Goal: Task Accomplishment & Management: Manage account settings

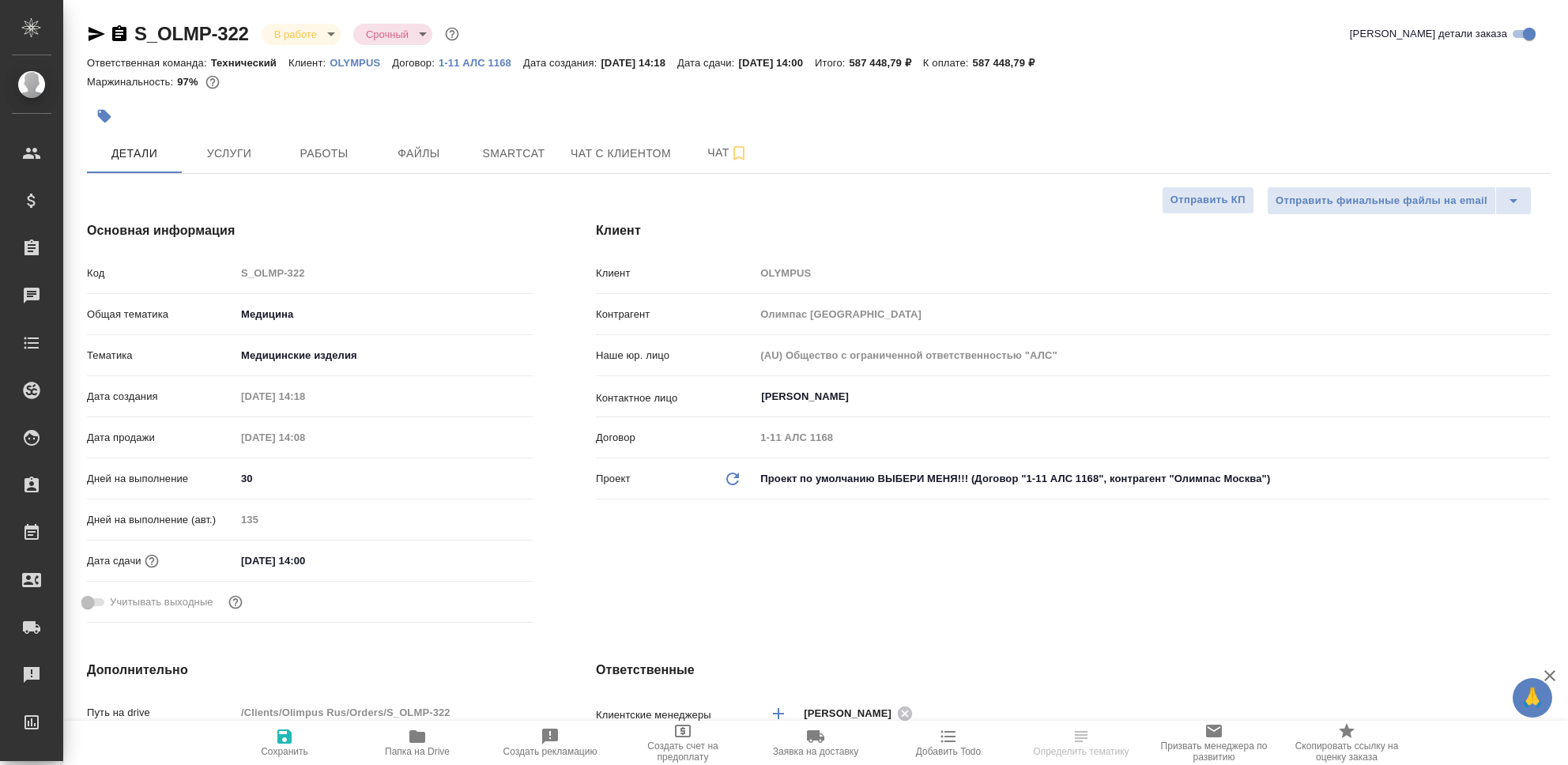
select select "RU"
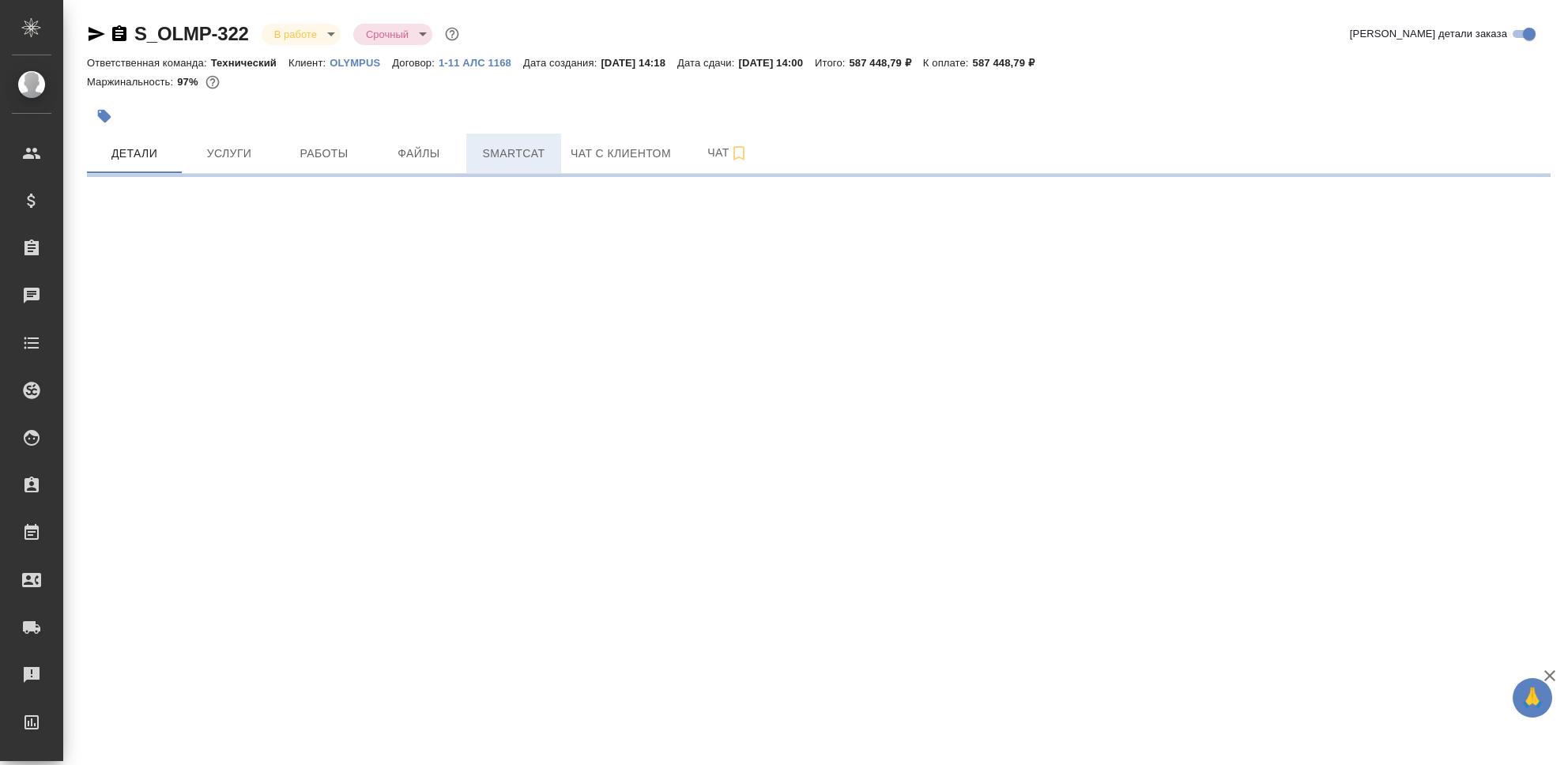
select select "RU"
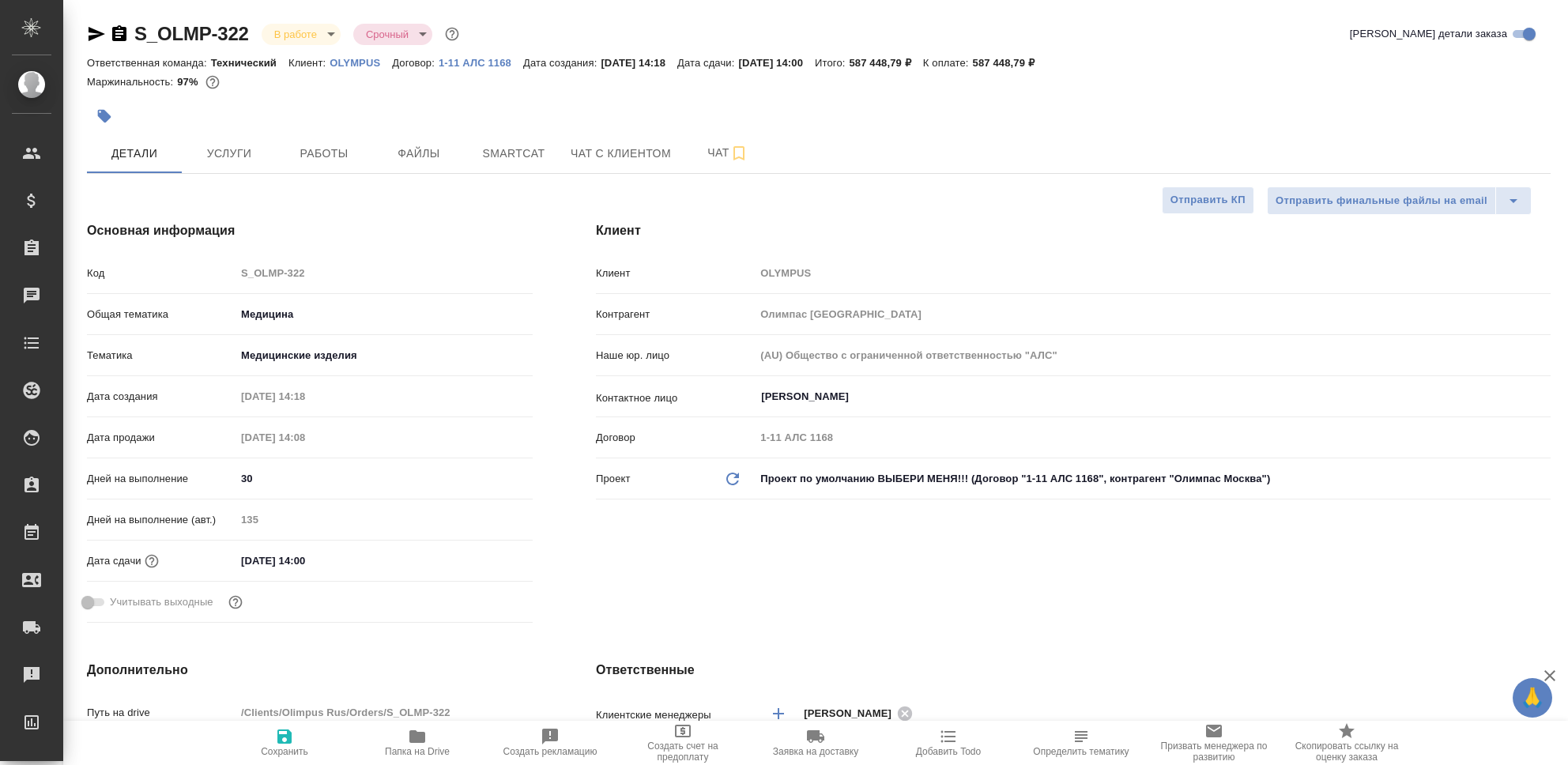
type textarea "x"
click at [506, 152] on span "Smartcat" at bounding box center [514, 154] width 76 height 20
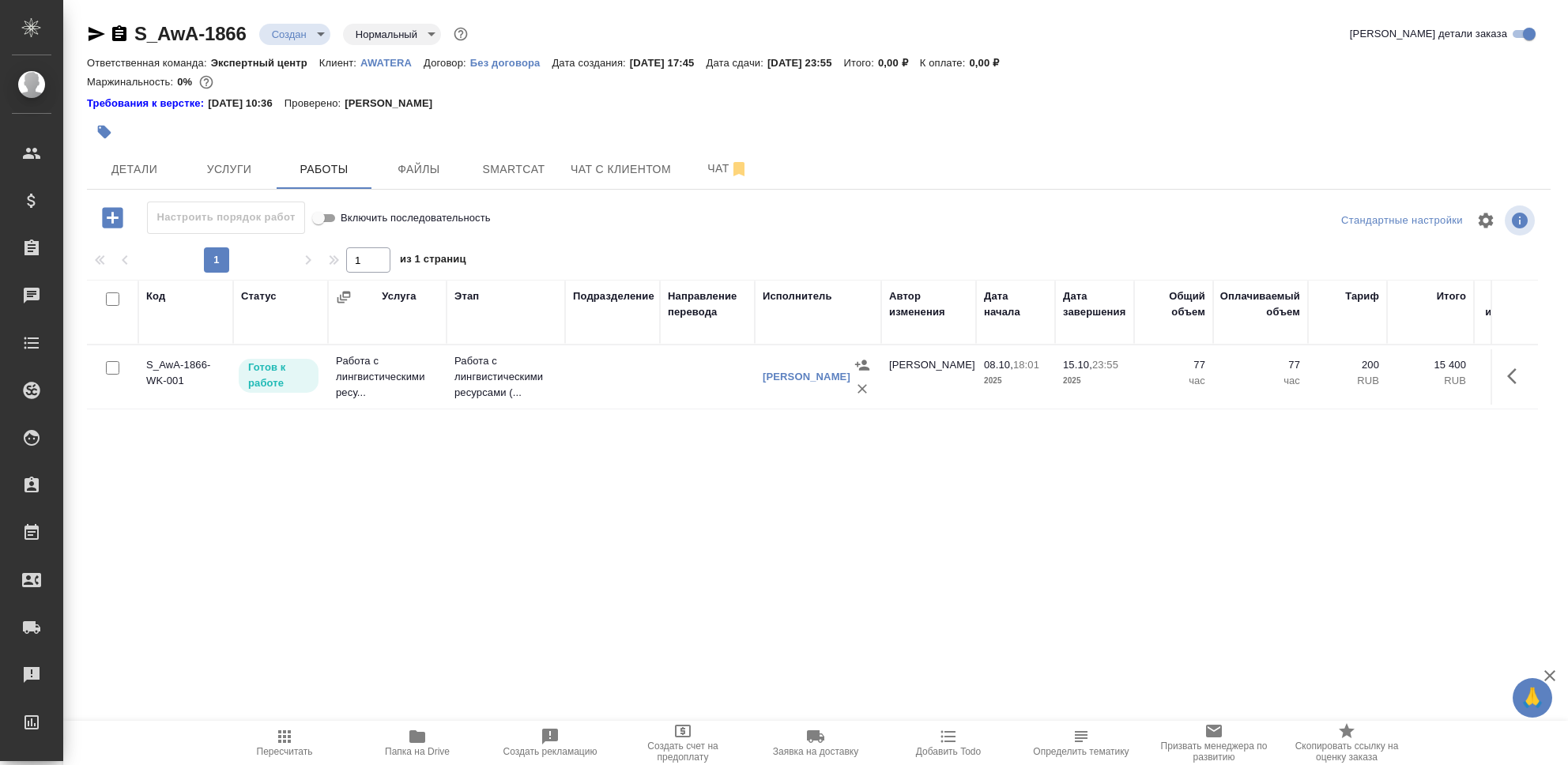
click at [182, 368] on td "S_AwA-1866-WK-001" at bounding box center [185, 377] width 95 height 55
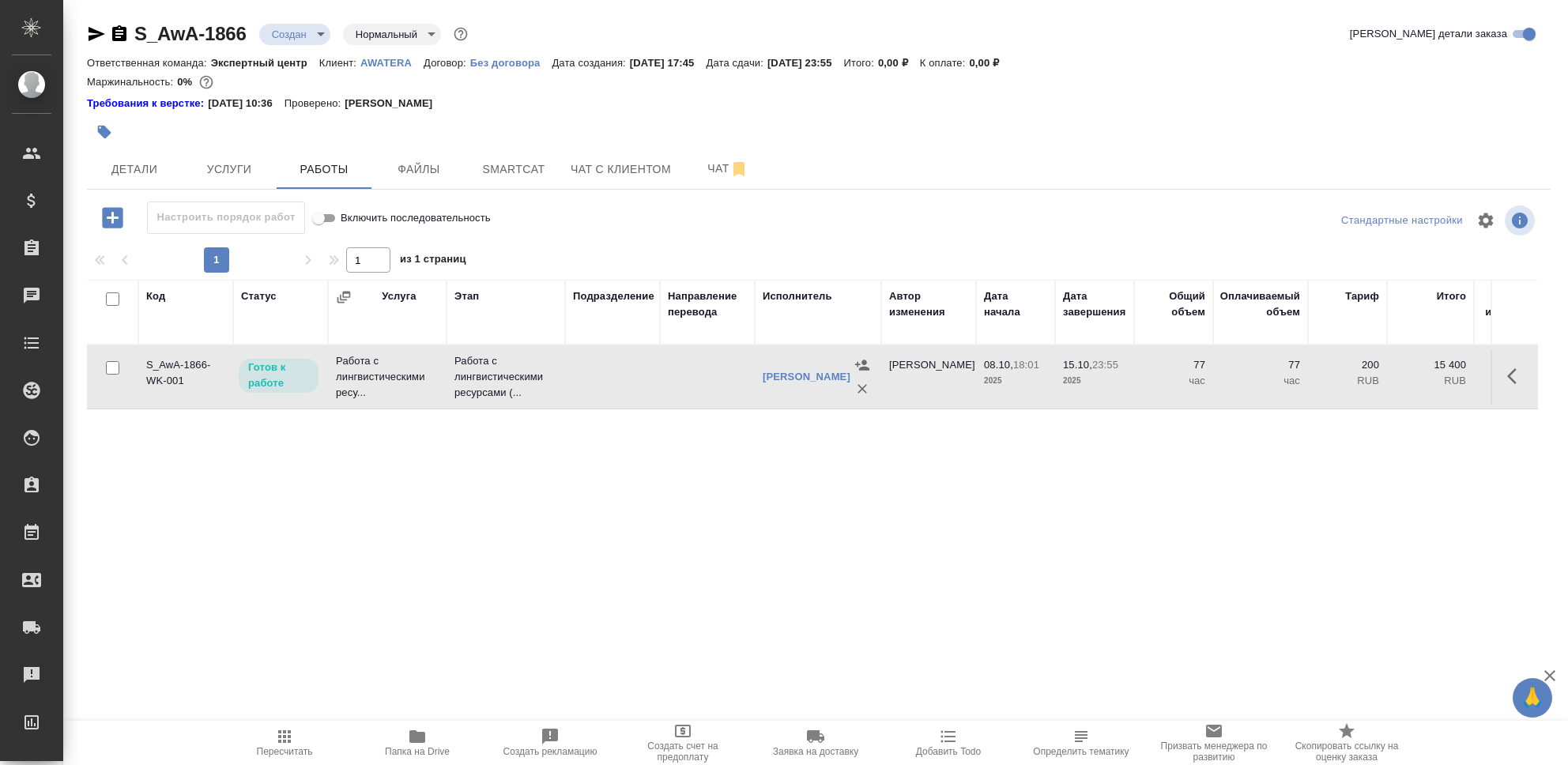
click at [182, 368] on td "S_AwA-1866-WK-001" at bounding box center [185, 377] width 95 height 55
click at [118, 223] on icon "button" at bounding box center [112, 217] width 21 height 21
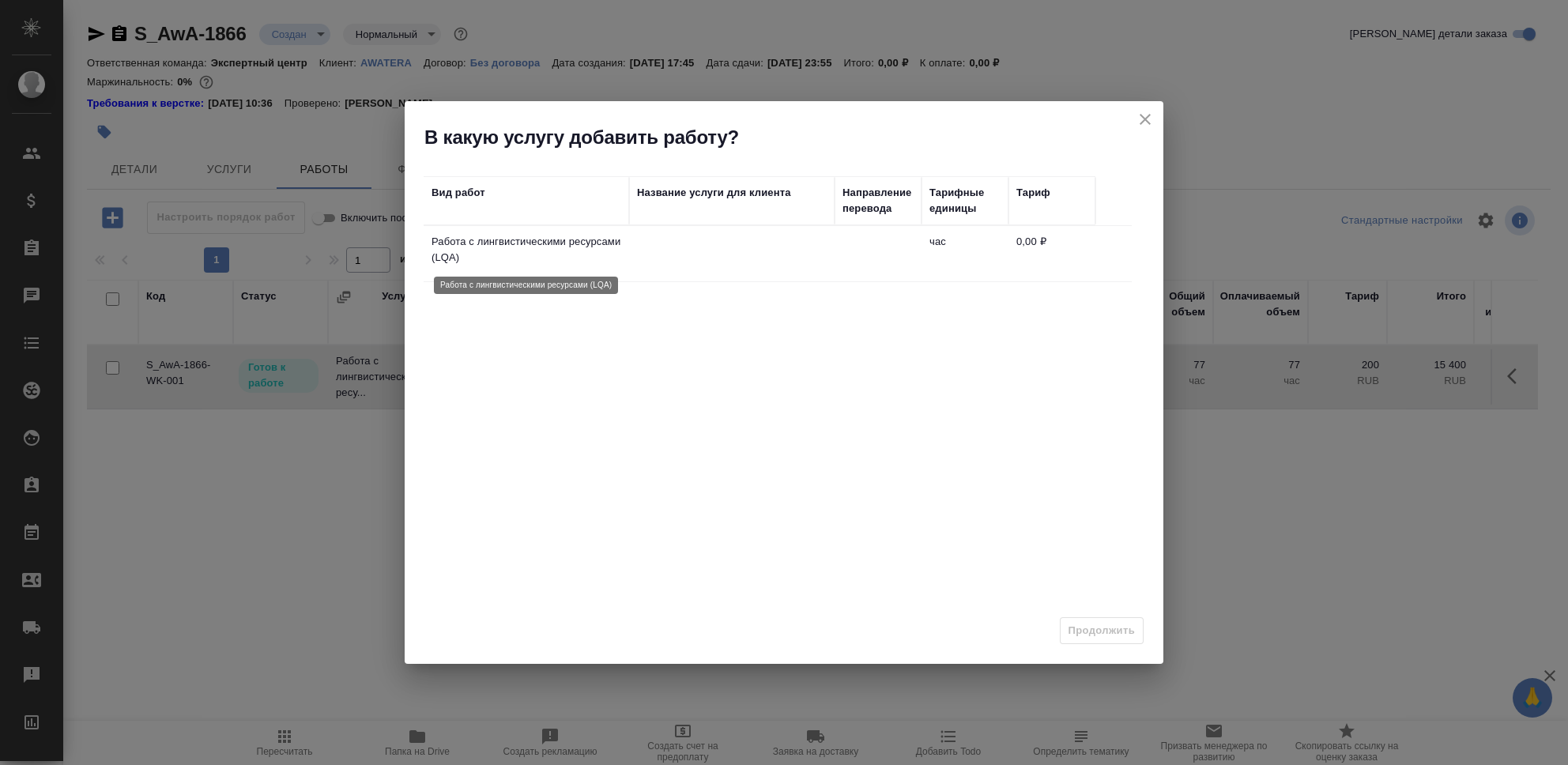
click at [530, 238] on p "Работа с лингвистическими ресурсами (LQA)" at bounding box center [526, 249] width 190 height 31
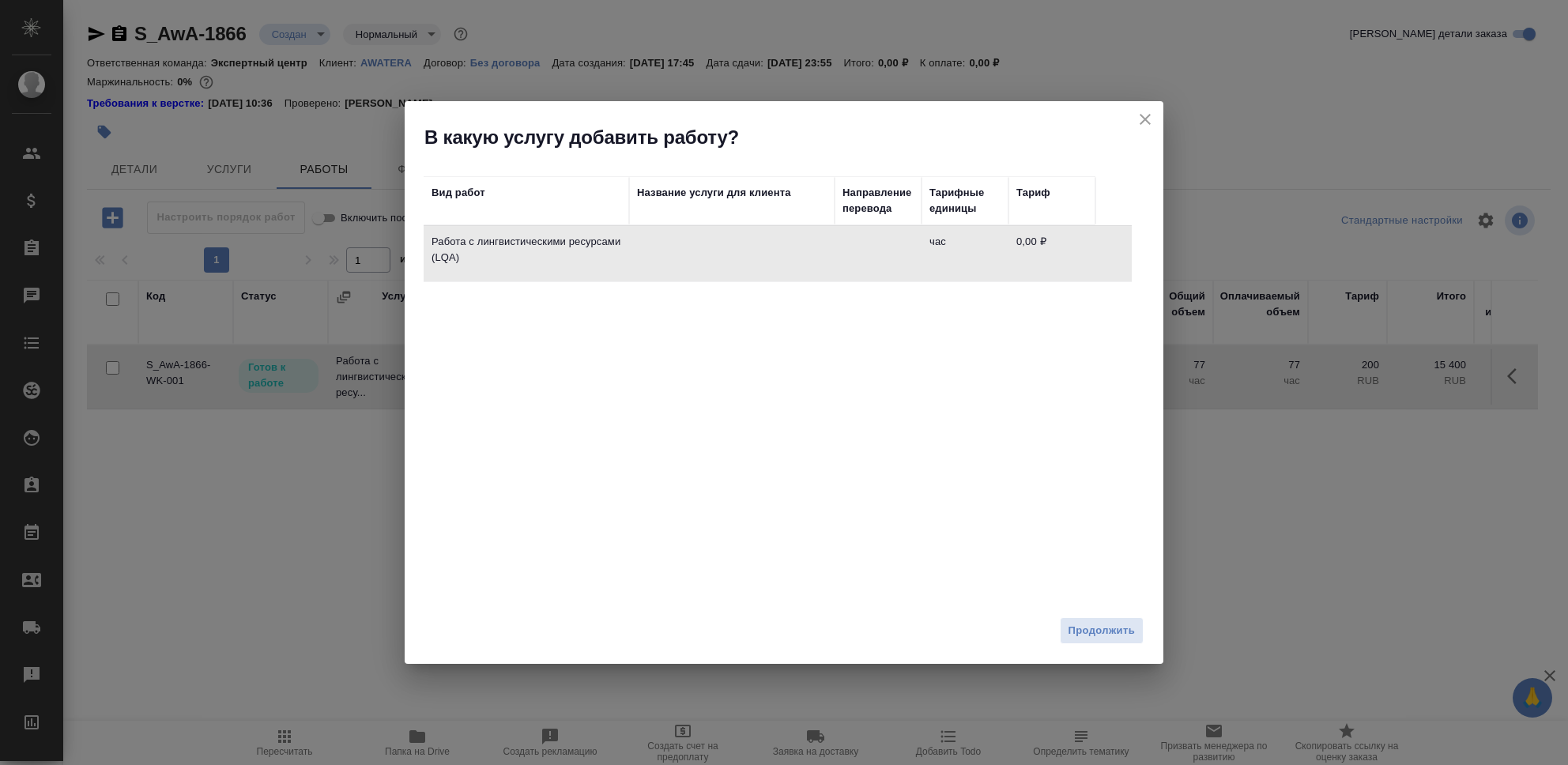
click at [1086, 625] on span "Продолжить" at bounding box center [1102, 631] width 66 height 18
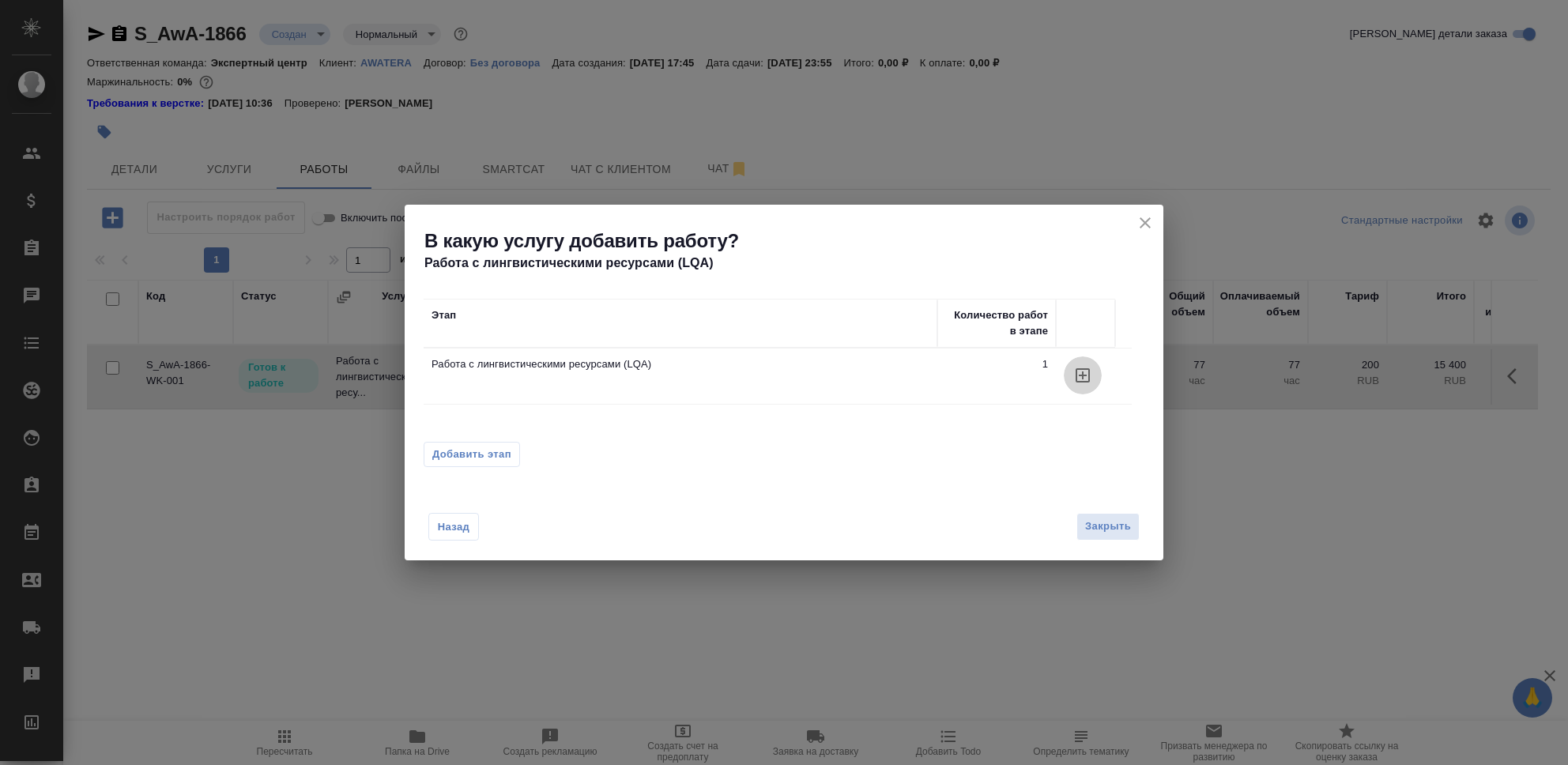
click at [1083, 378] on icon "button" at bounding box center [1082, 375] width 14 height 14
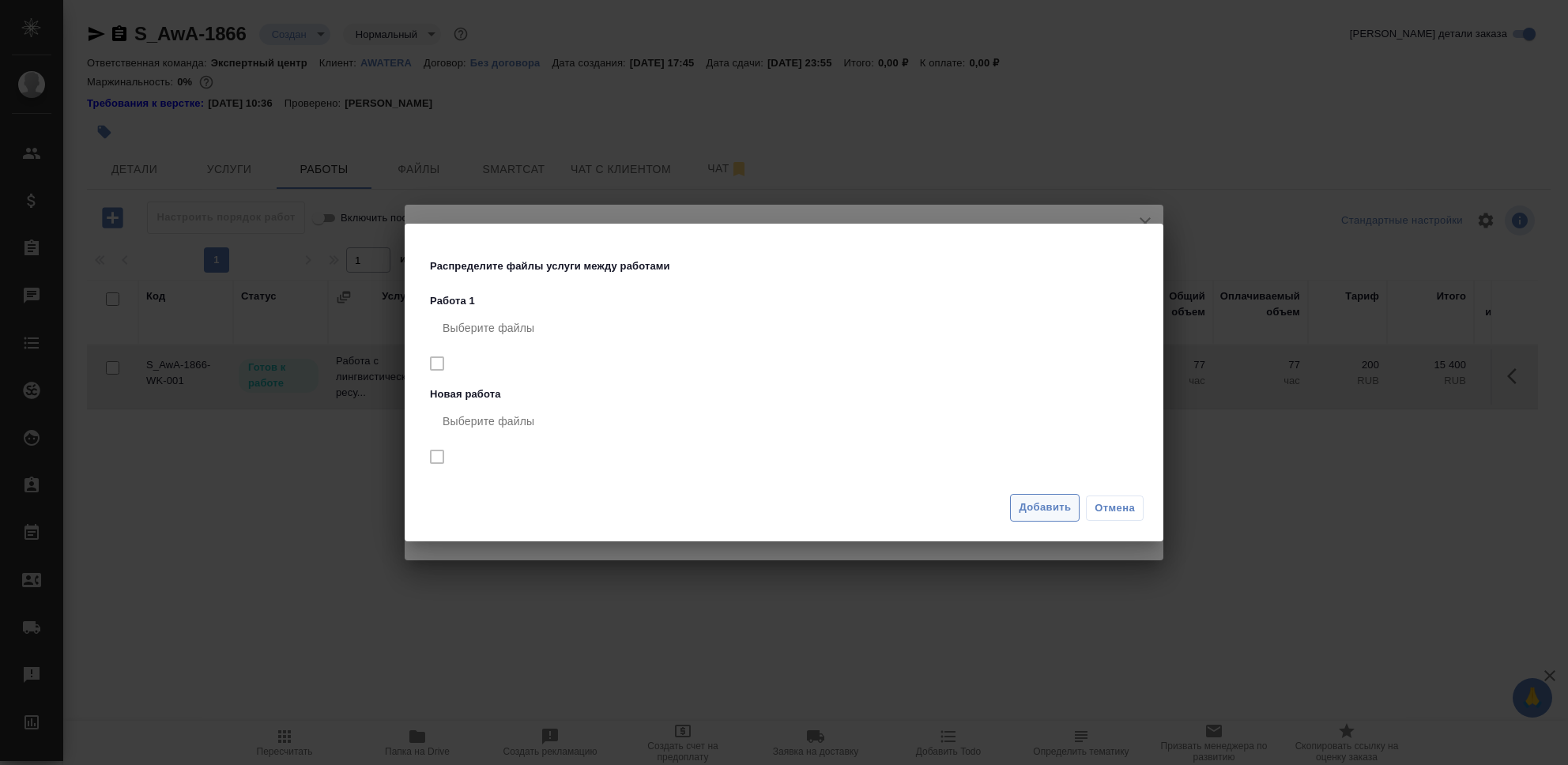
click at [1048, 510] on span "Добавить" at bounding box center [1044, 508] width 52 height 18
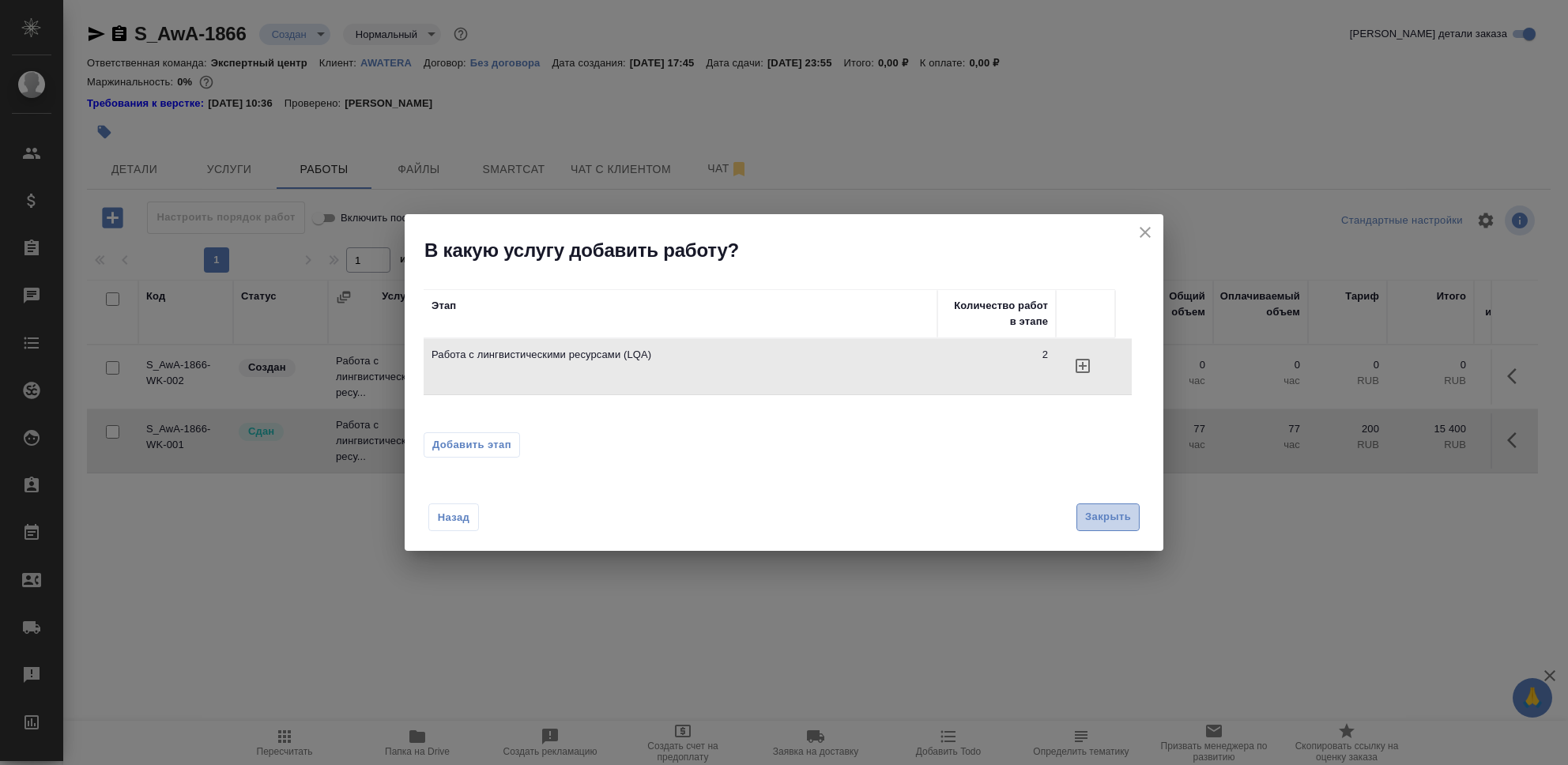
click at [1125, 520] on span "Закрыть" at bounding box center [1108, 517] width 45 height 18
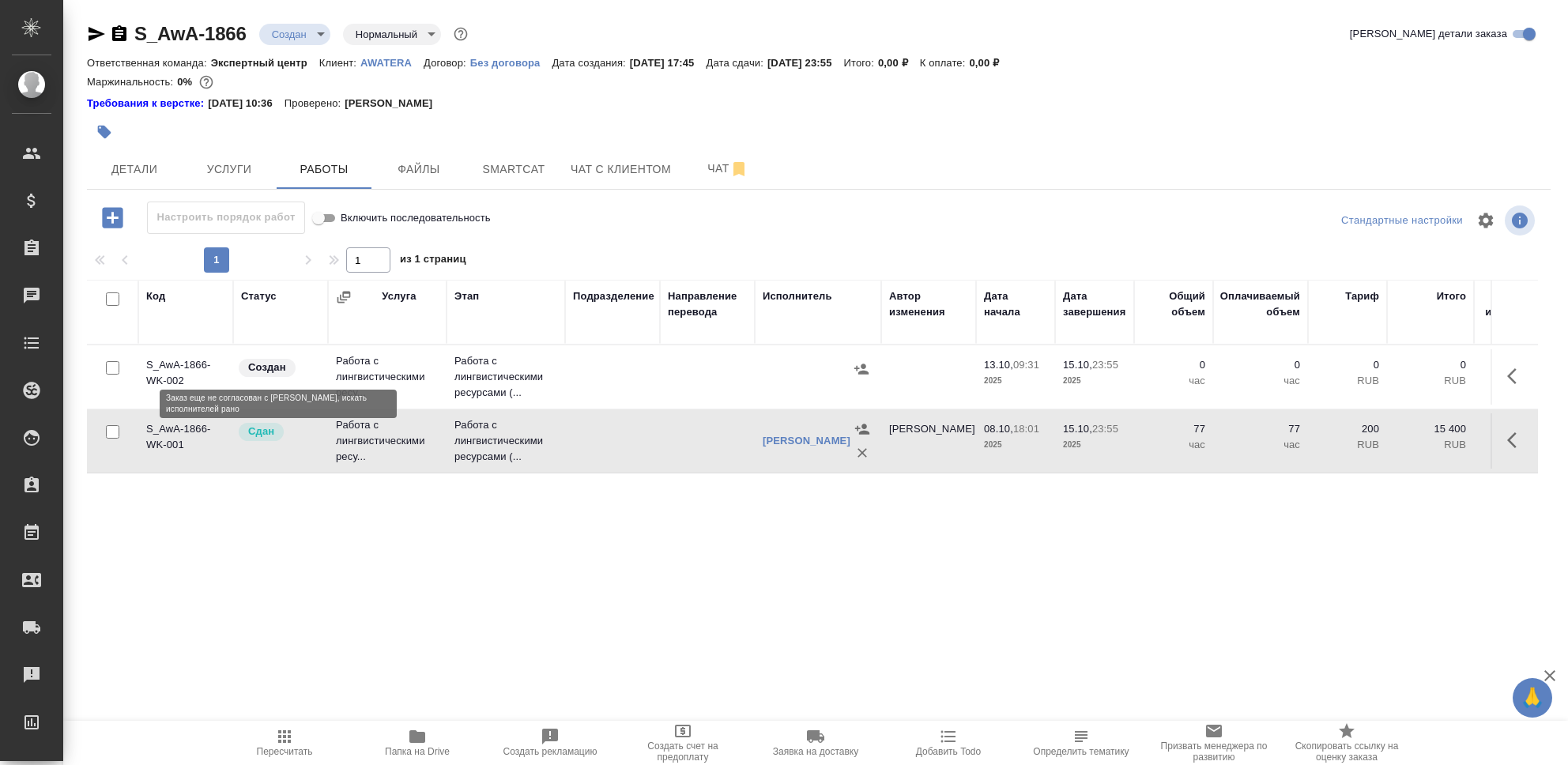
click at [304, 373] on div "Создан" at bounding box center [278, 368] width 83 height 21
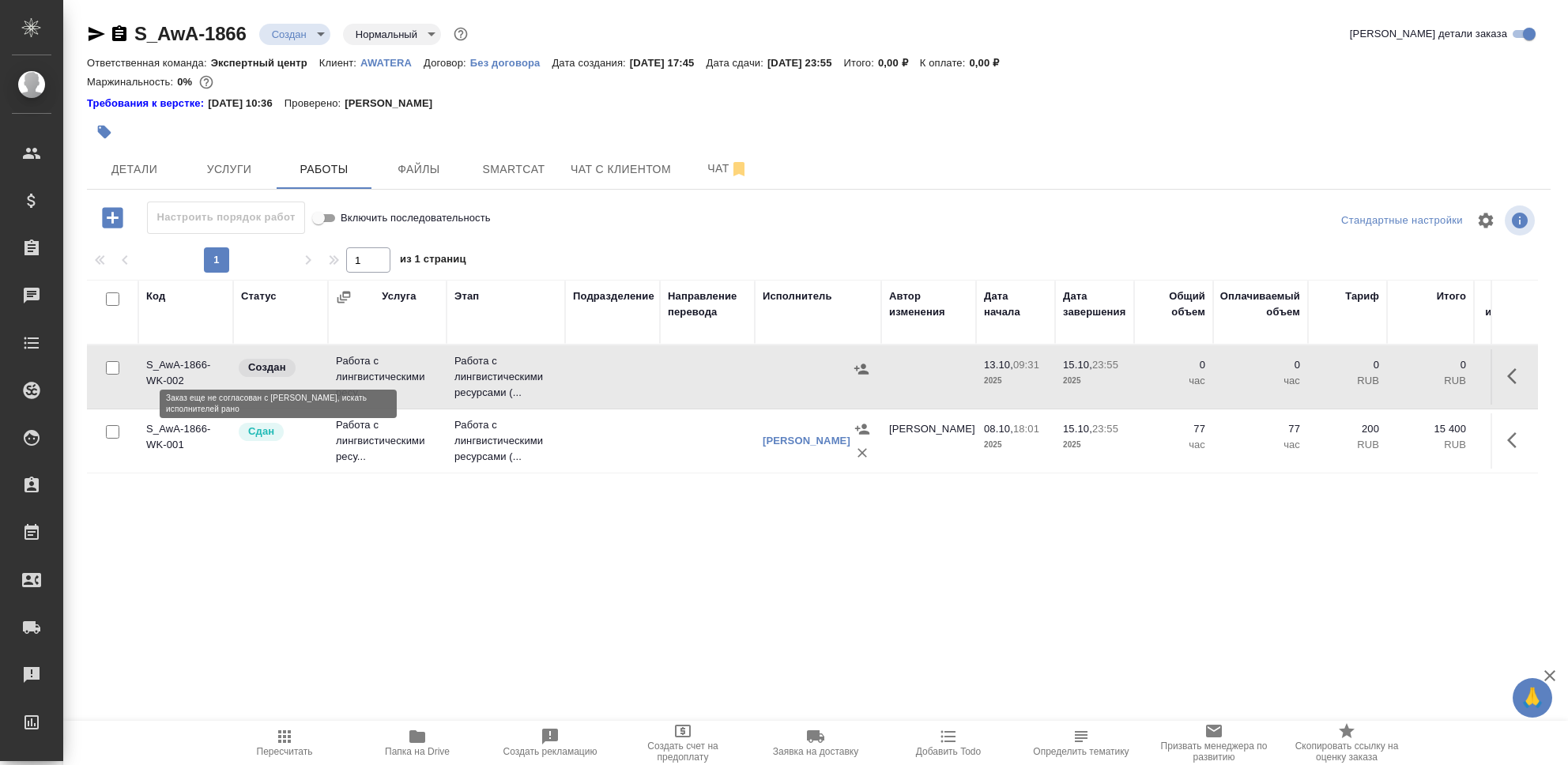
click at [304, 373] on div "Создан" at bounding box center [278, 368] width 83 height 21
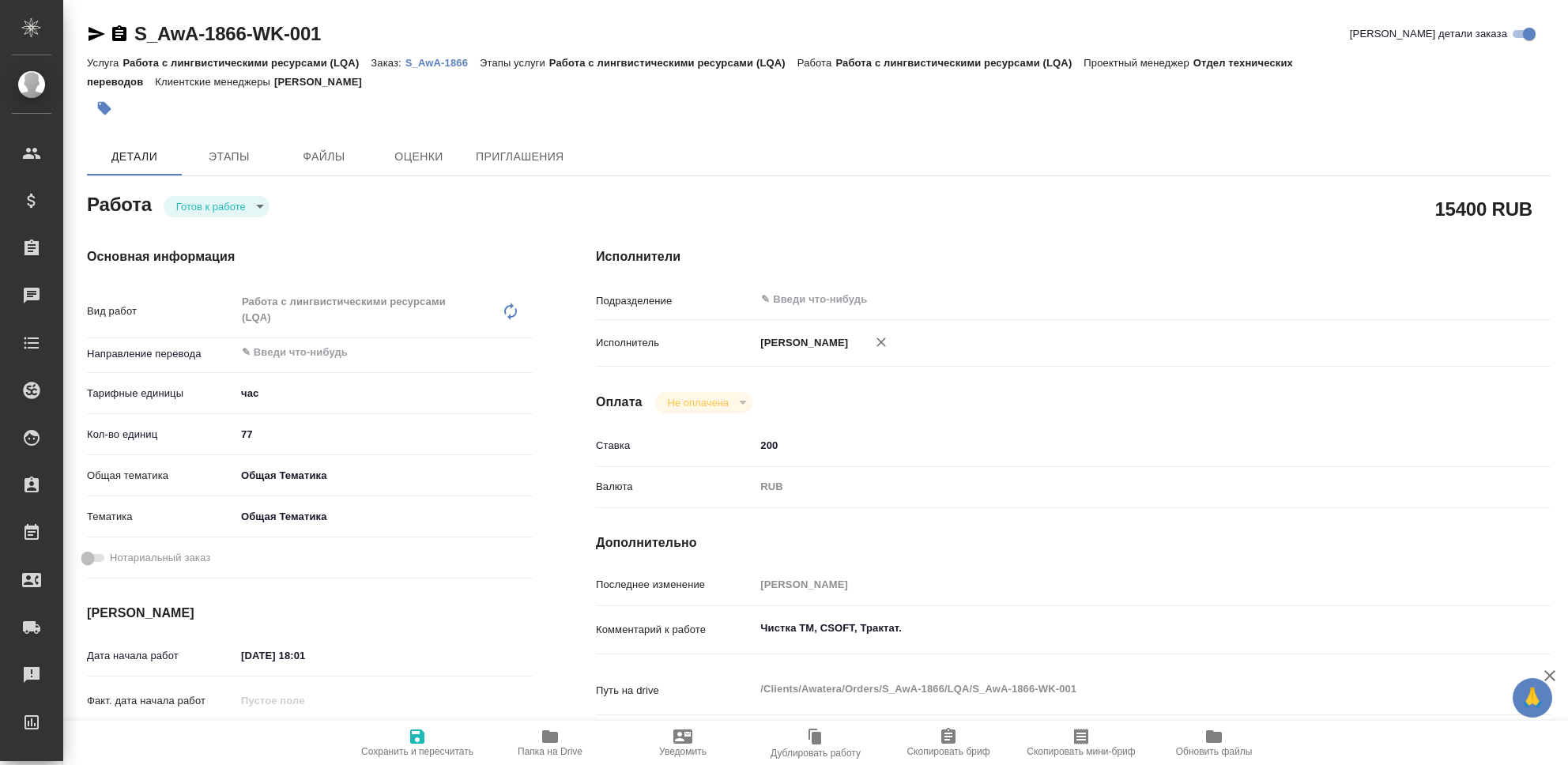
type textarea "x"
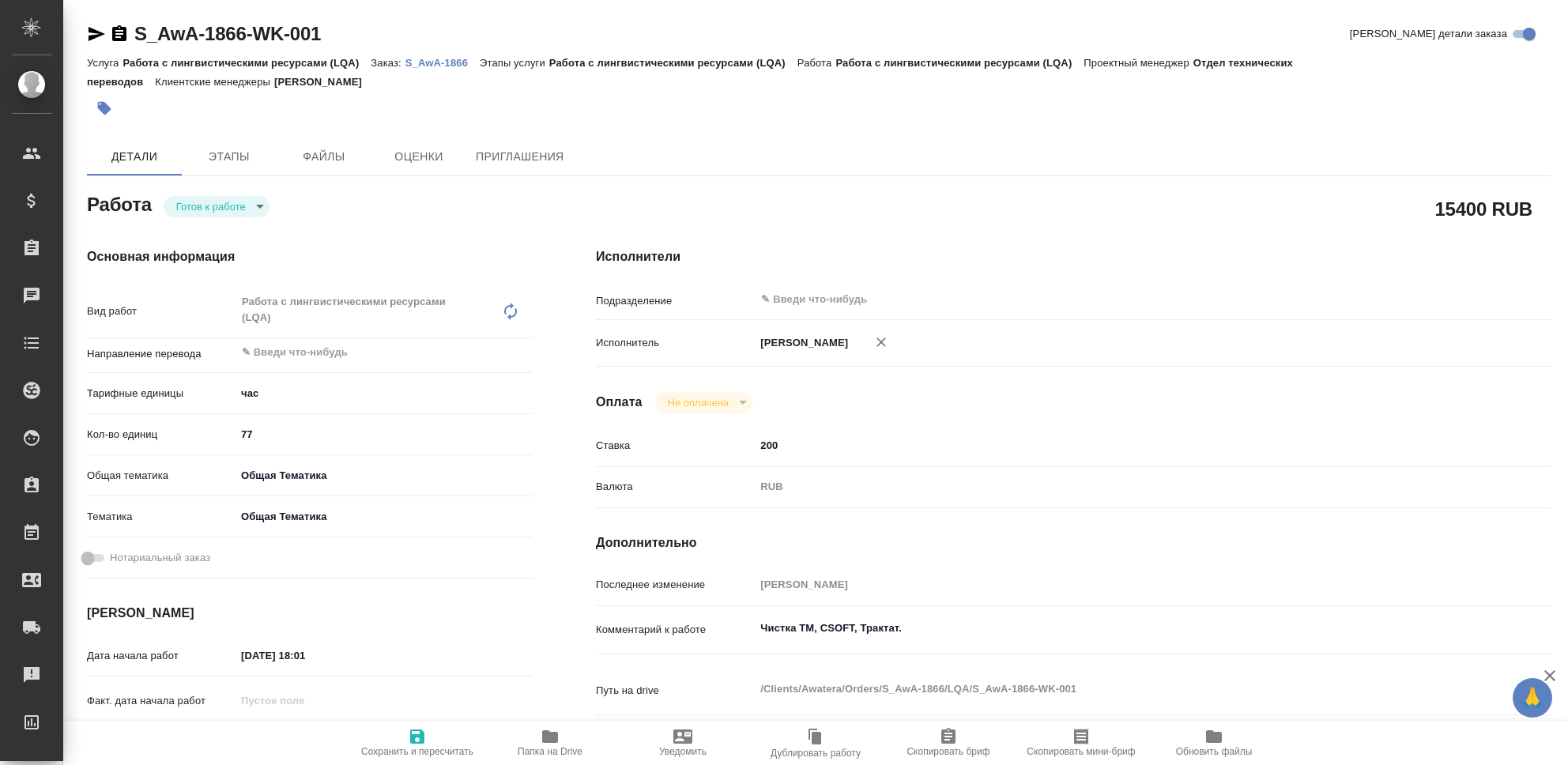
type textarea "x"
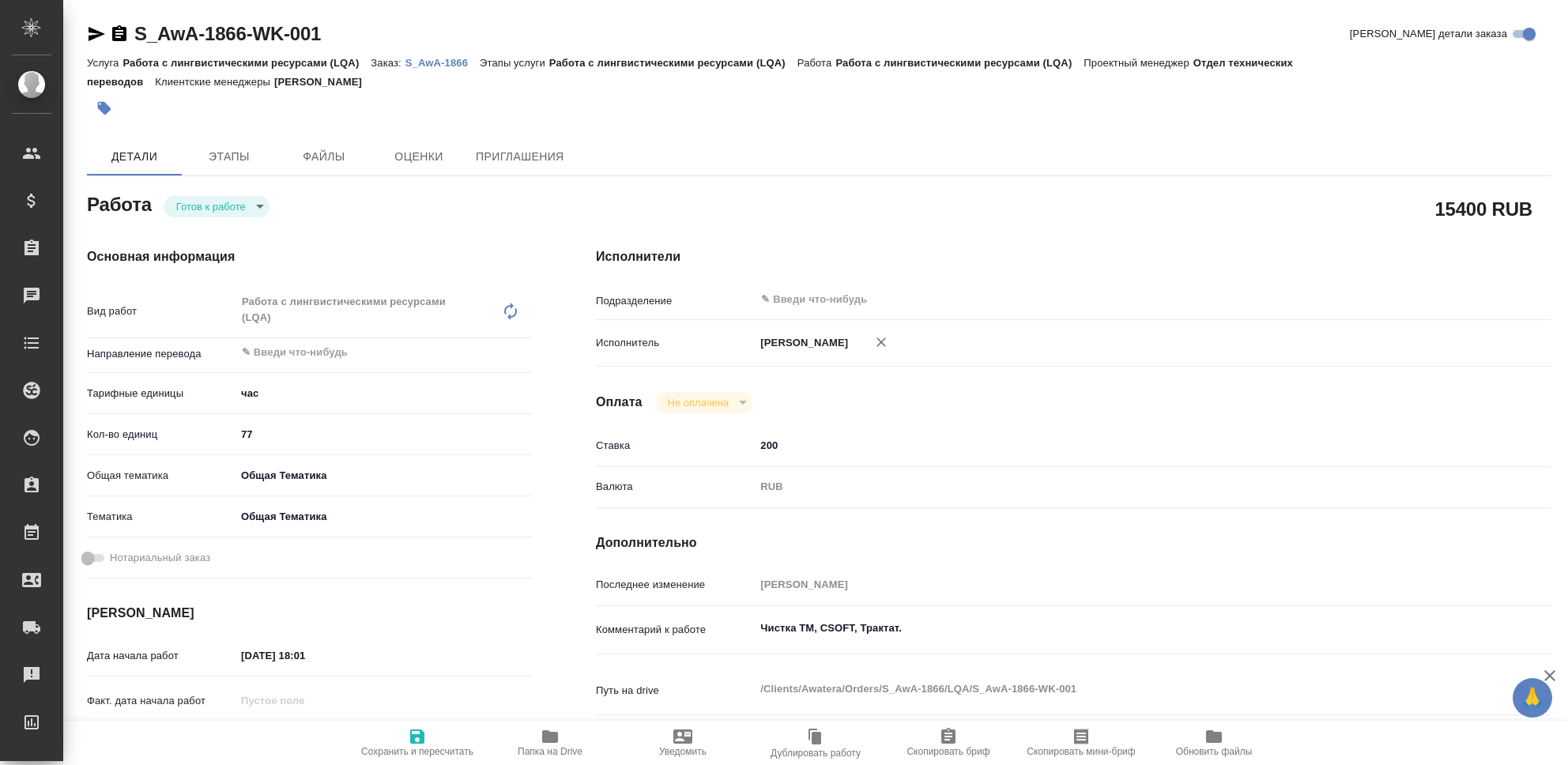
type textarea "x"
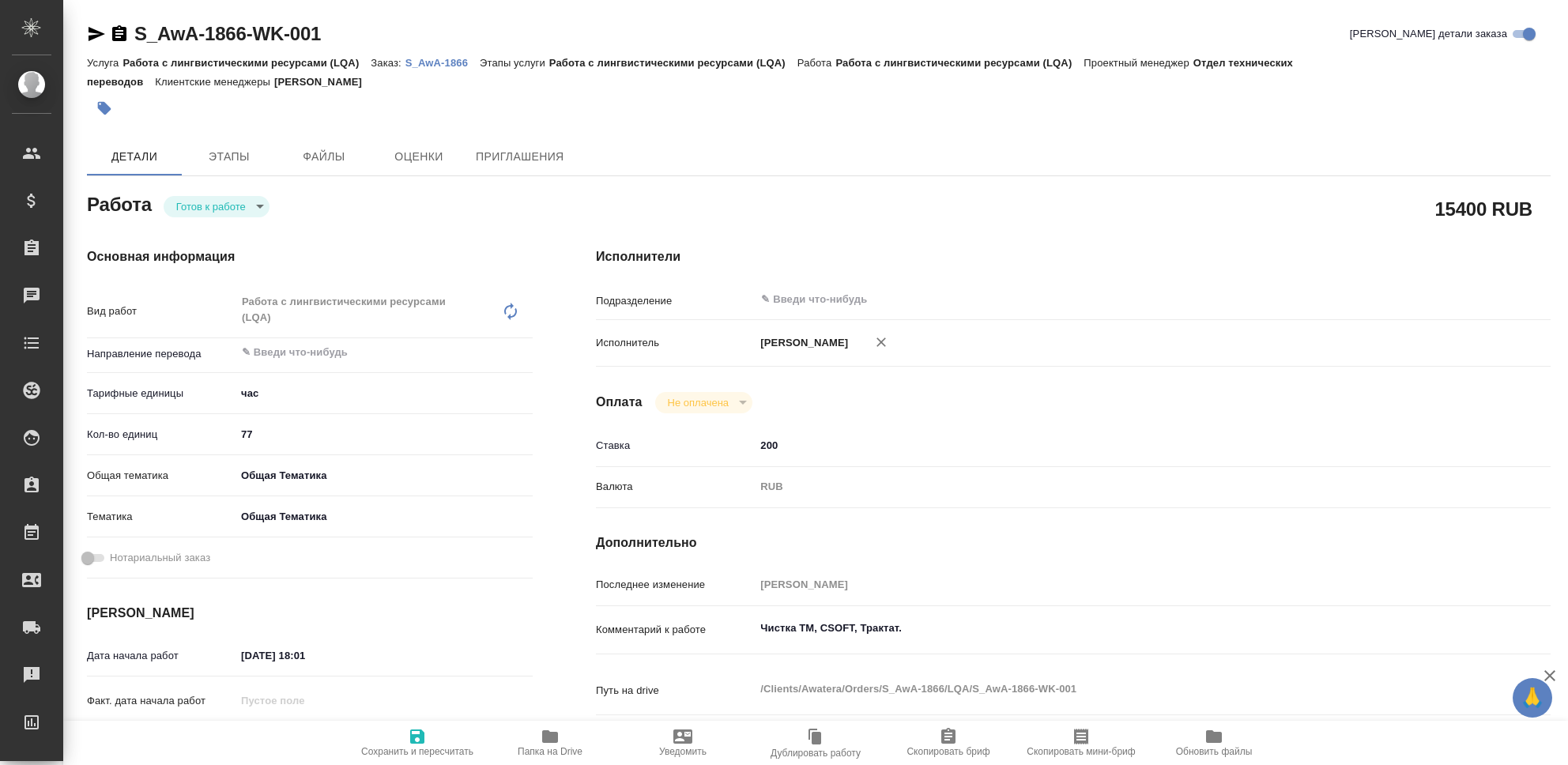
type textarea "x"
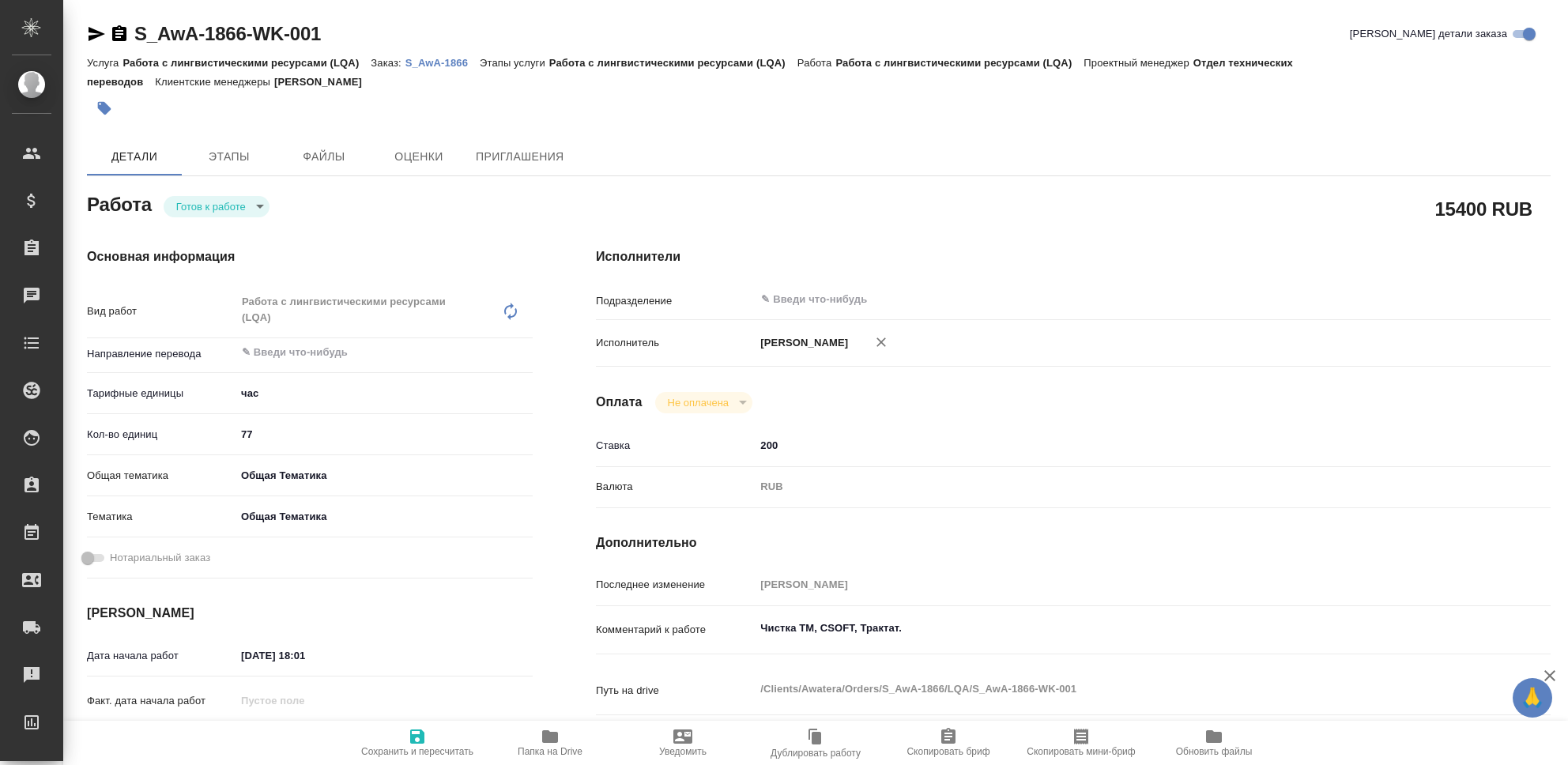
click at [255, 207] on body "🙏 .cls-1 fill:#fff; AWATERA Seleznev Maksim Клиенты Спецификации Заказы Чаты To…" at bounding box center [784, 382] width 1568 height 765
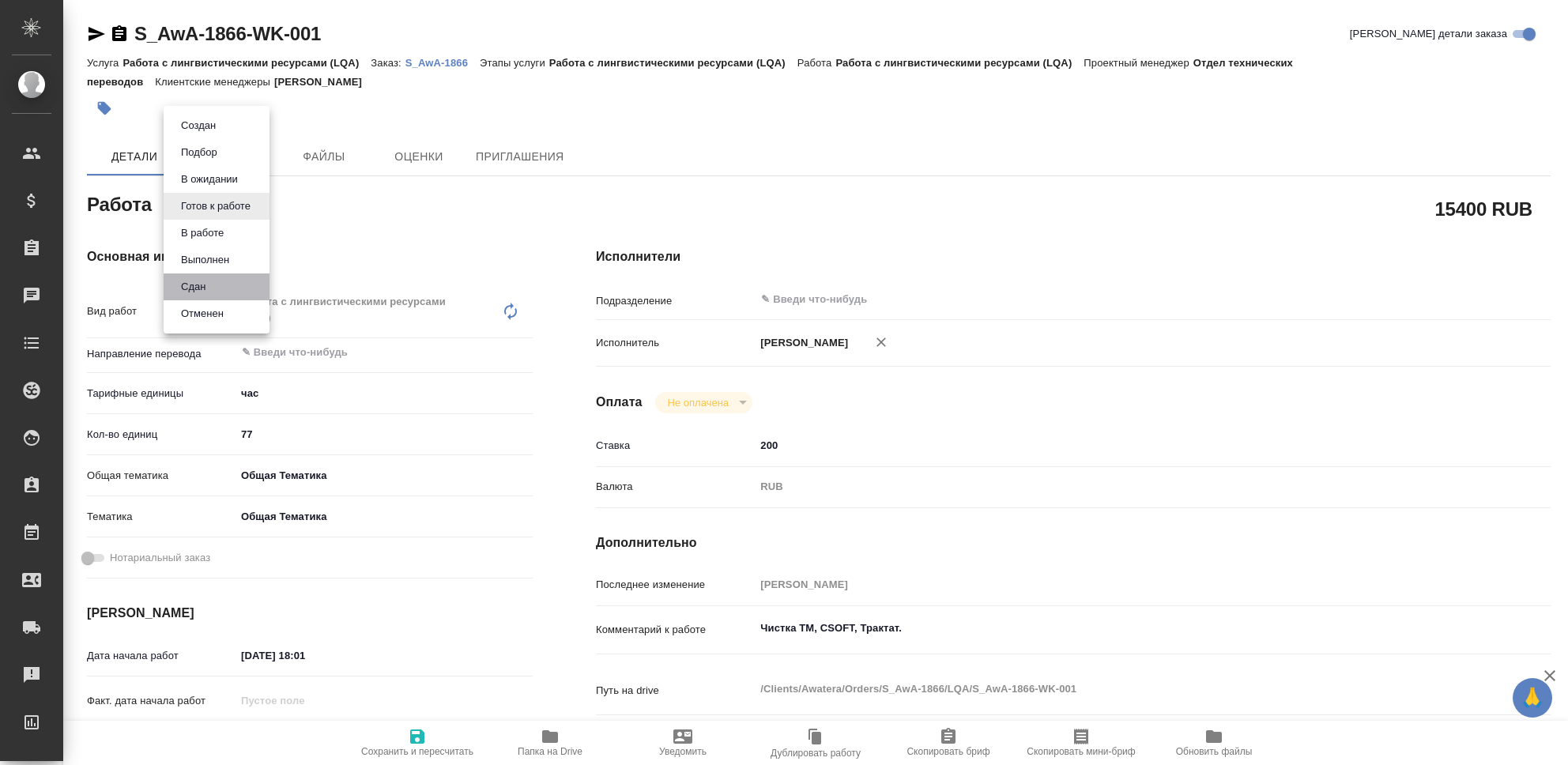
click at [213, 287] on li "Сдан" at bounding box center [216, 287] width 106 height 27
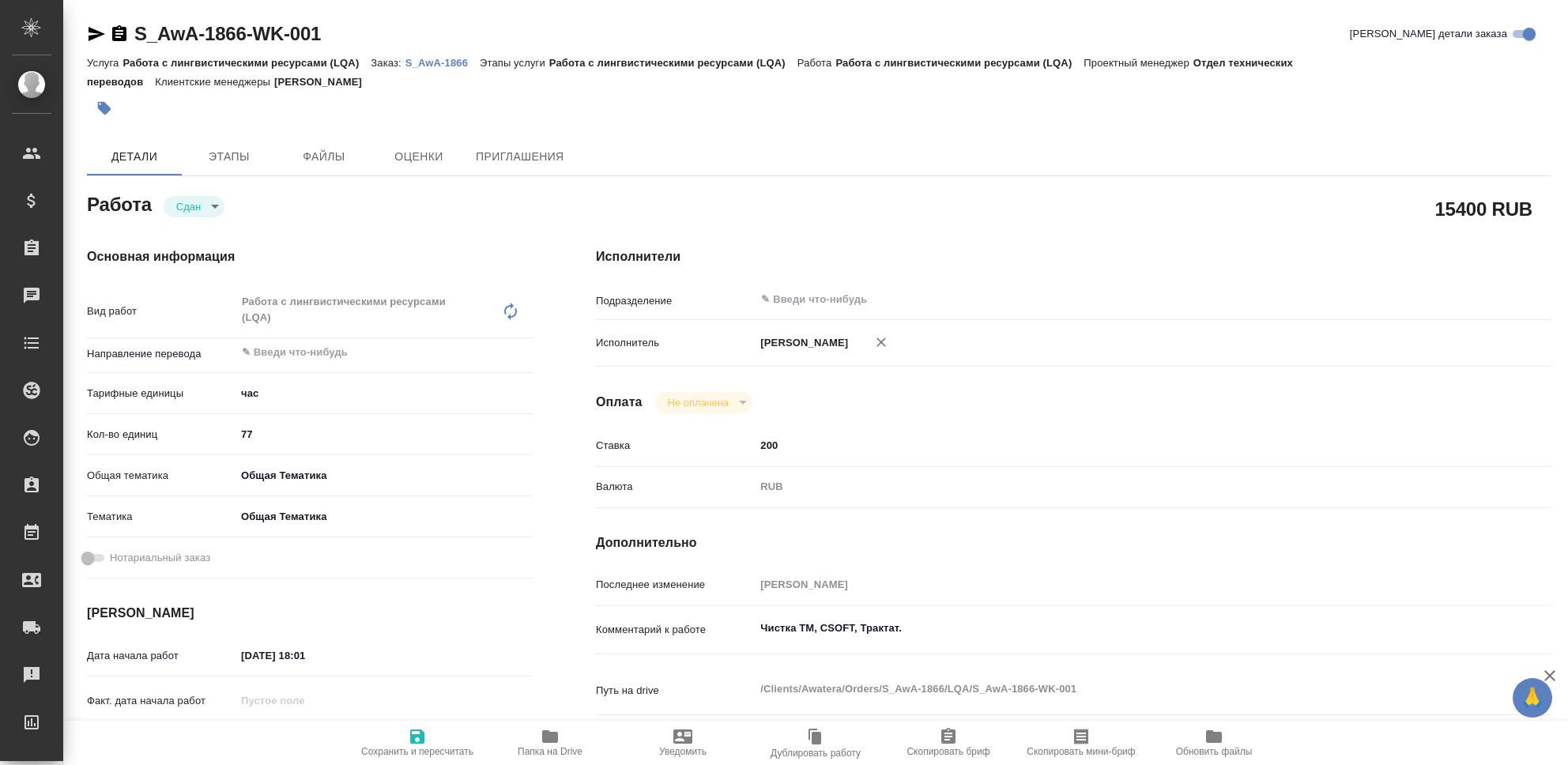
type textarea "x"
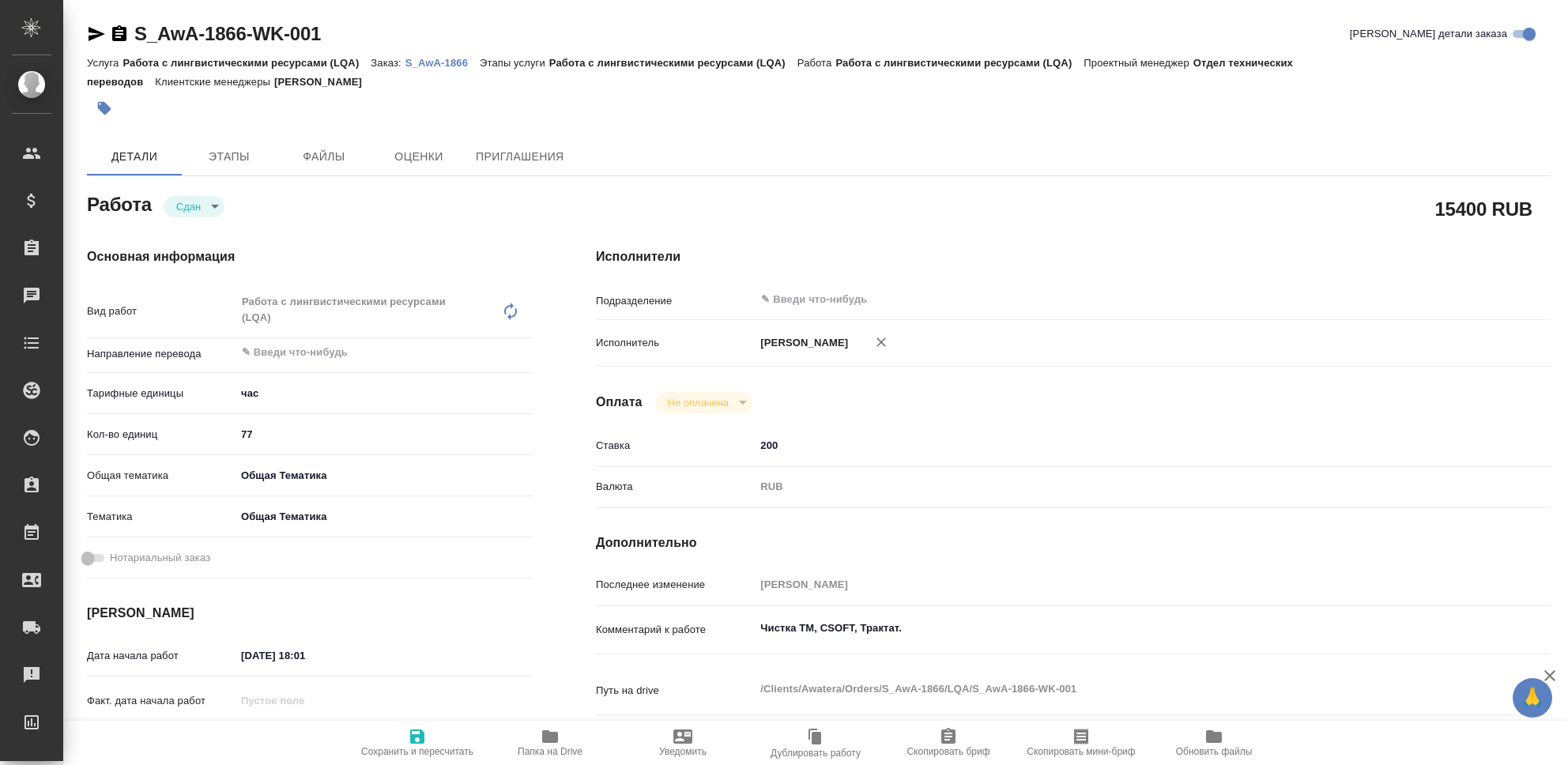
type textarea "x"
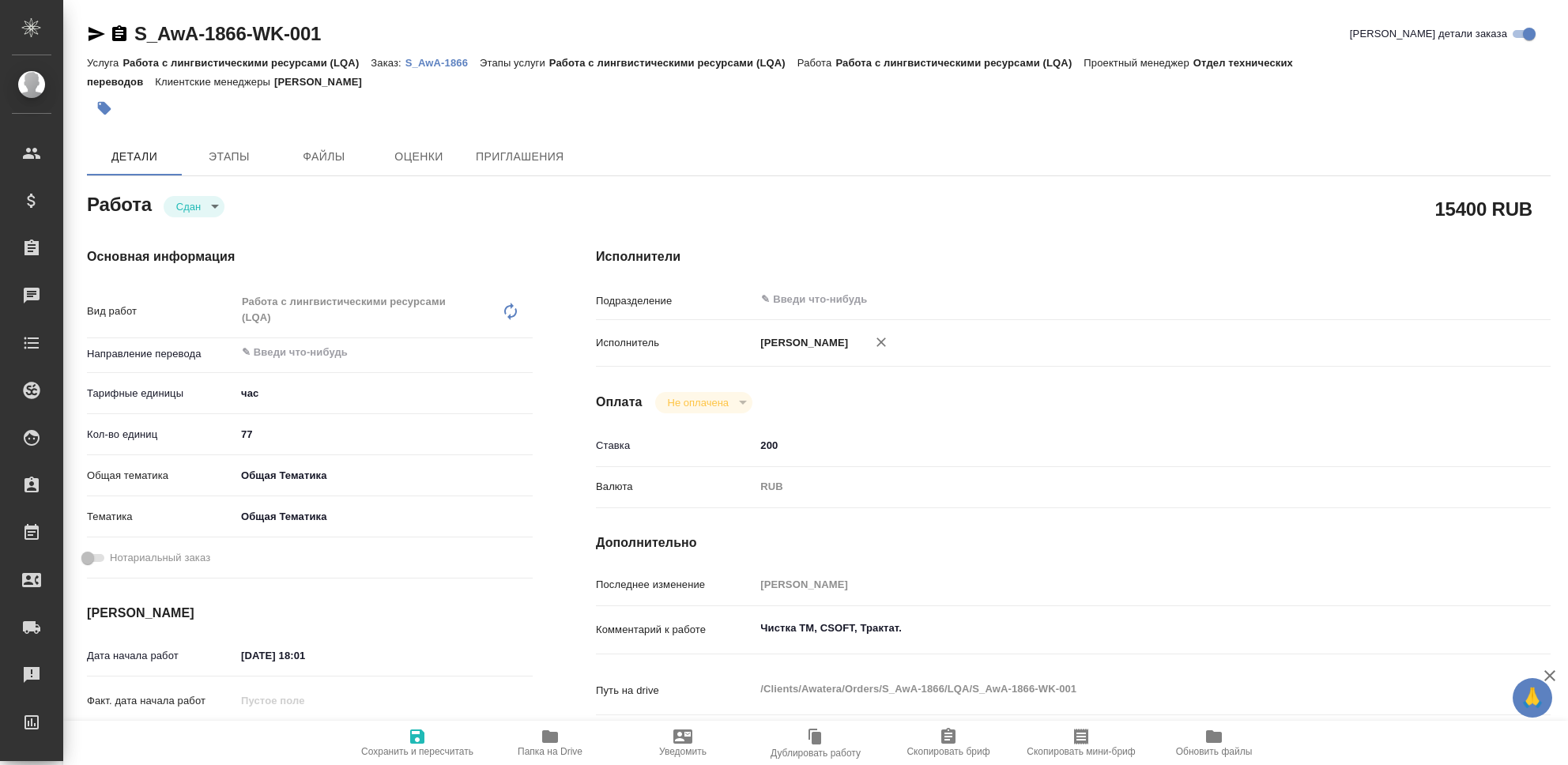
click at [418, 735] on icon "button" at bounding box center [417, 736] width 14 height 14
type textarea "x"
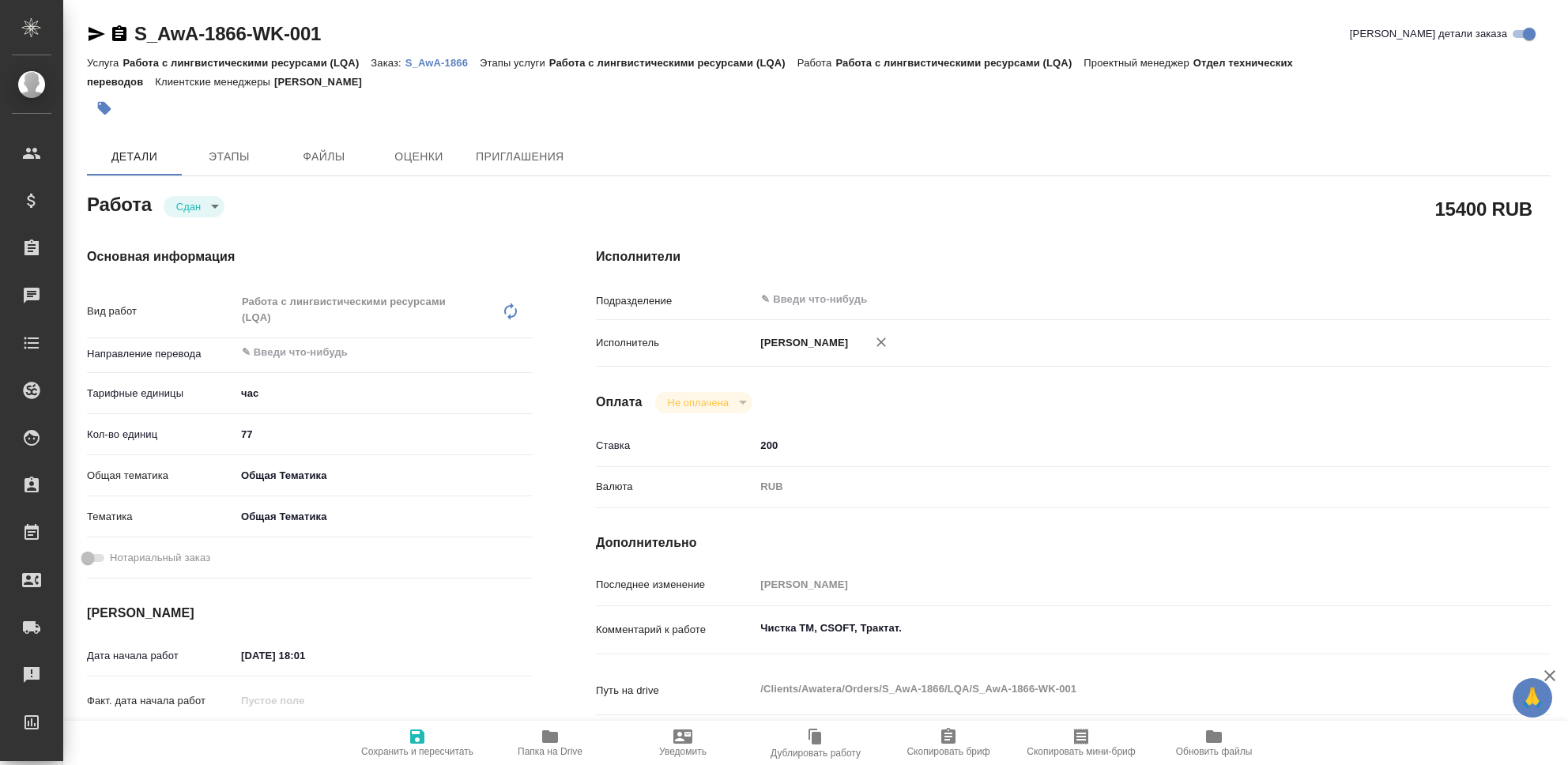
type textarea "x"
type input "closed"
type textarea "Работа с лингвистическими ресурсами (LQA)"
type textarea "x"
type input "5a8b1489cc6b4906c91bfd93"
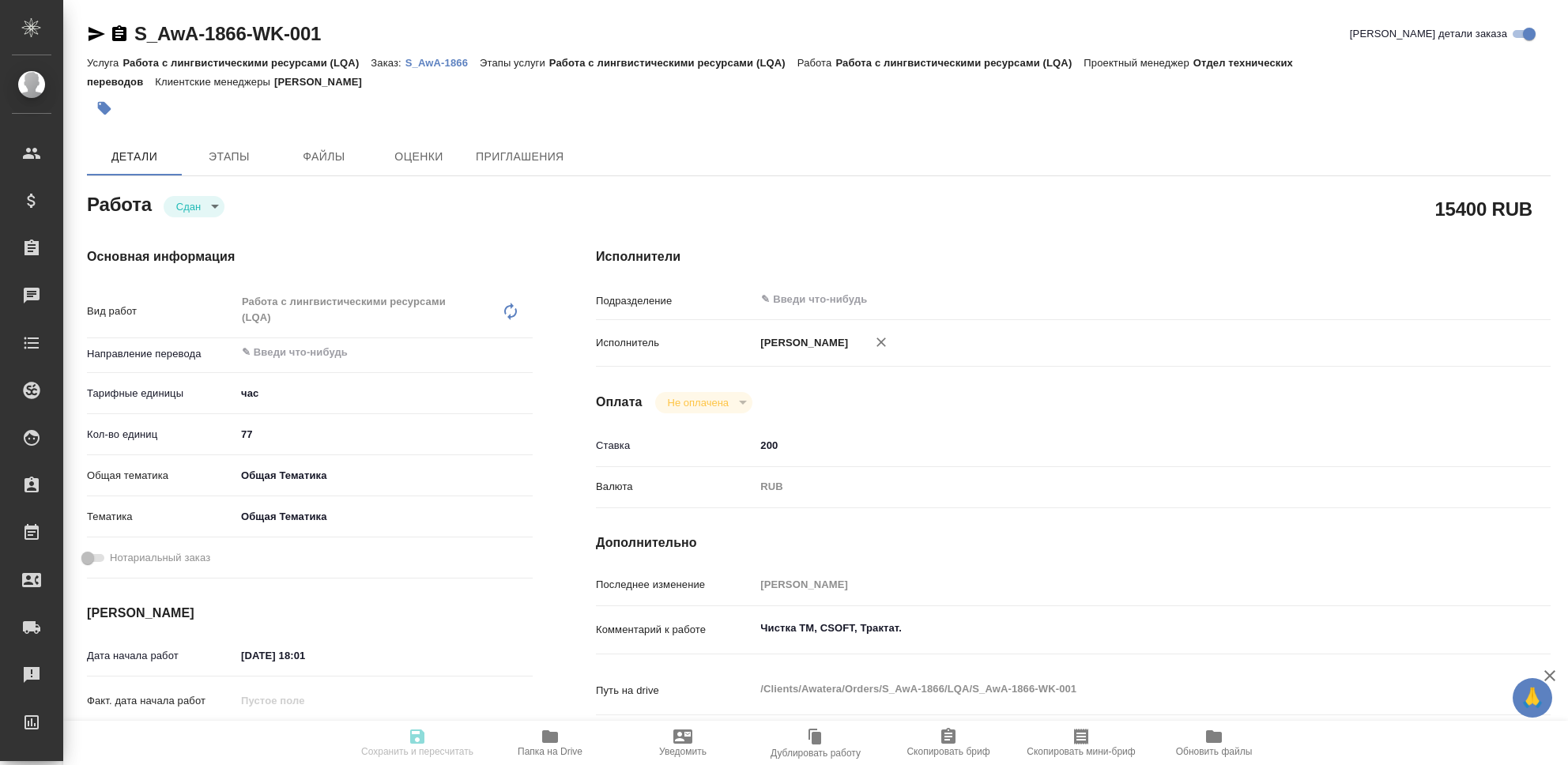
type input "77"
type input "obtem"
type input "6012b1ca196b0e5c9229a120"
type input "08.10.2025 18:01"
type input "[DATE] 23:55"
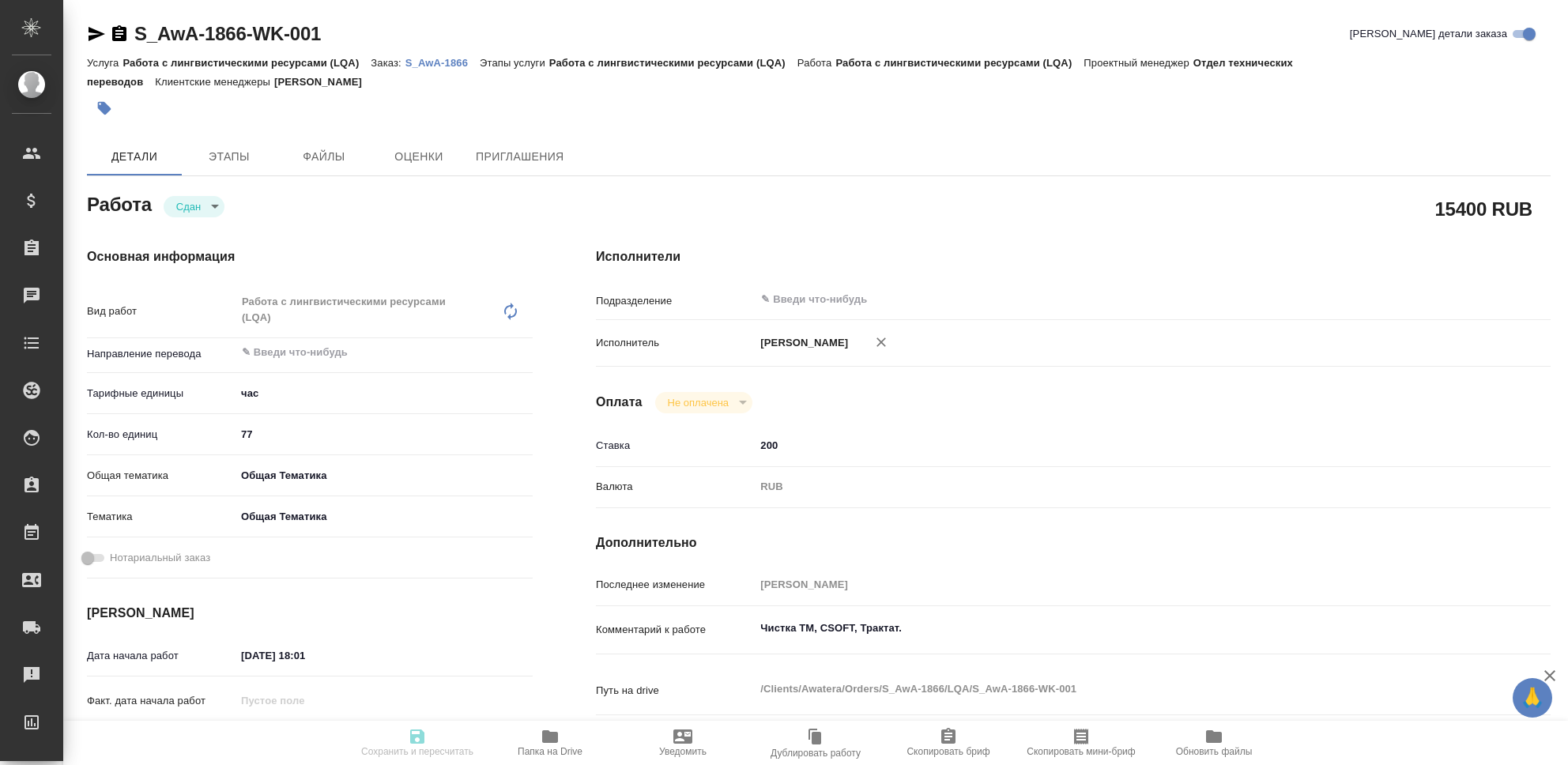
type input "[DATE] 09:31"
type input "[DATE] 23:55"
type input "notPayed"
type input "200"
type input "RUB"
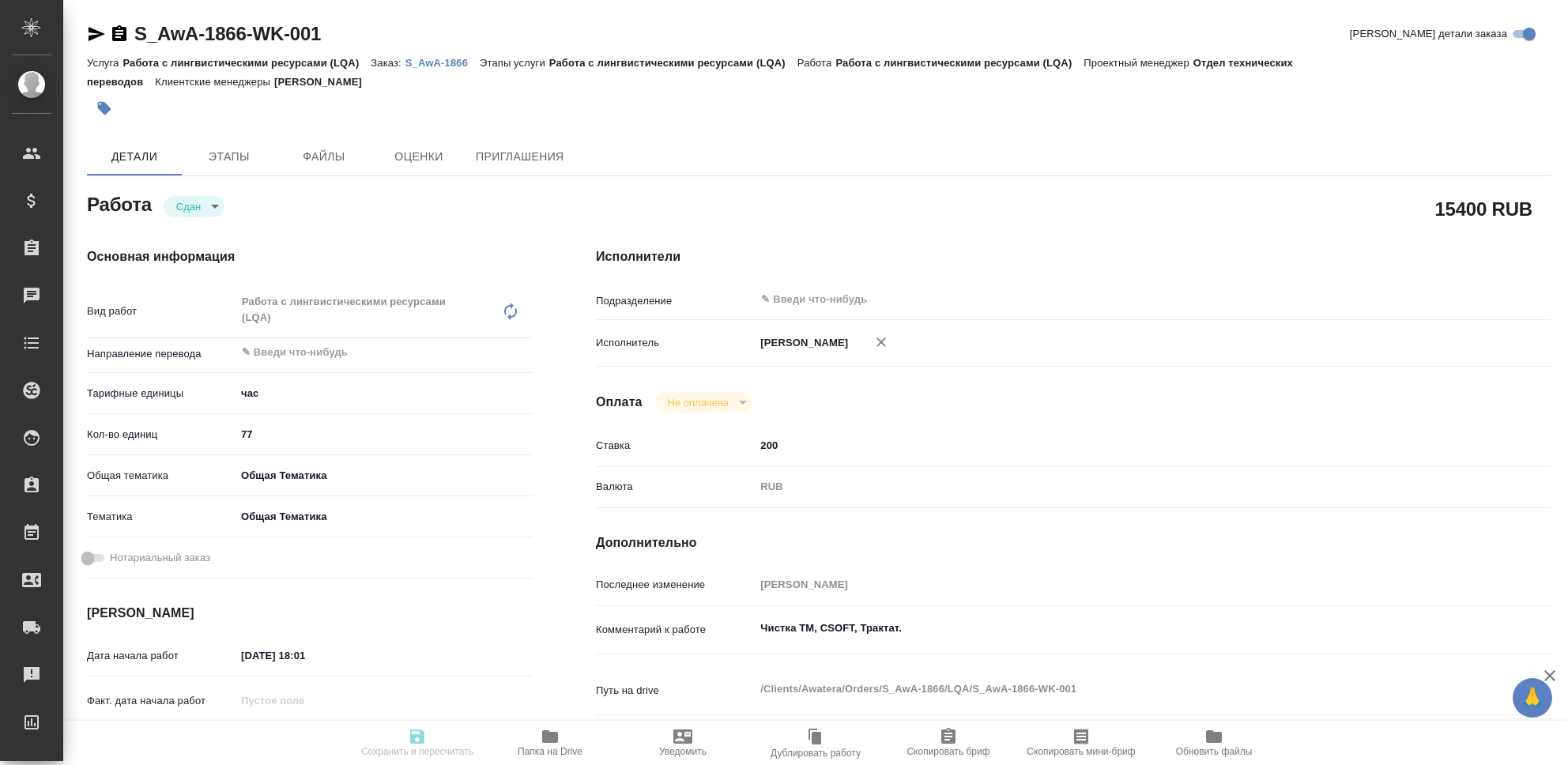
type input "[PERSON_NAME]"
type textarea "Чистка ТМ, CSOFT, Трактат."
type textarea "x"
type textarea "/Clients/Awatera/Orders/S_AwA-1866/LQA/S_AwA-1866-WK-001"
type textarea "x"
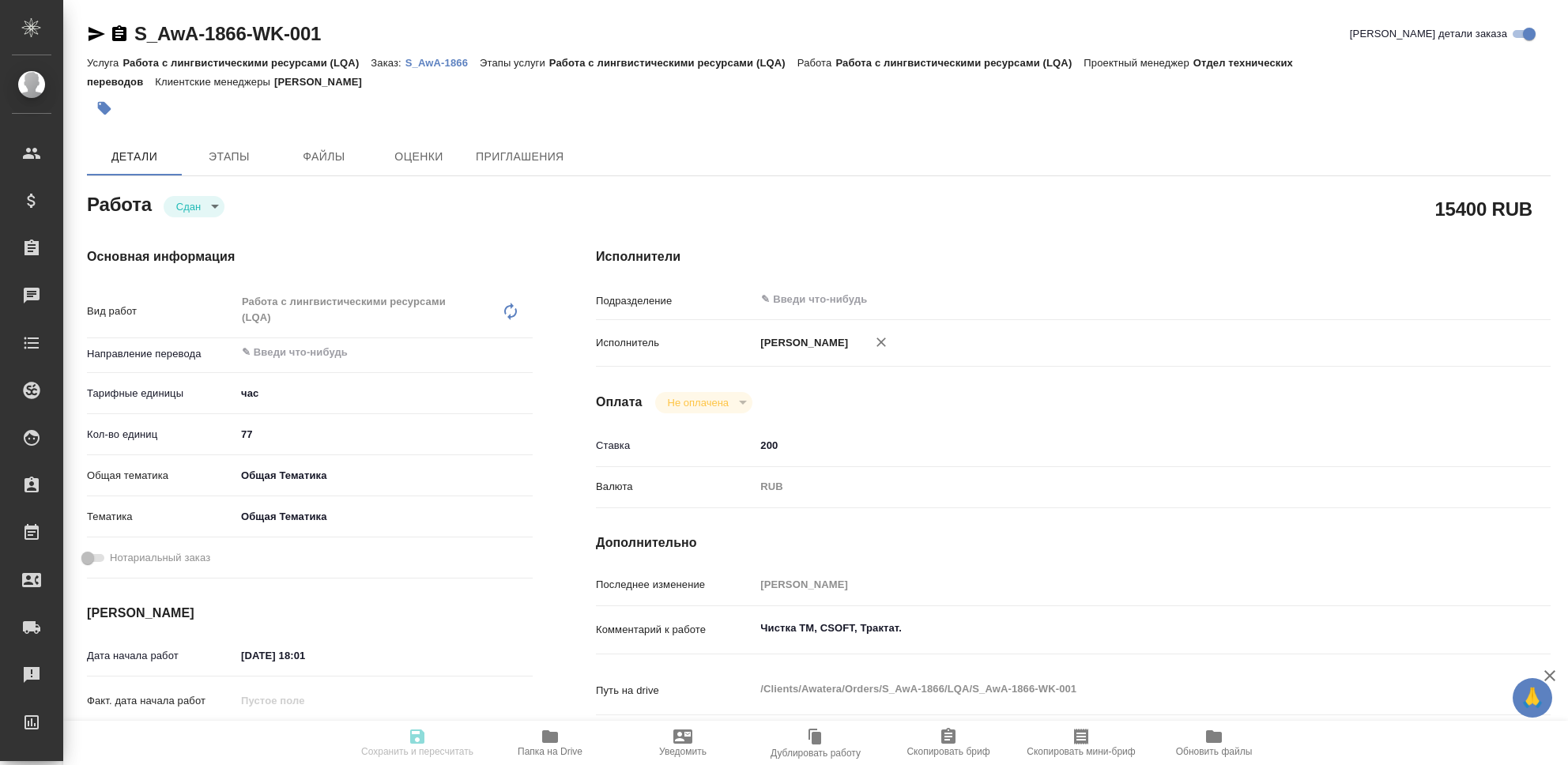
type input "S_AwA-1866"
type input "Работа с лингвистическими ресурсами (LQA)"
type input "[PERSON_NAME]"
type input "/Clients/Awatera/Orders/S_AwA-1866"
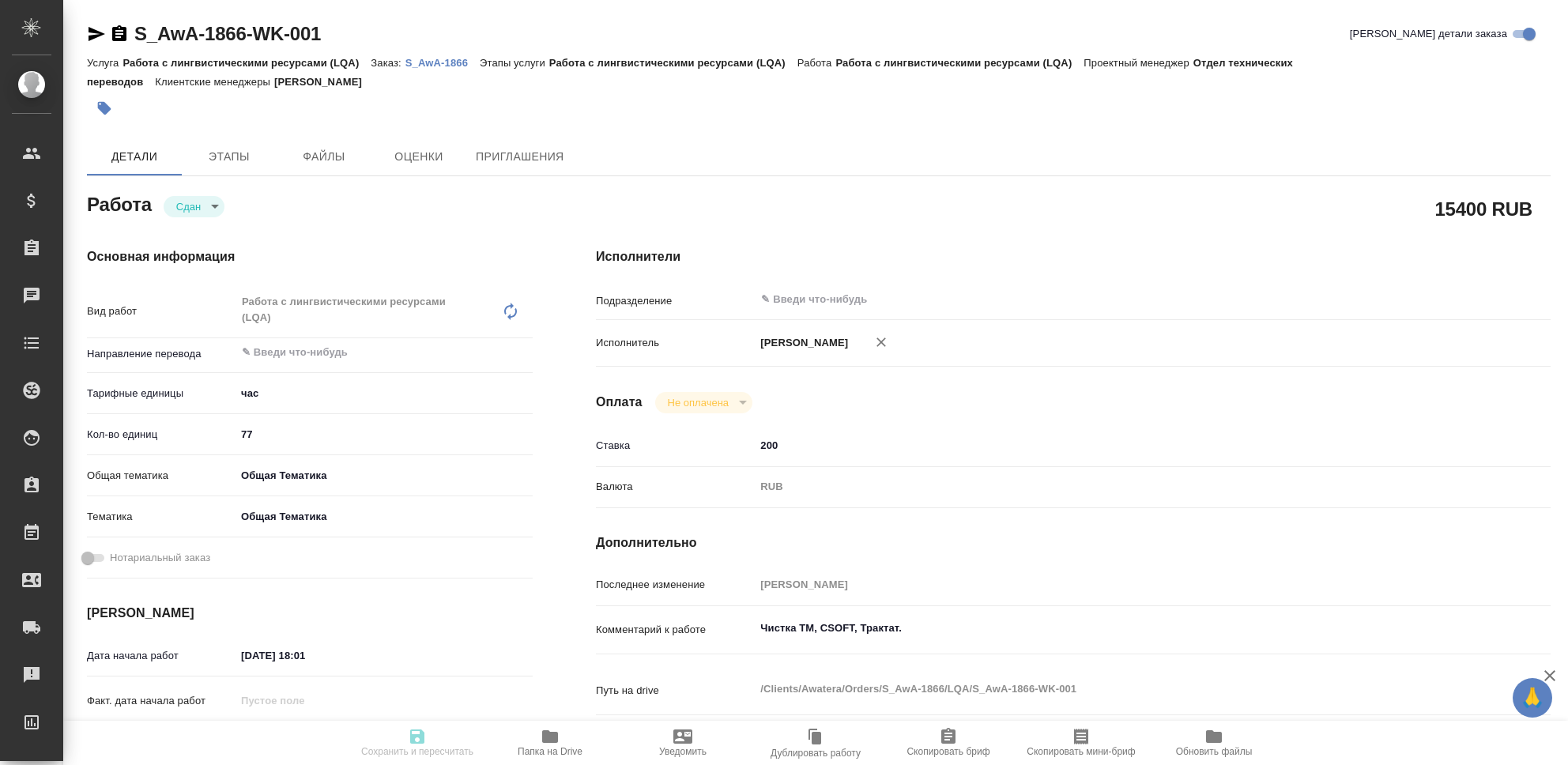
type textarea "x"
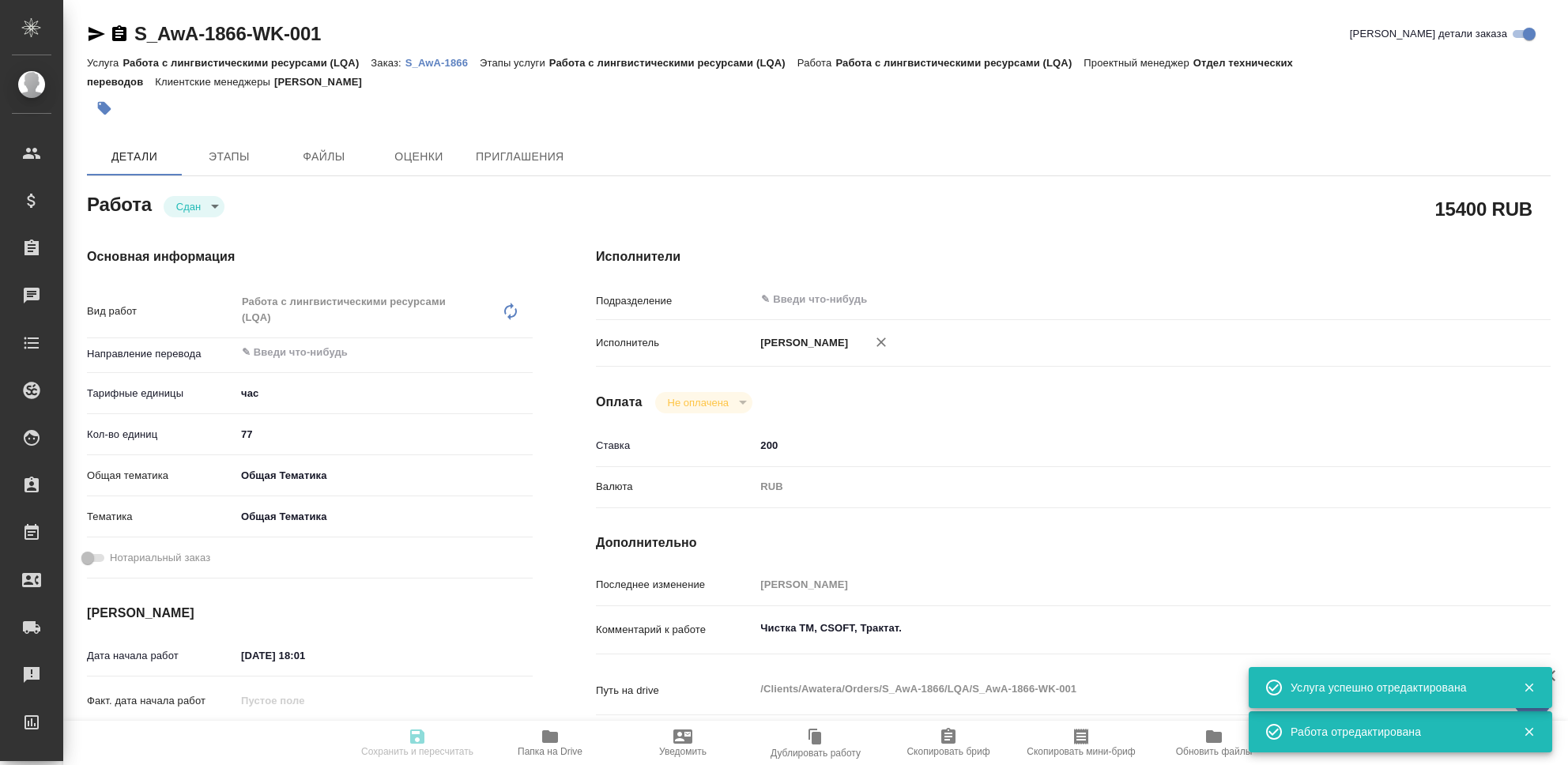
type textarea "x"
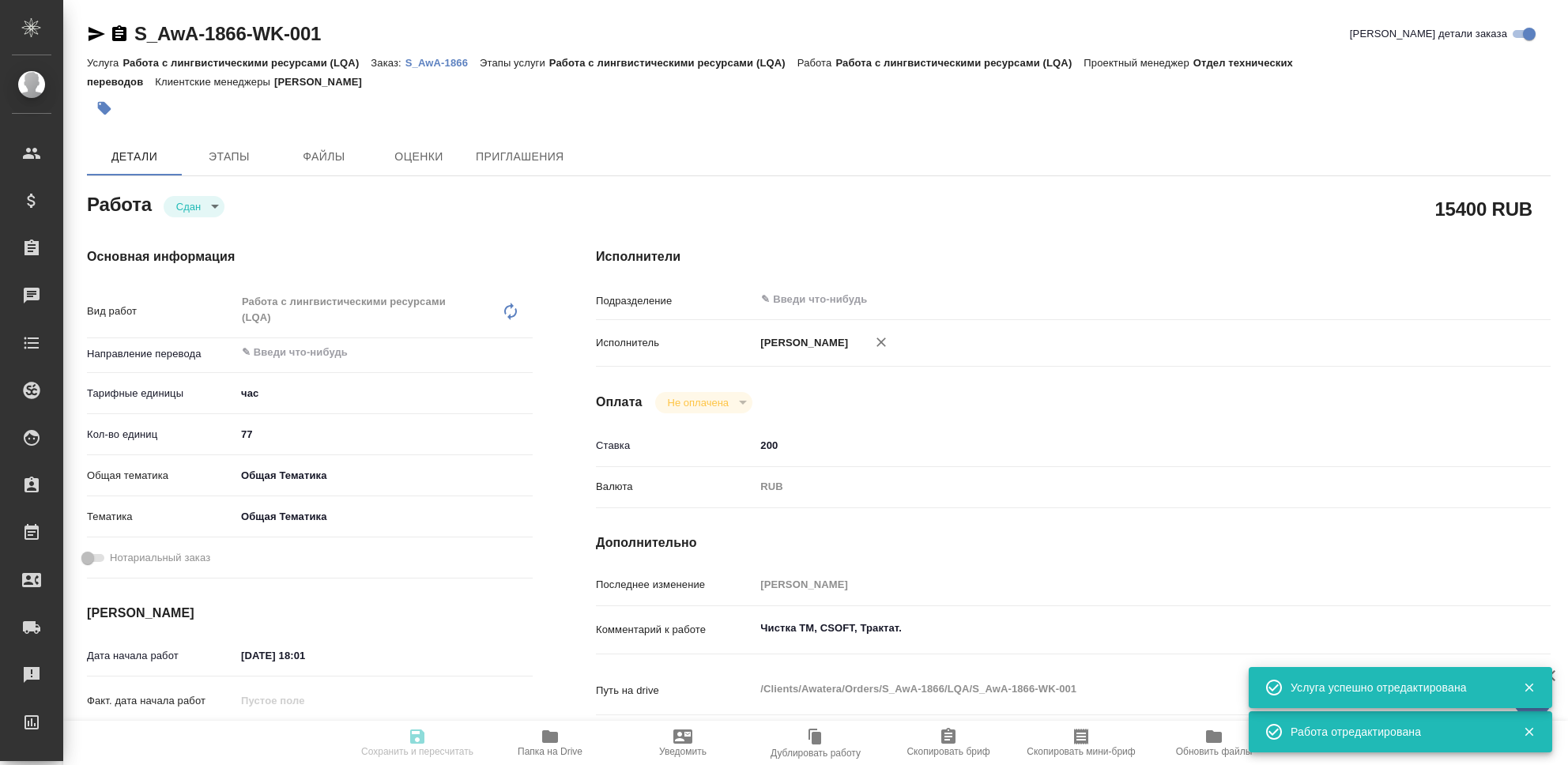
type textarea "x"
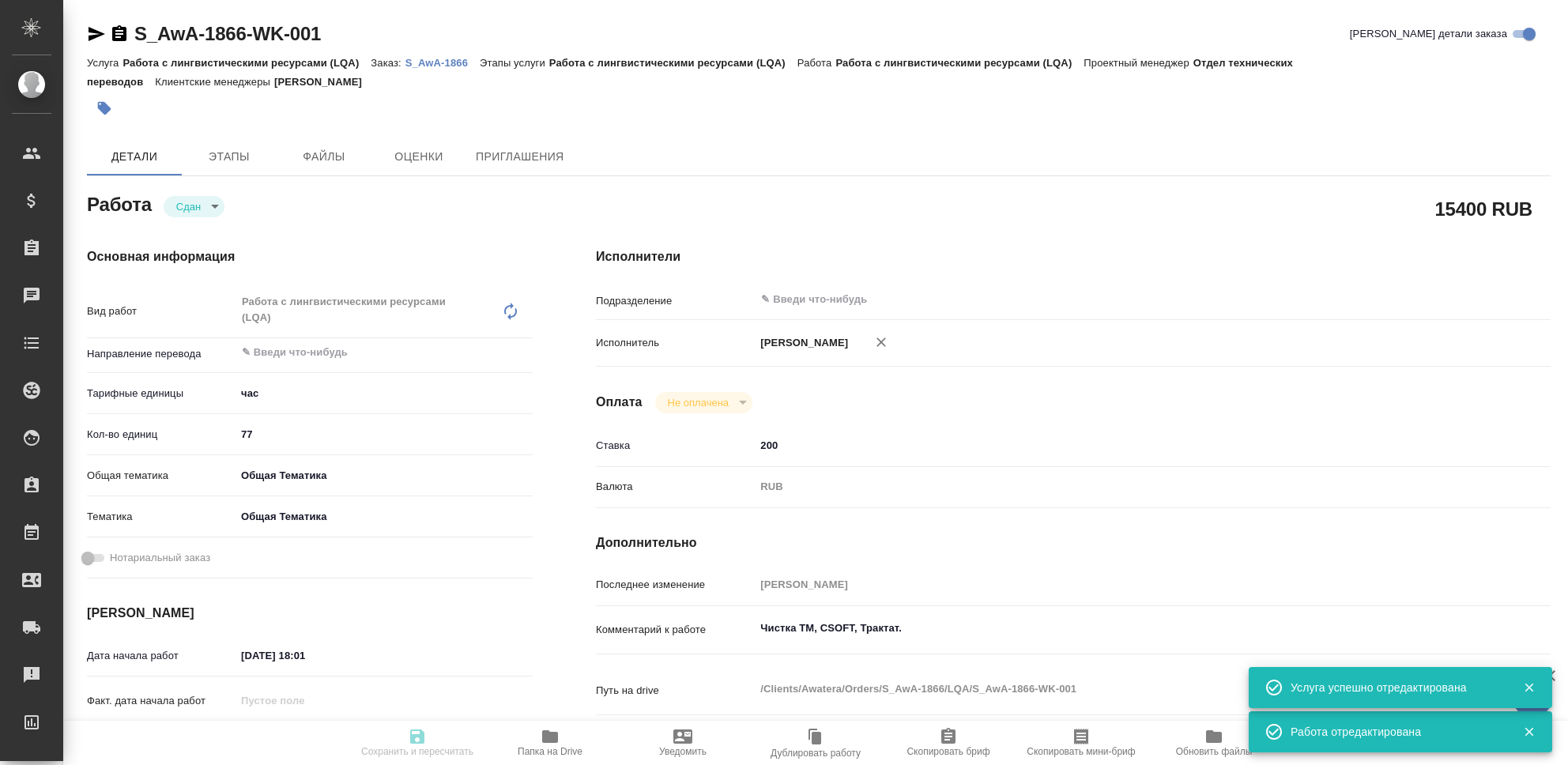
type textarea "x"
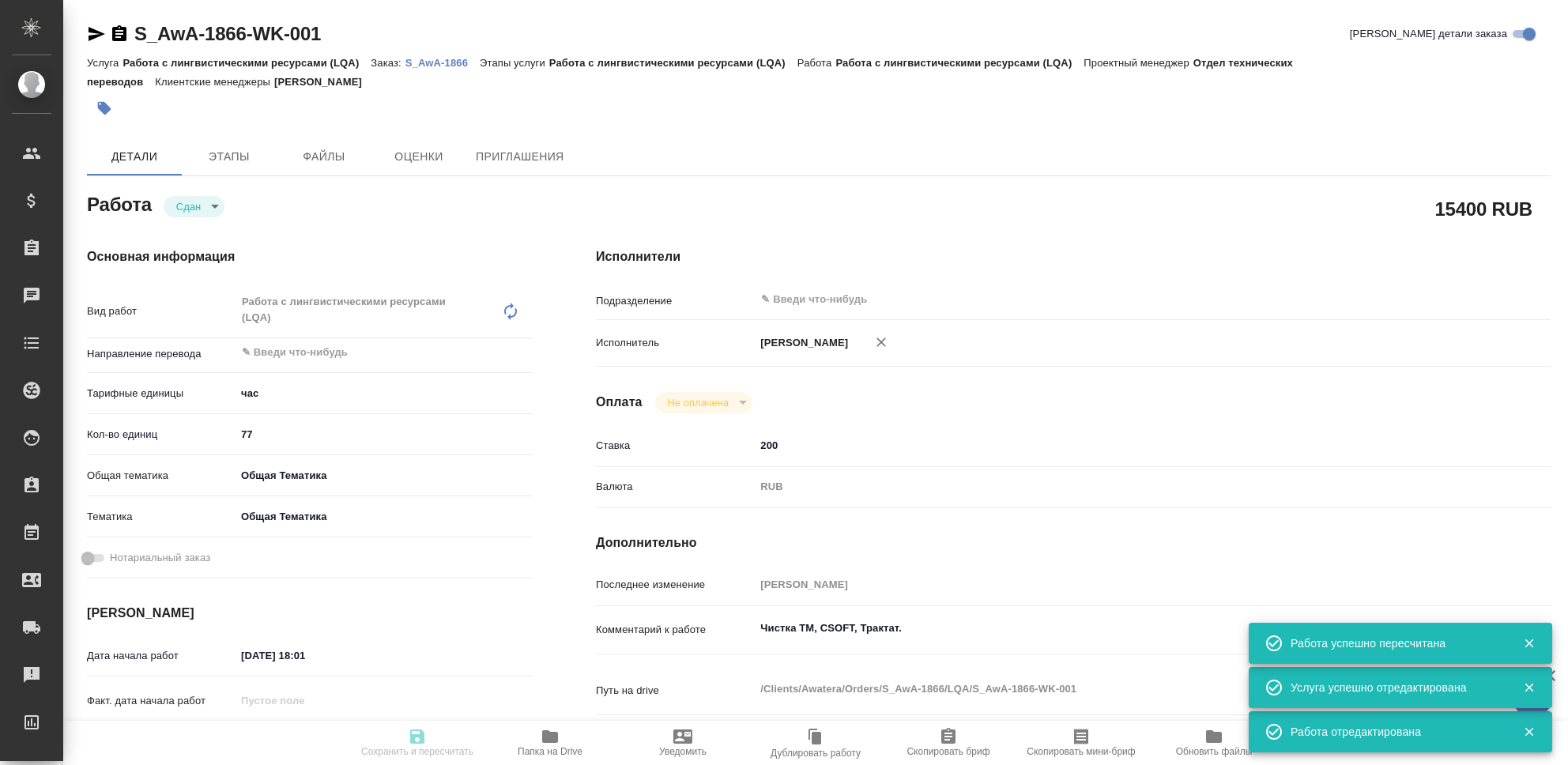
type input "closed"
type textarea "Работа с лингвистическими ресурсами (LQA)"
type textarea "x"
type input "5a8b1489cc6b4906c91bfd93"
type input "77"
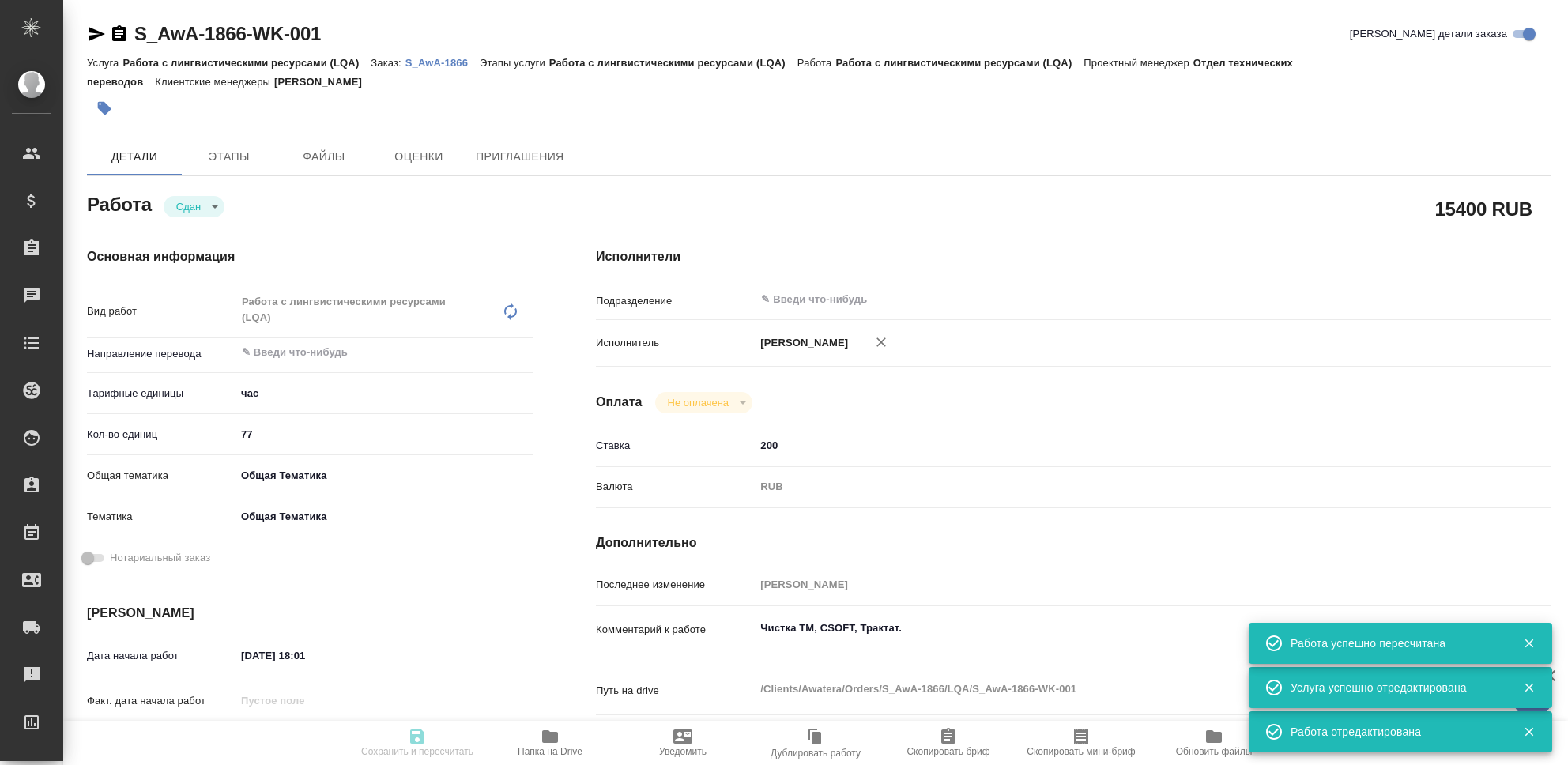
type input "obtem"
type input "6012b1ca196b0e5c9229a120"
type input "08.10.2025 18:01"
type input "15.10.2025 23:55"
type input "13.10.2025 09:31"
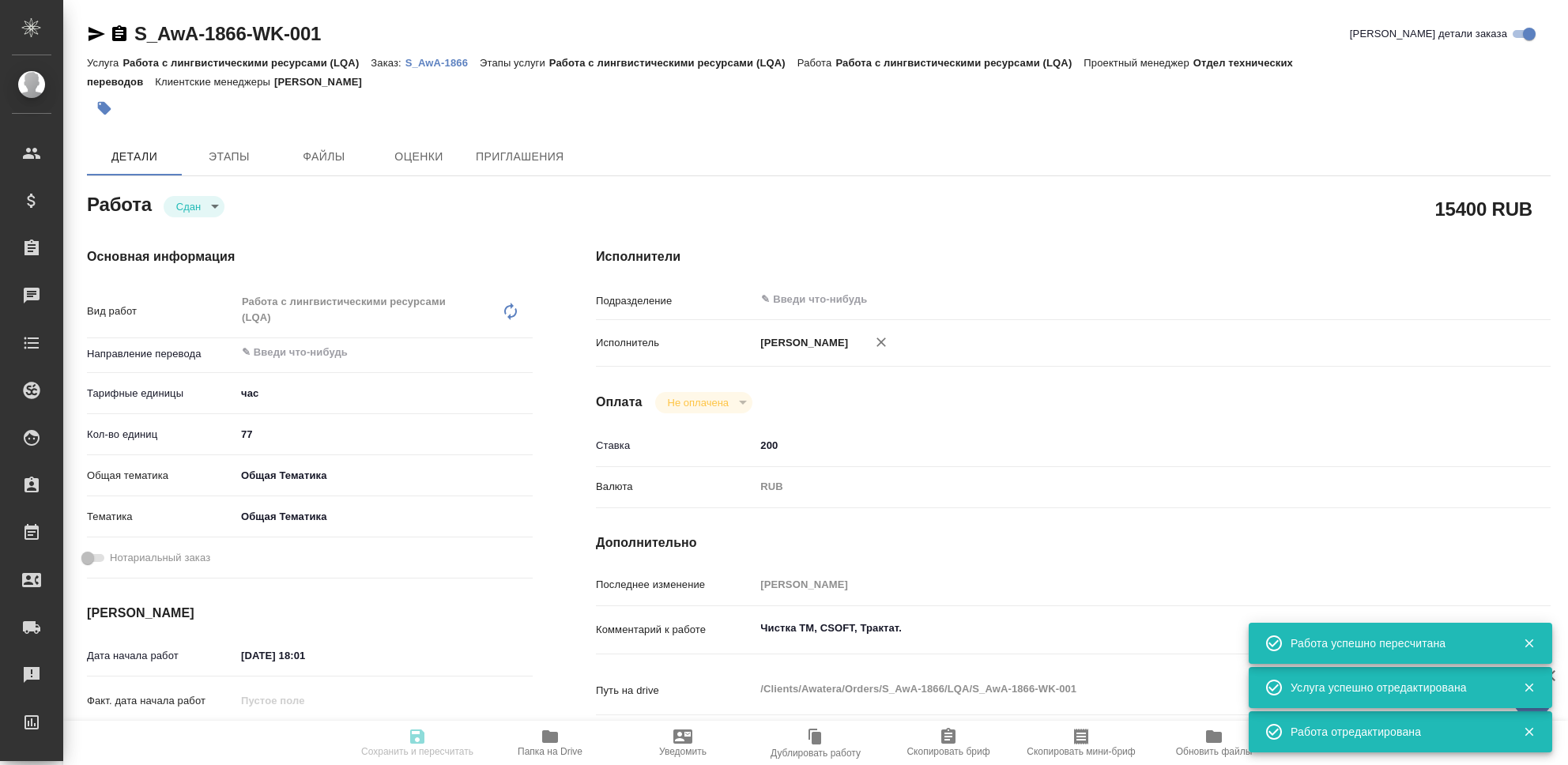
type input "15.10.2025 23:55"
type input "notPayed"
type input "200"
type input "RUB"
type input "[PERSON_NAME]"
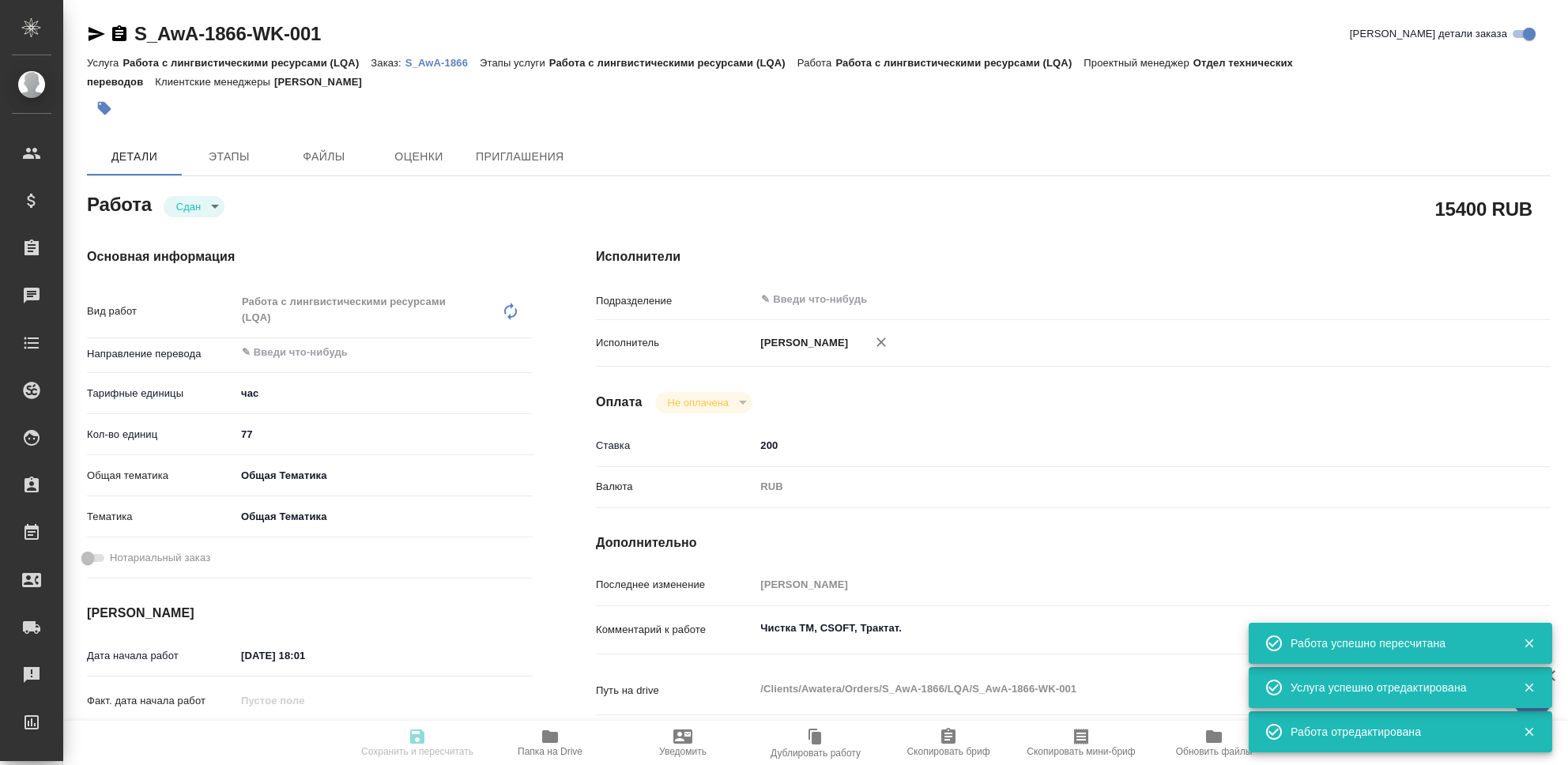
type textarea "Чистка ТМ, CSOFT, Трактат."
type textarea "x"
type textarea "/Clients/Awatera/Orders/S_AwA-1866/LQA/S_AwA-1866-WK-001"
type textarea "x"
type input "S_AwA-1866"
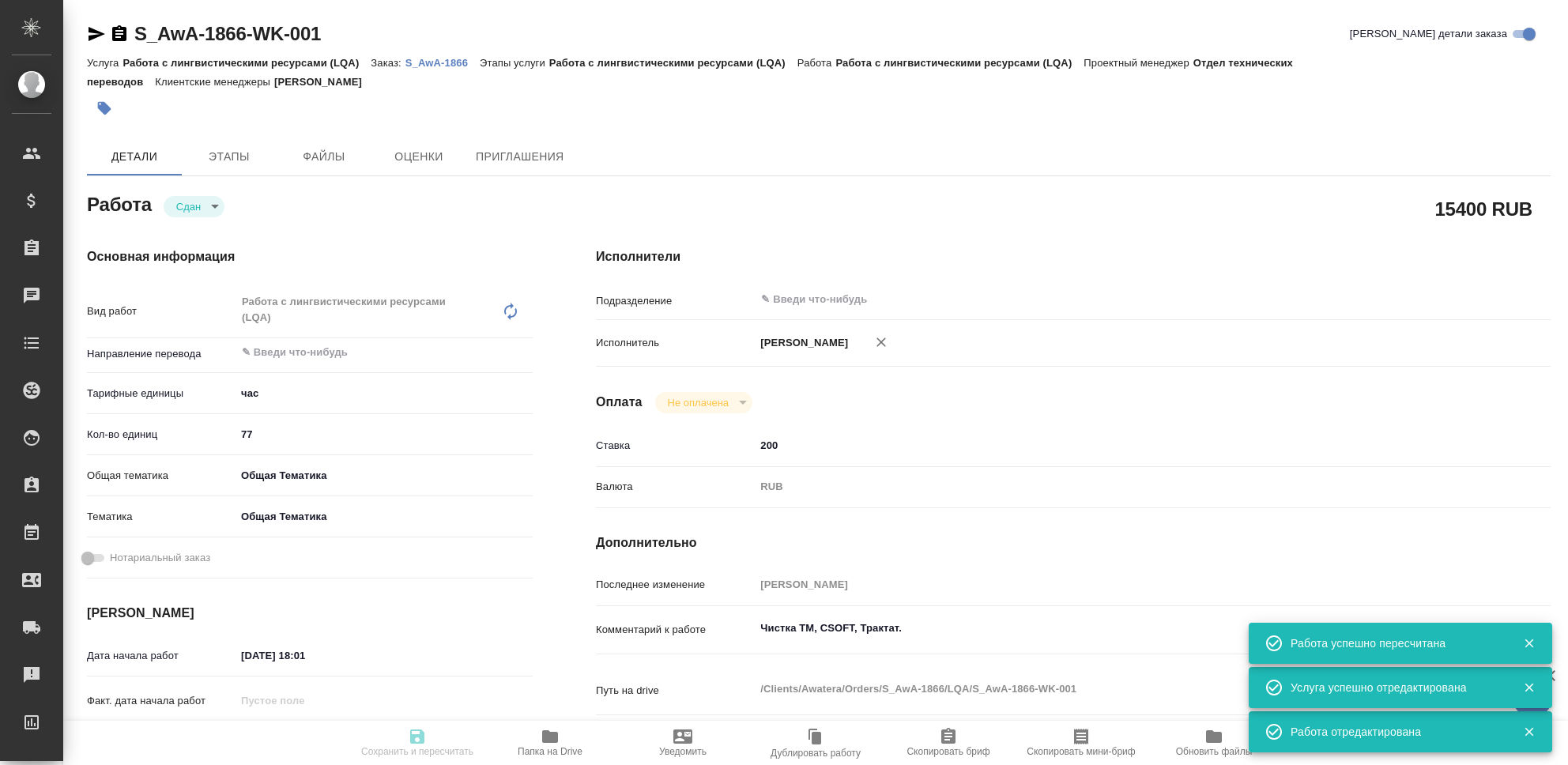
type input "Работа с лингвистическими ресурсами (LQA)"
type input "[PERSON_NAME]"
type input "/Clients/Awatera/Orders/S_AwA-1866"
type textarea "x"
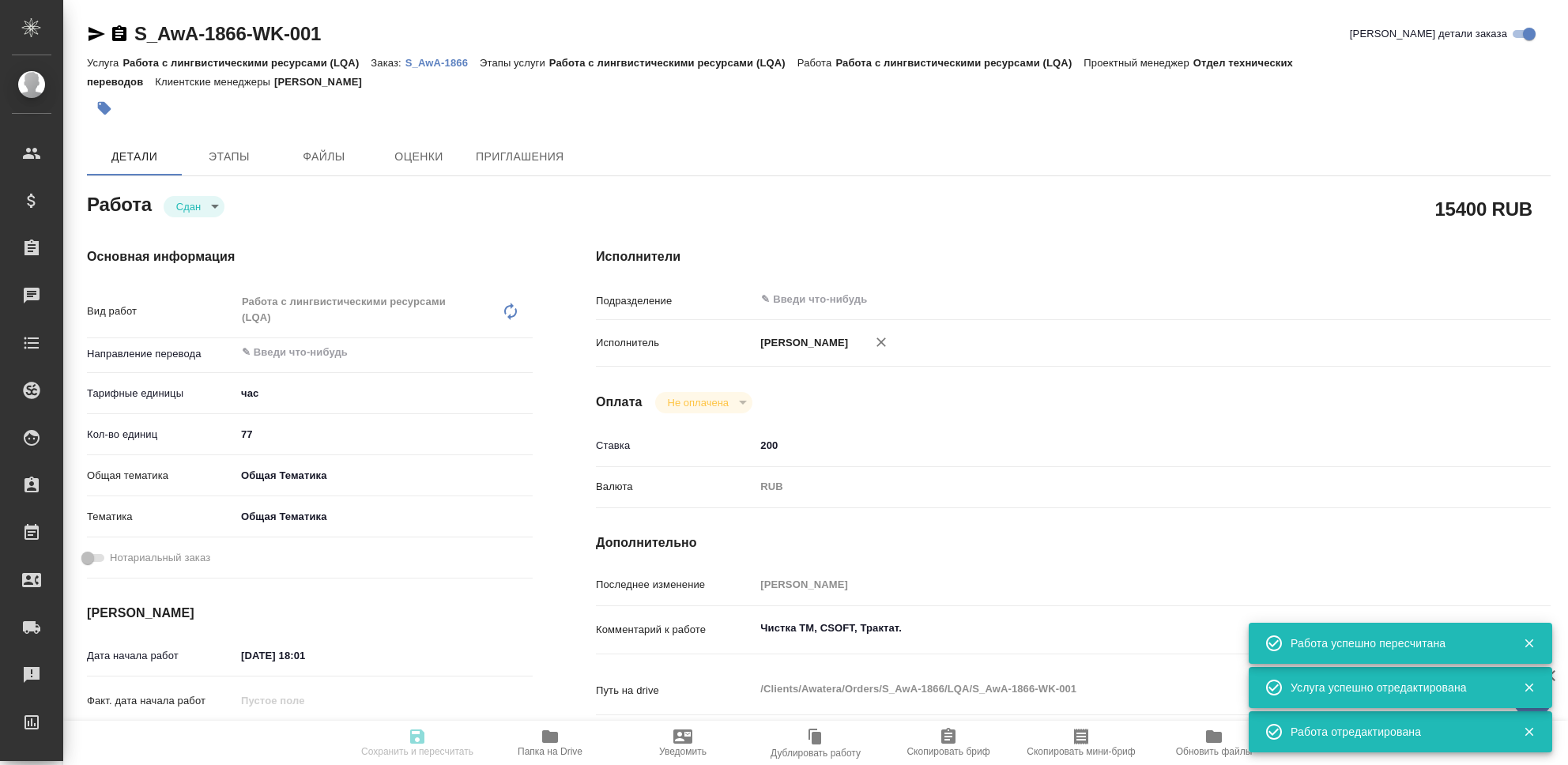
type textarea "x"
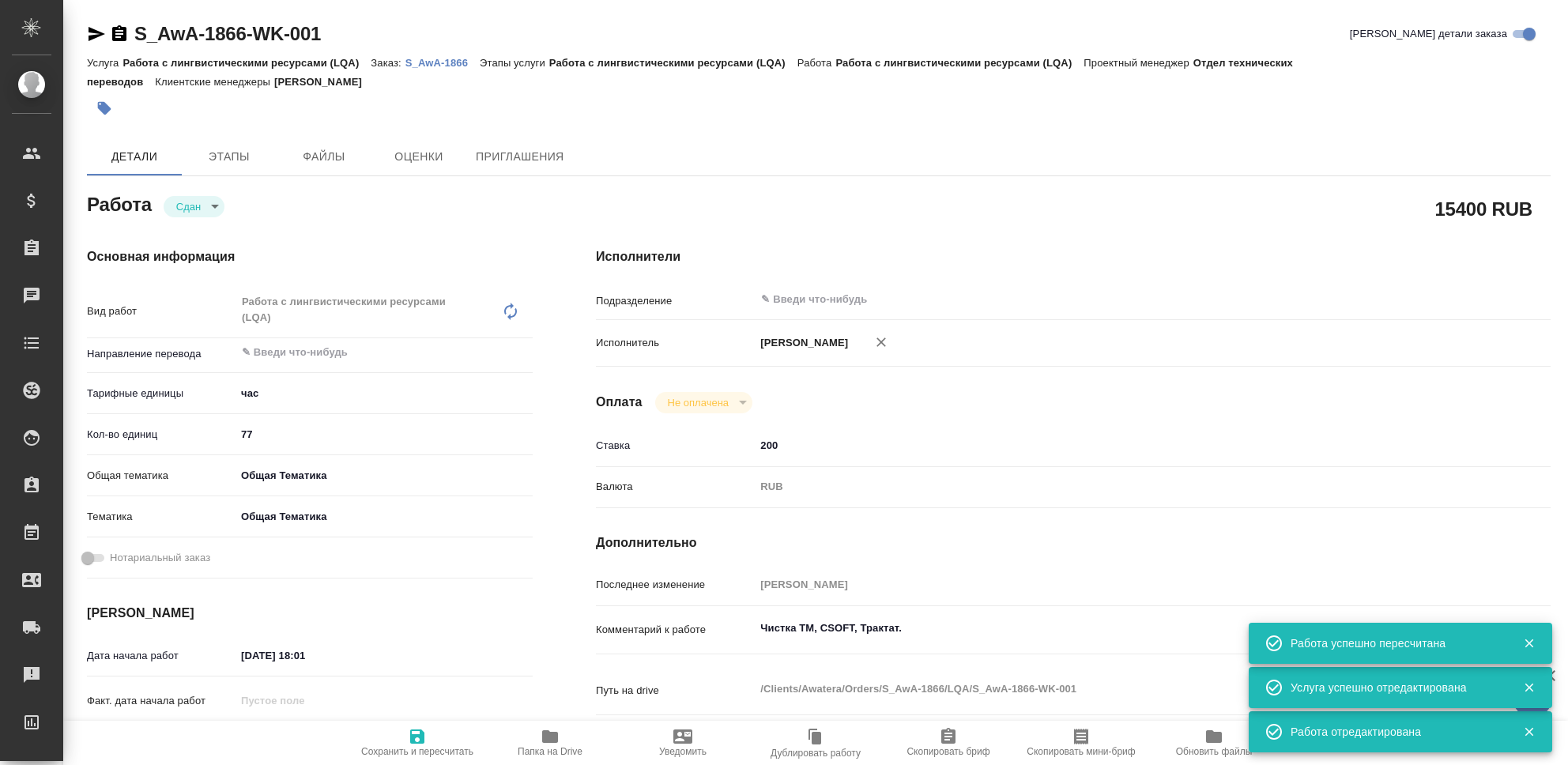
type textarea "x"
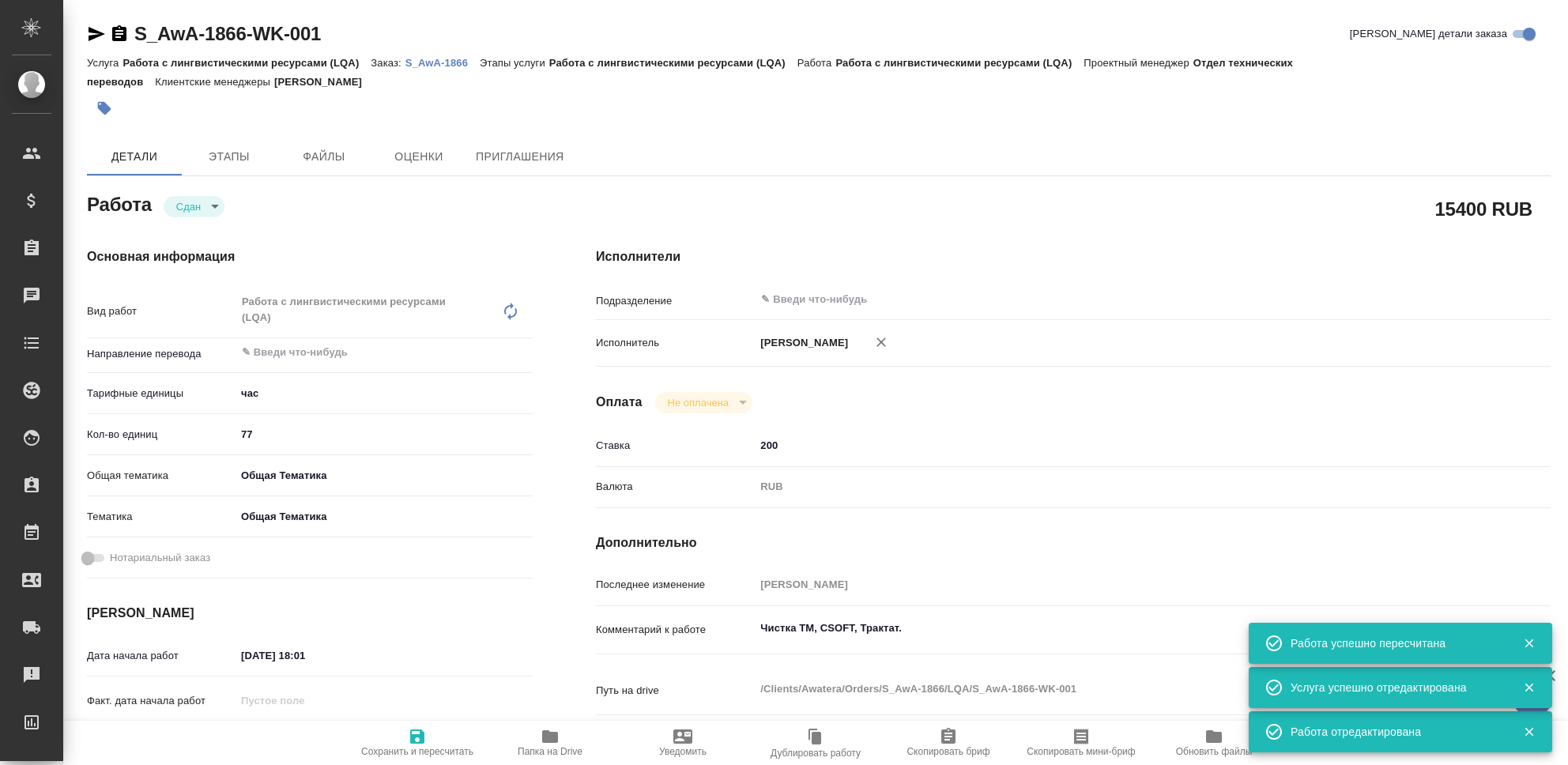
type textarea "x"
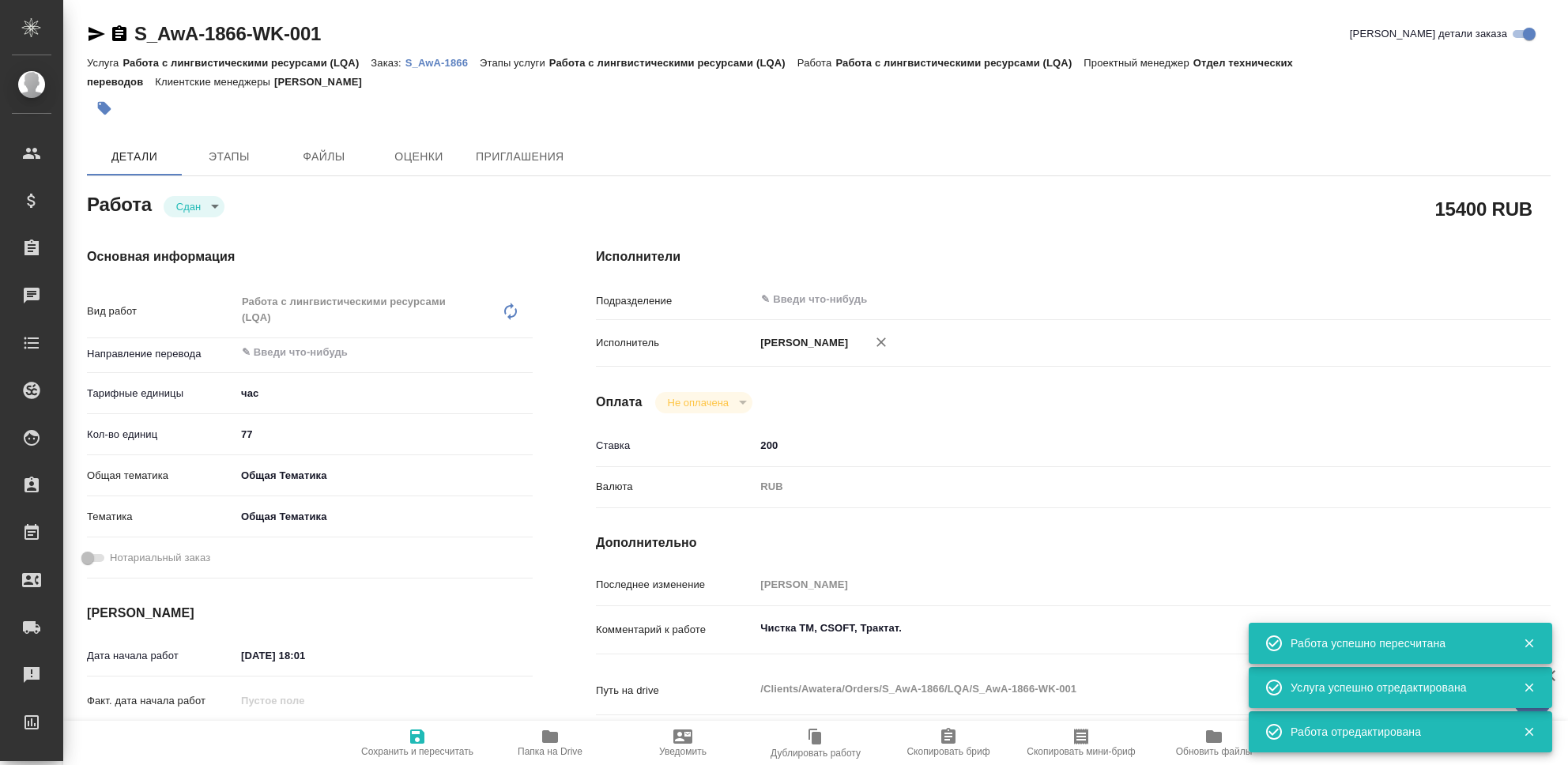
type textarea "x"
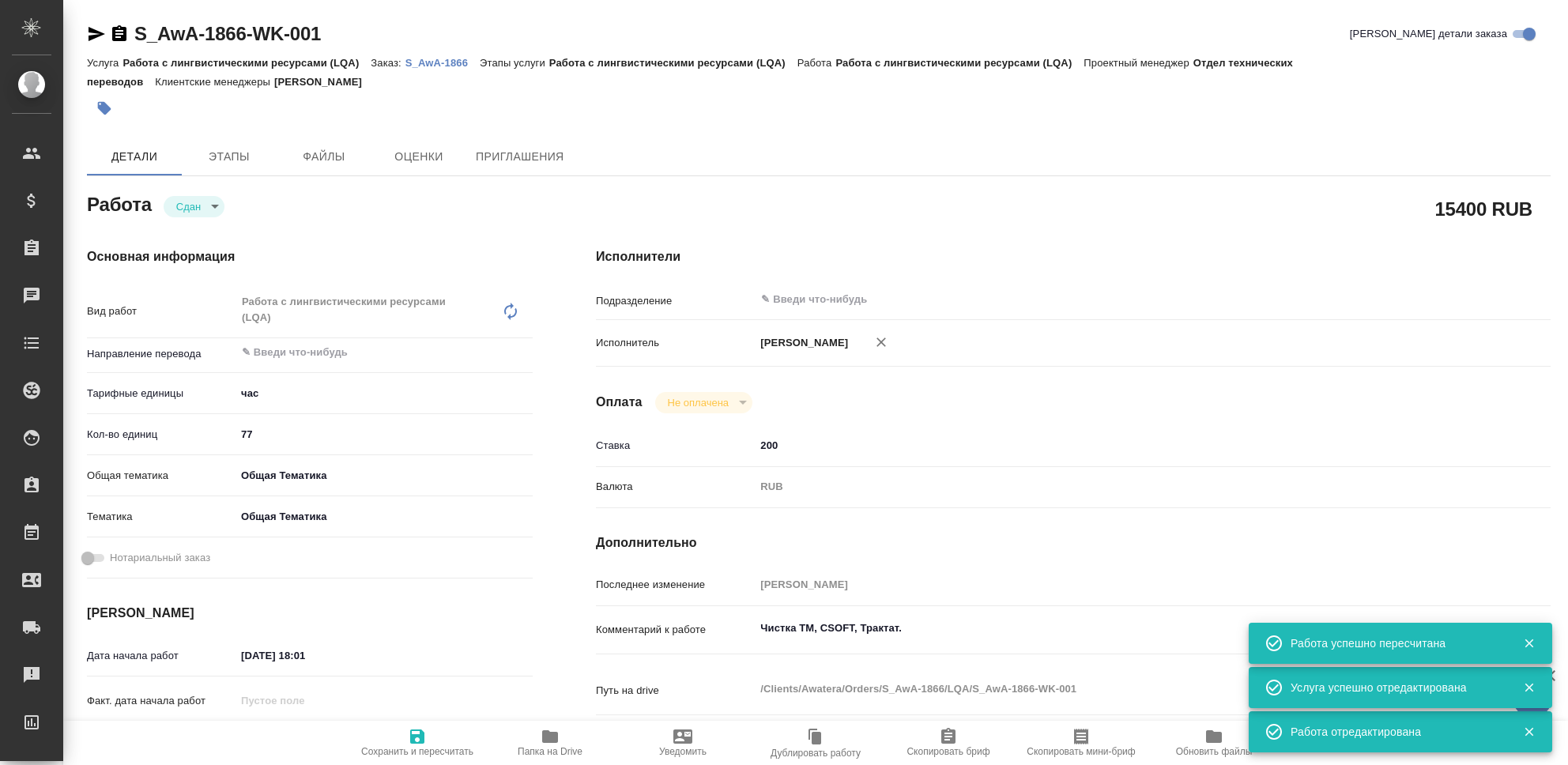
type textarea "x"
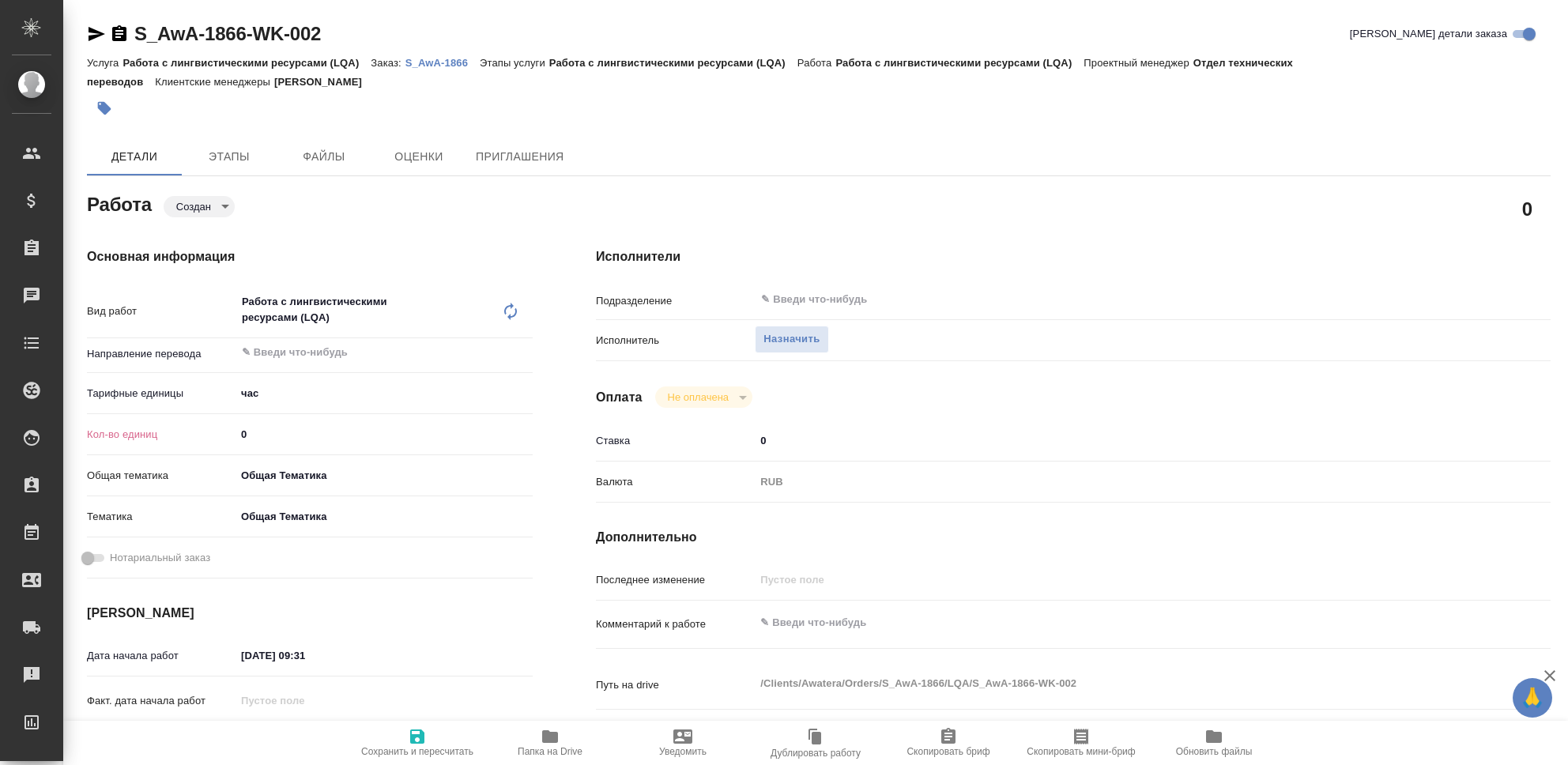
type textarea "x"
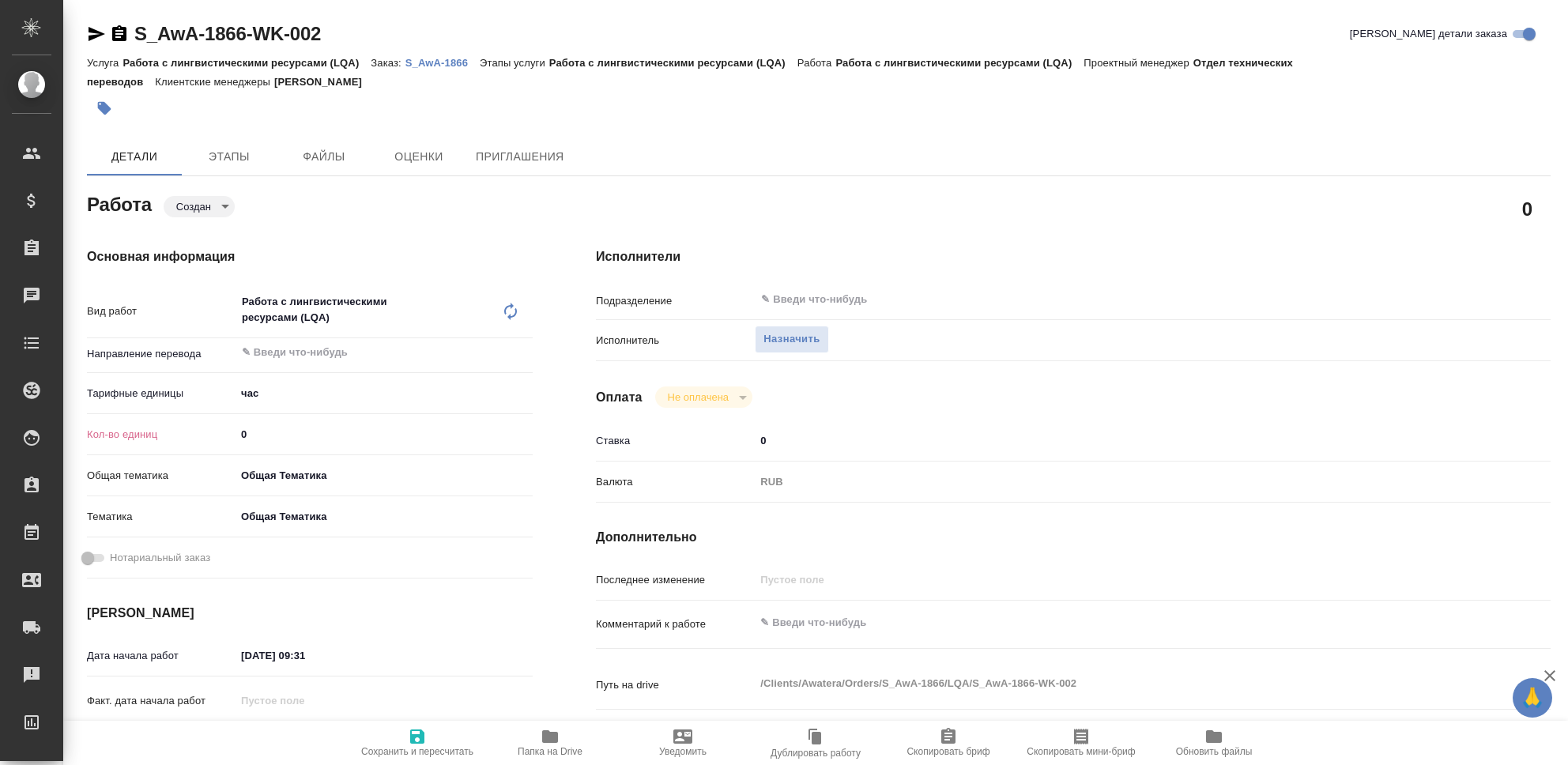
type textarea "x"
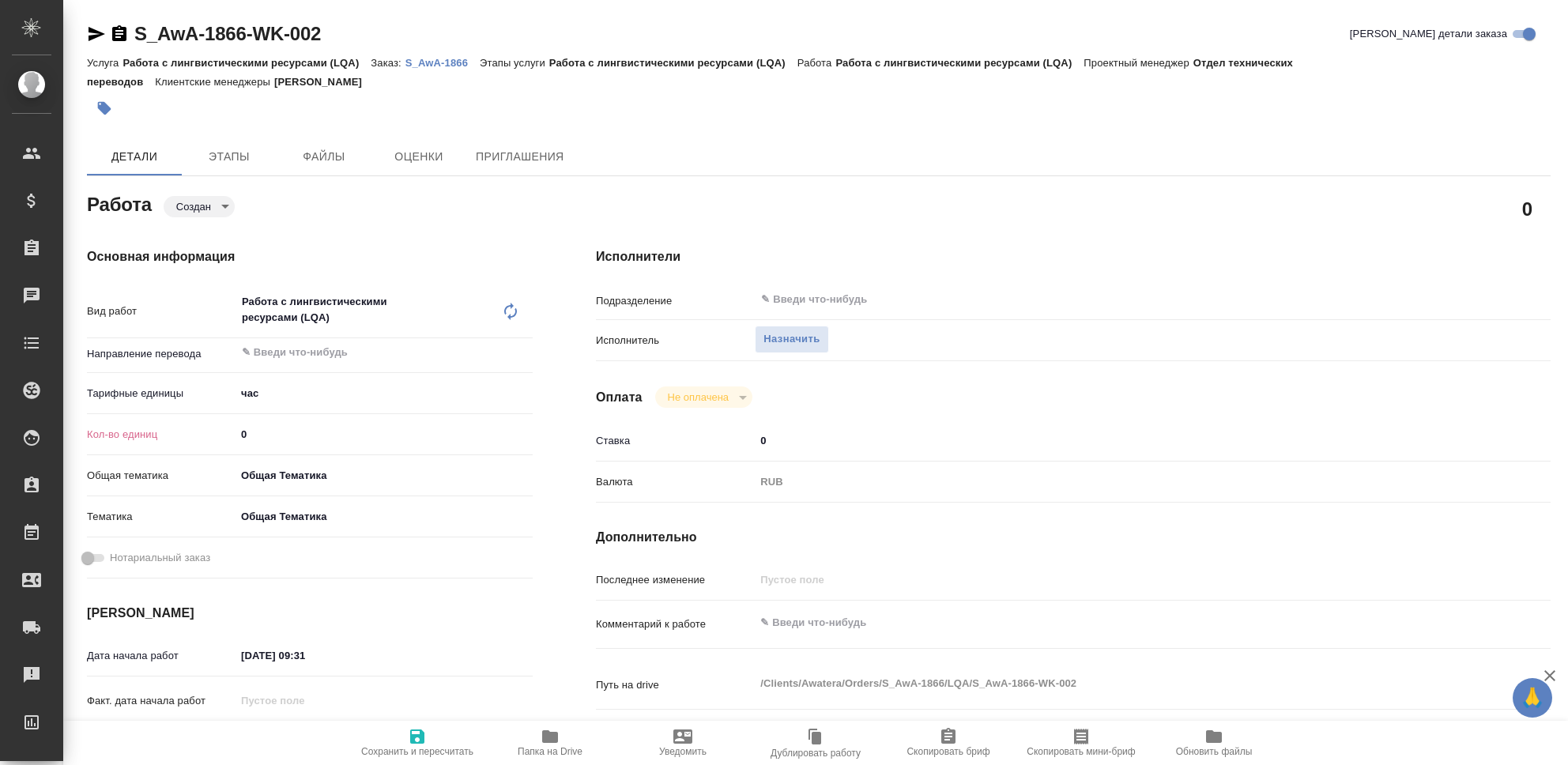
type textarea "x"
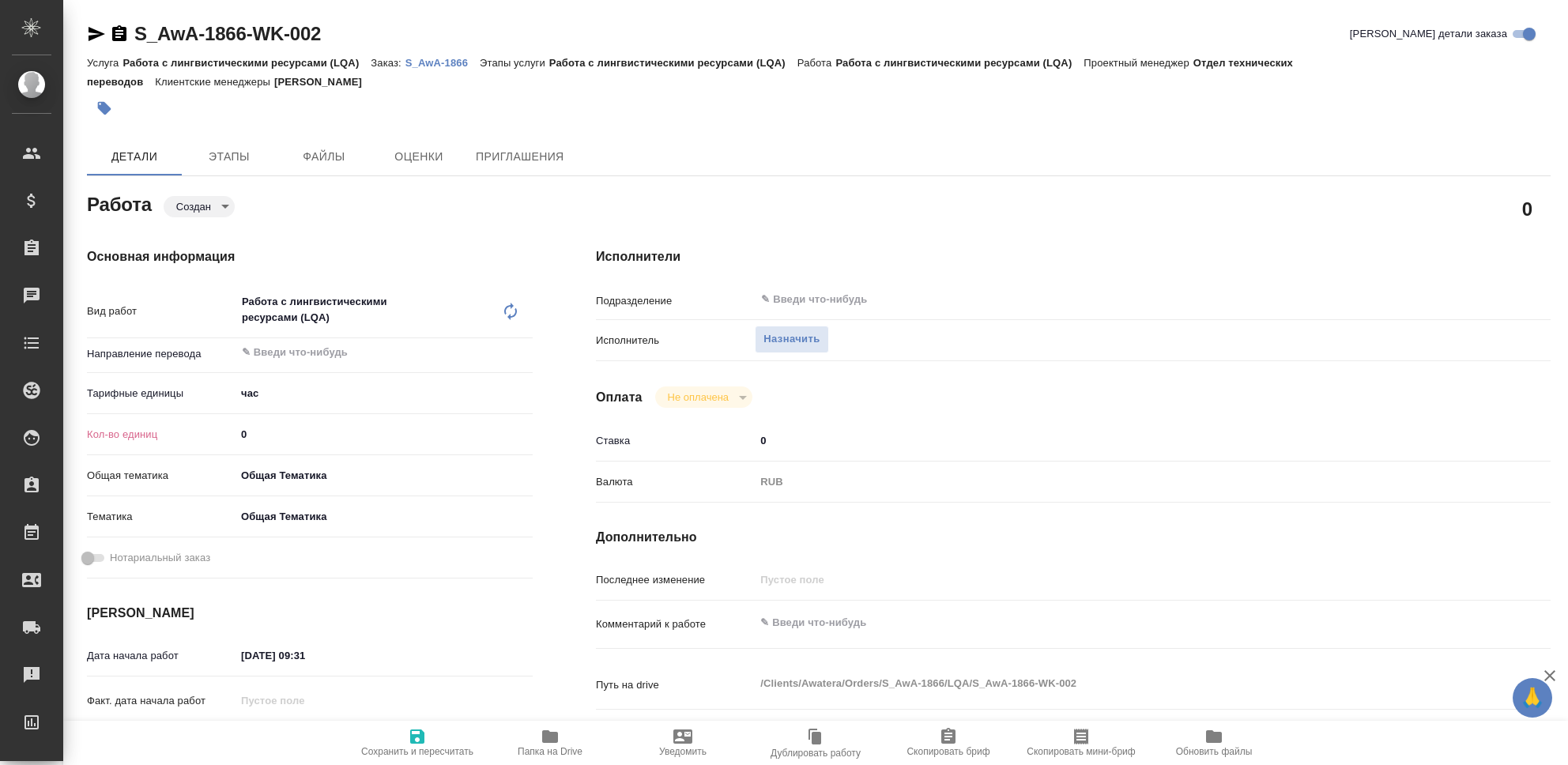
type textarea "x"
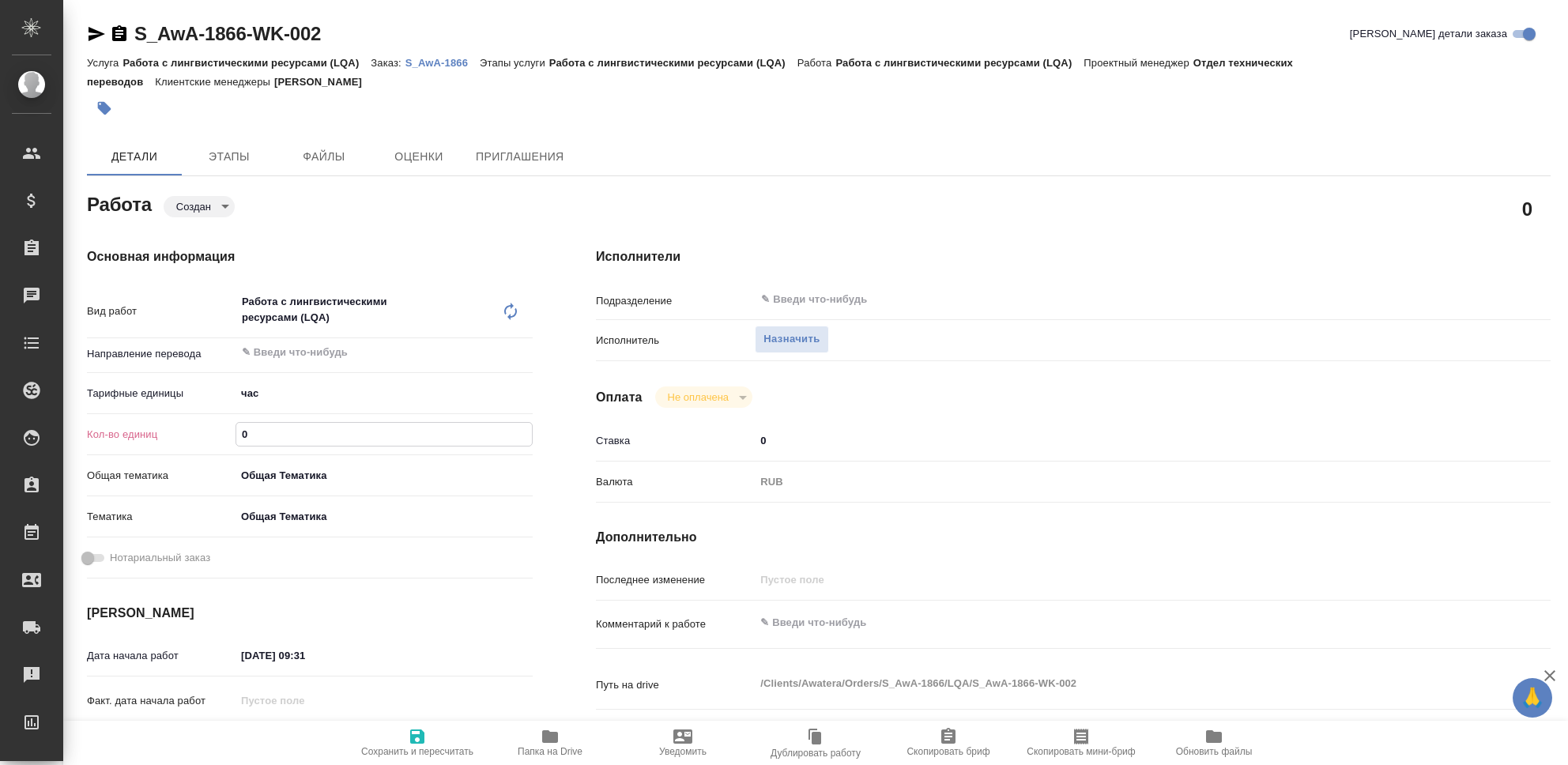
click at [302, 439] on input "0" at bounding box center [384, 435] width 296 height 23
type textarea "x"
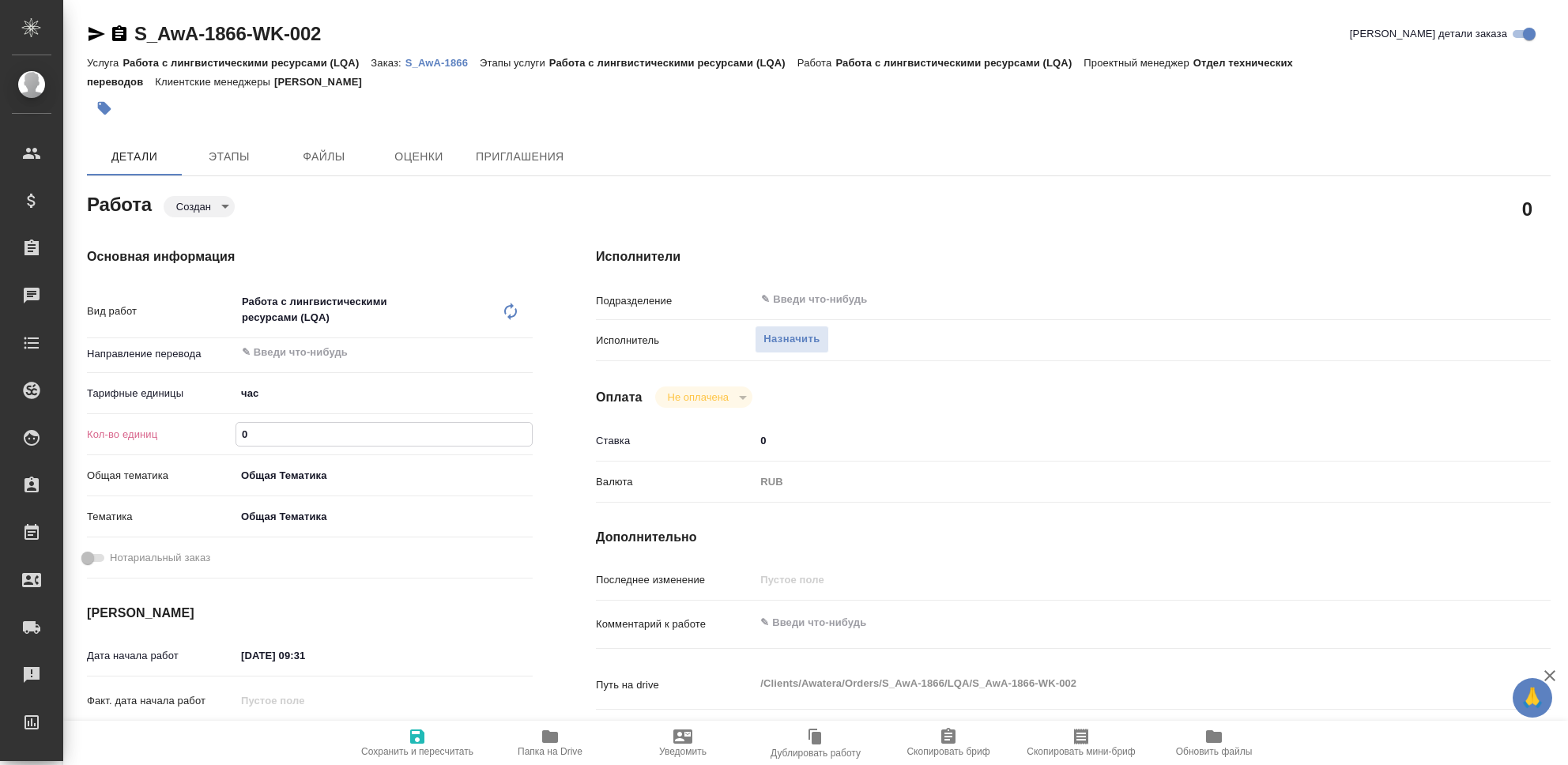
type textarea "x"
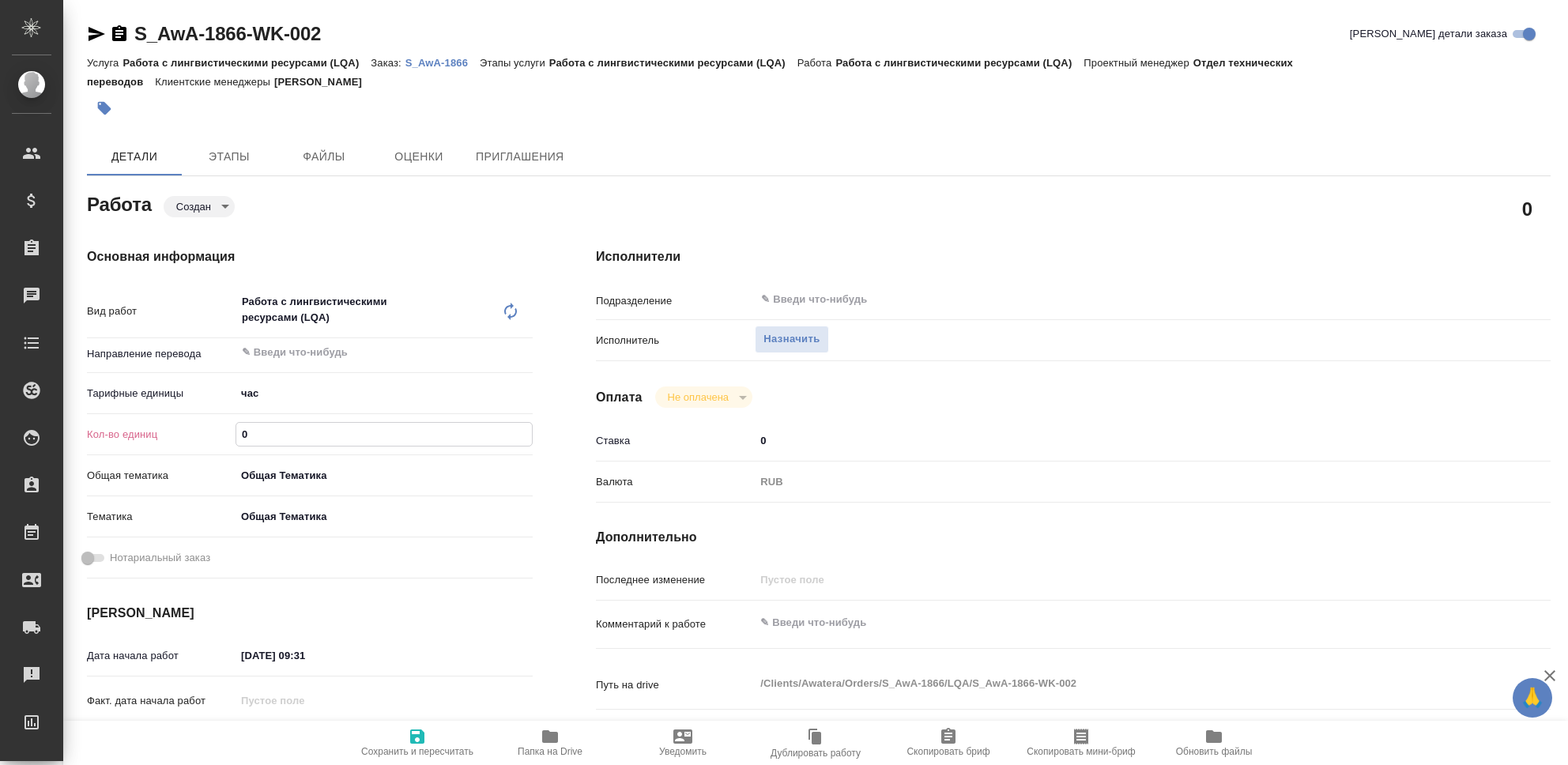
type textarea "x"
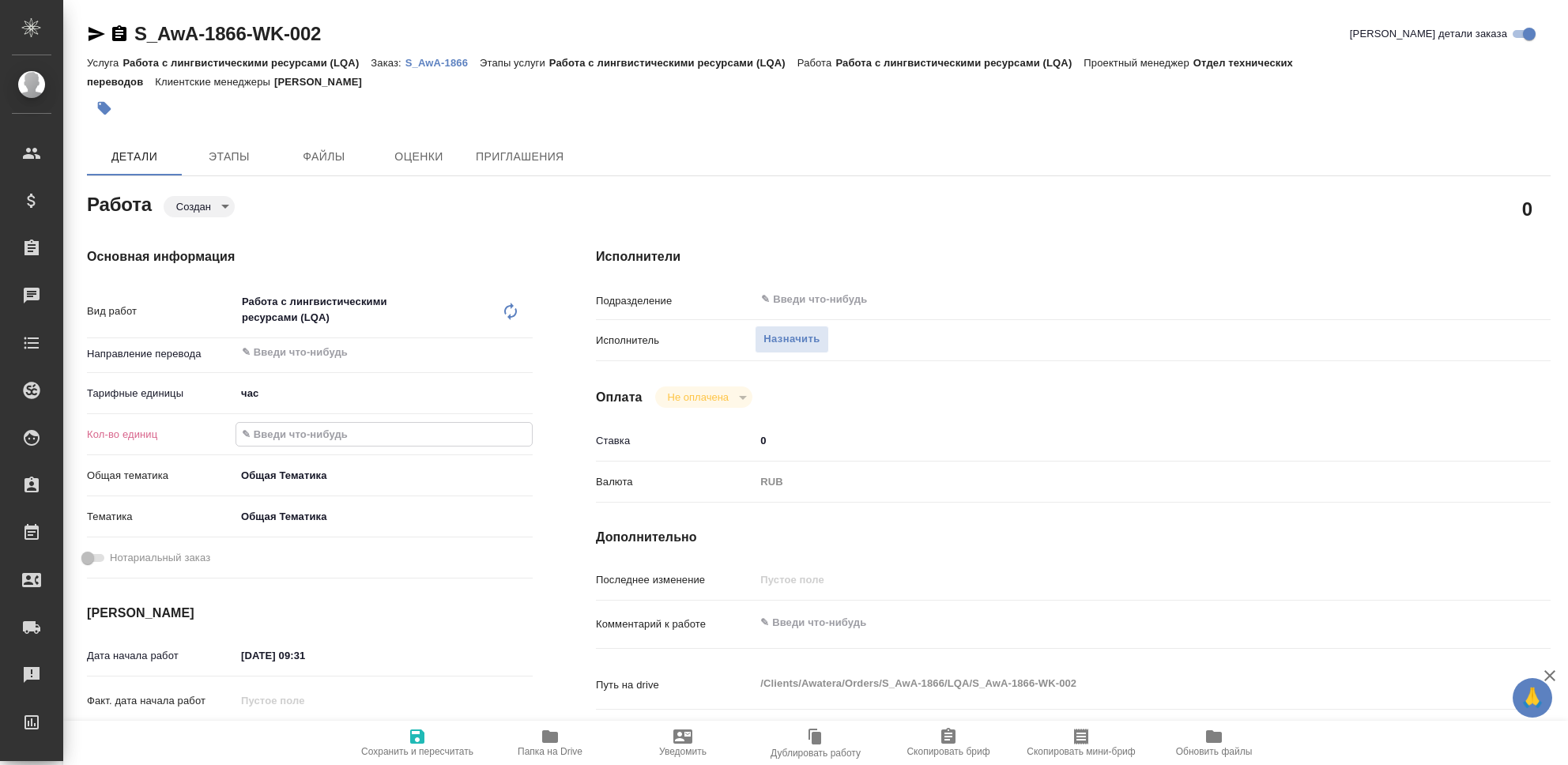
type textarea "x"
type input "5"
type textarea "x"
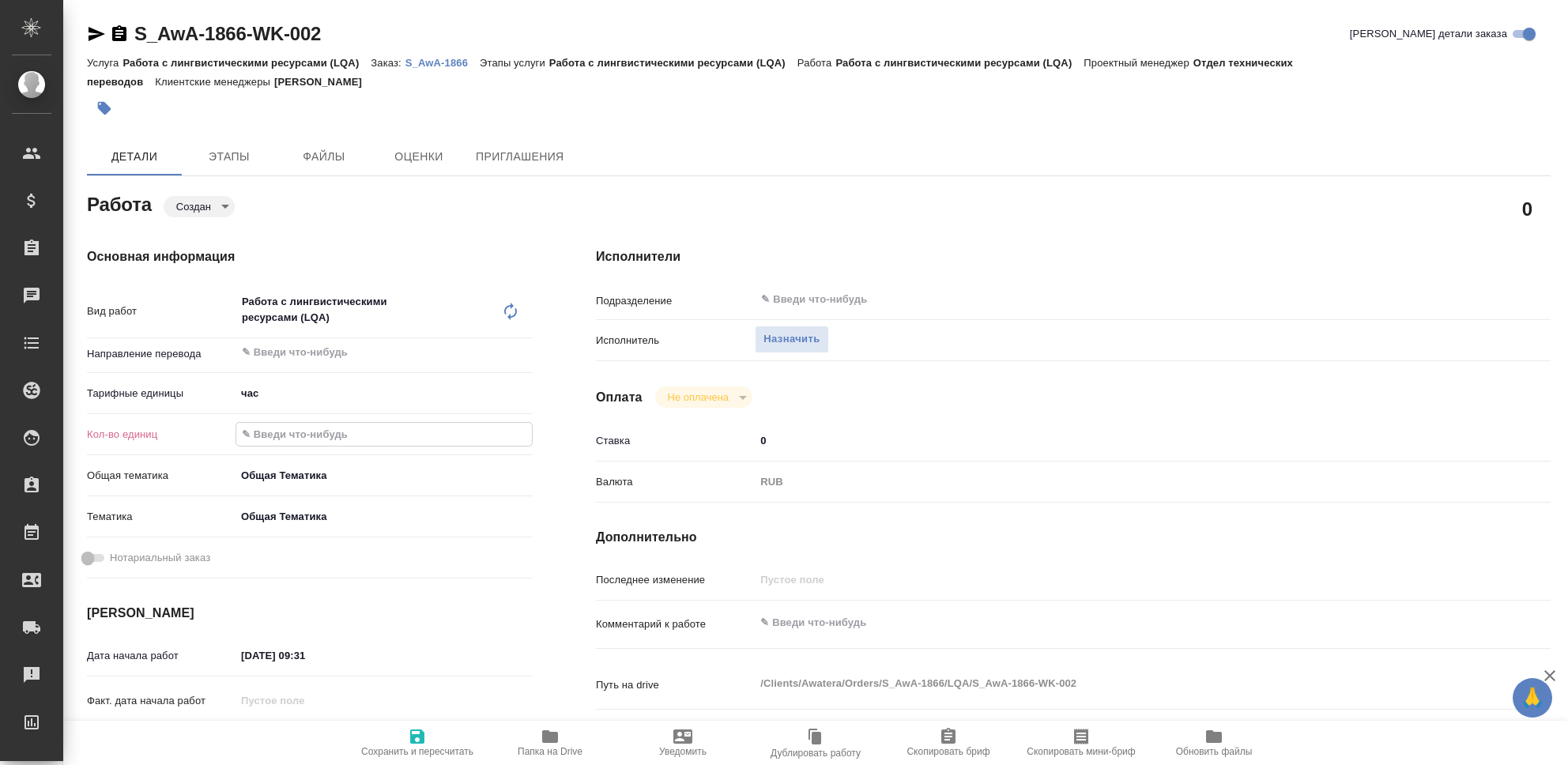
type textarea "x"
type input "53"
type textarea "x"
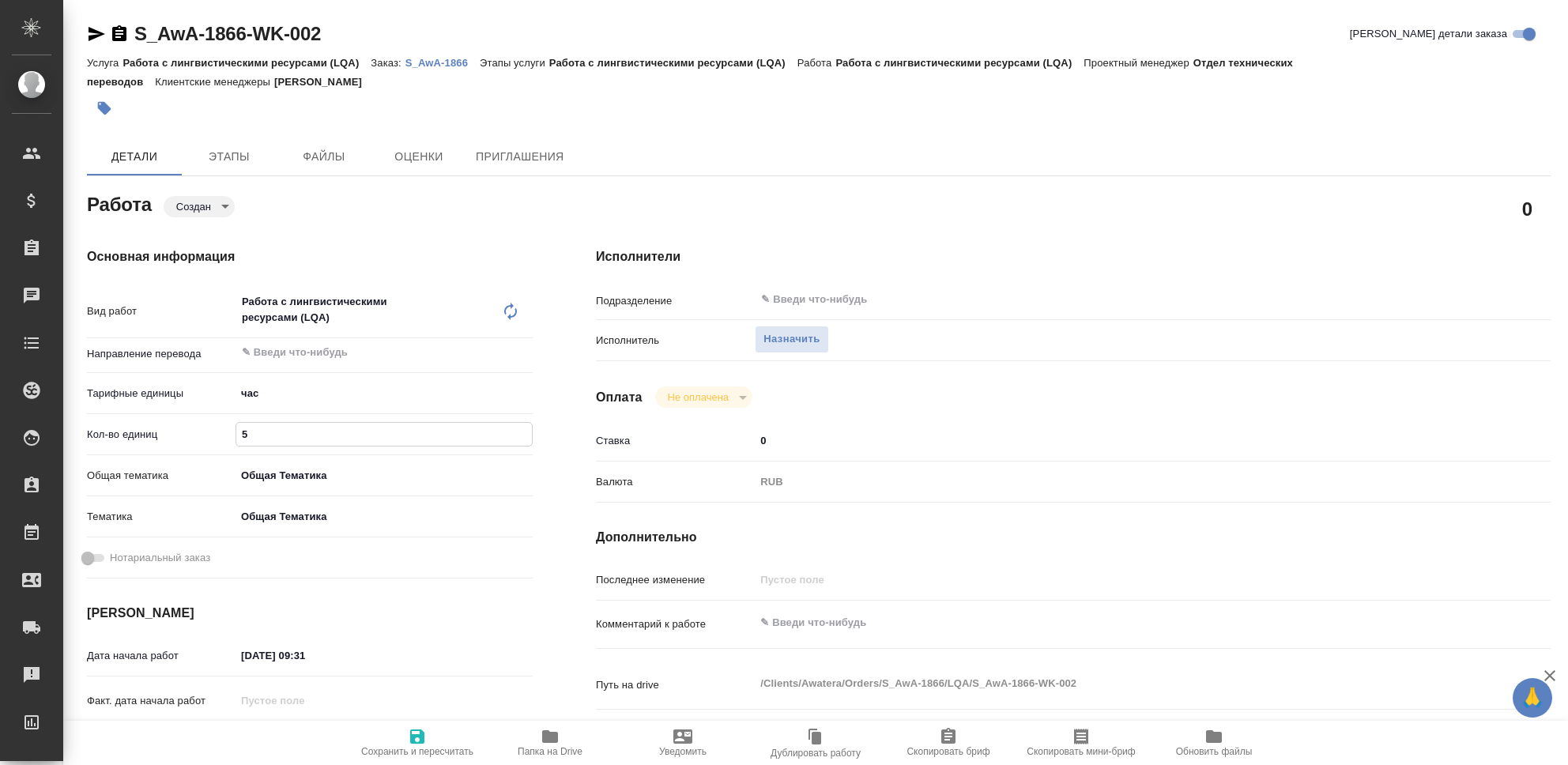
type textarea "x"
type input "53"
type textarea "x"
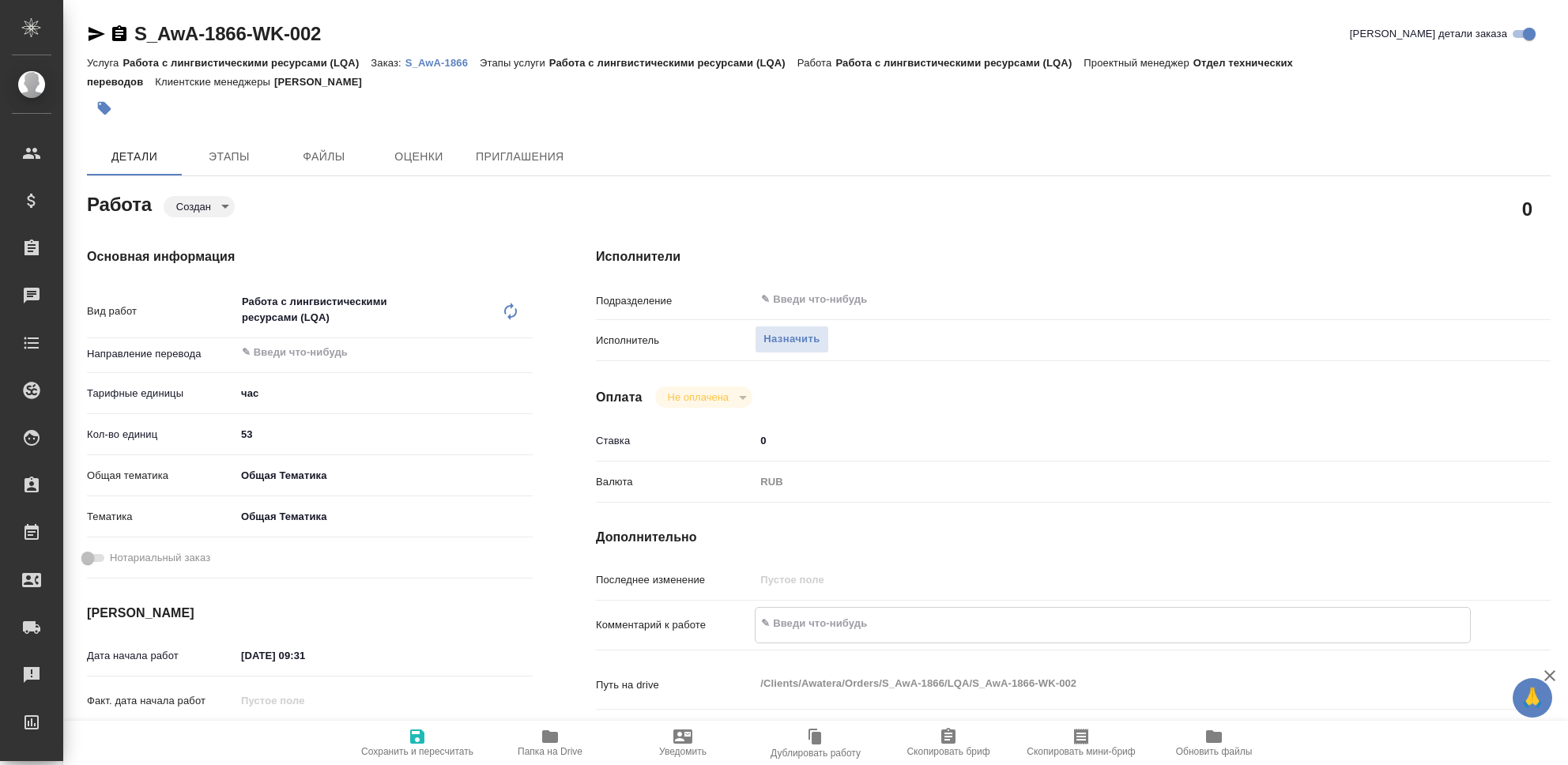
click at [781, 618] on textarea at bounding box center [1113, 624] width 715 height 27
type textarea "С"
type textarea "x"
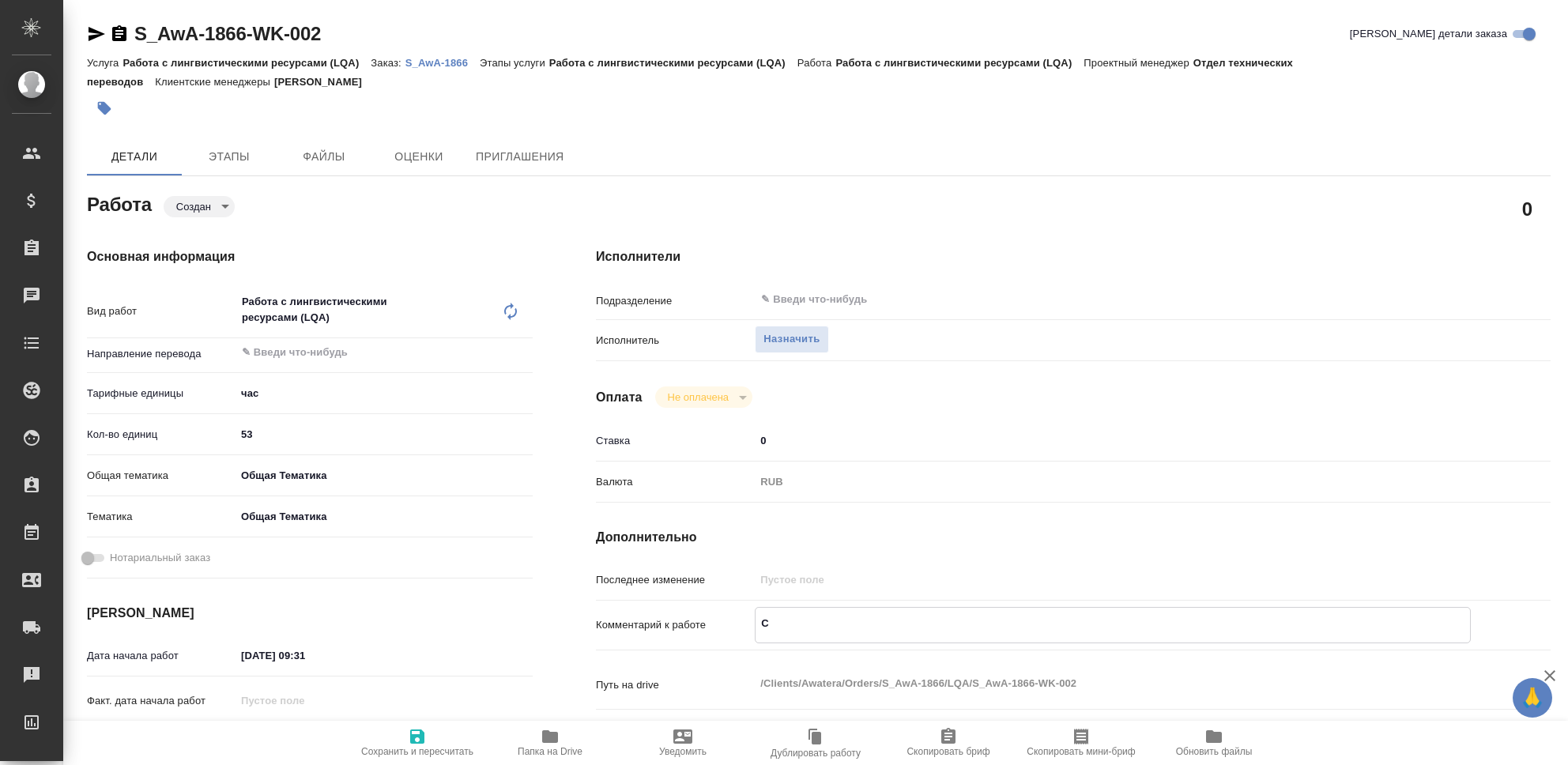
type textarea "x"
type textarea "Со"
type textarea "x"
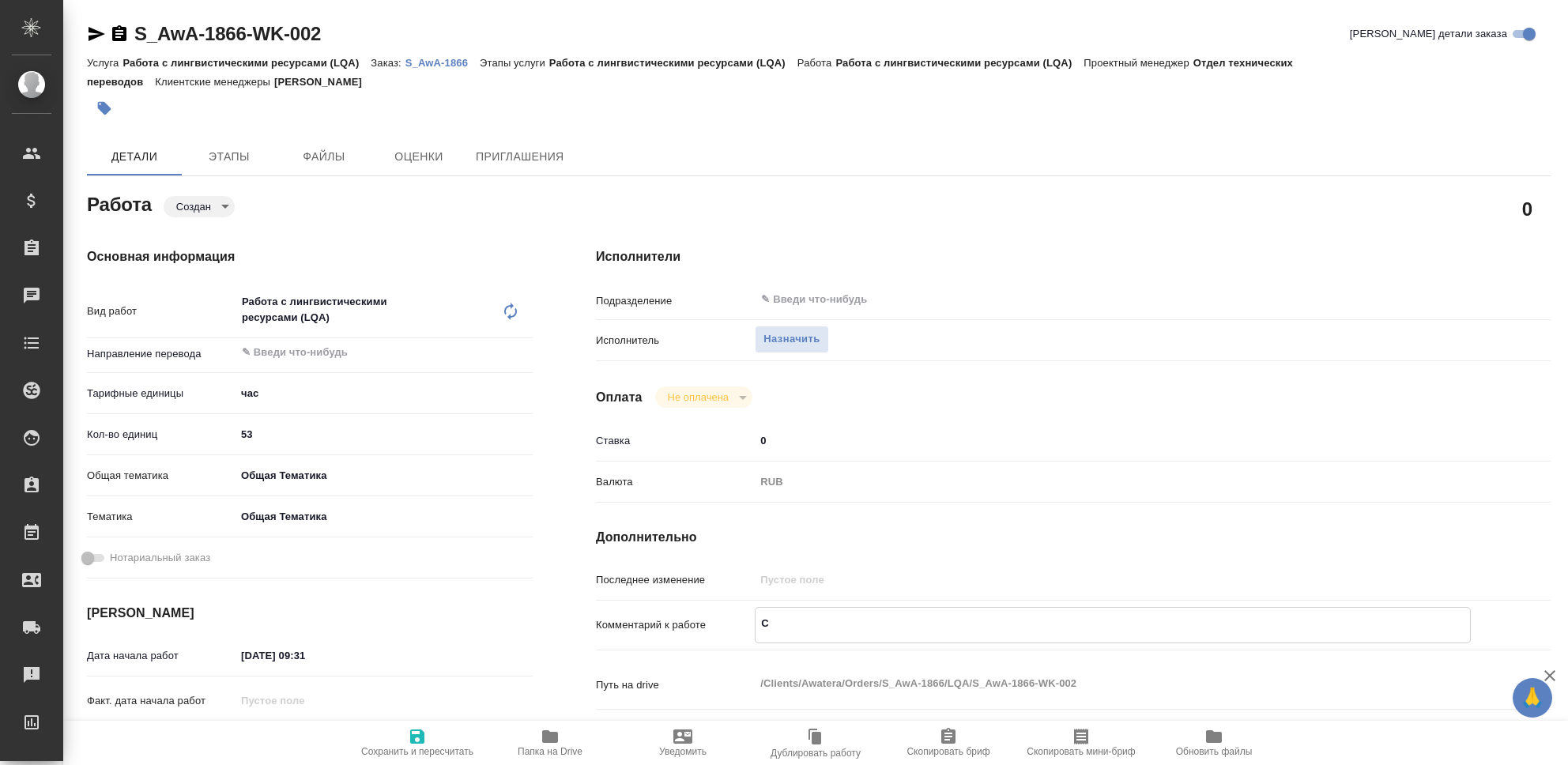
type textarea "x"
type textarea "Сос"
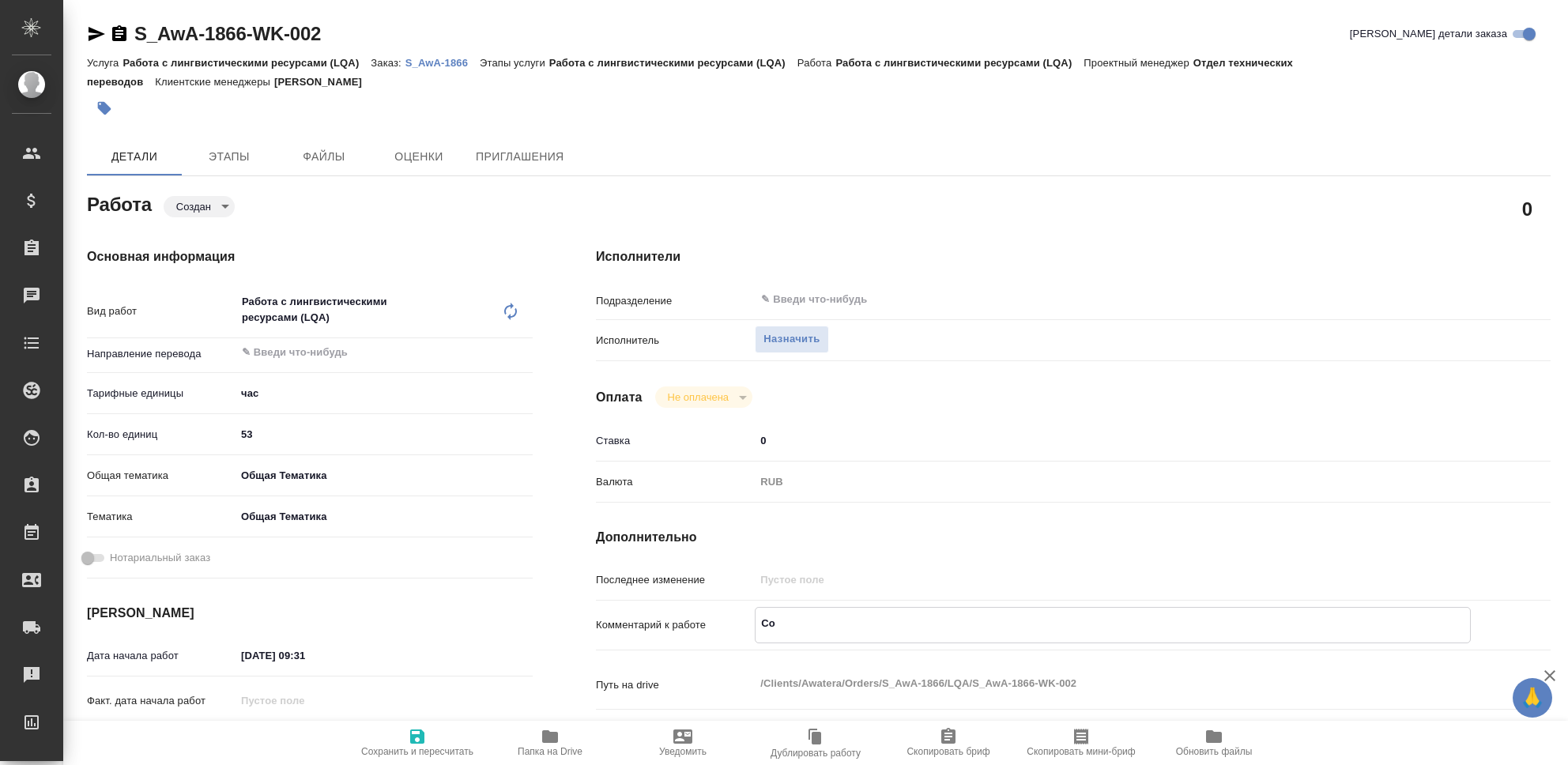
type textarea "x"
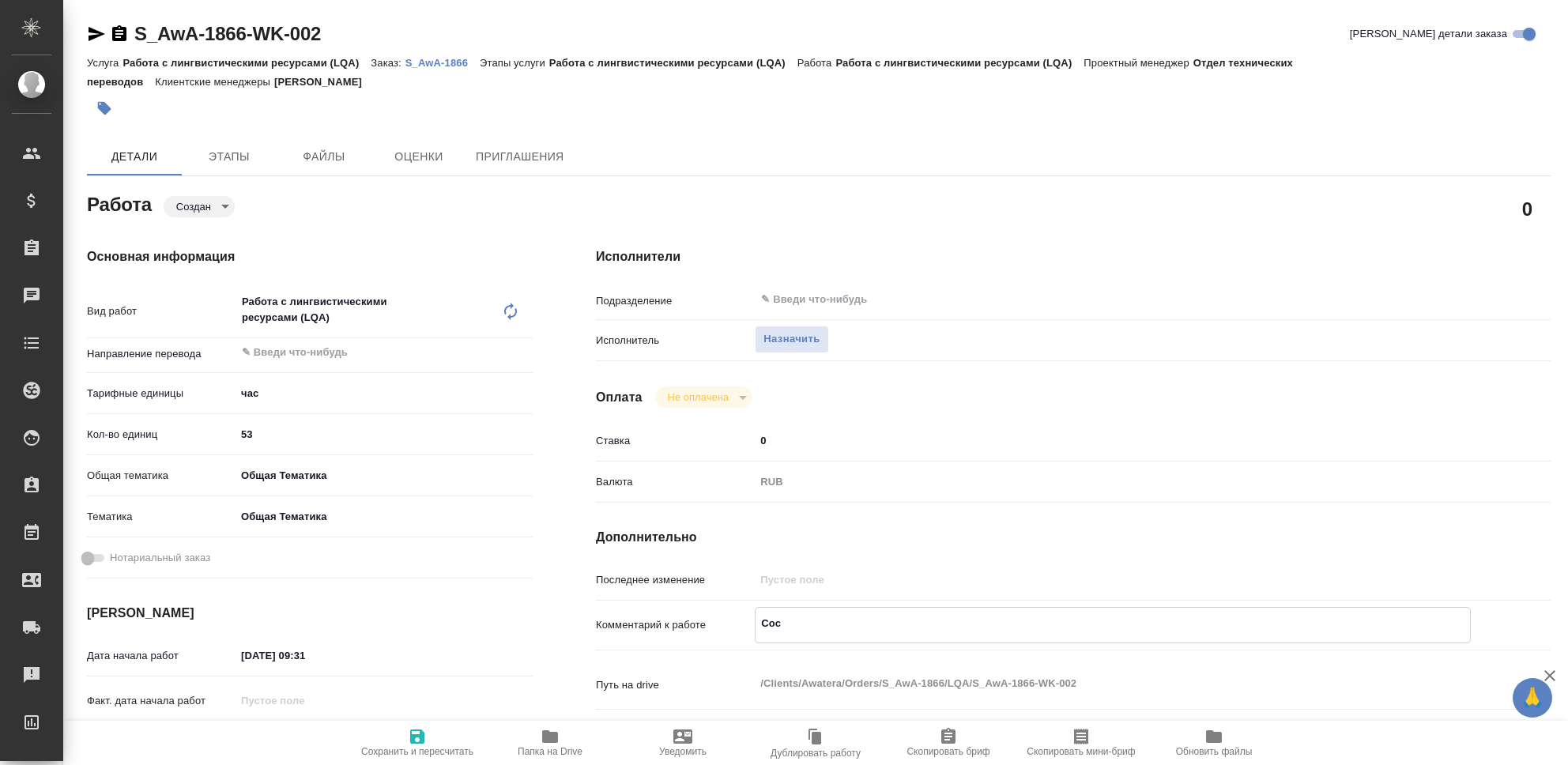
type textarea "Сост"
type textarea "x"
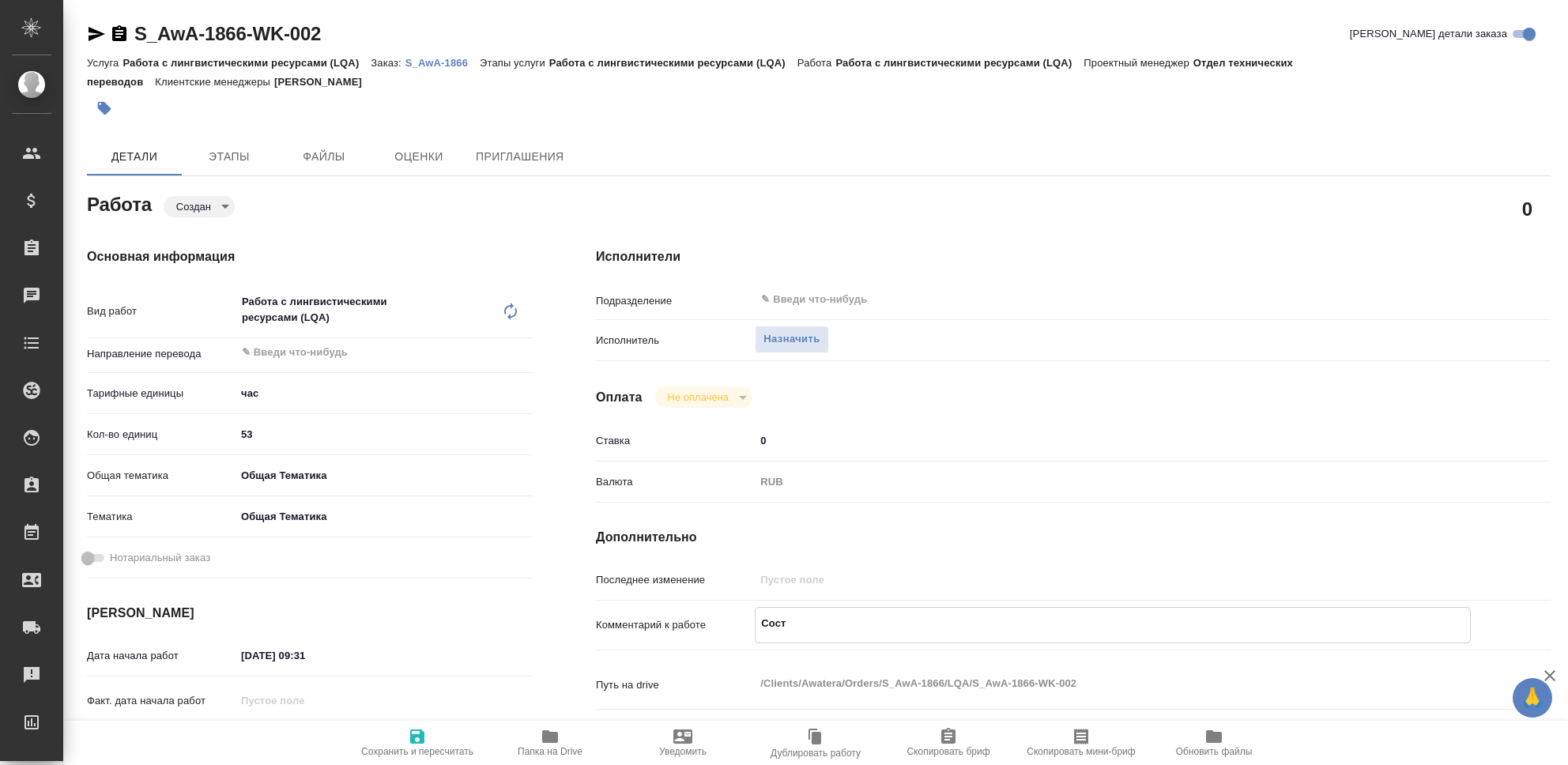
type textarea "x"
type textarea "Соста"
type textarea "x"
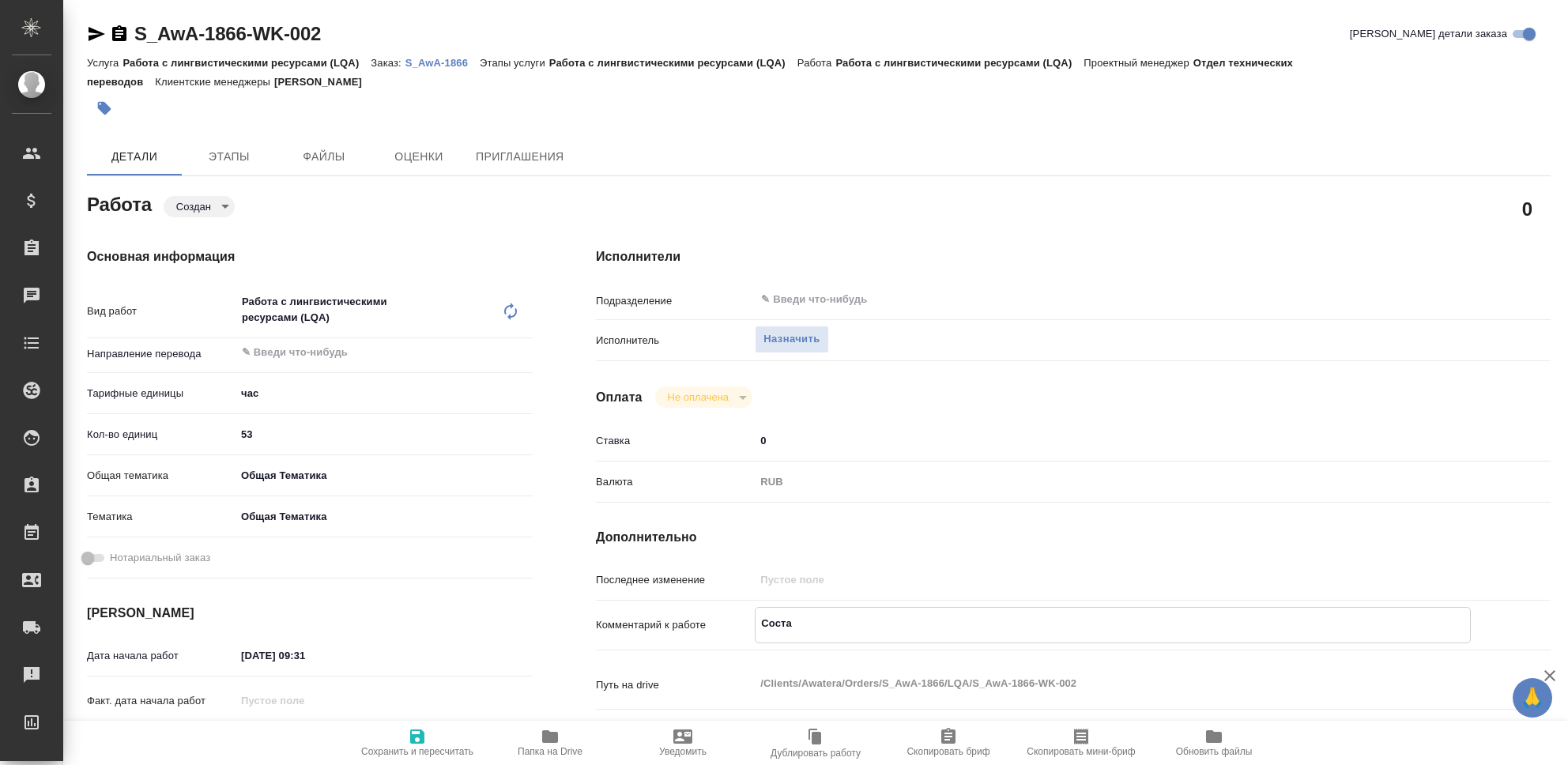
type textarea "x"
type textarea "Состав"
type textarea "x"
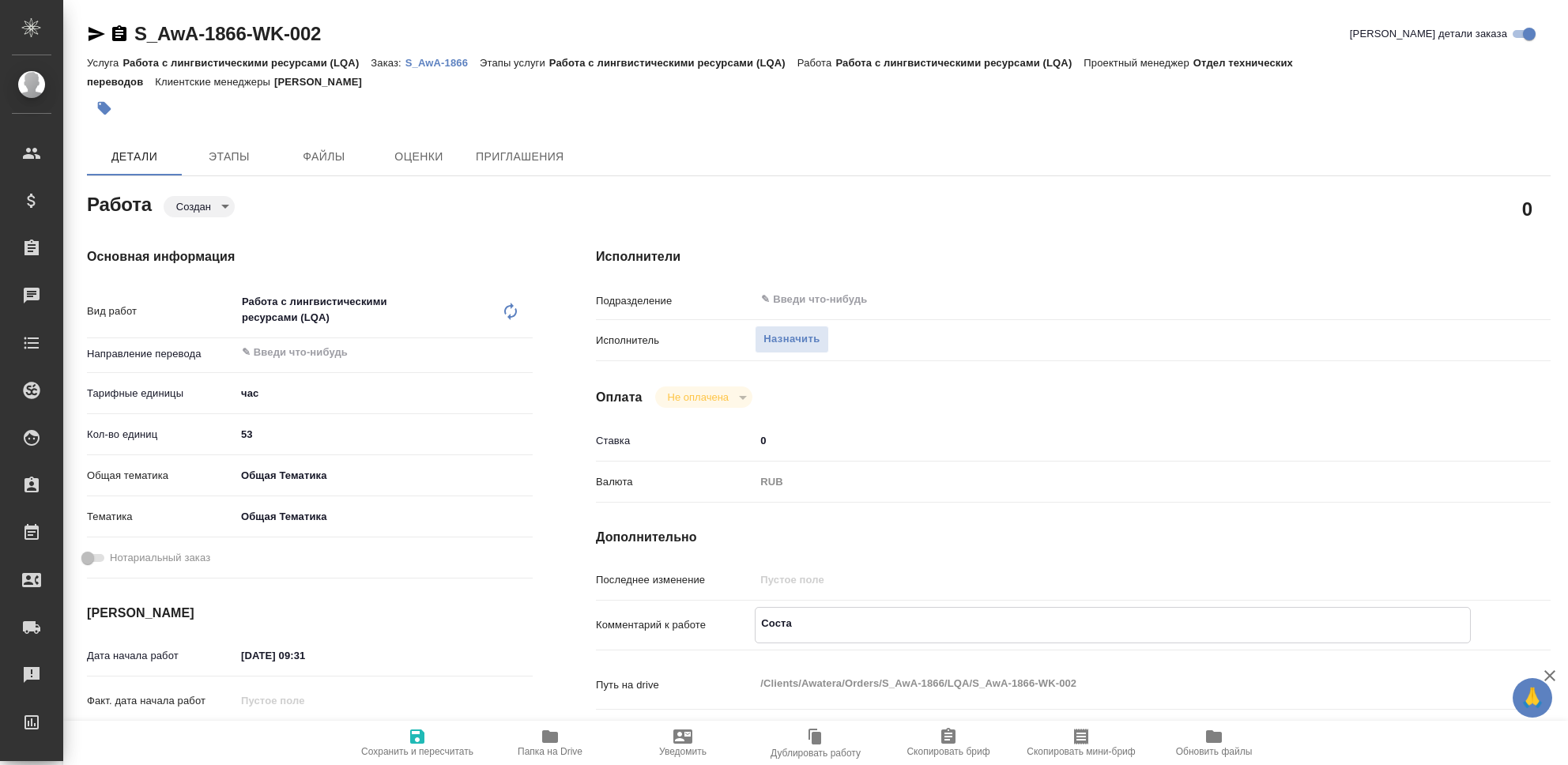
type textarea "x"
type textarea "Составл"
type textarea "x"
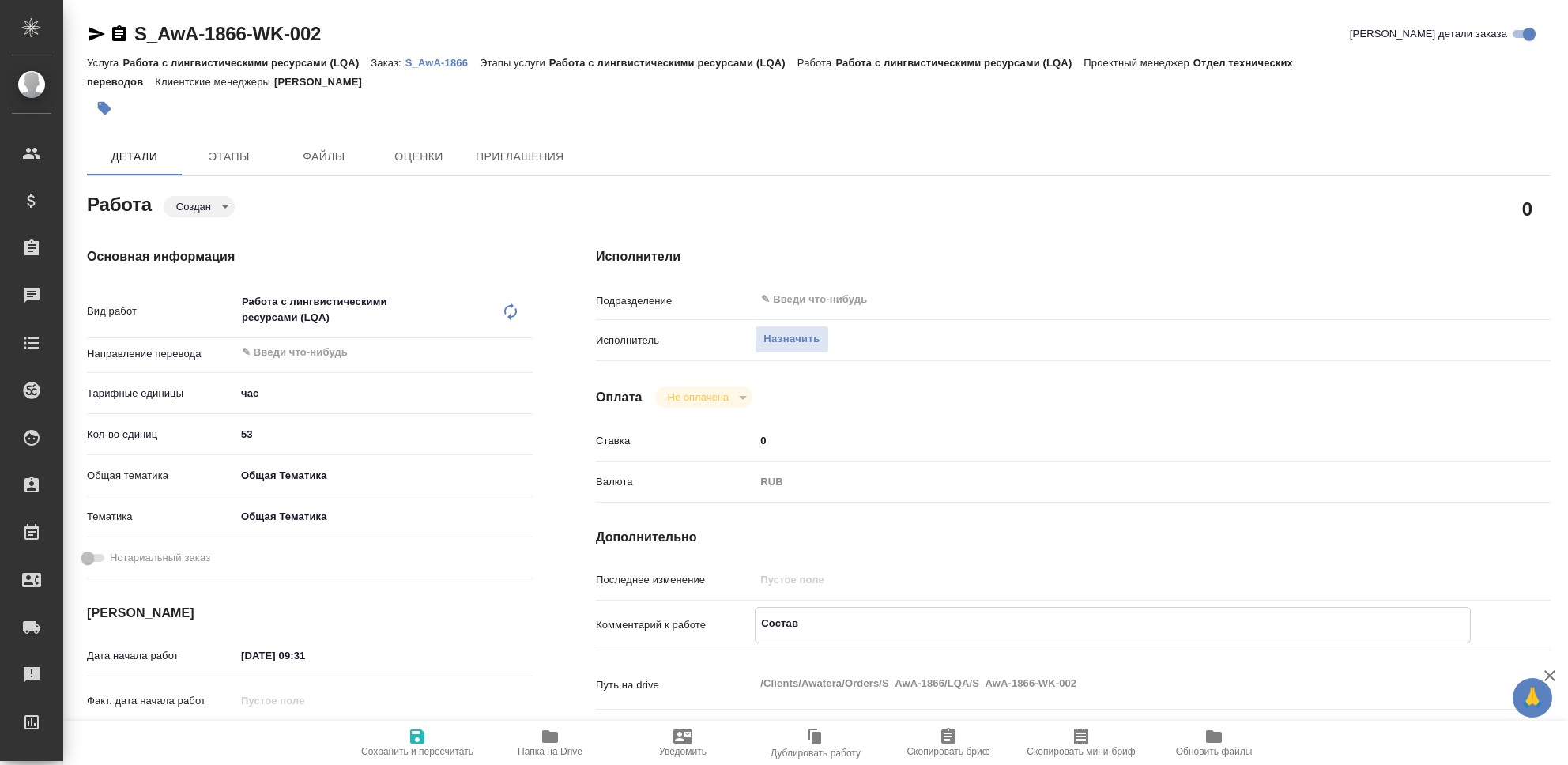
type textarea "x"
type textarea "Составле"
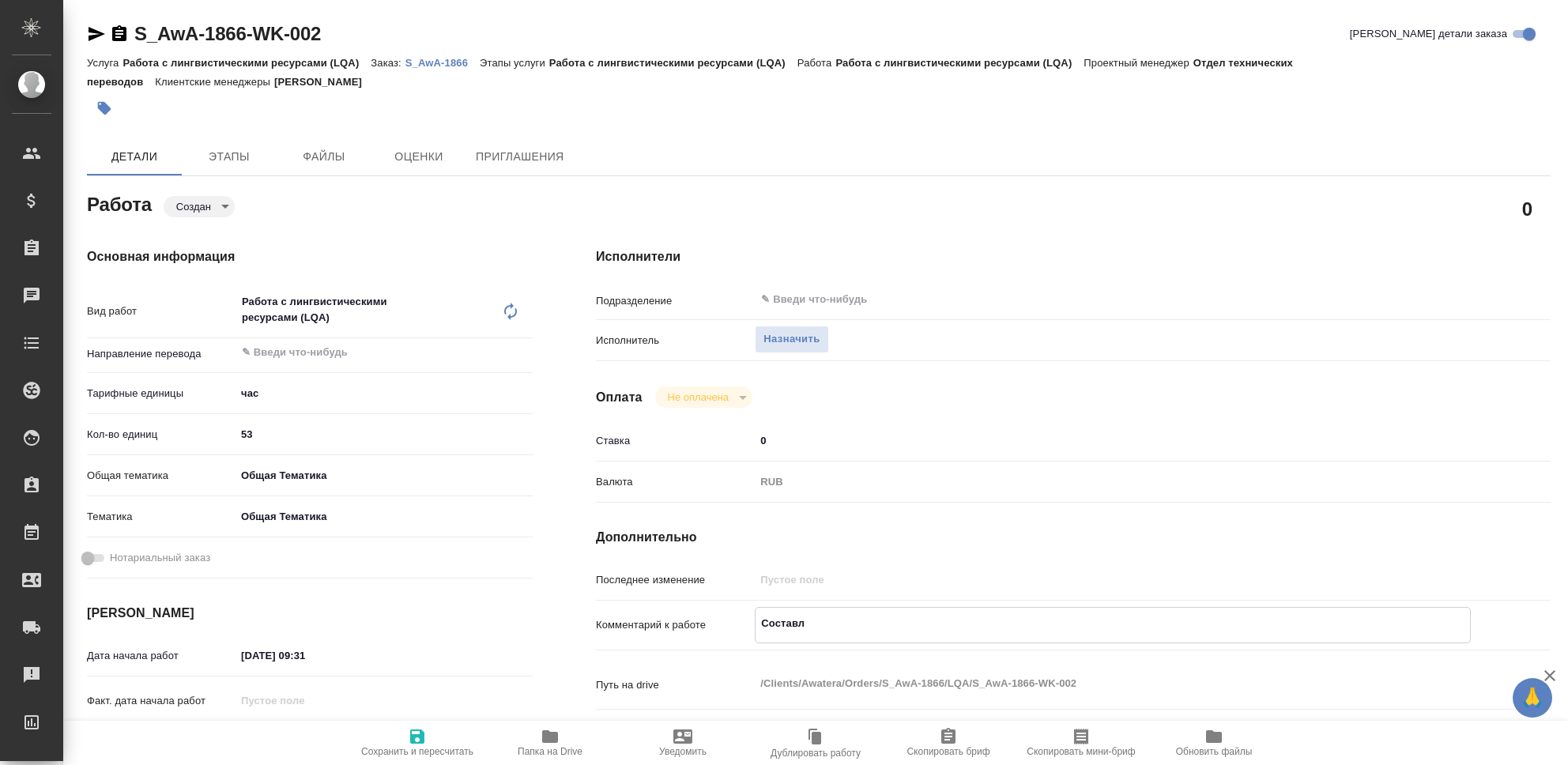
type textarea "x"
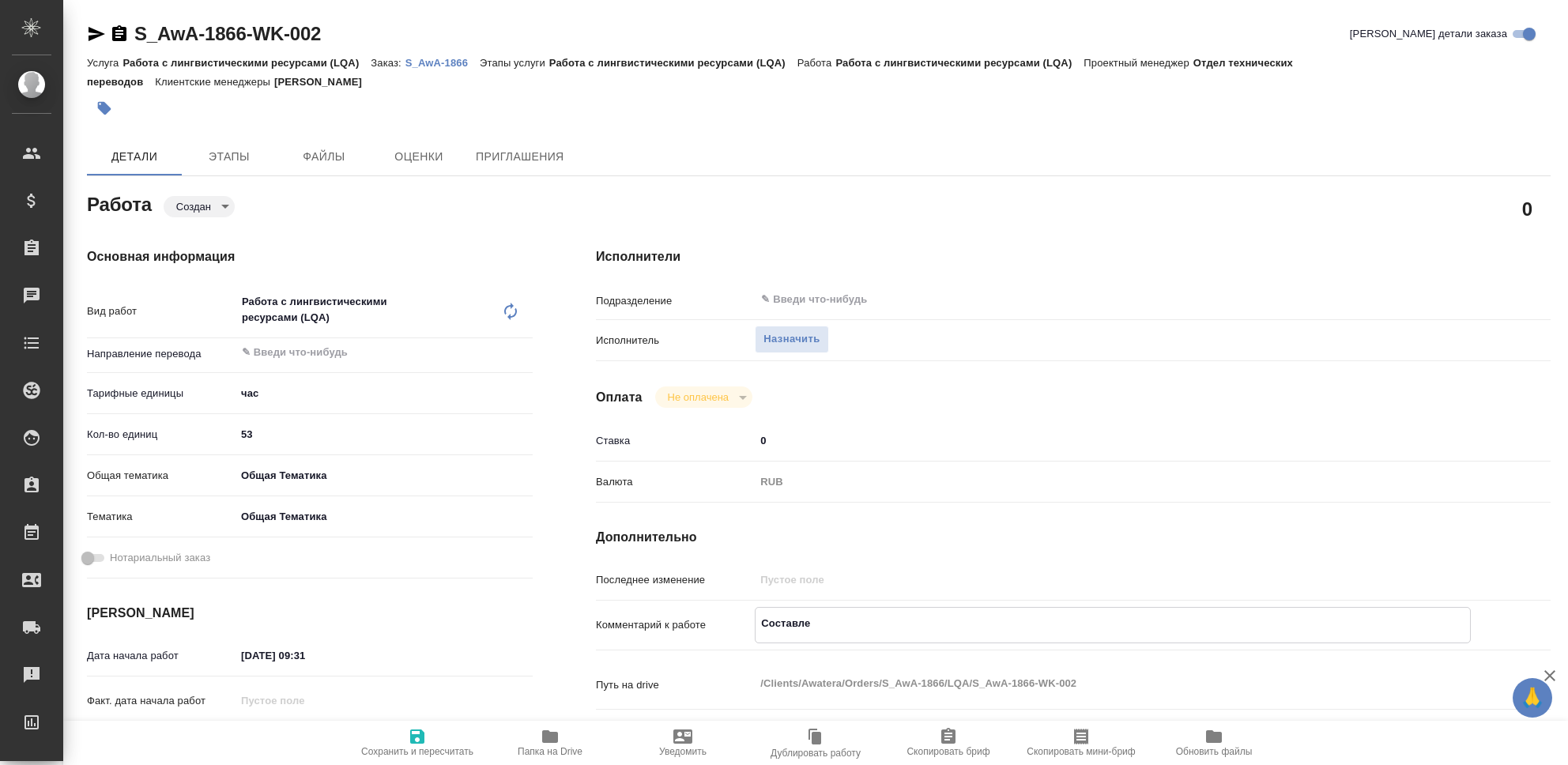
type textarea "Составлен"
type textarea "x"
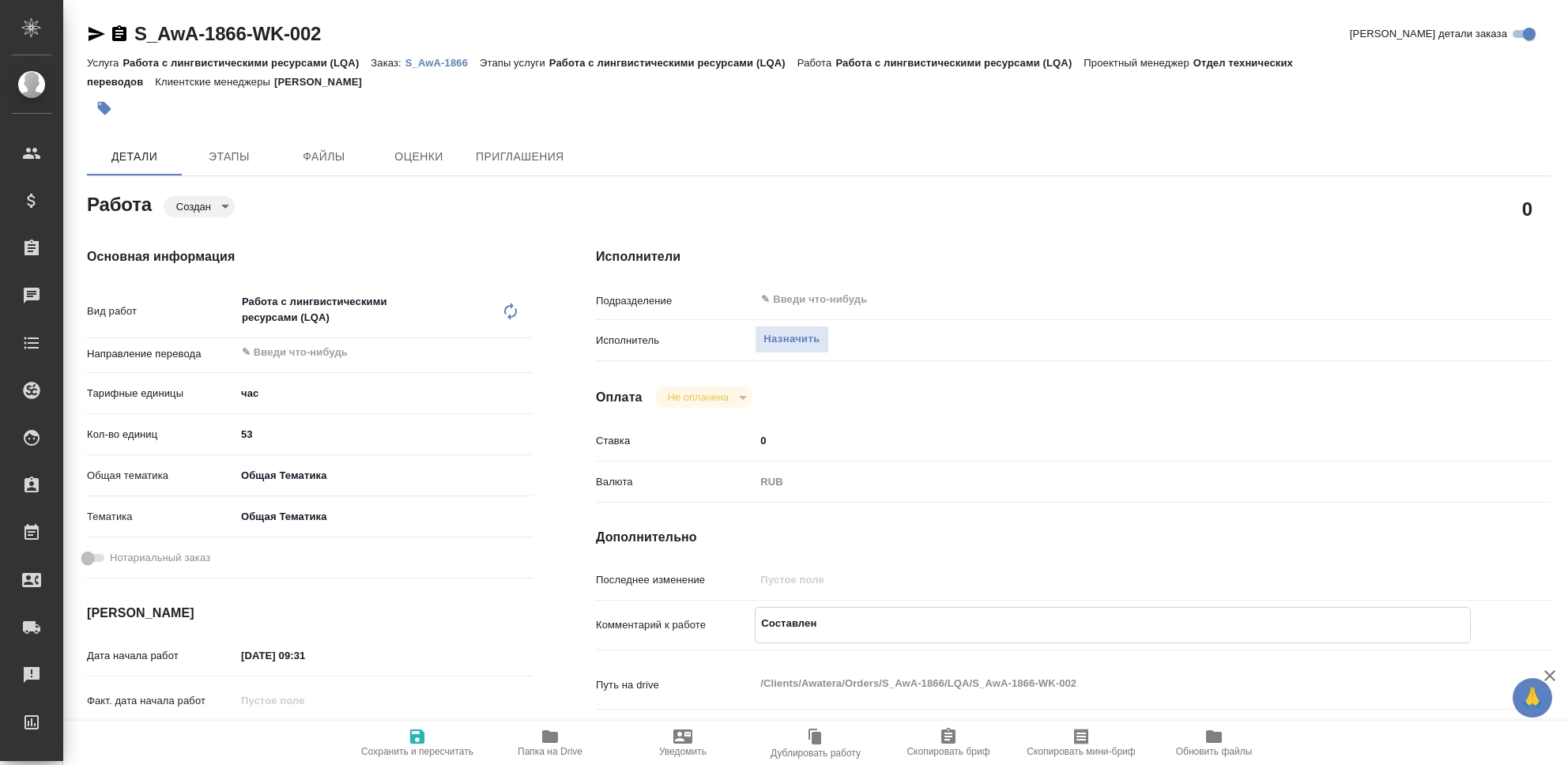
type textarea "x"
type textarea "Составлени"
type textarea "x"
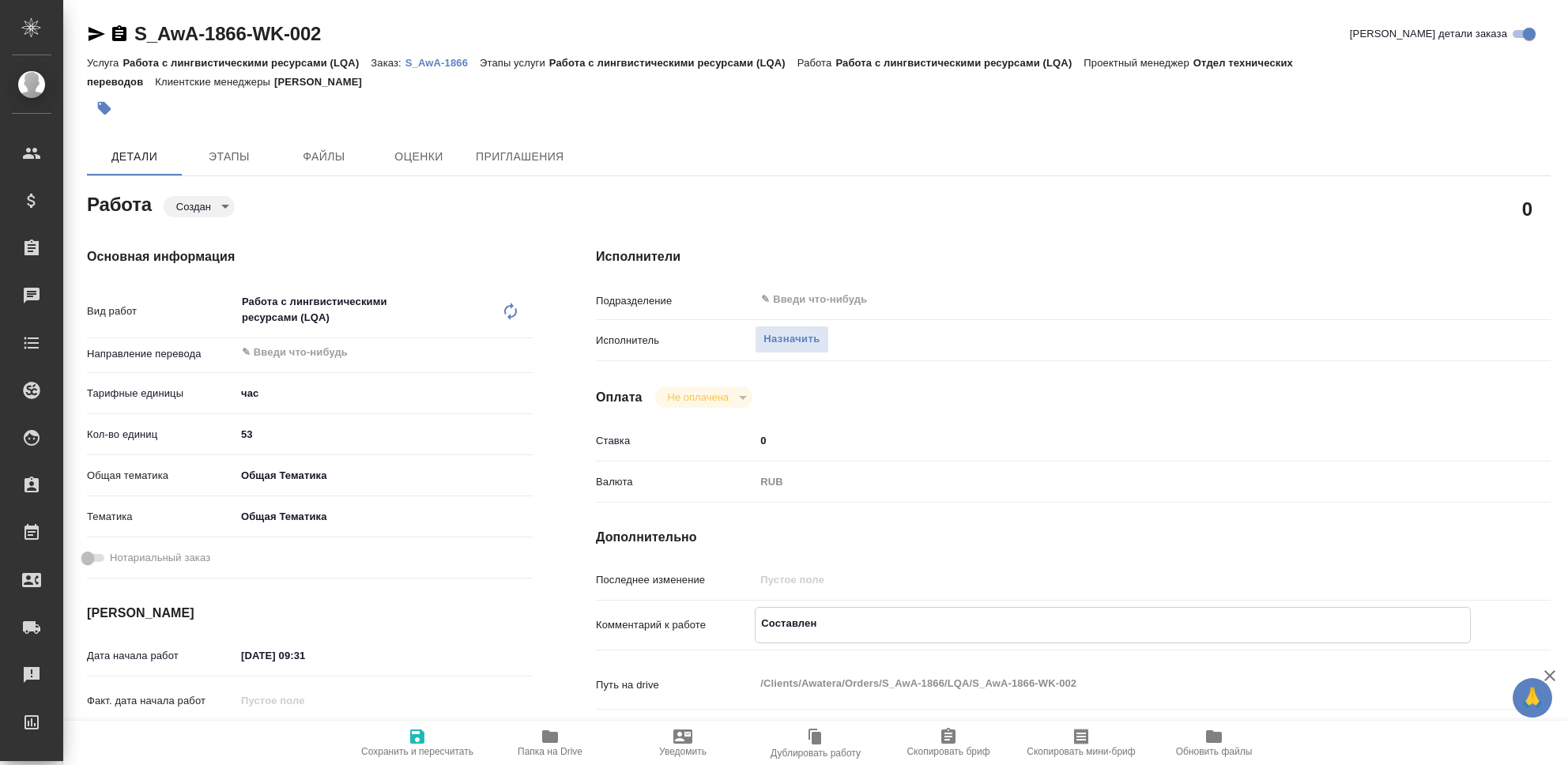
type textarea "x"
type textarea "Составление"
type textarea "x"
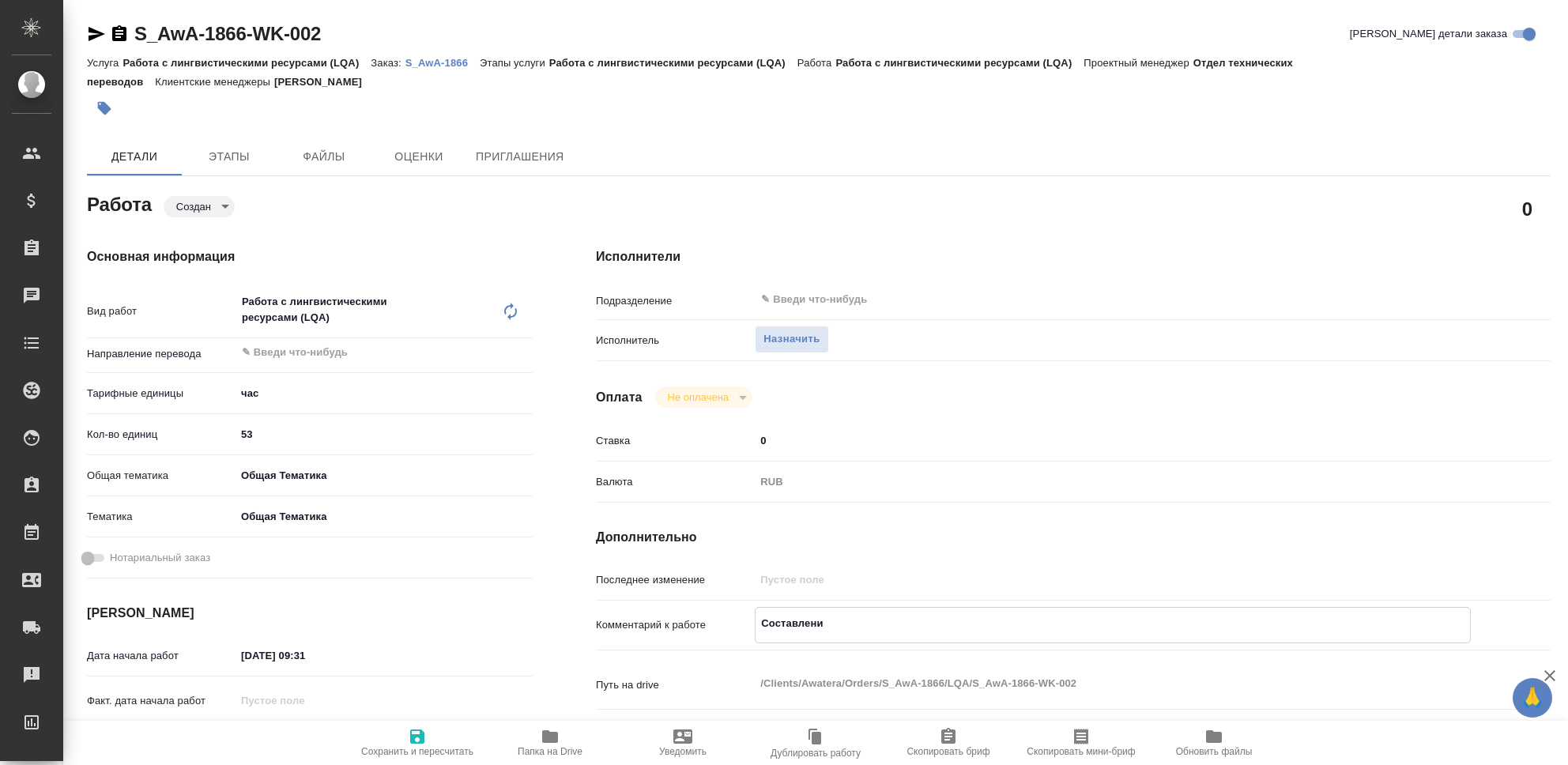
type textarea "x"
type textarea "Составление"
type textarea "x"
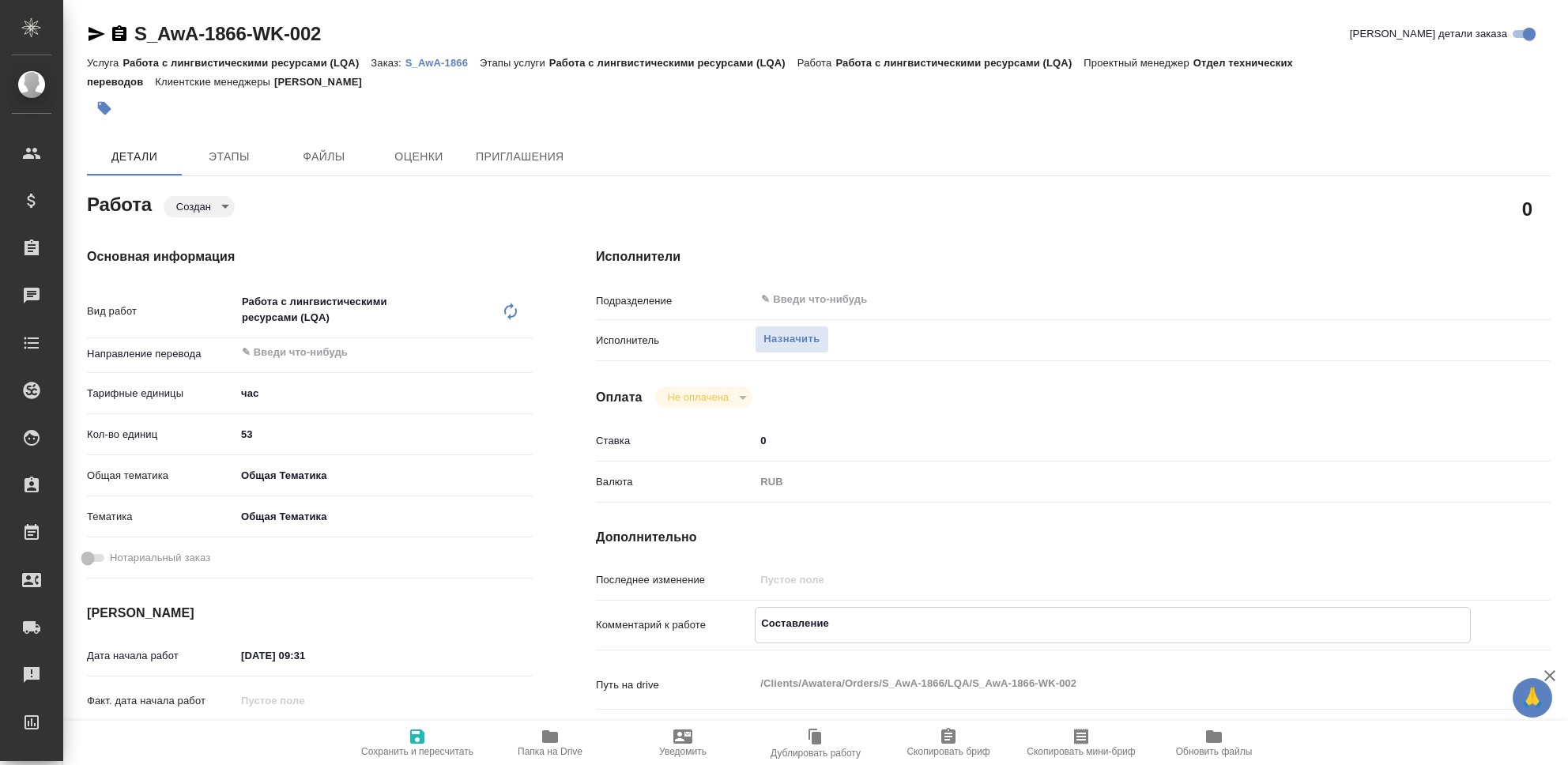
type textarea "x"
type textarea "Составление г"
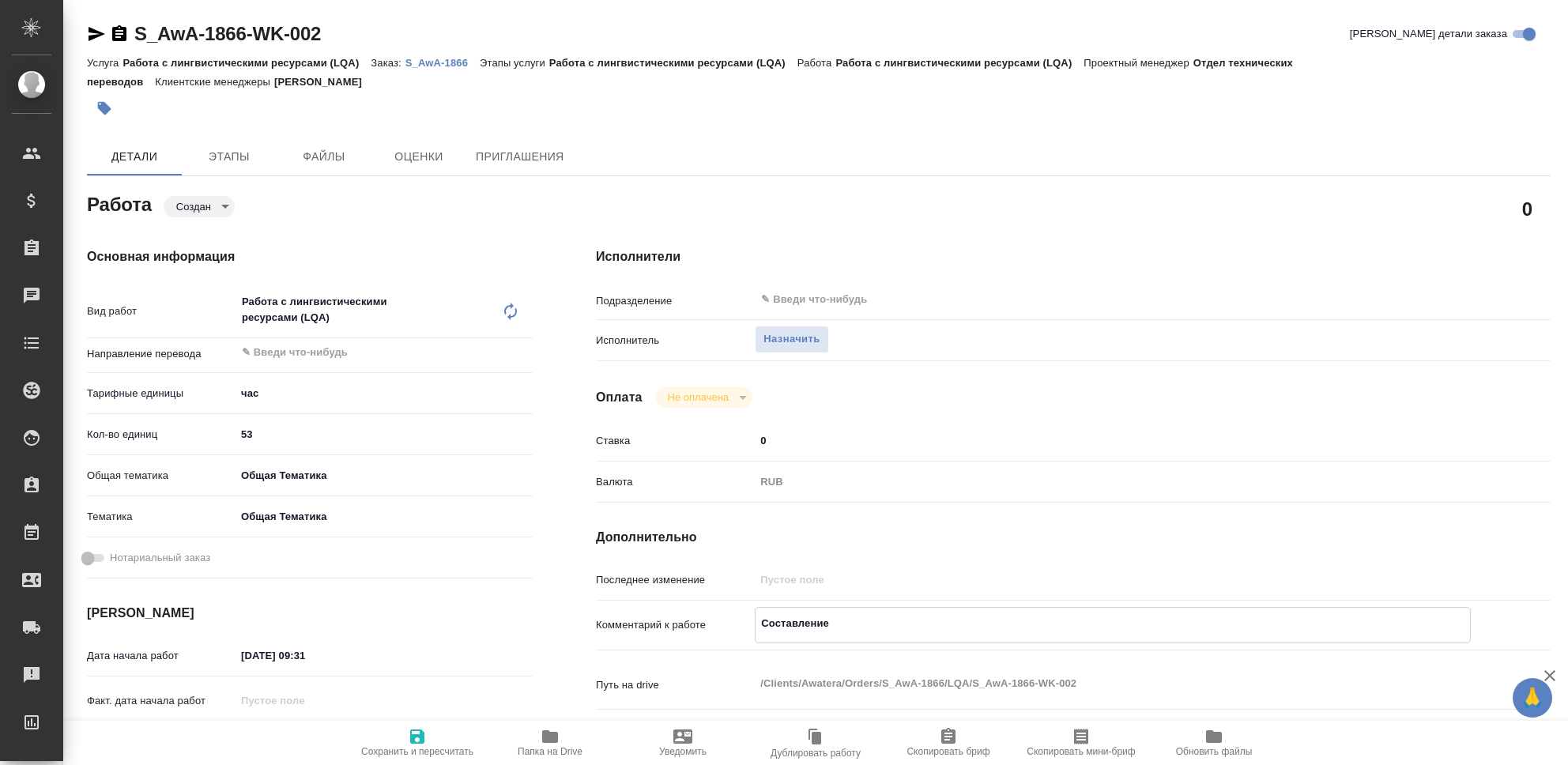
type textarea "x"
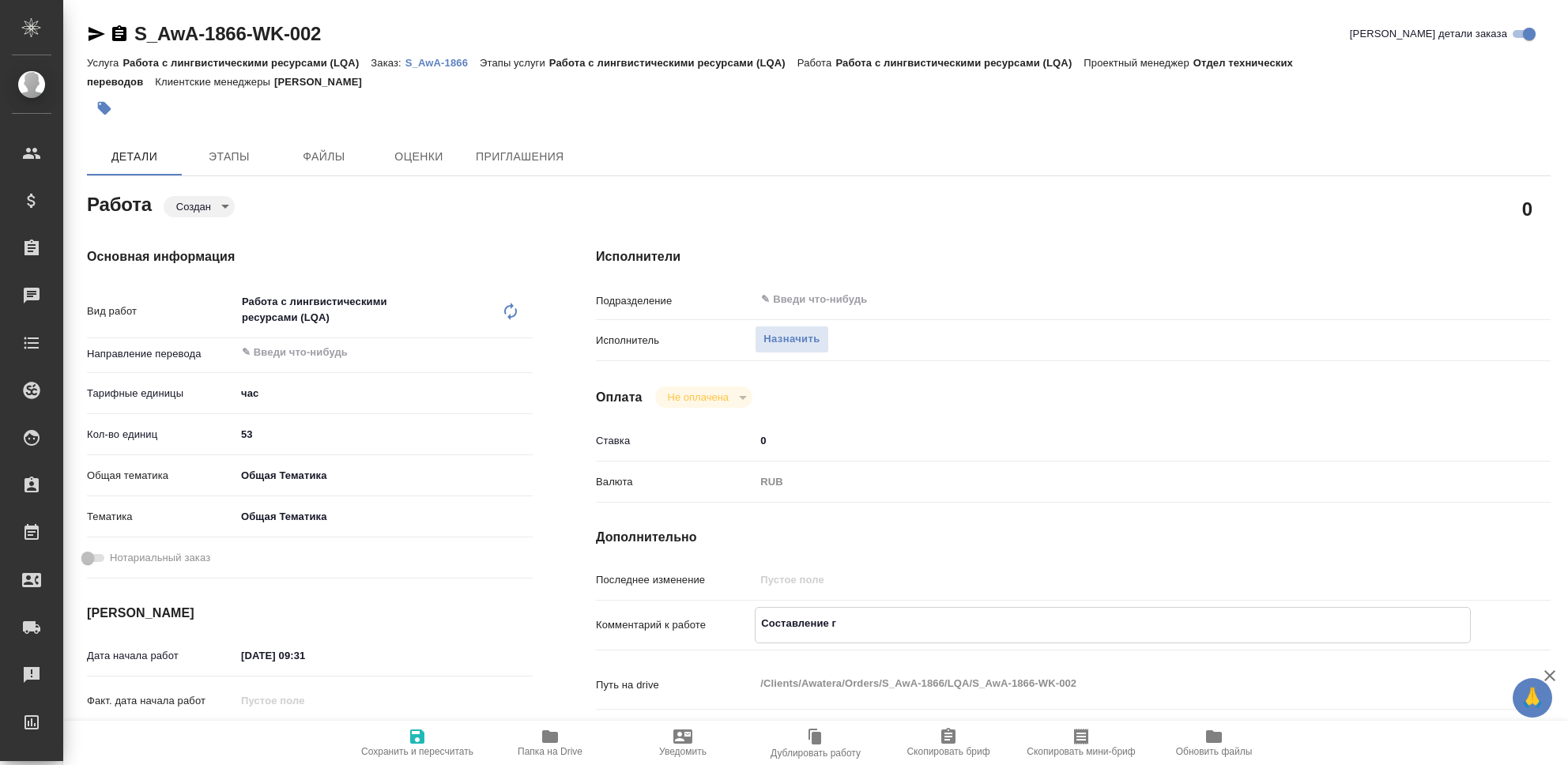
type textarea "Составление гл"
type textarea "x"
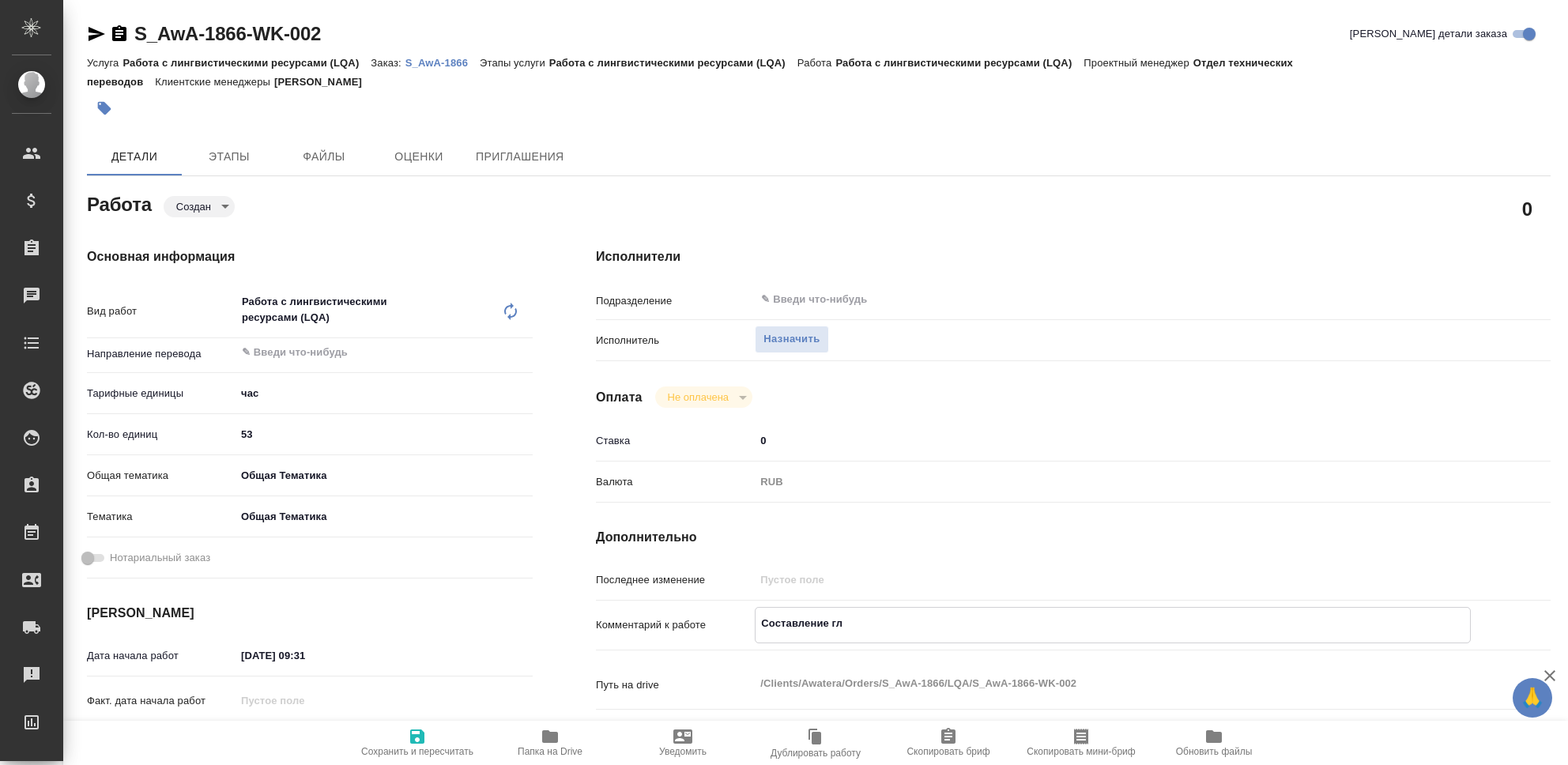
type textarea "x"
type textarea "Составление гло"
type textarea "x"
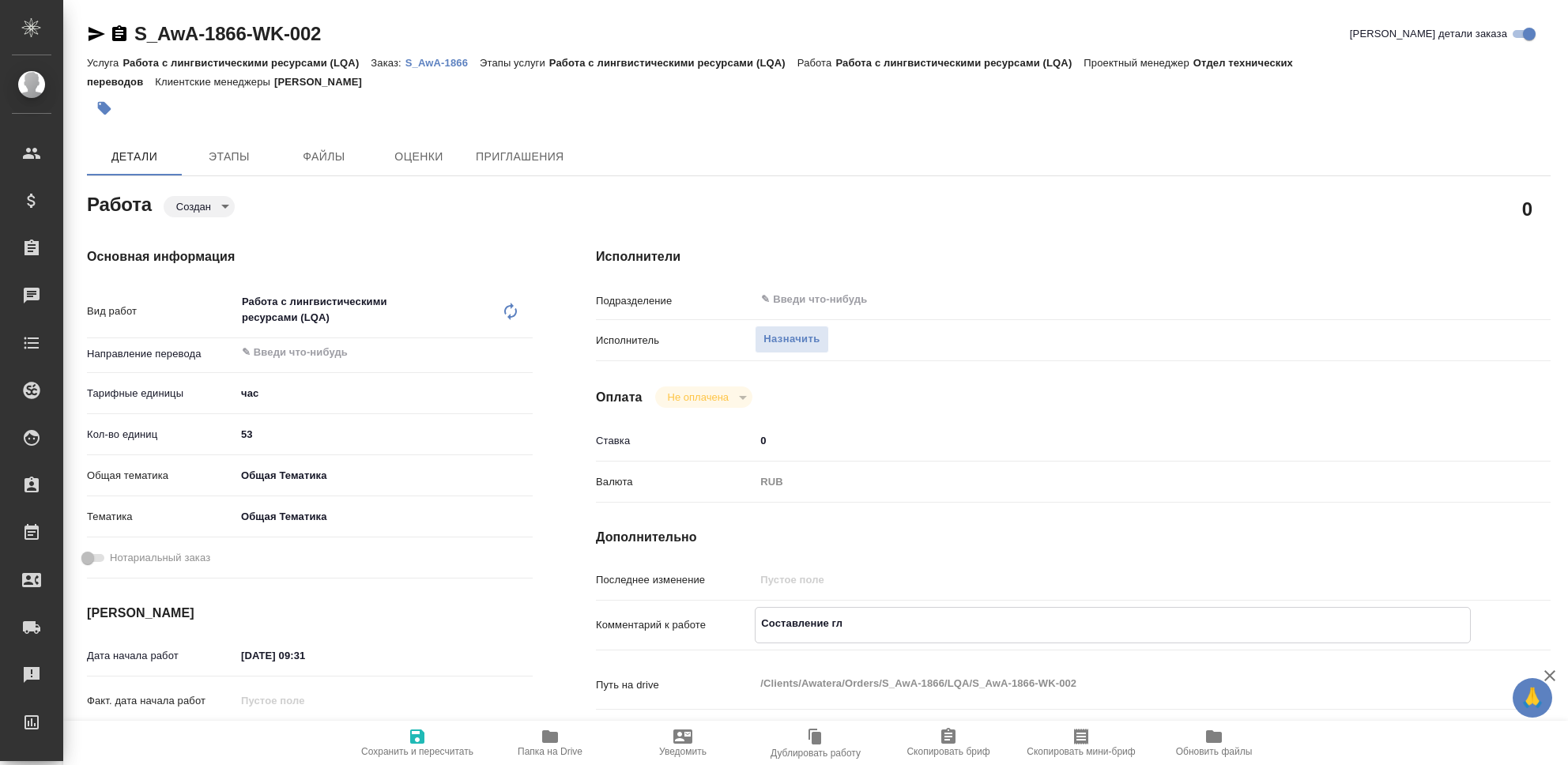
type textarea "x"
type textarea "Составление глос"
type textarea "x"
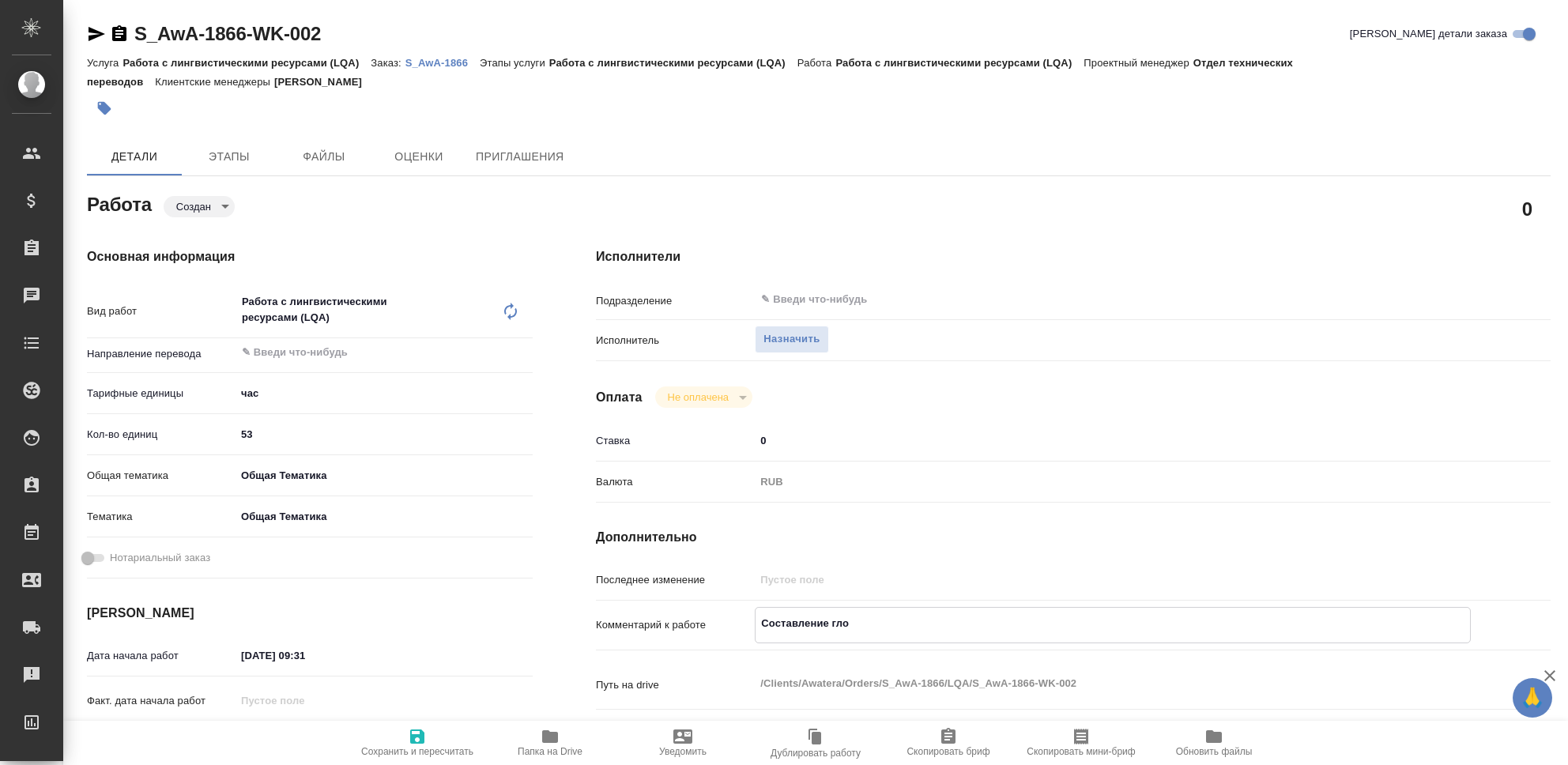
type textarea "x"
type textarea "Составление глосс"
type textarea "x"
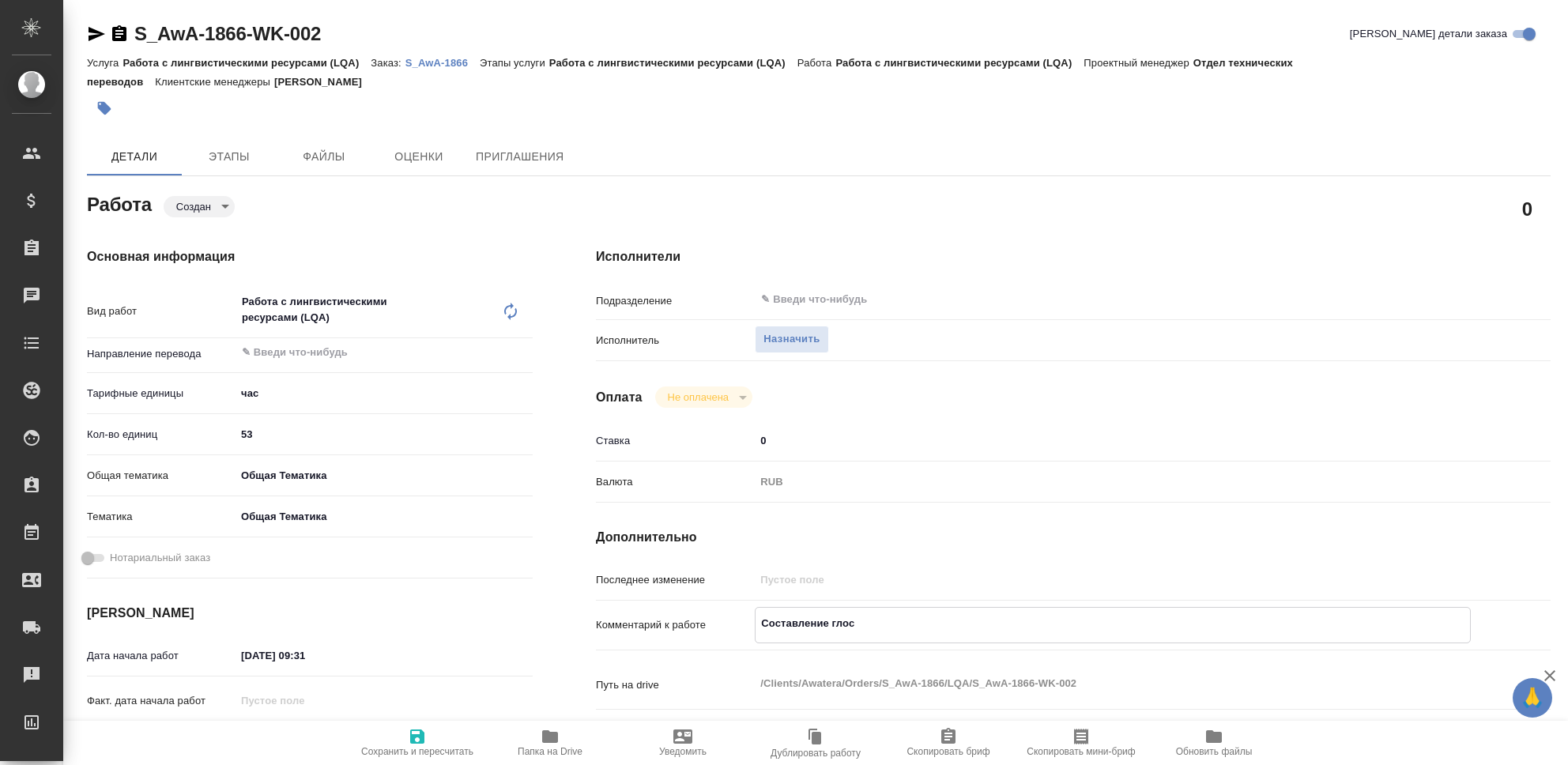
type textarea "x"
type textarea "Составление глосса"
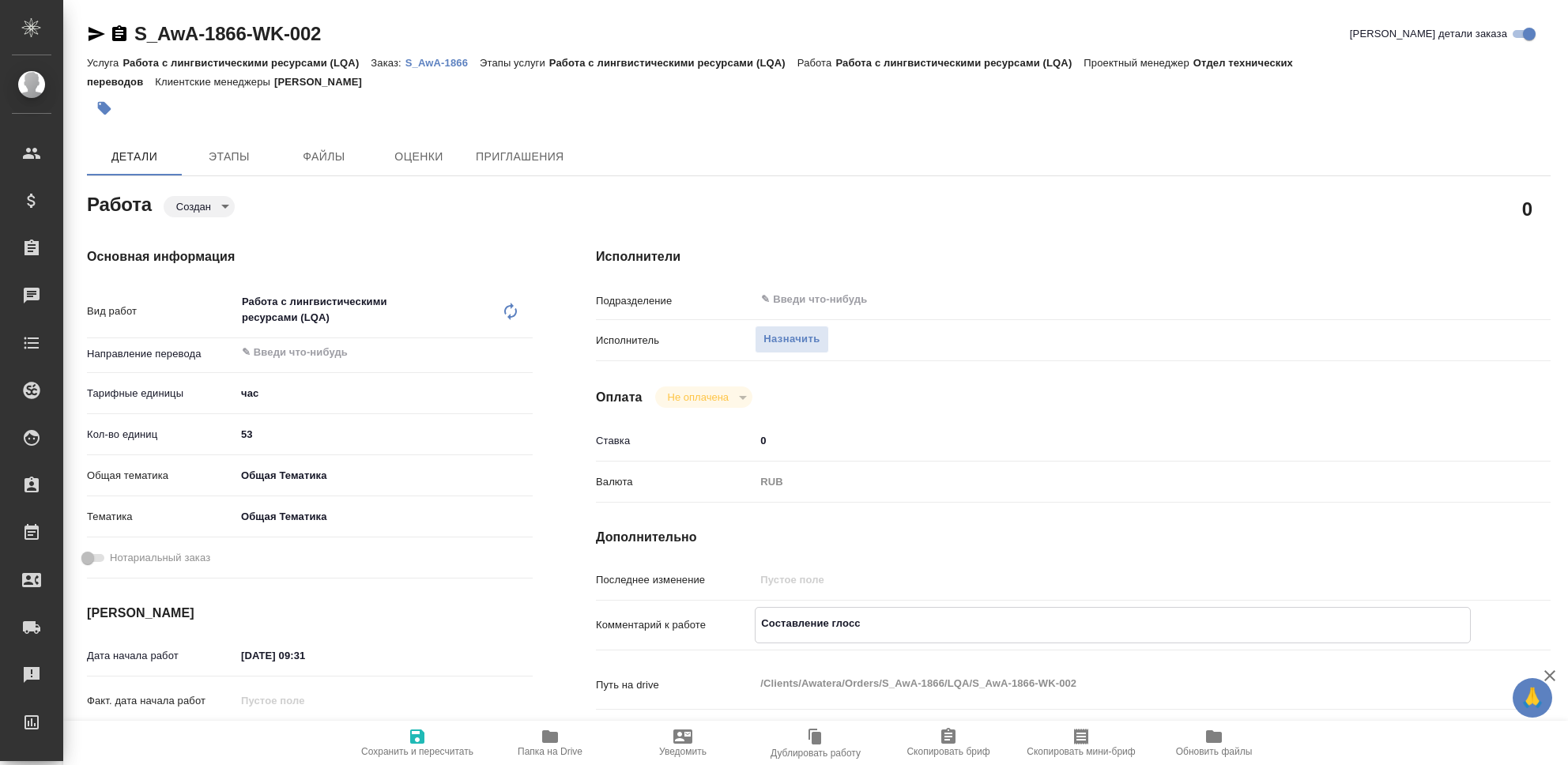
type textarea "x"
type textarea "Составление глоссар"
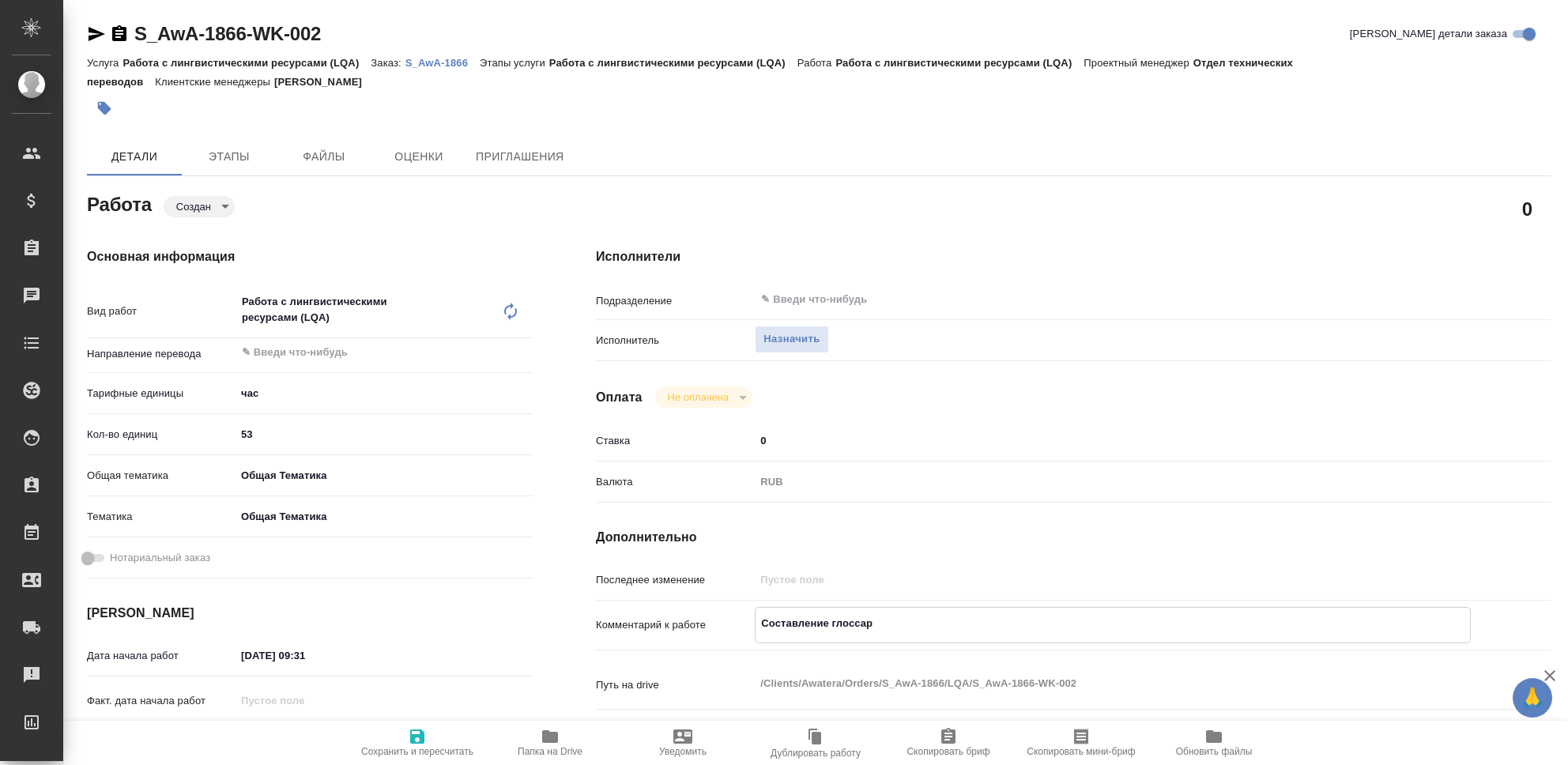
type textarea "x"
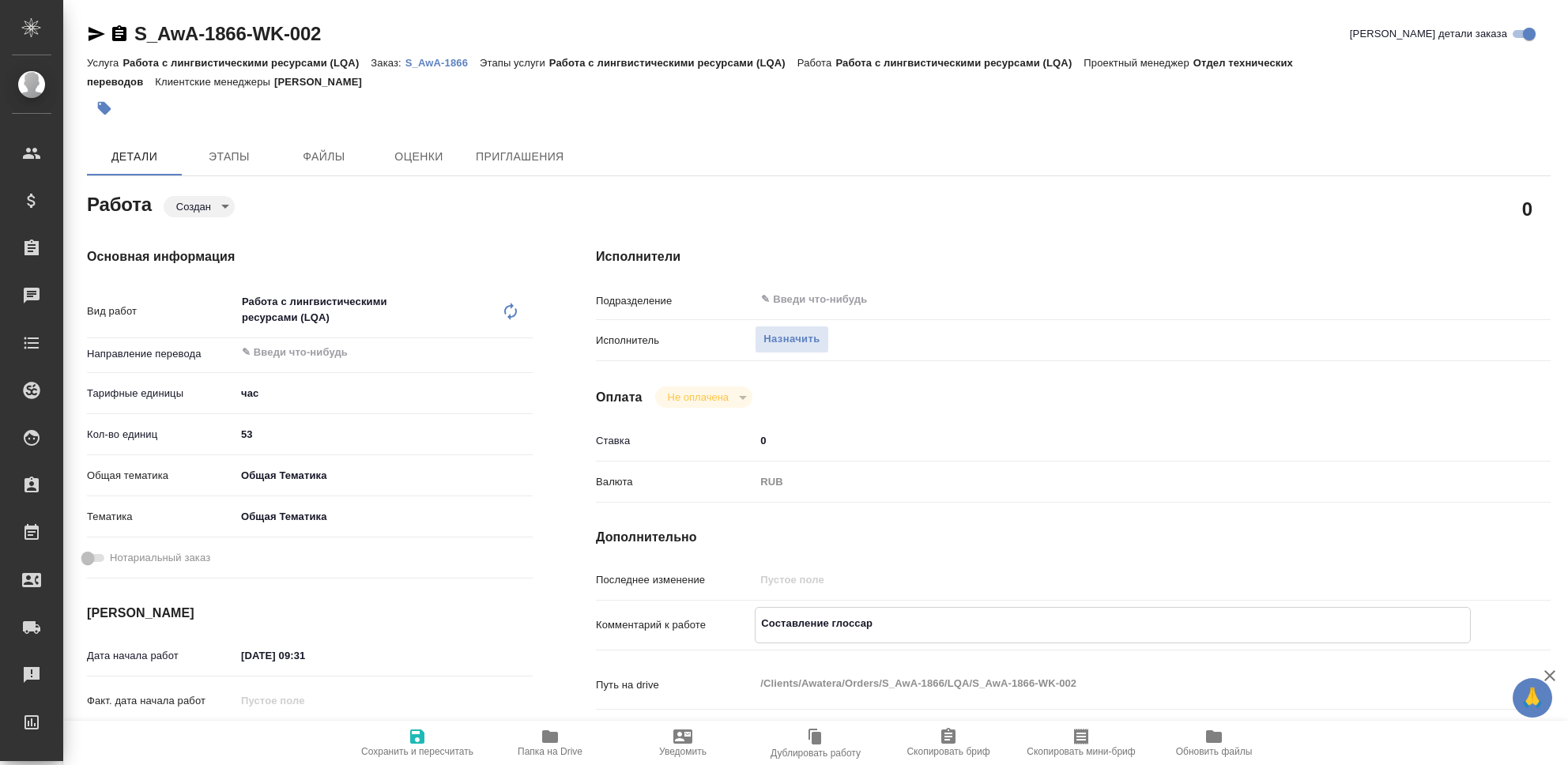
type textarea "x"
type textarea "Составление глоссари"
type textarea "x"
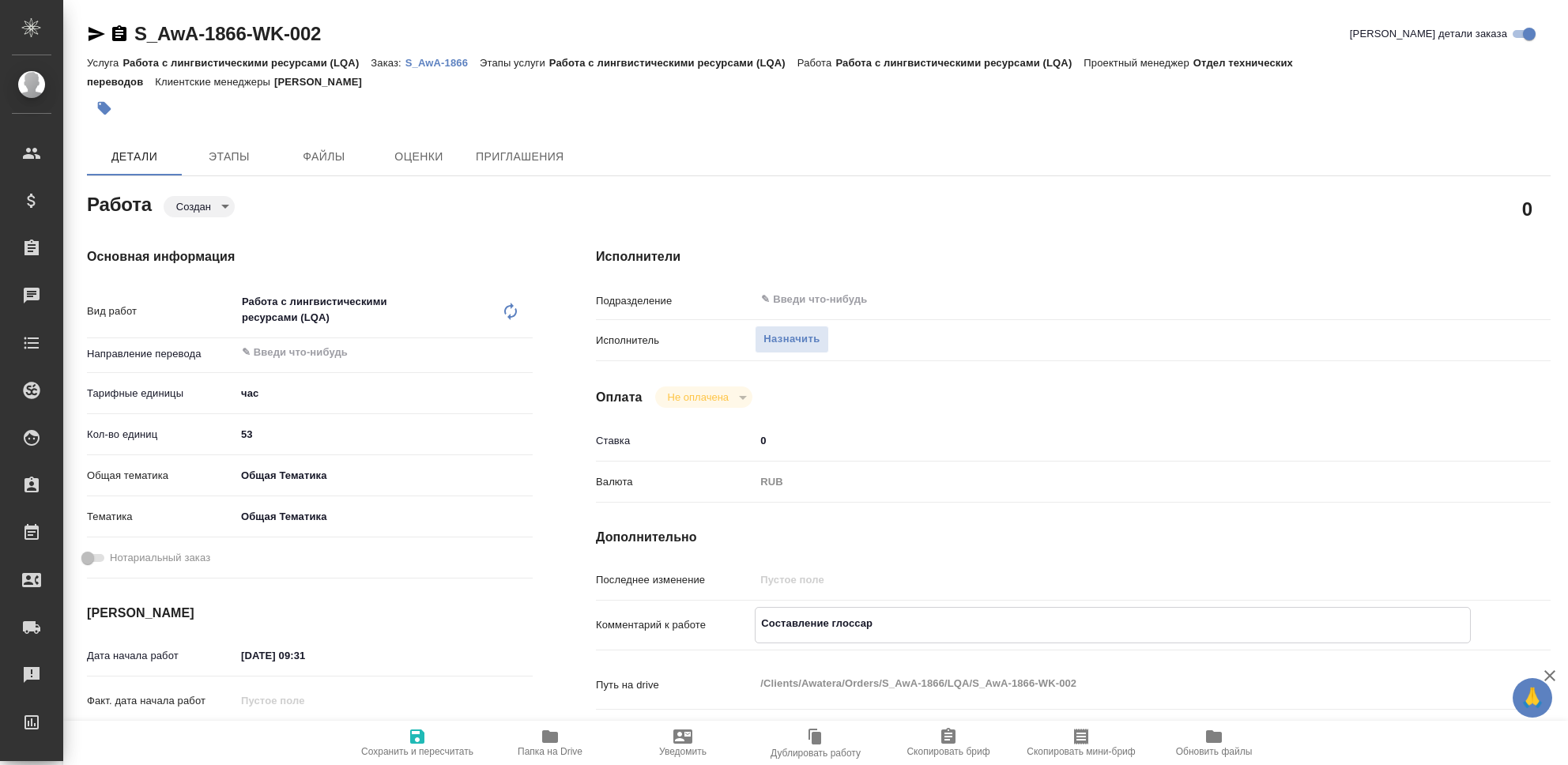
type textarea "x"
type textarea "Составление глоссария"
type textarea "x"
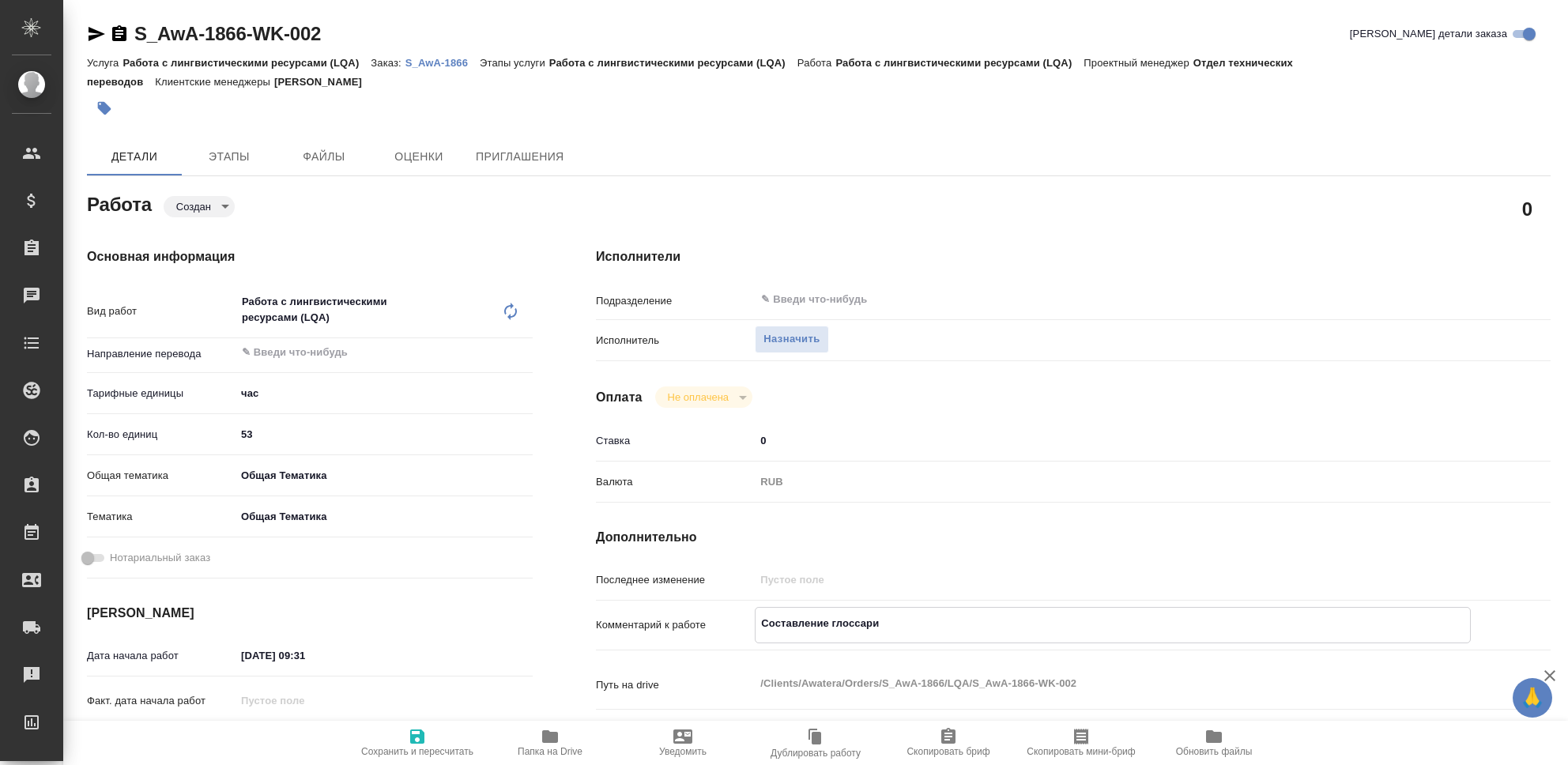
type textarea "x"
type textarea "Составление глоссария,"
type textarea "x"
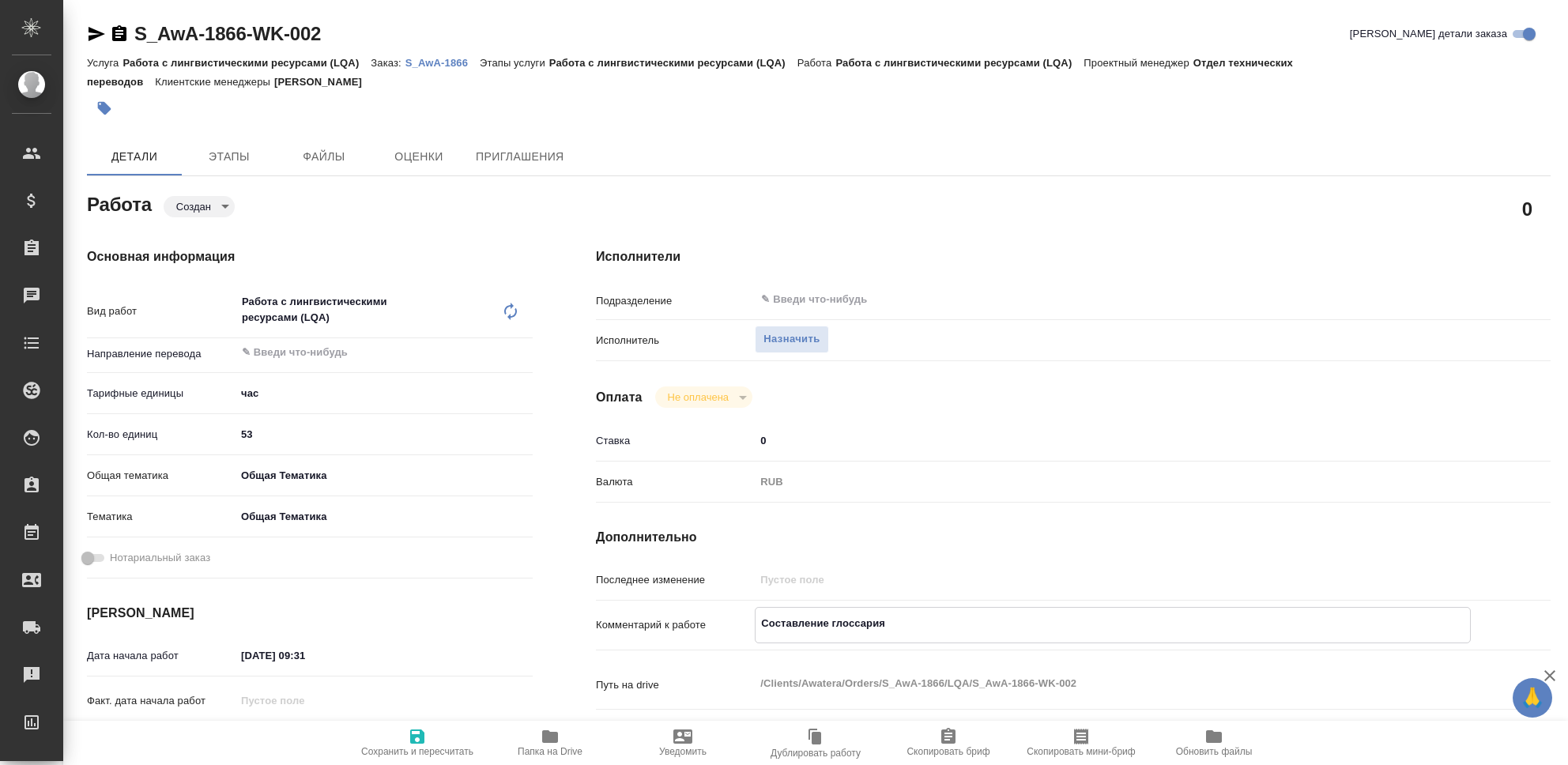
type textarea "x"
type textarea "Составление глоссария,"
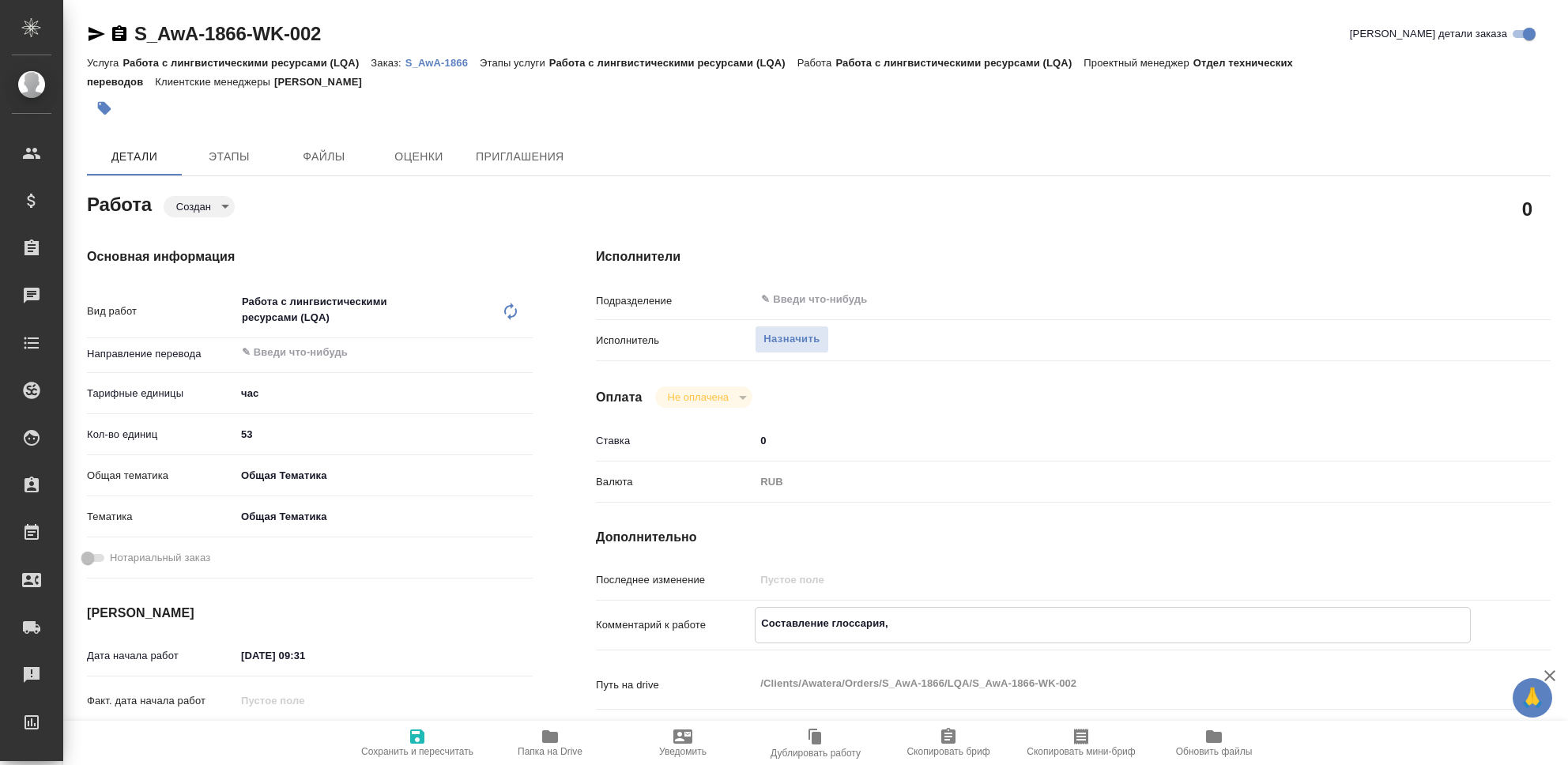
type textarea "x"
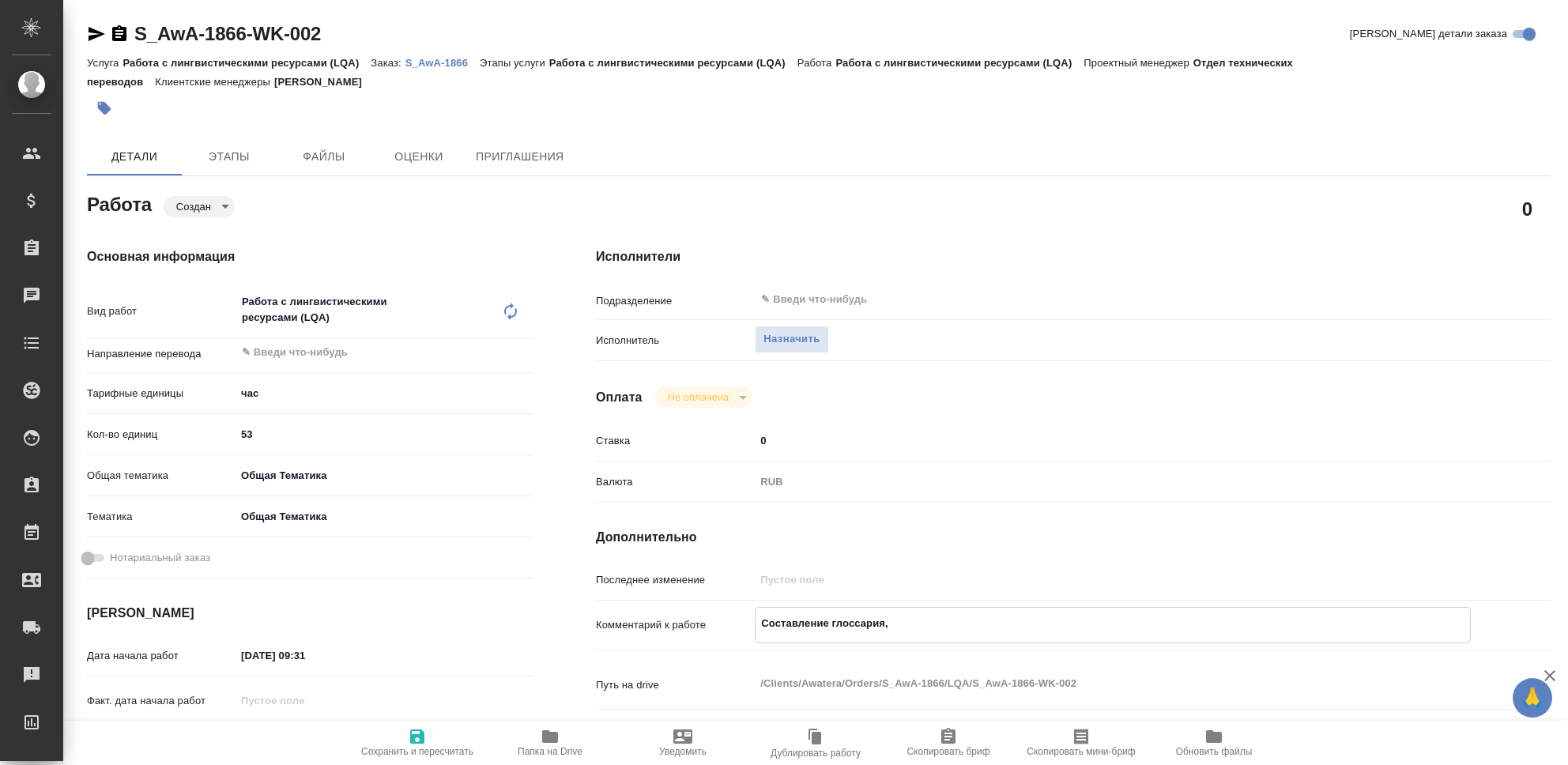
type textarea "Составление глоссария, O"
type textarea "x"
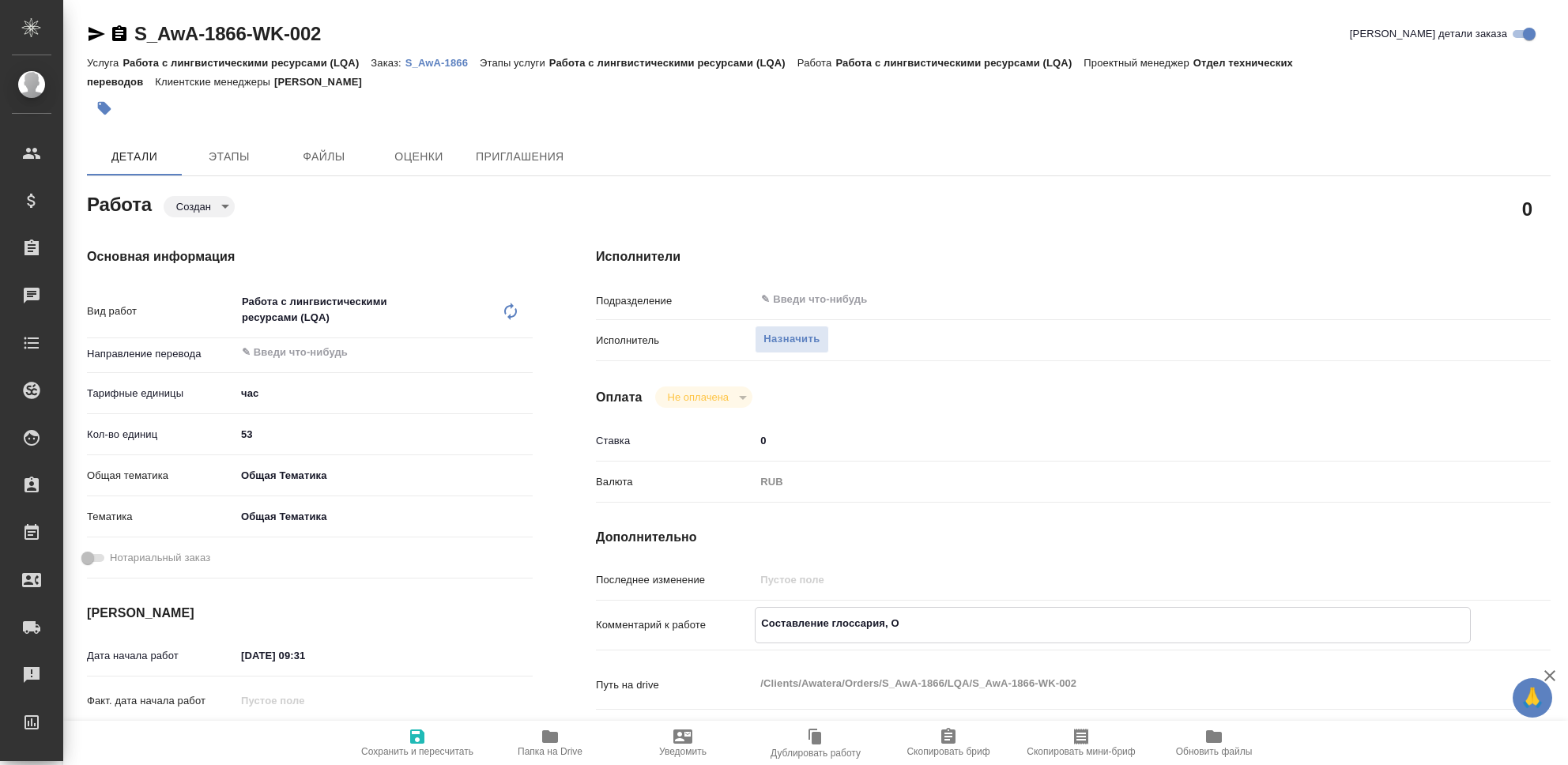
type textarea "x"
type textarea "Составление глоссария, Ol"
type textarea "x"
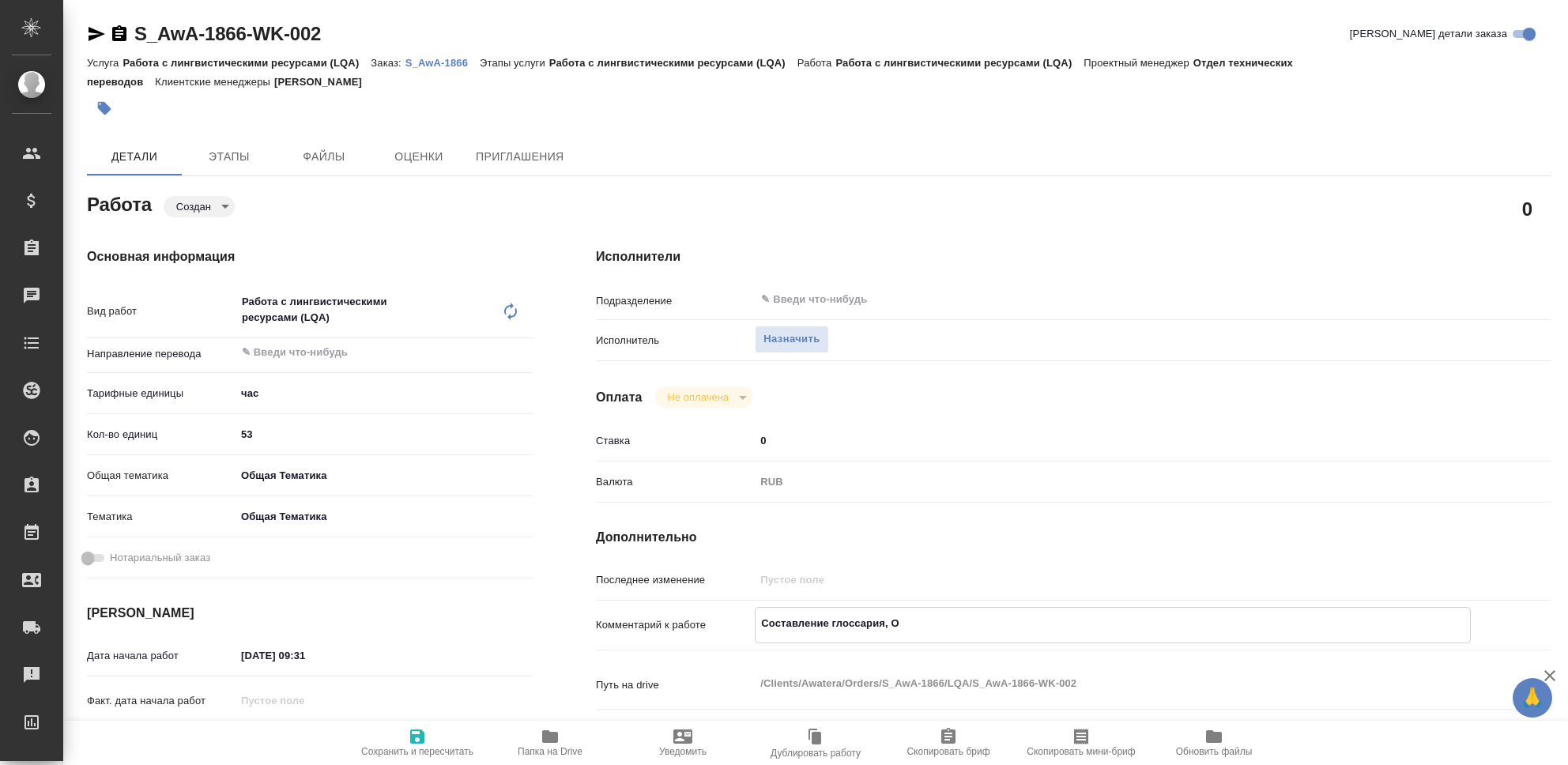
type textarea "x"
click at [414, 739] on icon "button" at bounding box center [417, 736] width 14 height 14
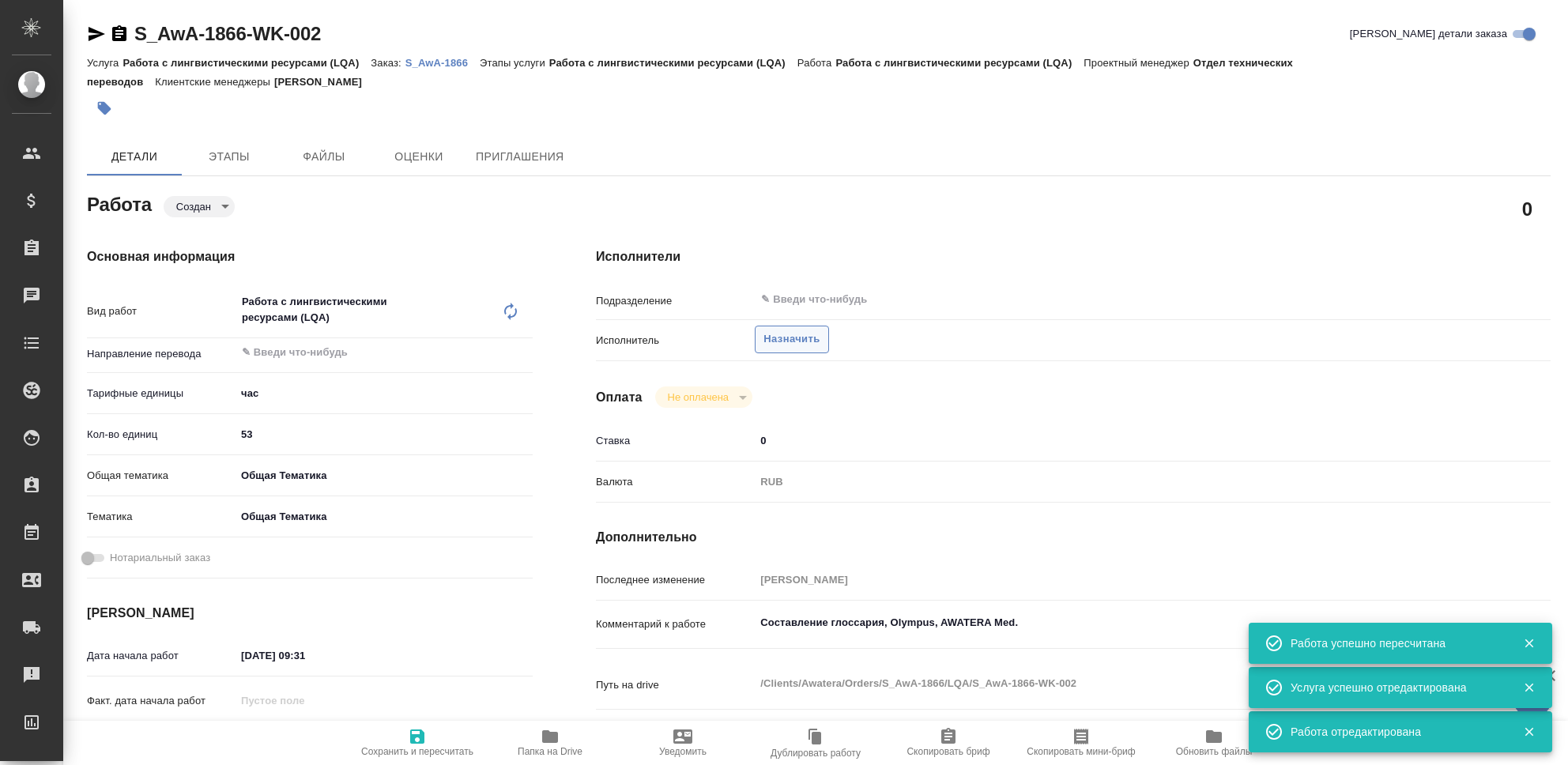
click at [796, 344] on span "Назначить" at bounding box center [791, 340] width 56 height 18
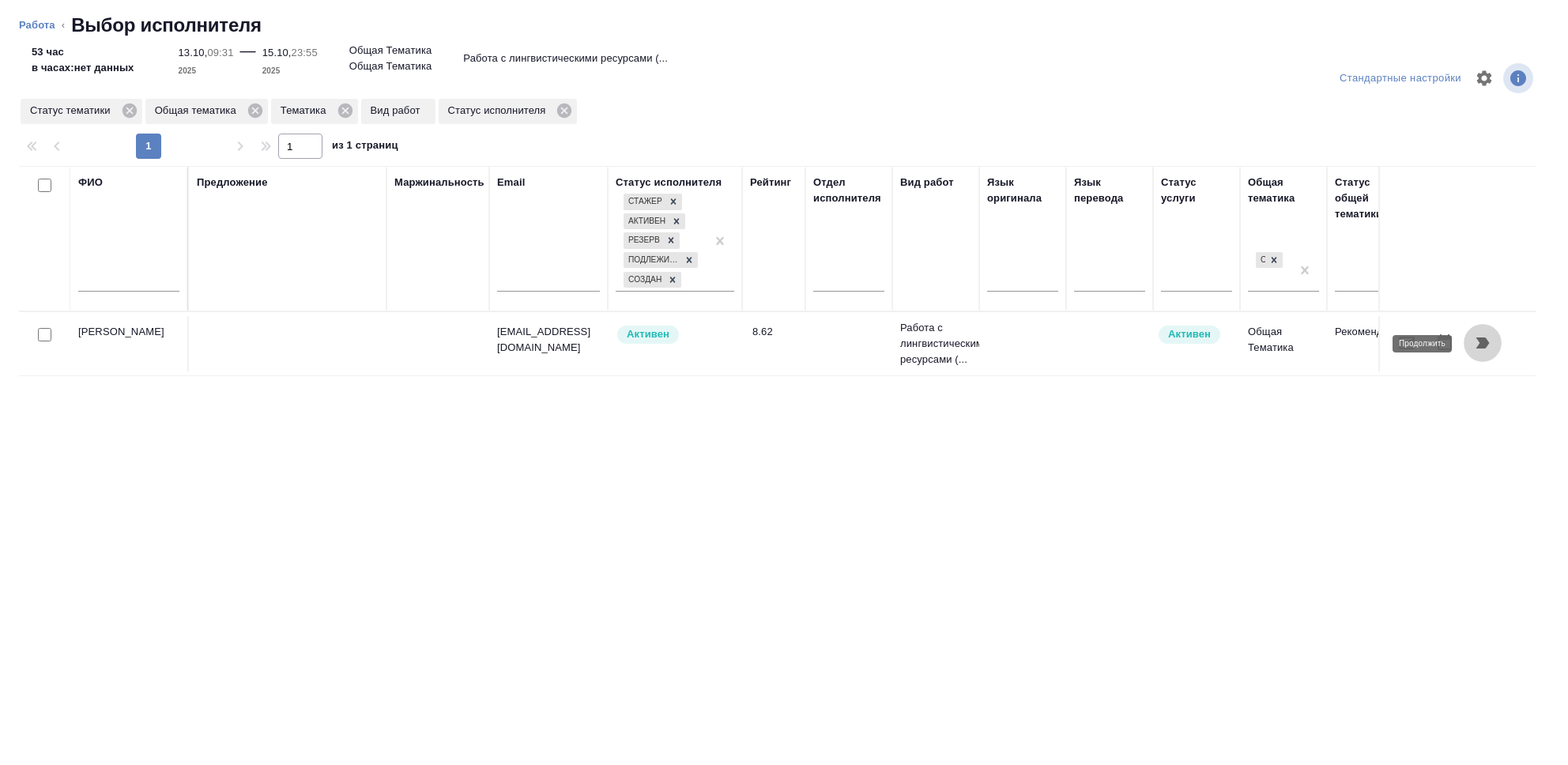
click at [1484, 343] on icon "button" at bounding box center [1483, 343] width 13 height 11
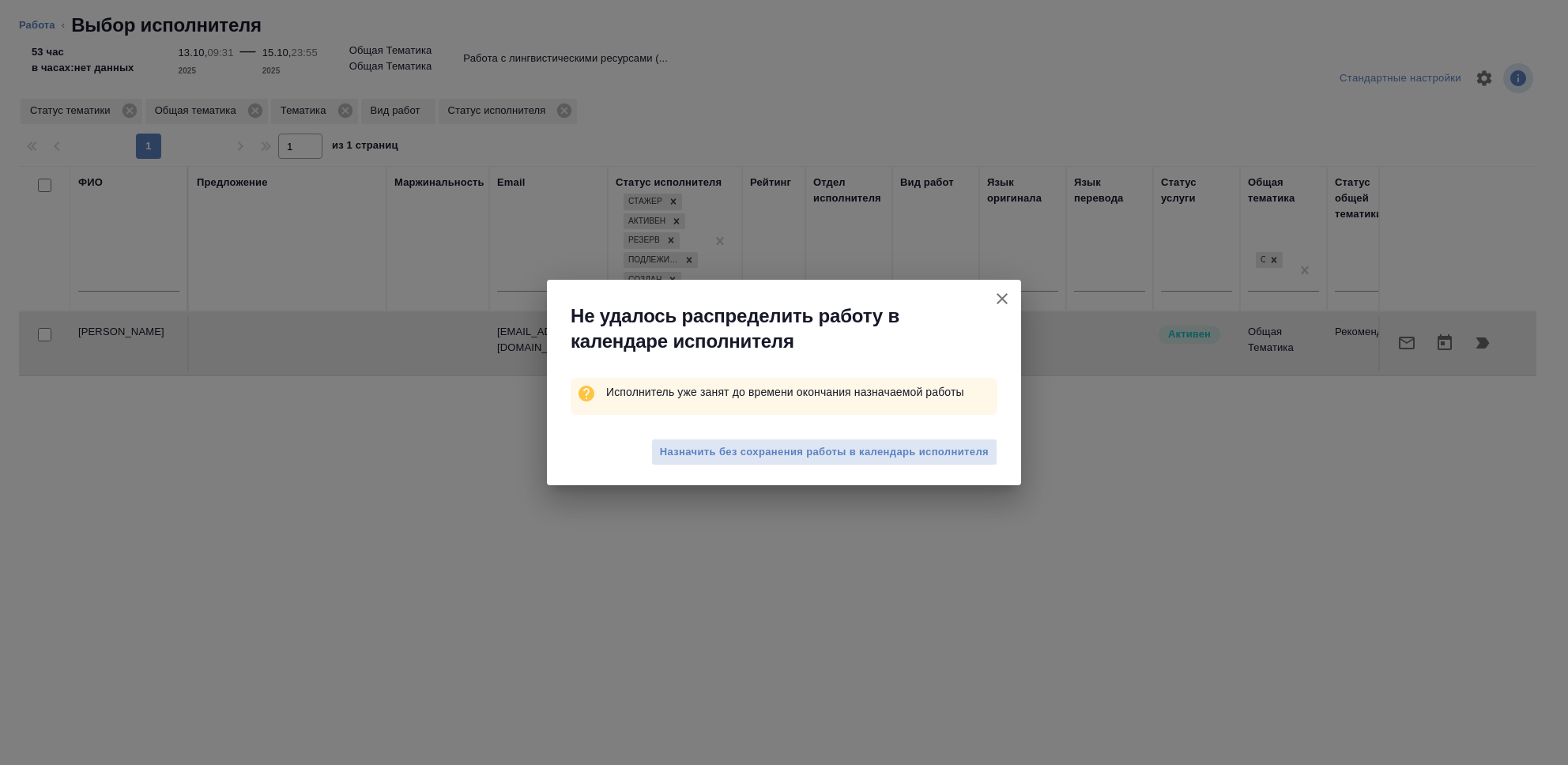
drag, startPoint x: 802, startPoint y: 456, endPoint x: 731, endPoint y: 585, distance: 147.2
click at [802, 456] on span "Назначить без сохранения работы в календарь исполнителя" at bounding box center [824, 453] width 329 height 18
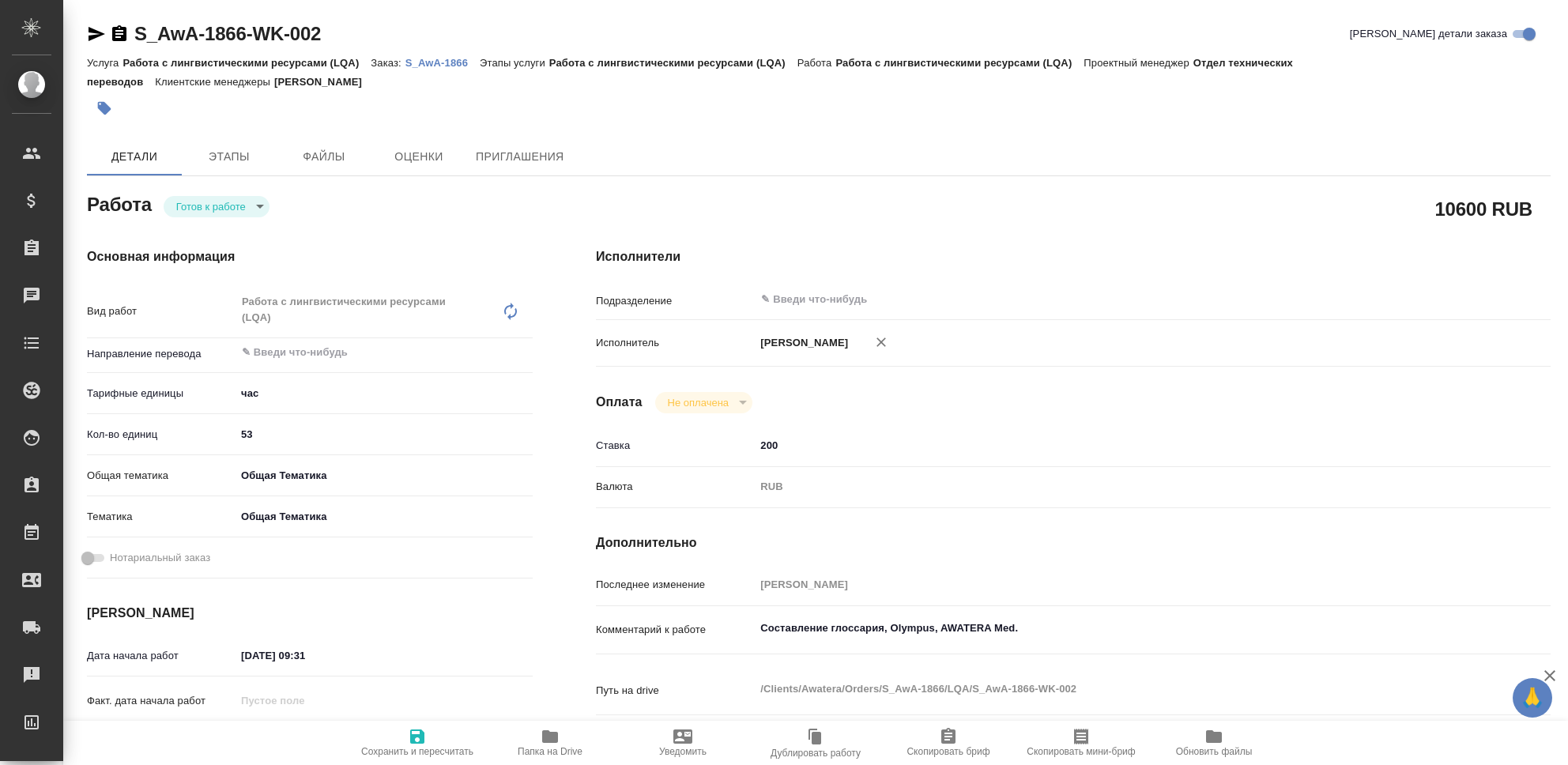
type textarea "x"
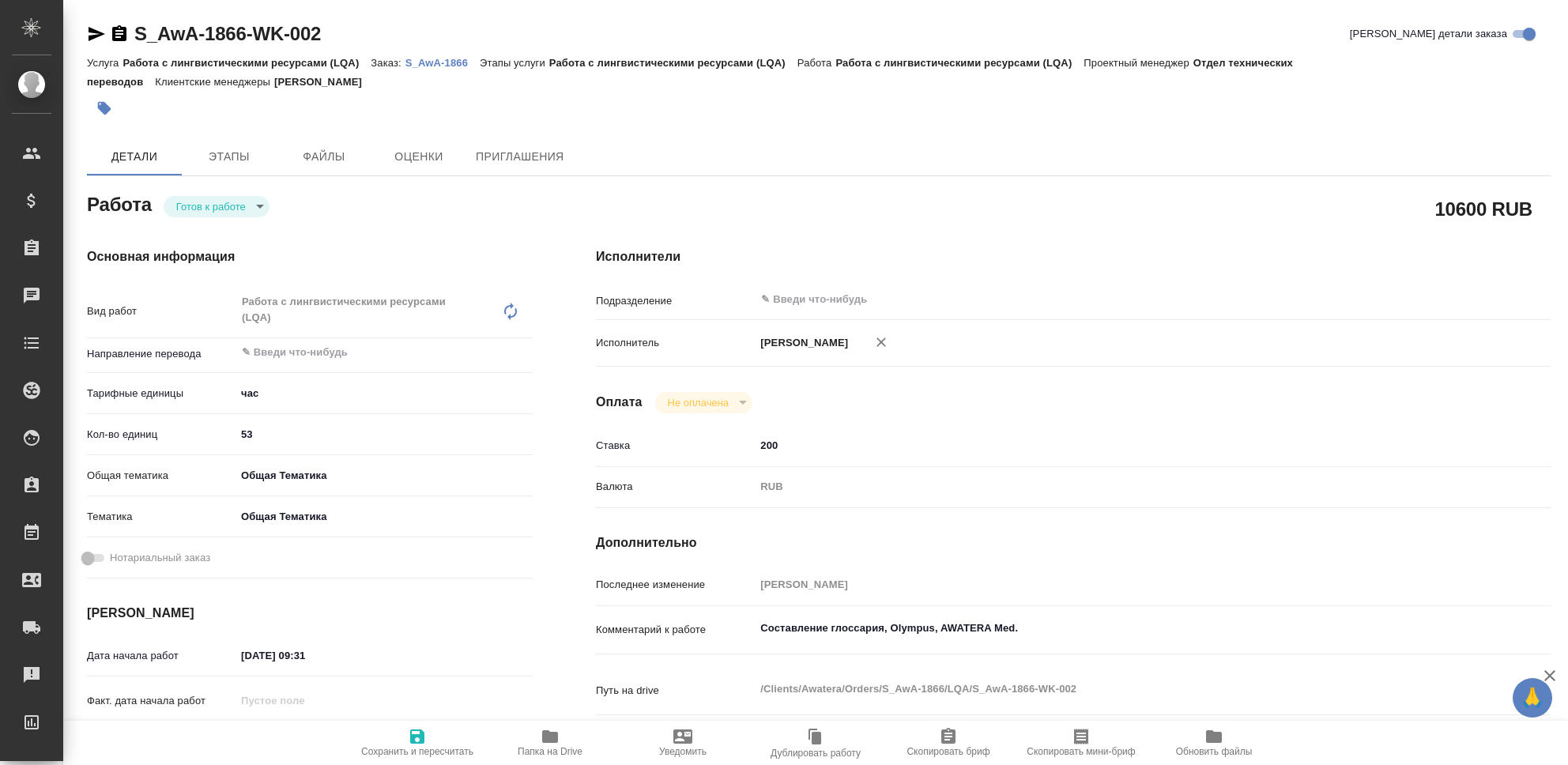
type textarea "x"
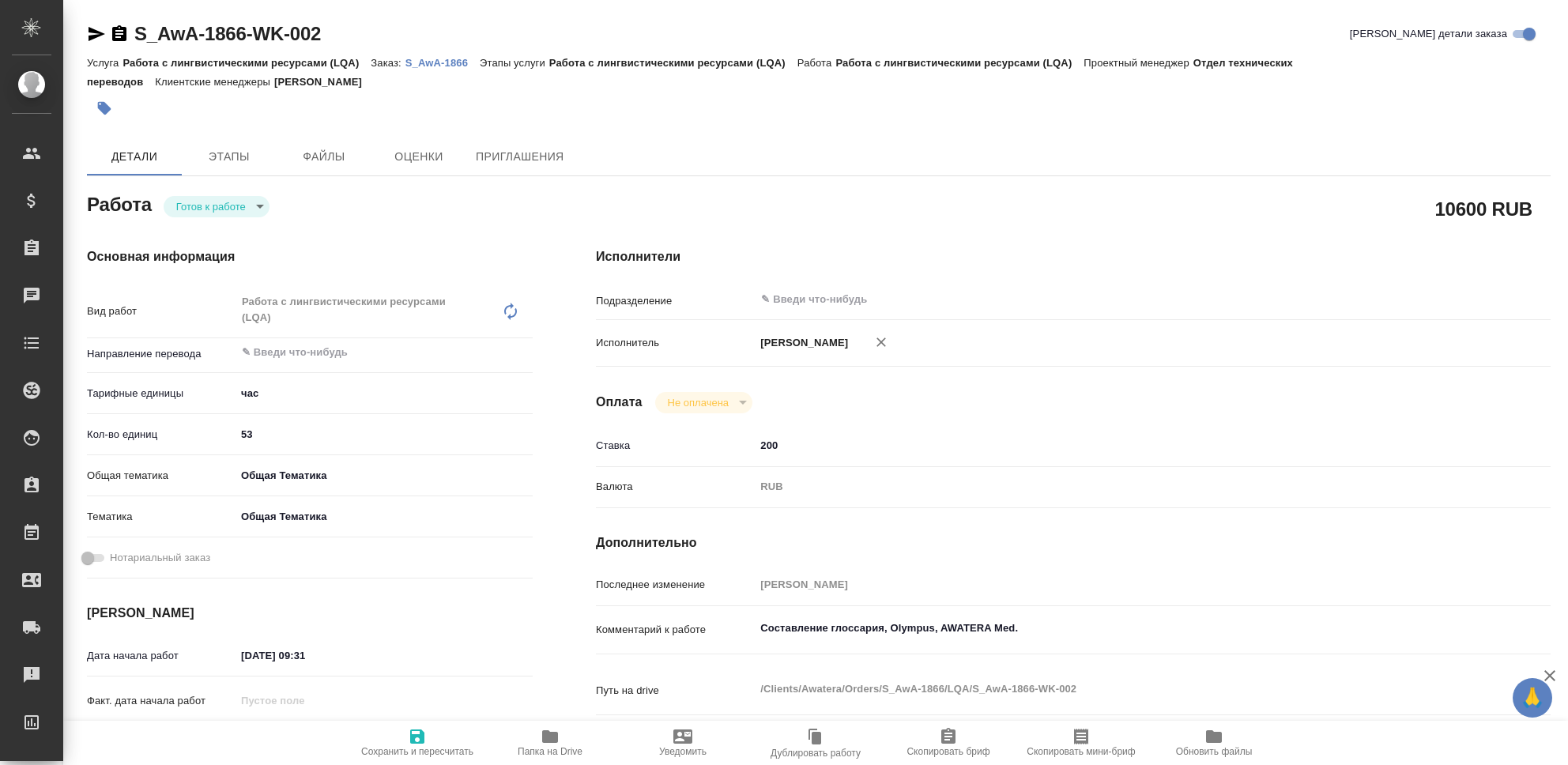
type textarea "x"
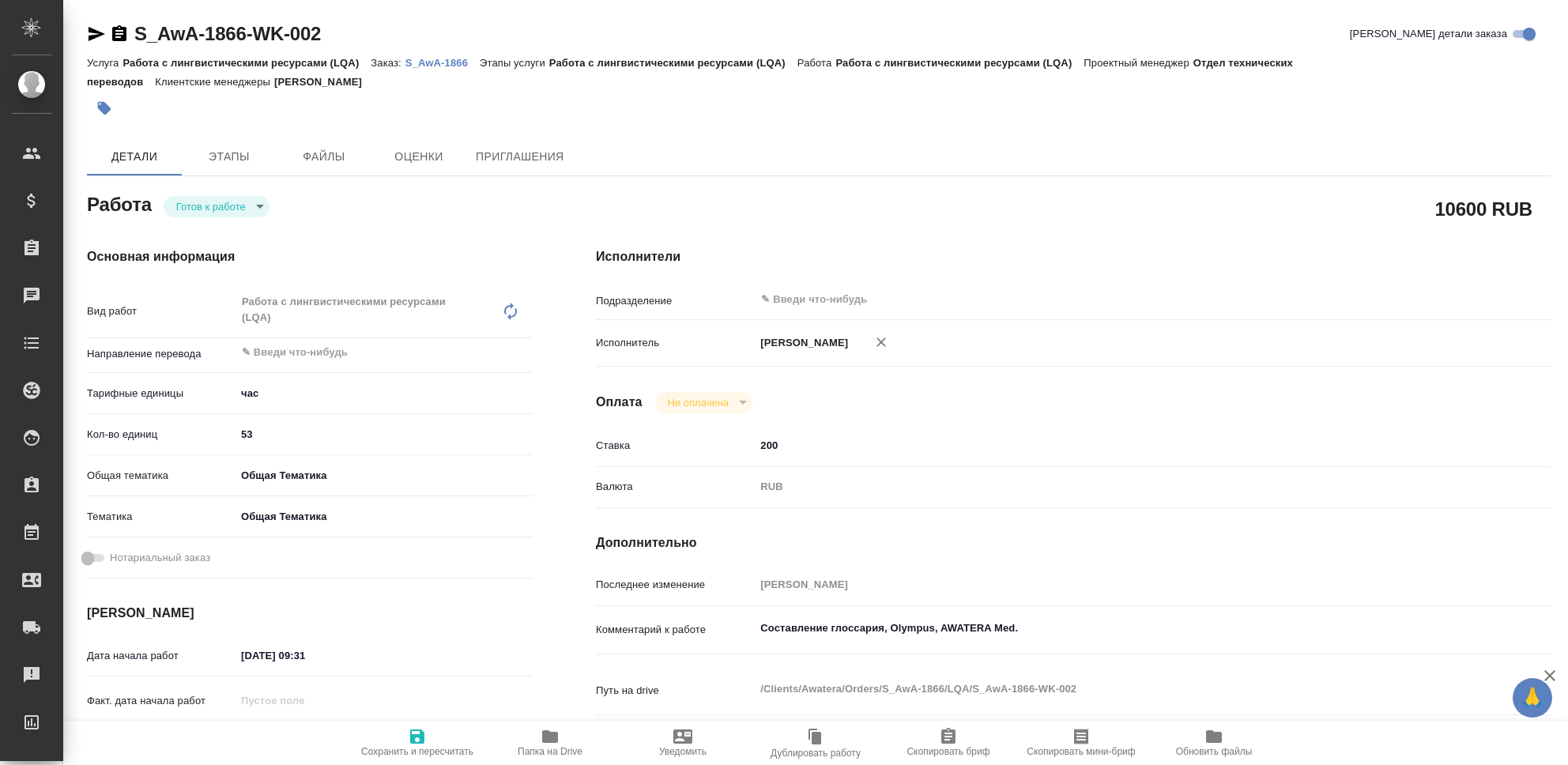
type textarea "x"
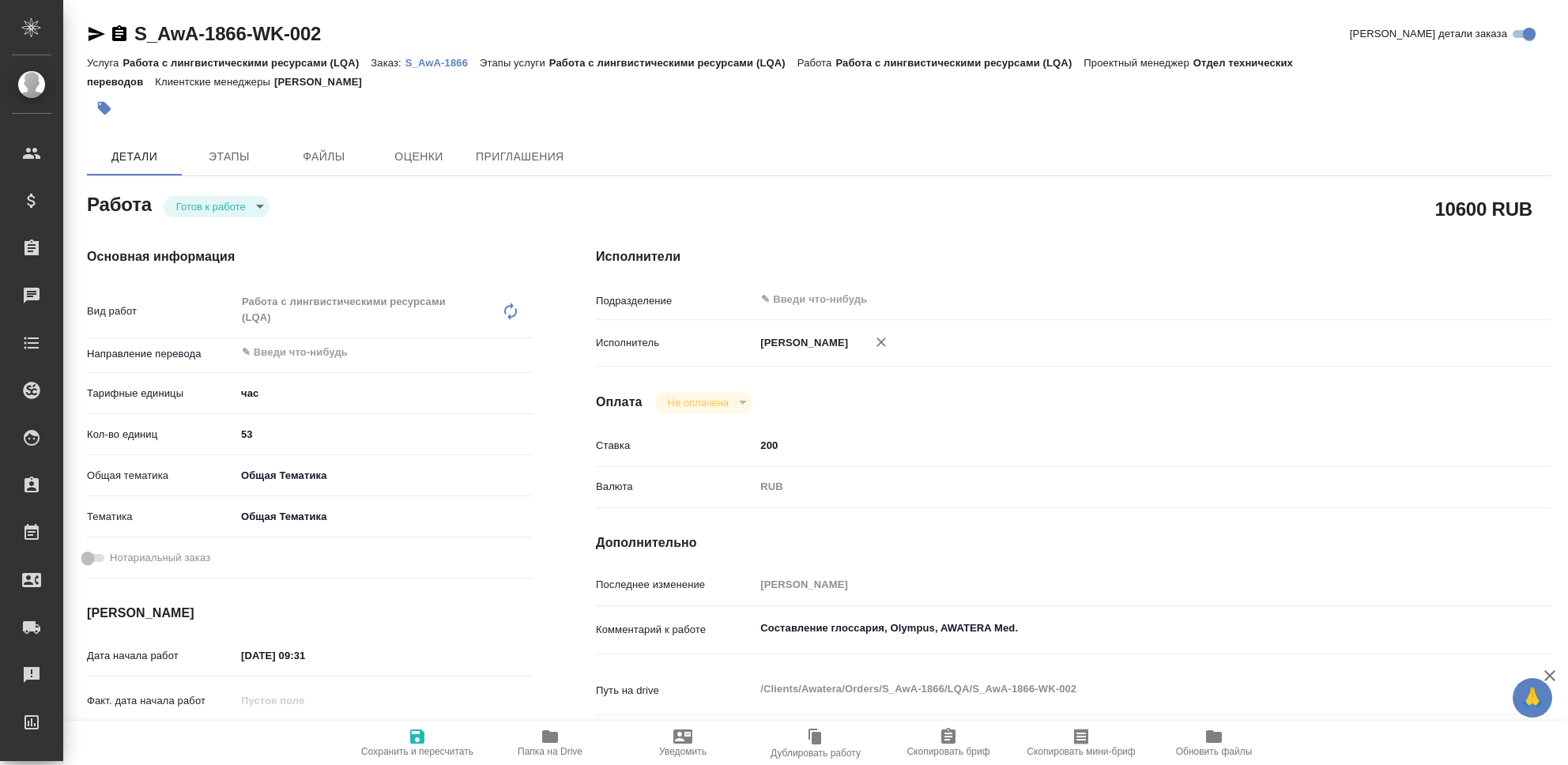
type textarea "x"
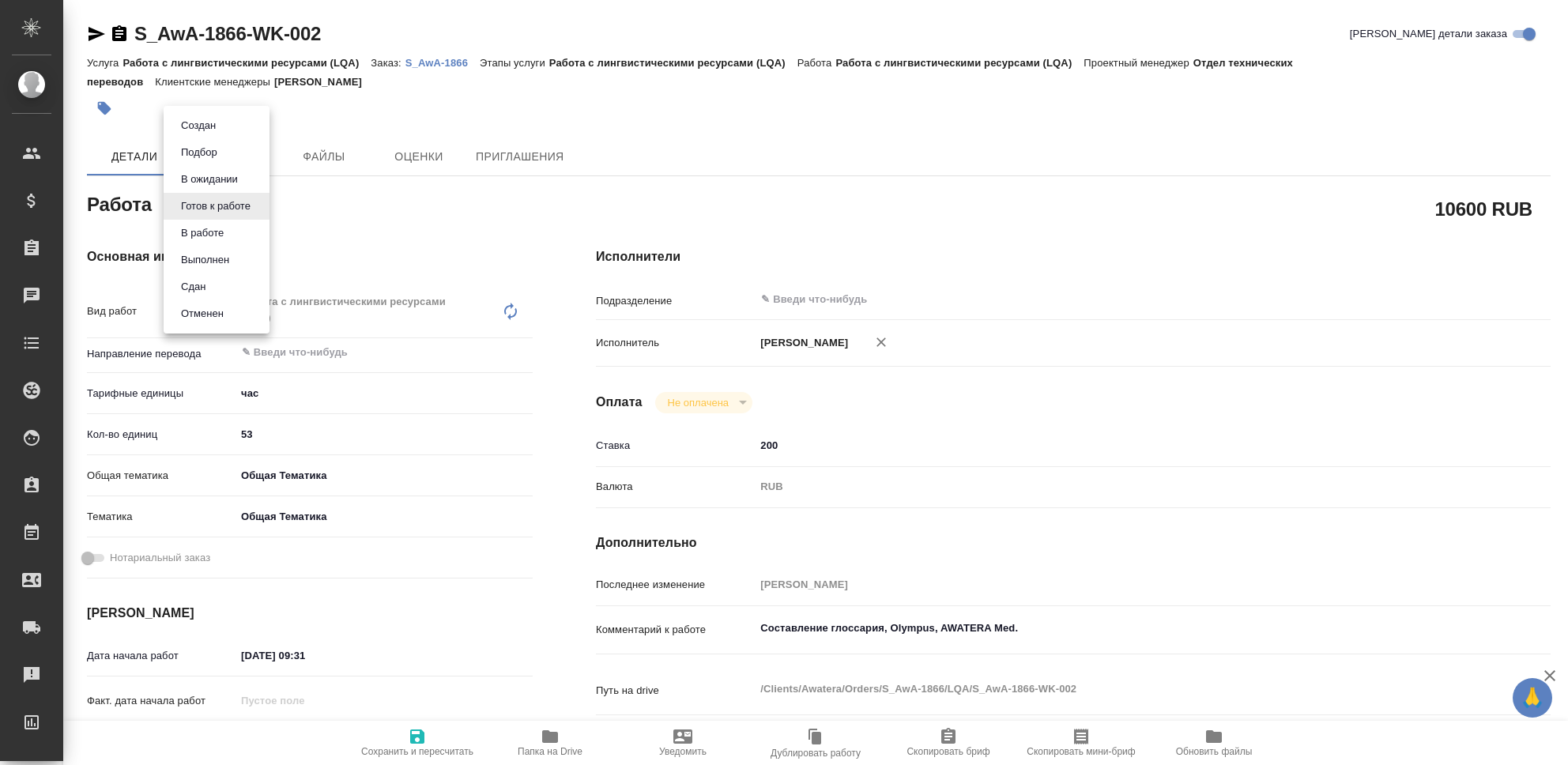
click at [259, 211] on body "🙏 .cls-1 fill:#fff; AWATERA Seleznev Maksim Клиенты Спецификации Заказы 0 Чаты …" at bounding box center [784, 382] width 1568 height 765
click at [225, 291] on li "Сдан" at bounding box center [216, 287] width 106 height 27
type textarea "x"
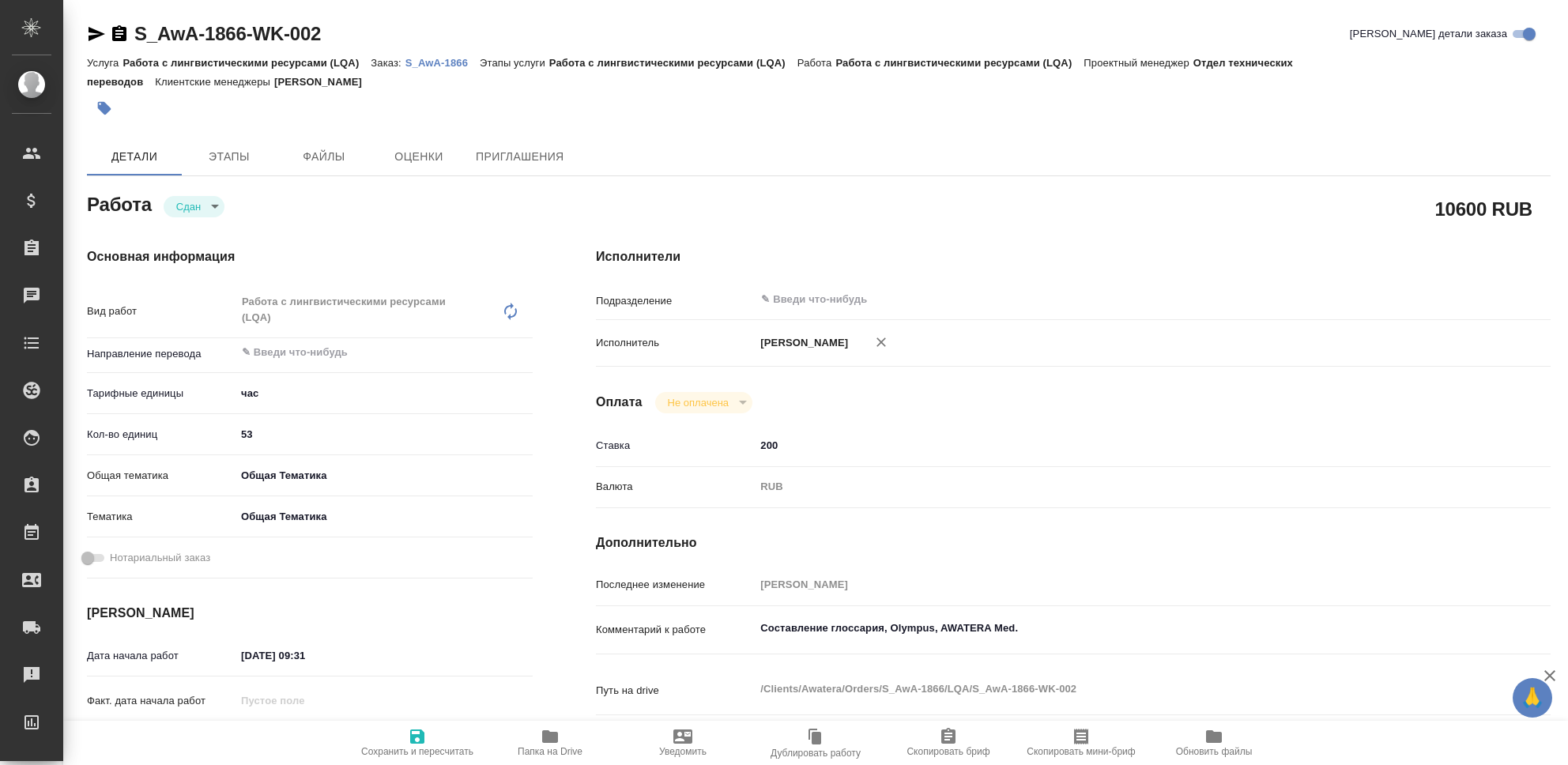
type textarea "x"
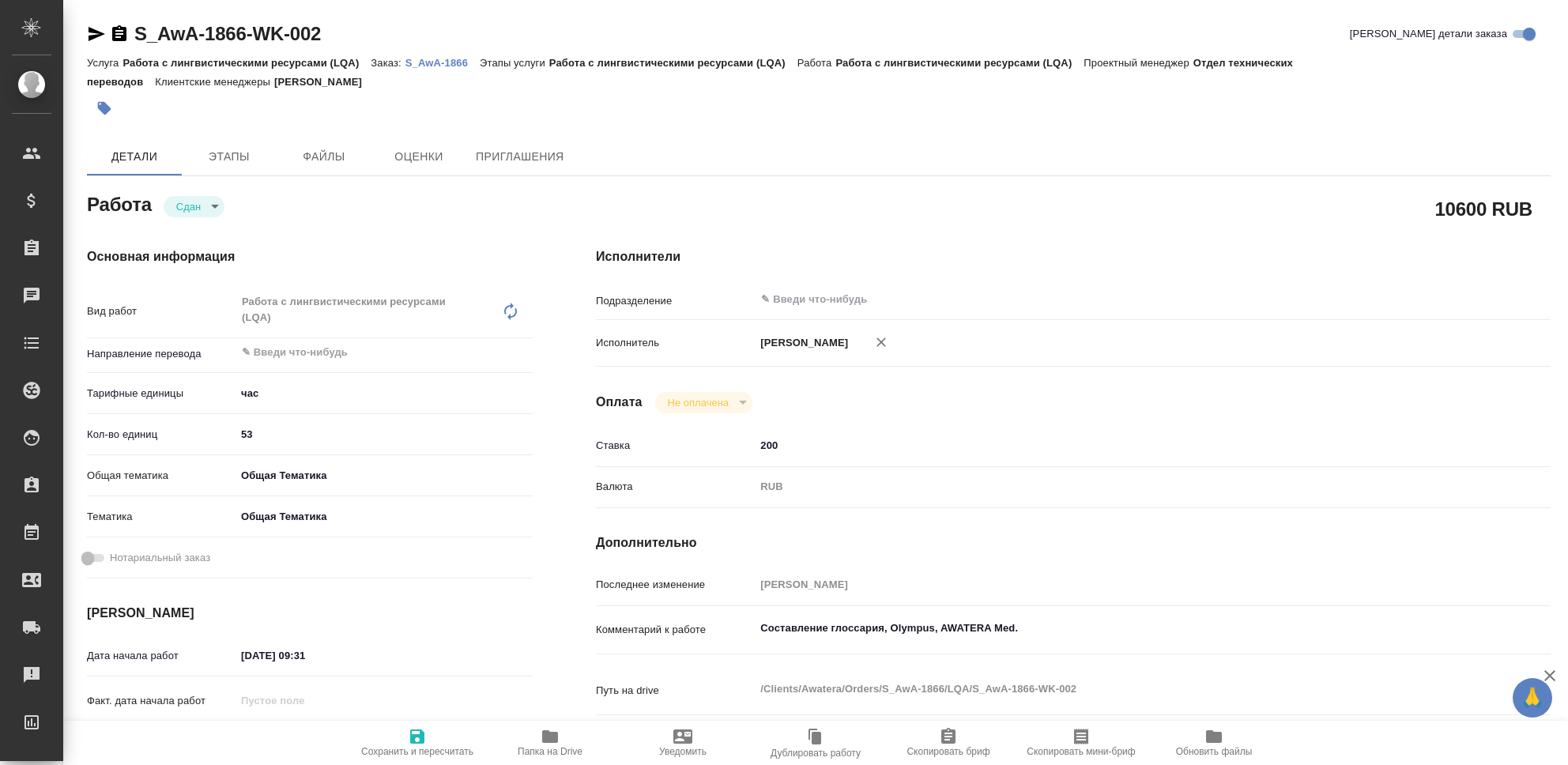
type textarea "x"
click at [411, 740] on icon "button" at bounding box center [417, 736] width 14 height 14
type textarea "x"
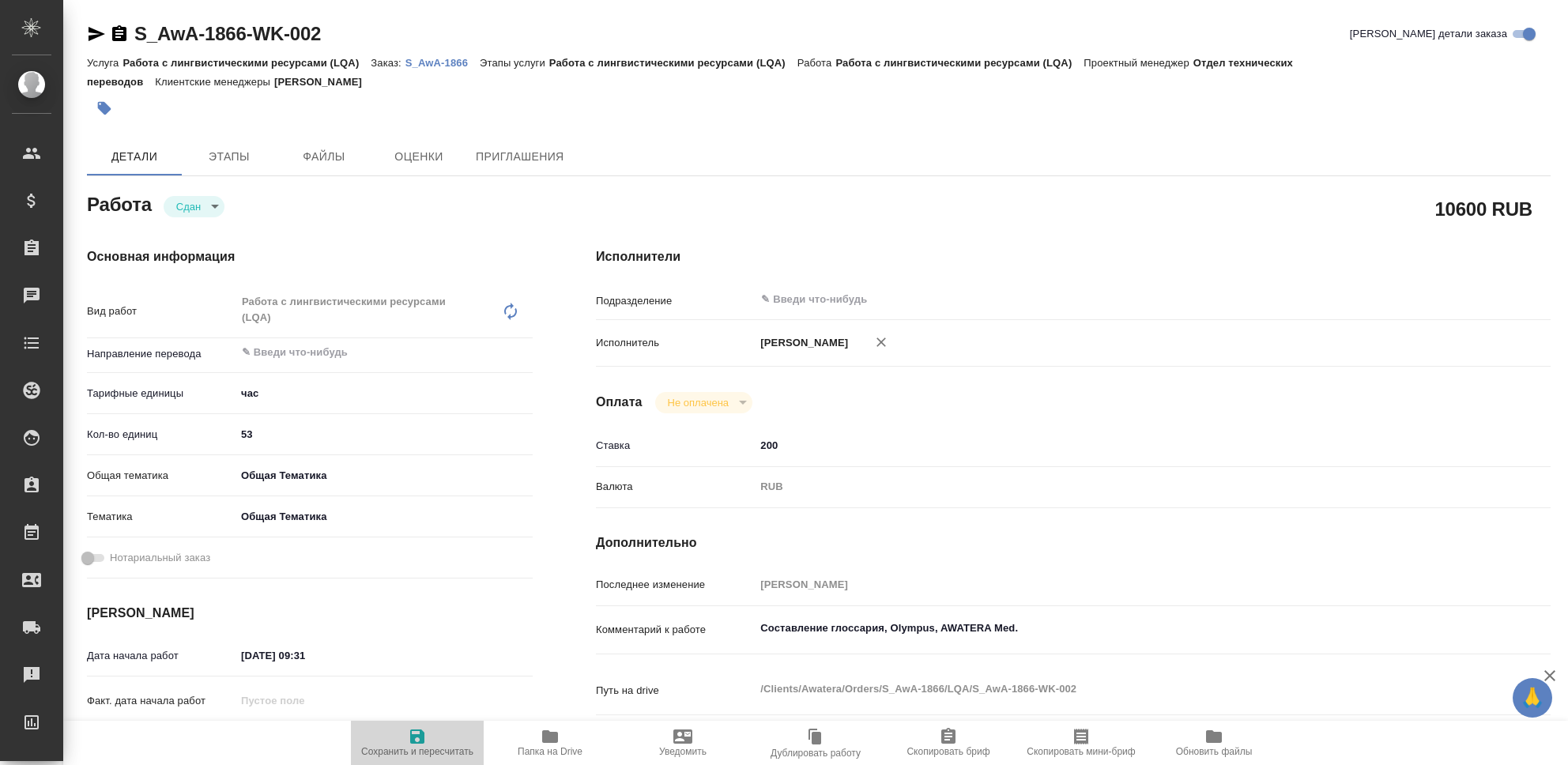
type textarea "x"
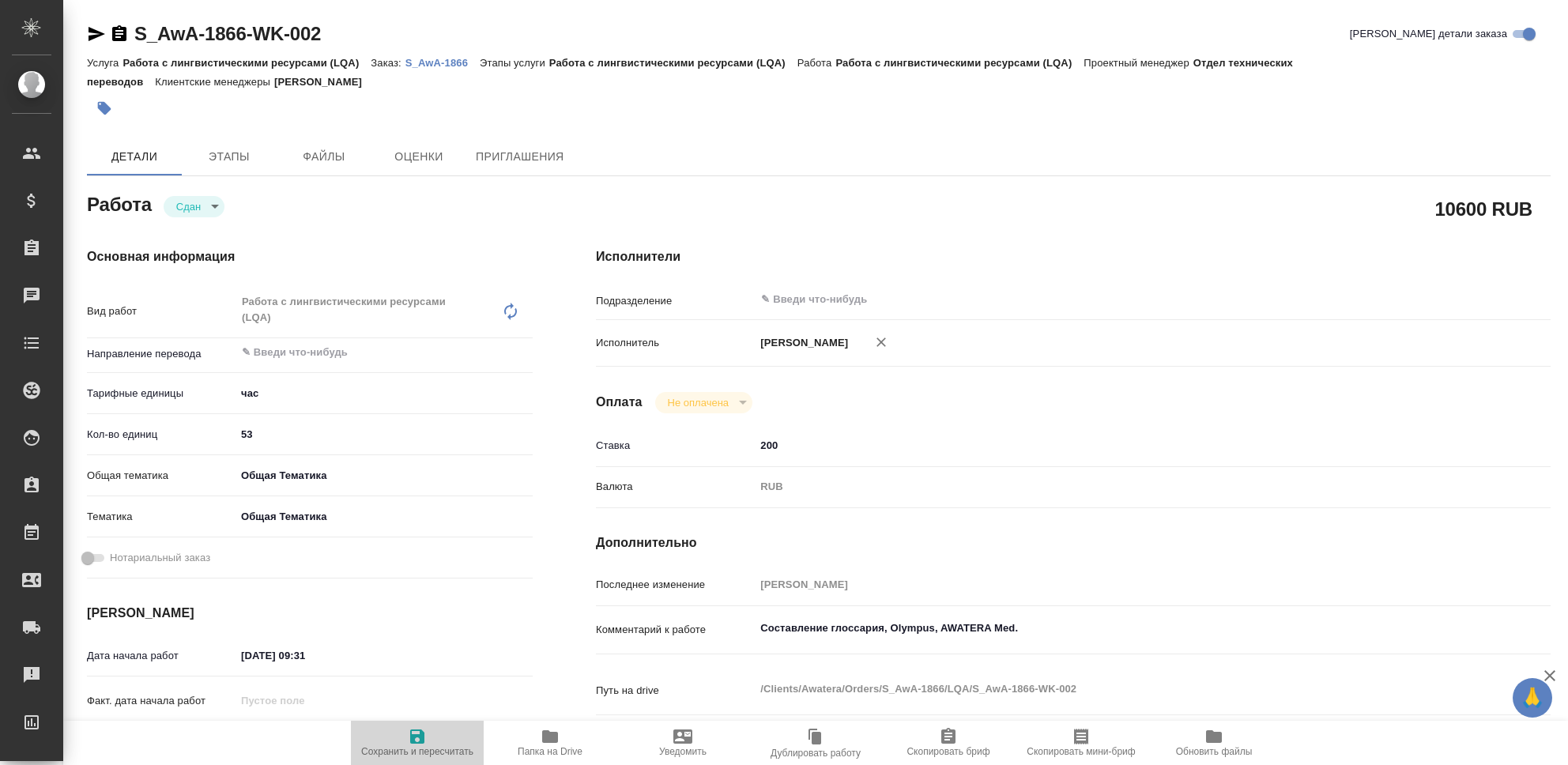
type textarea "x"
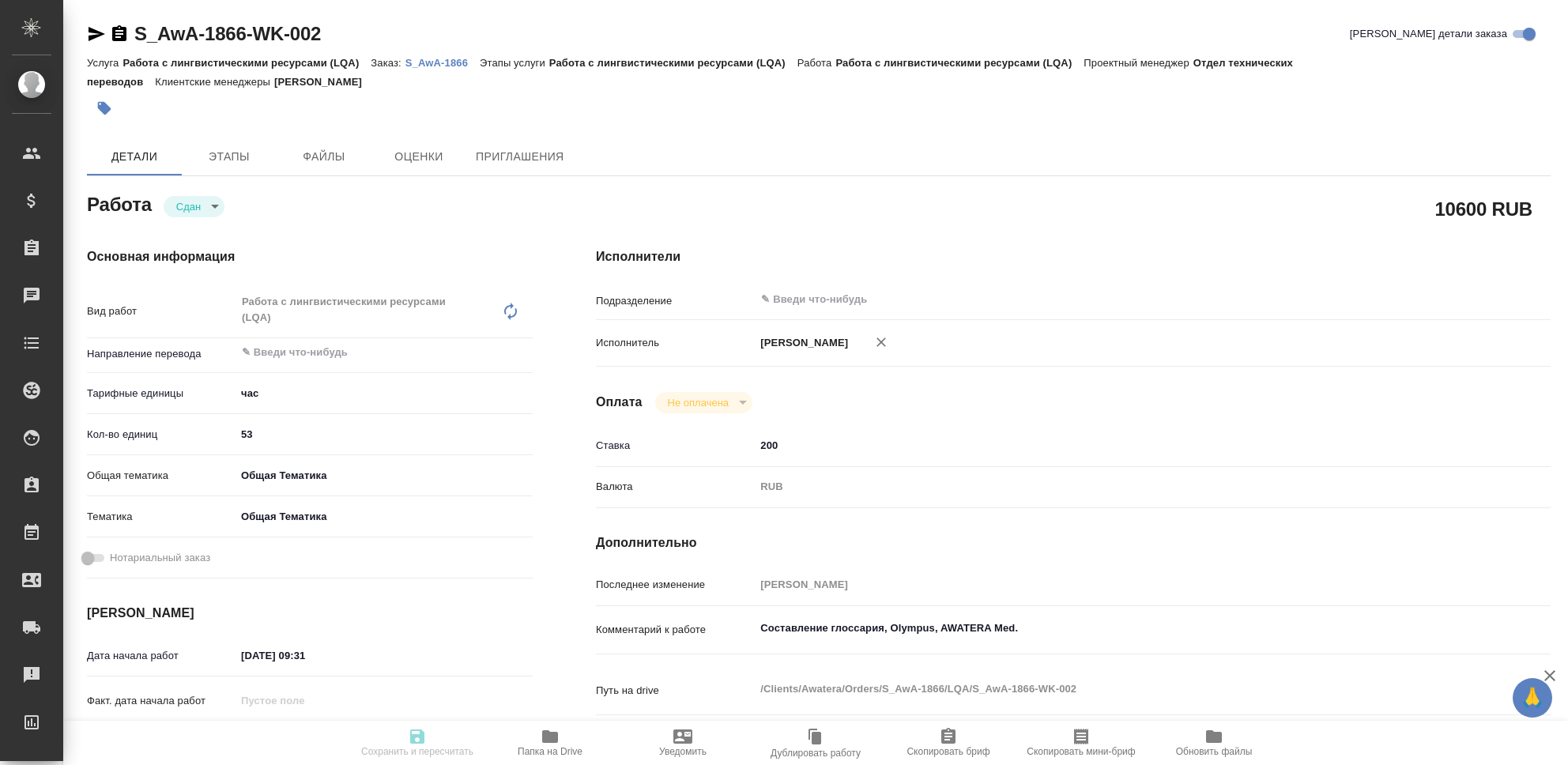
type textarea "x"
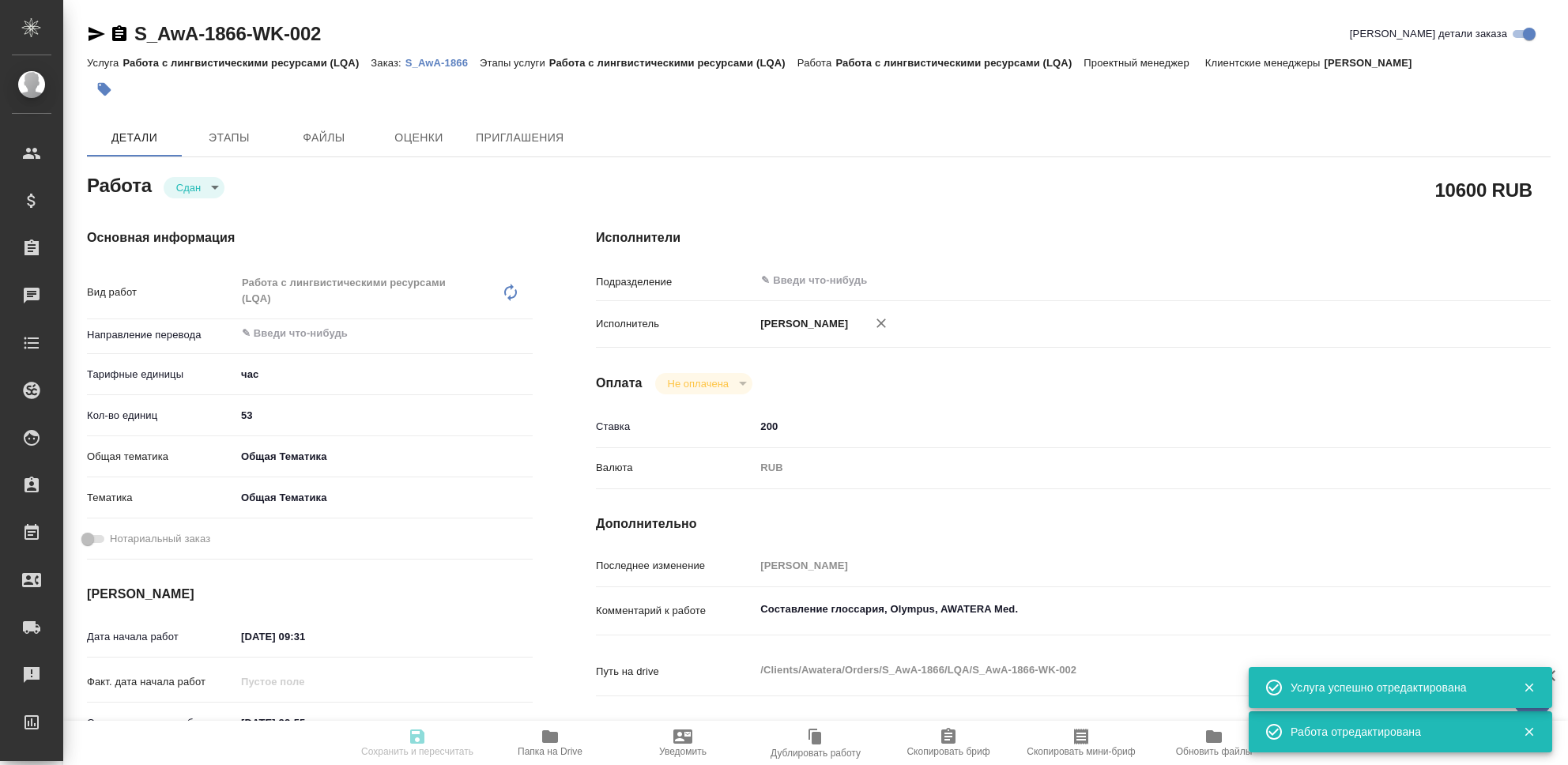
type textarea "x"
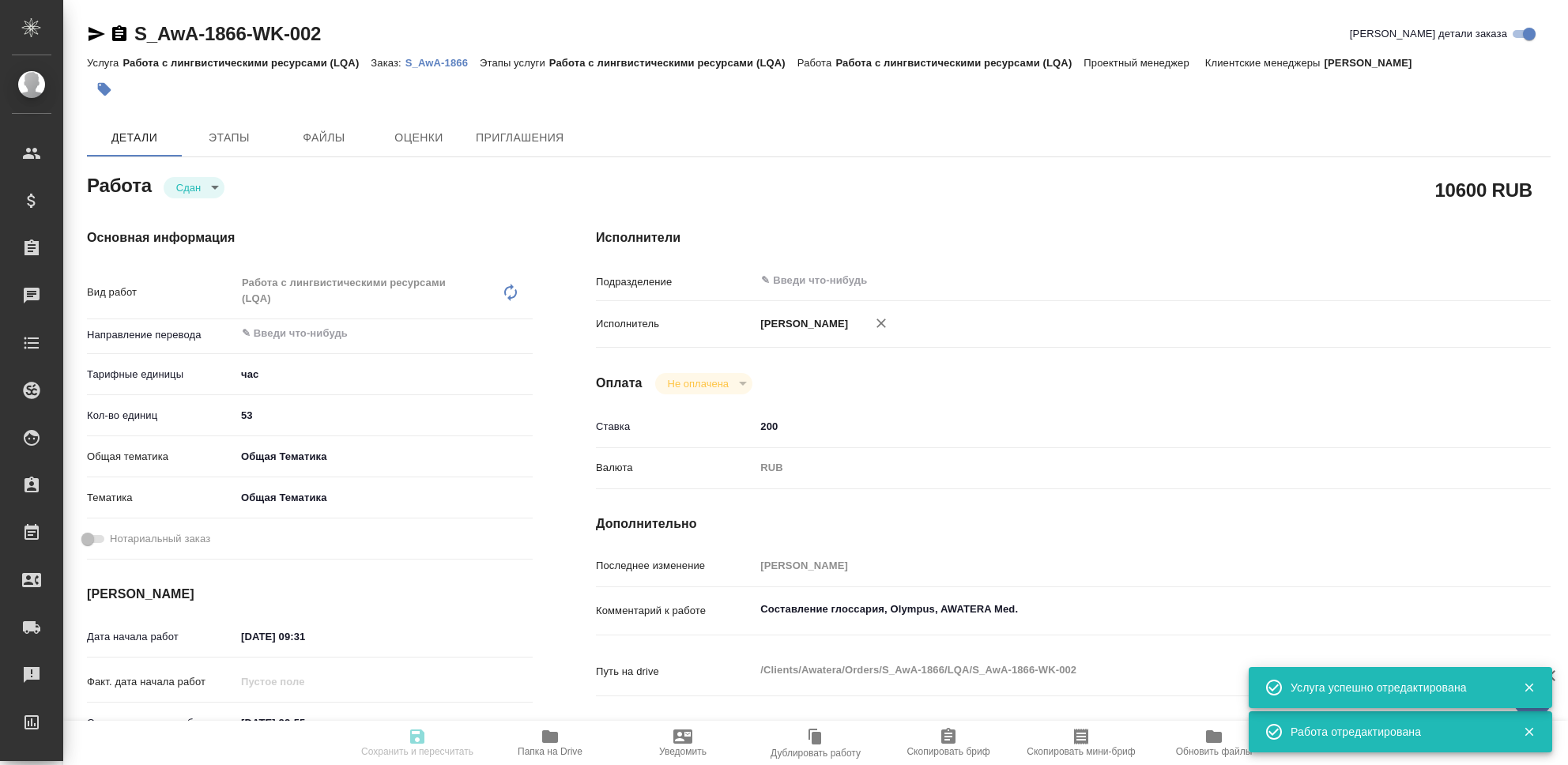
type input "closed"
type textarea "Работа с лингвистическими ресурсами (LQA)"
type textarea "x"
type input "5a8b1489cc6b4906c91bfd93"
type input "53"
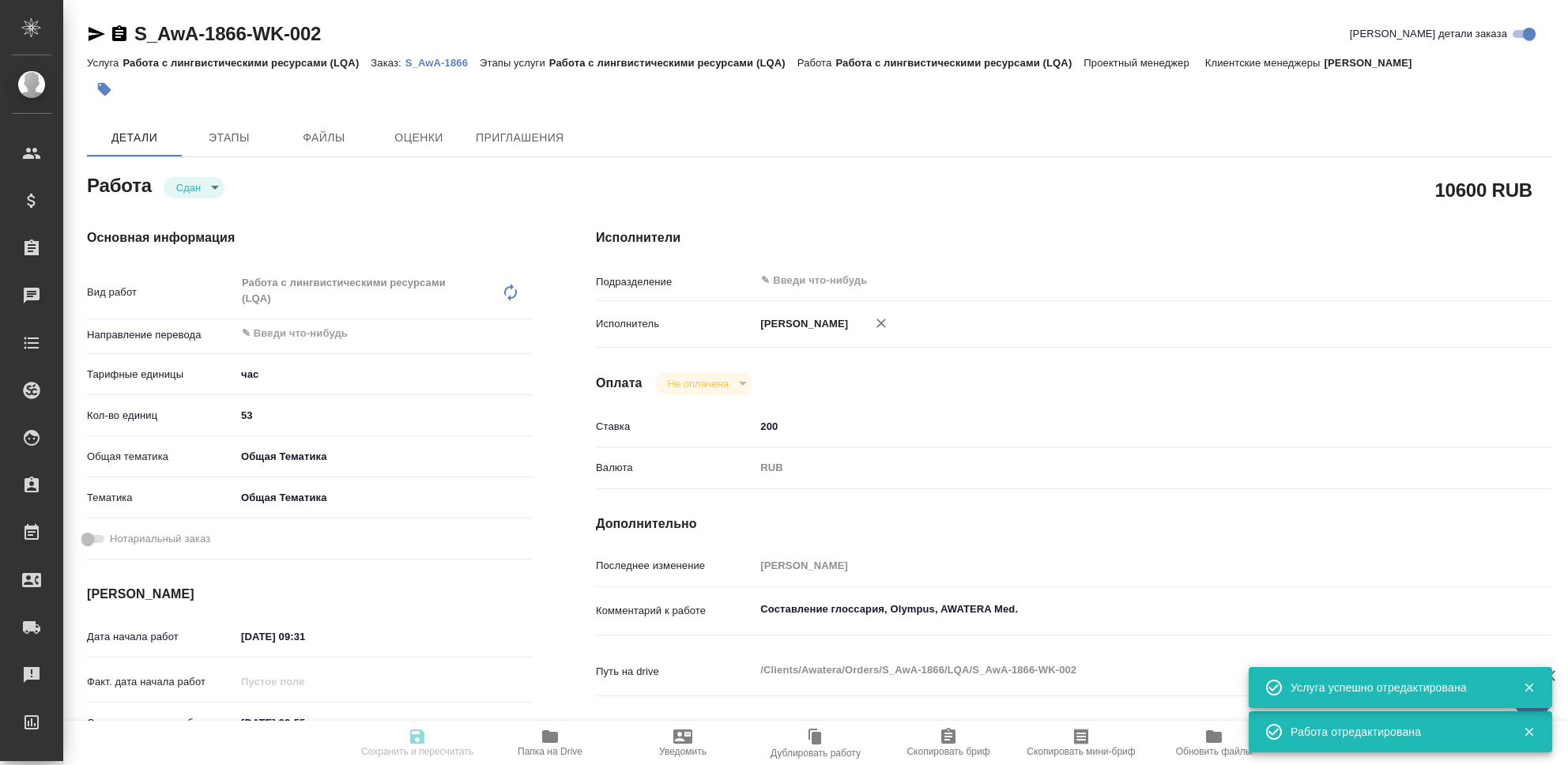
type input "obtem"
type input "6012b1ca196b0e5c9229a120"
type input "13.10.2025 09:31"
type input "[DATE] 23:55"
type input "13.10.2025 09:32"
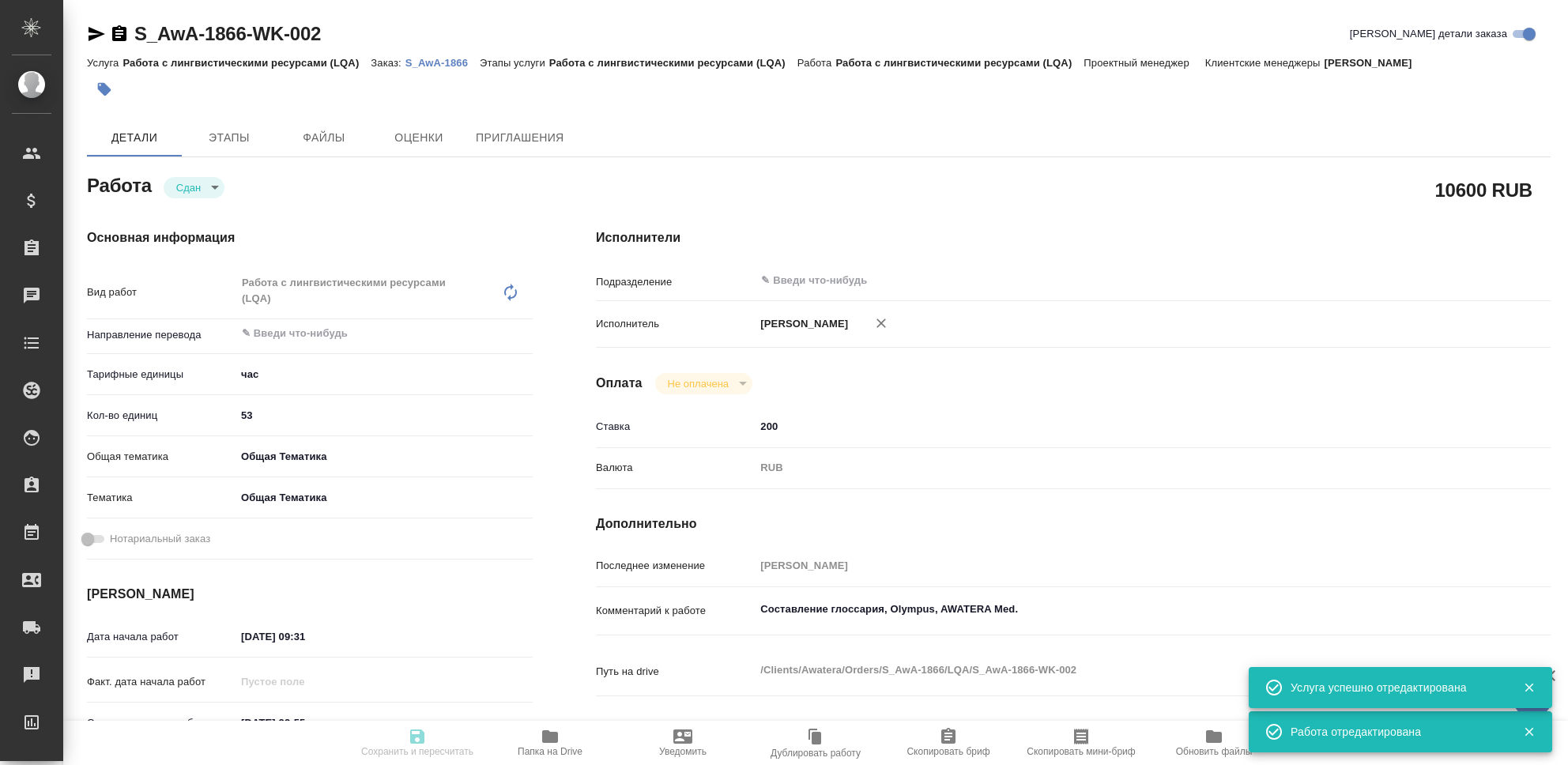
type input "[DATE] 23:55"
type input "notPayed"
type input "200"
type input "RUB"
type input "[PERSON_NAME]"
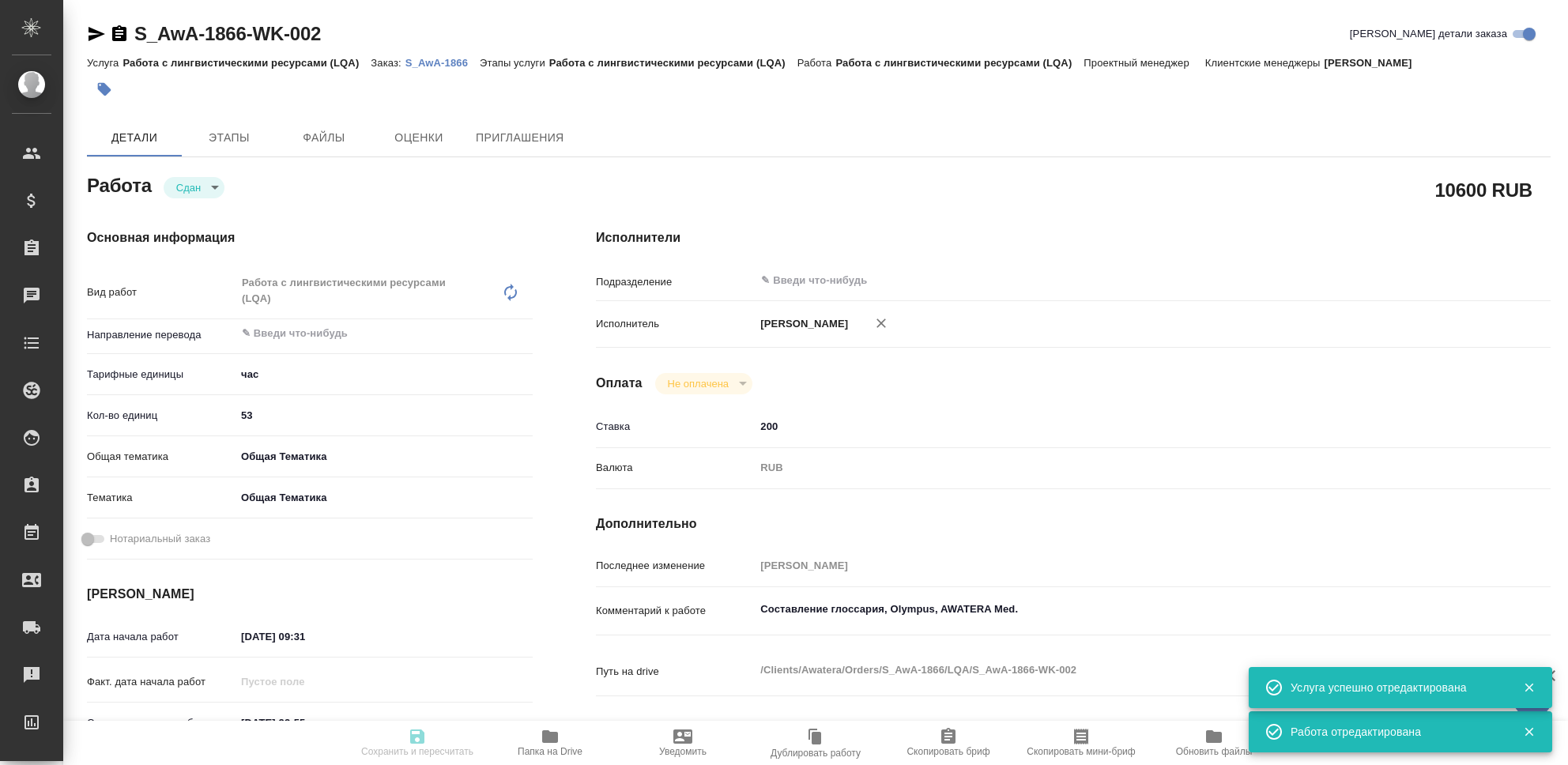
type textarea "Составление глоссария, Olympus, AWATERA Med."
type textarea "x"
type textarea "/Clients/Awatera/Orders/S_AwA-1866/LQA/S_AwA-1866-WK-002"
type textarea "x"
type input "S_AwA-1866"
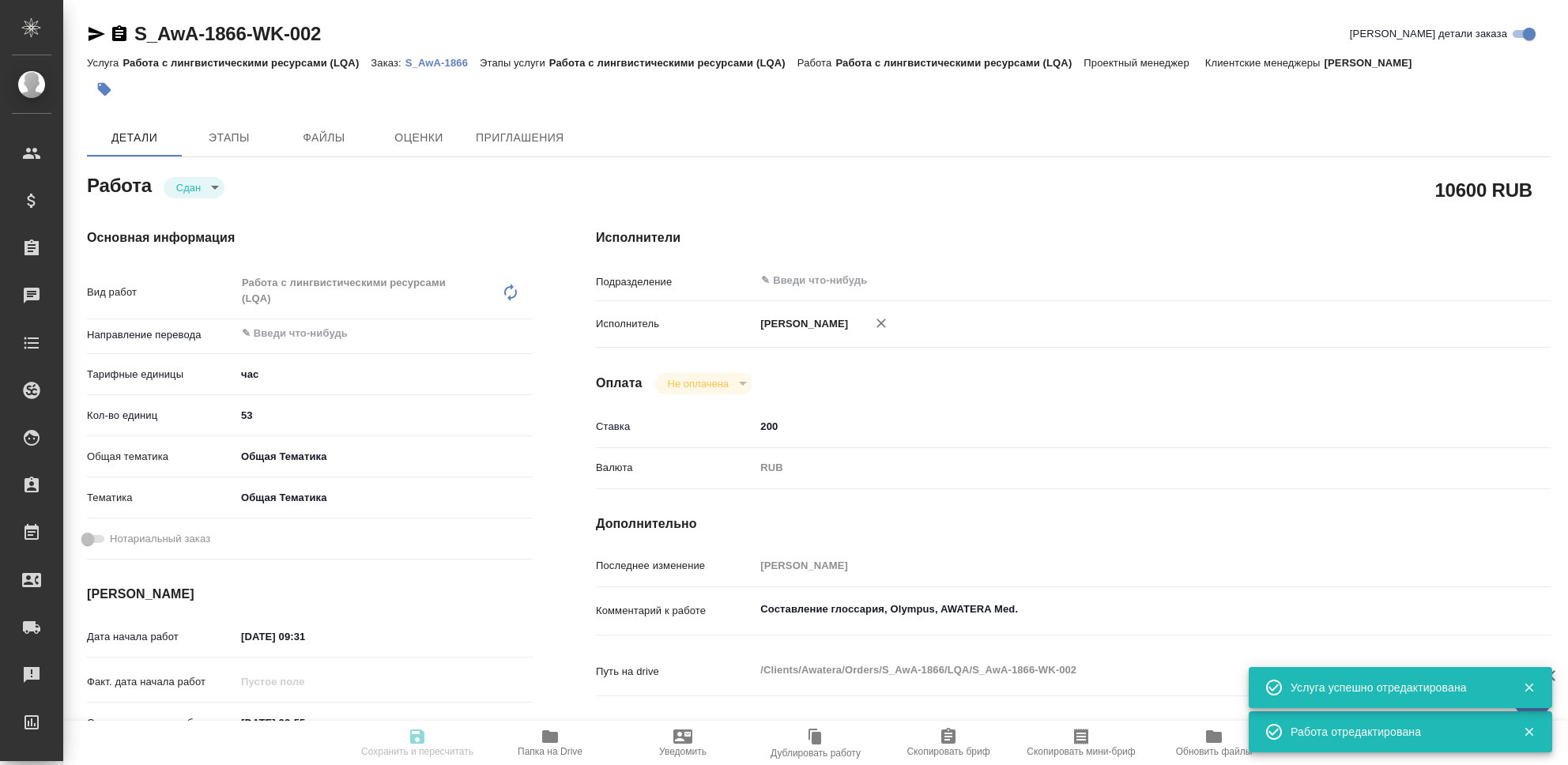
type input "Работа с лингвистическими ресурсами (LQA)"
type input "[PERSON_NAME]"
type input "/Clients/Awatera/Orders/S_AwA-1866"
type textarea "x"
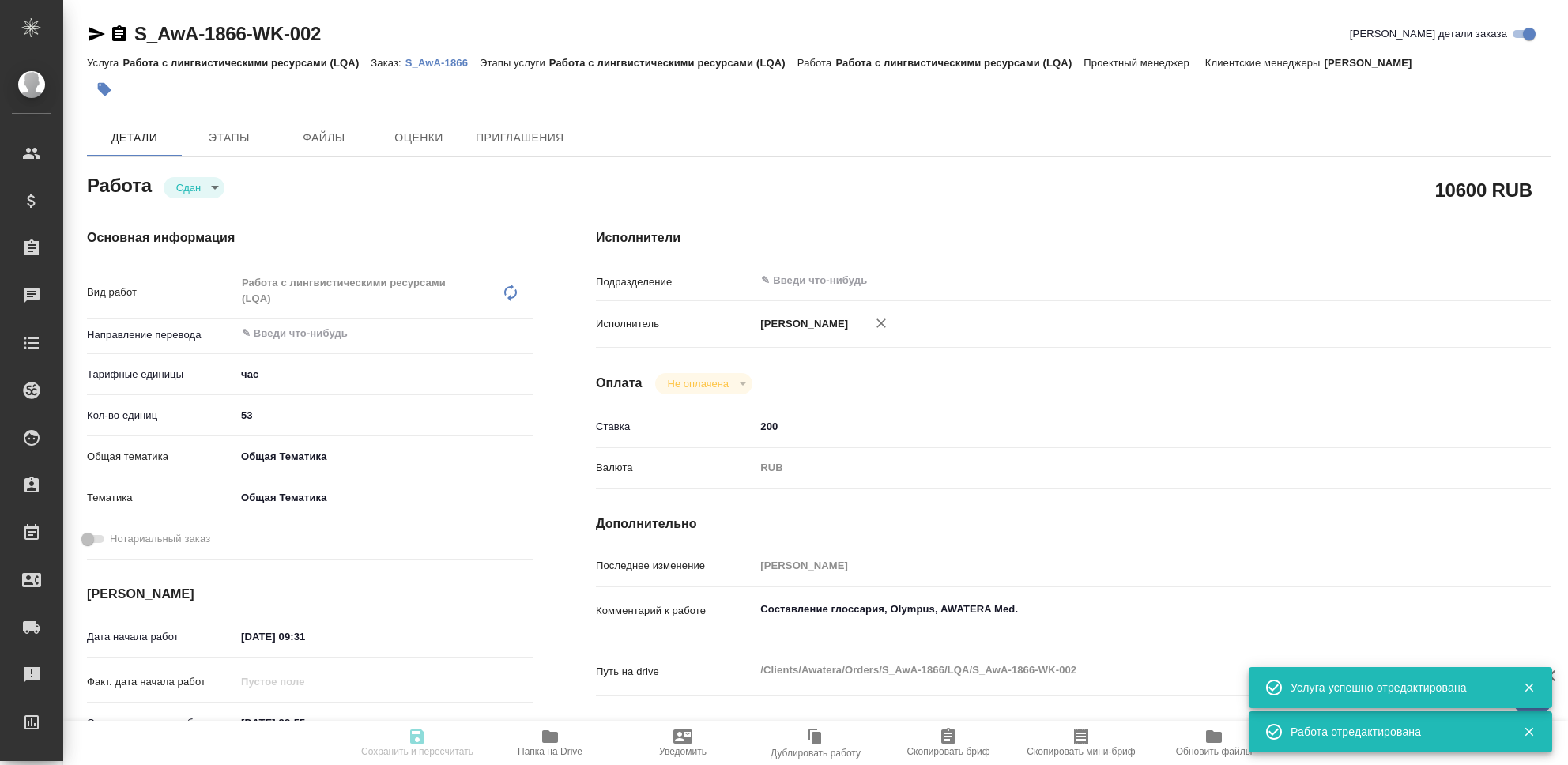
type textarea "x"
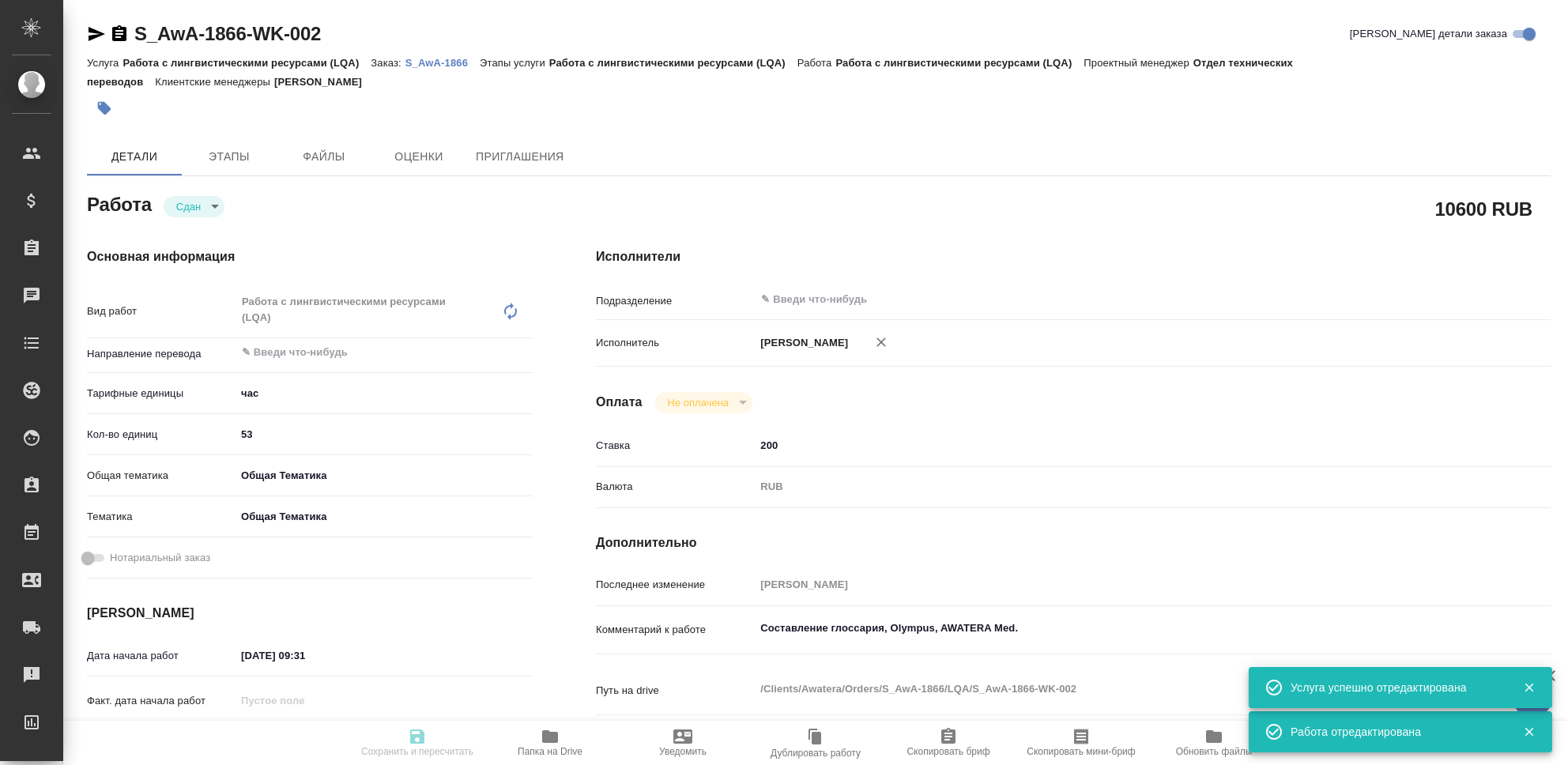
type textarea "x"
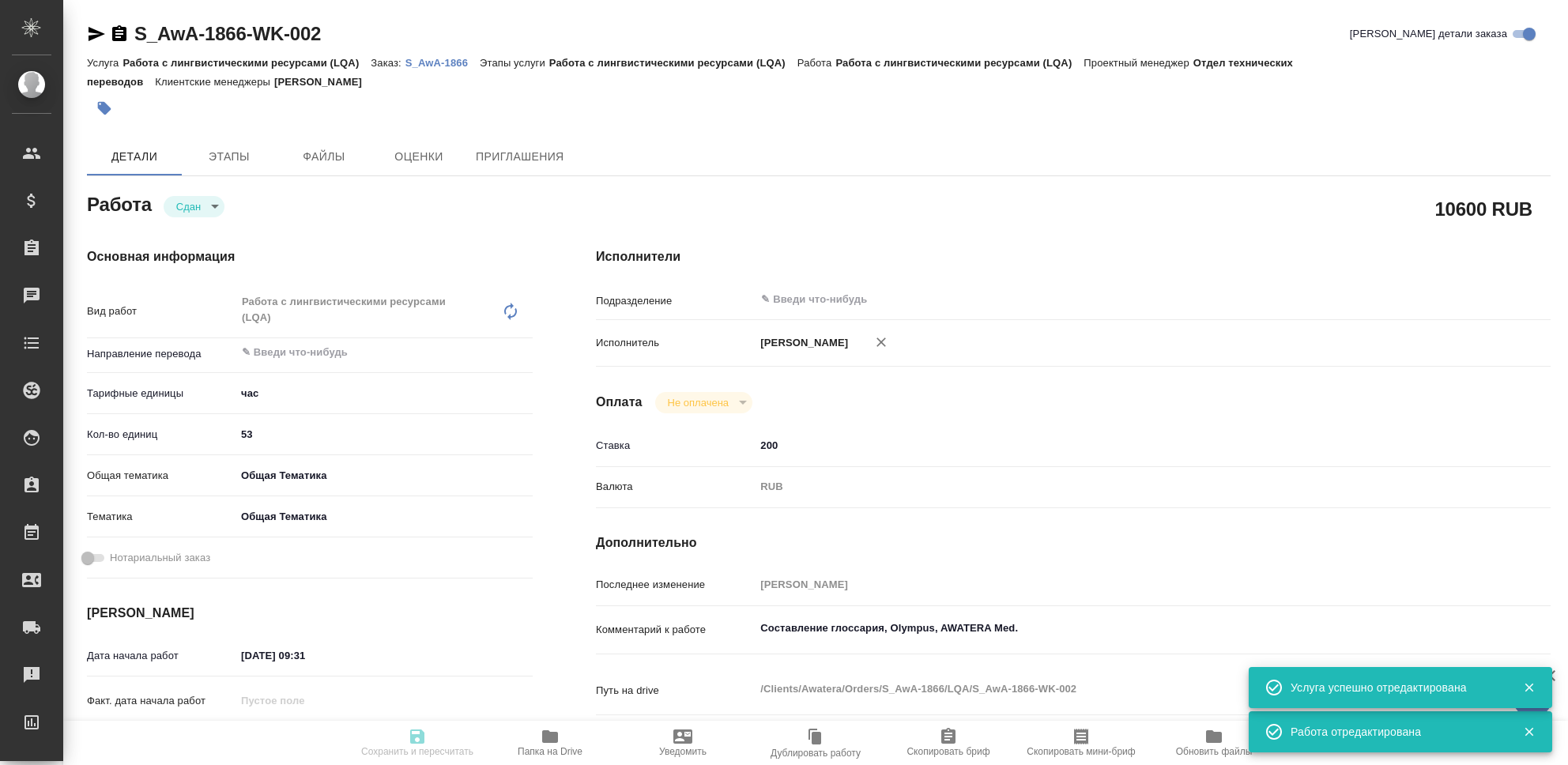
type textarea "x"
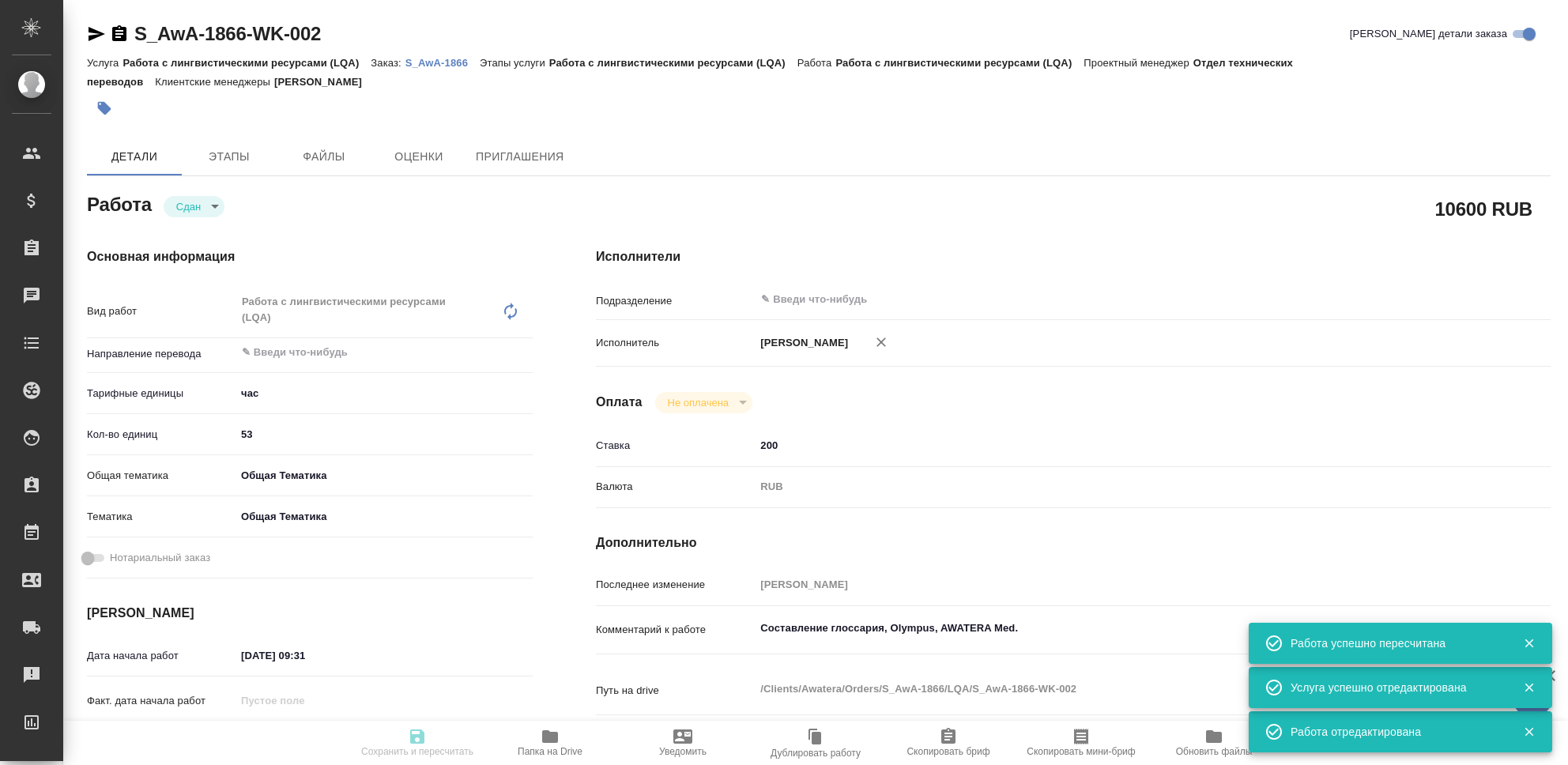
type input "closed"
type textarea "Работа с лингвистическими ресурсами (LQA)"
type textarea "x"
type input "5a8b1489cc6b4906c91bfd93"
type input "53"
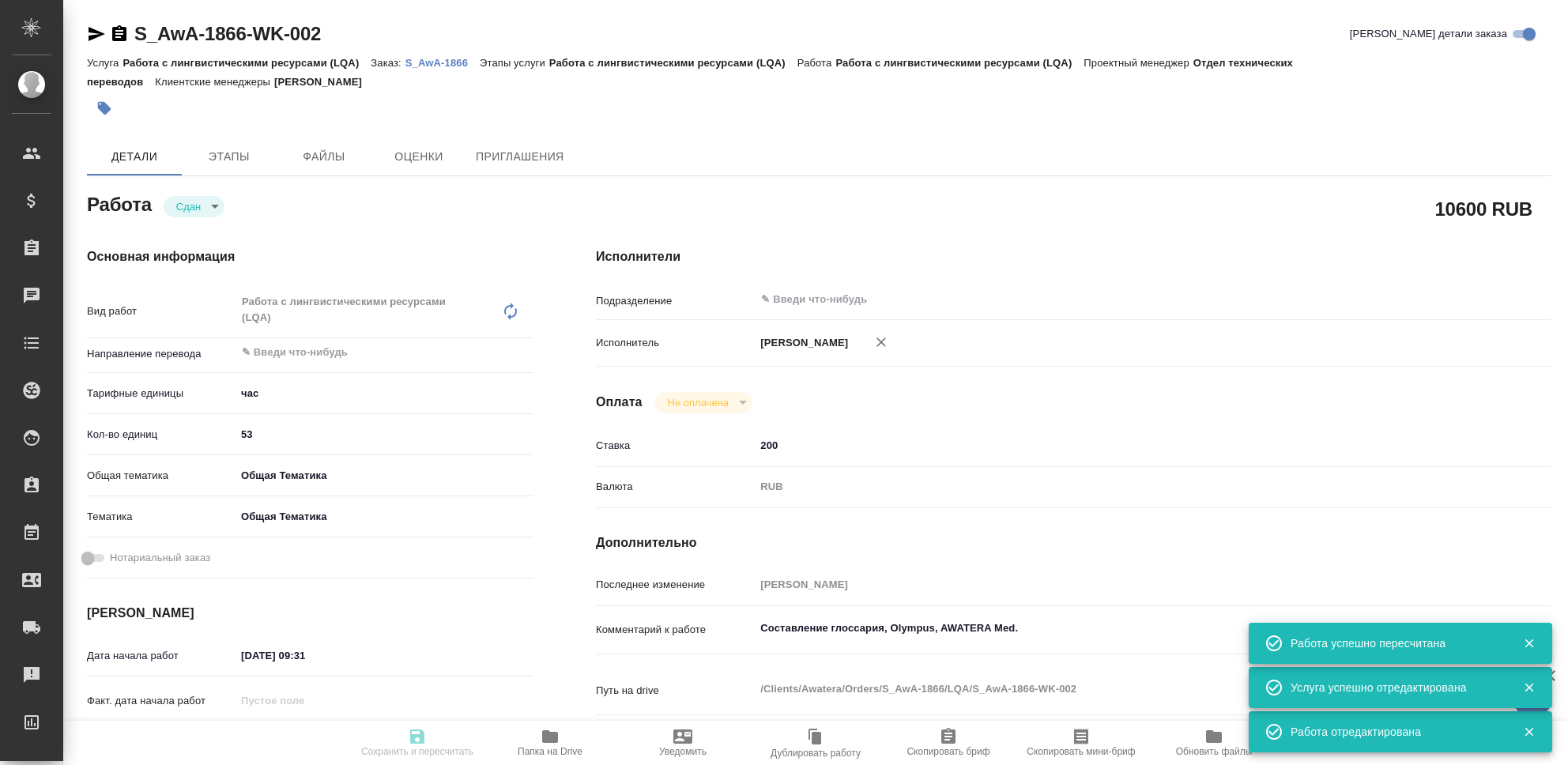
type input "obtem"
type input "6012b1ca196b0e5c9229a120"
type input "13.10.2025 09:31"
type input "[DATE] 23:55"
type input "13.10.2025 09:32"
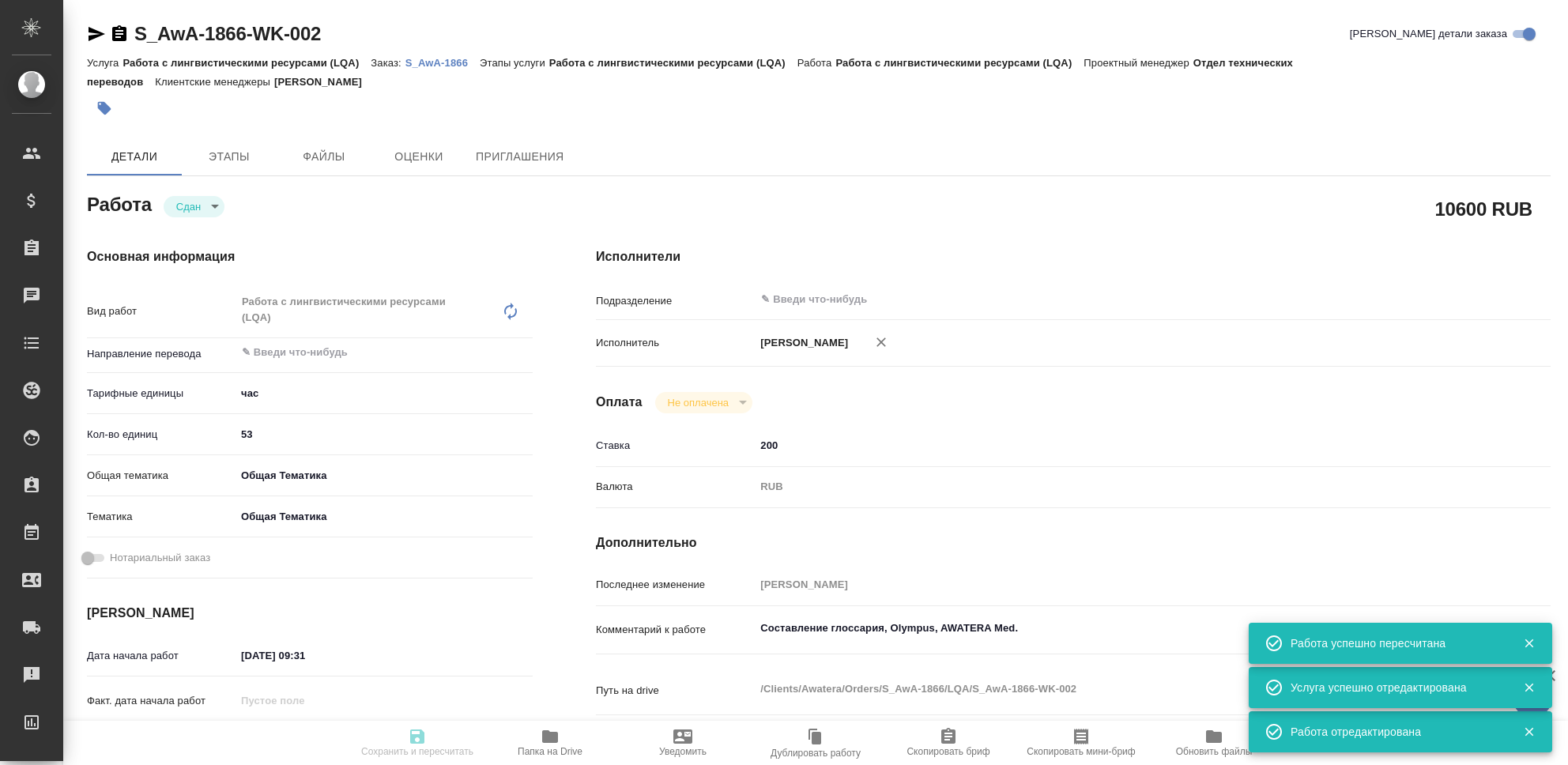
type input "[DATE] 23:55"
type input "notPayed"
type input "200"
type input "RUB"
type input "[PERSON_NAME]"
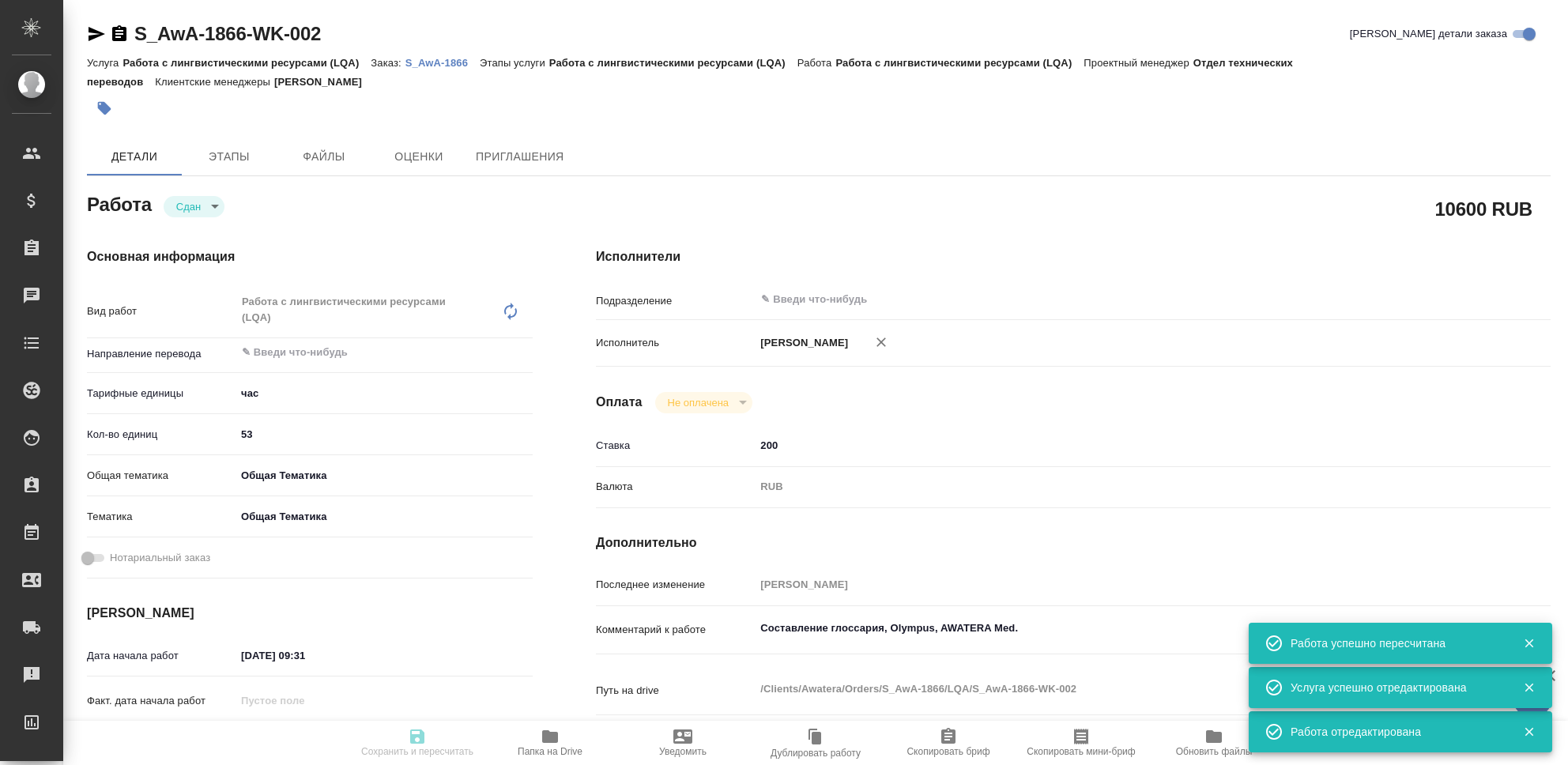
type textarea "Составление глоссария, Olympus, AWATERA Med."
type textarea "x"
type textarea "/Clients/Awatera/Orders/S_AwA-1866/LQA/S_AwA-1866-WK-002"
type textarea "x"
type input "S_AwA-1866"
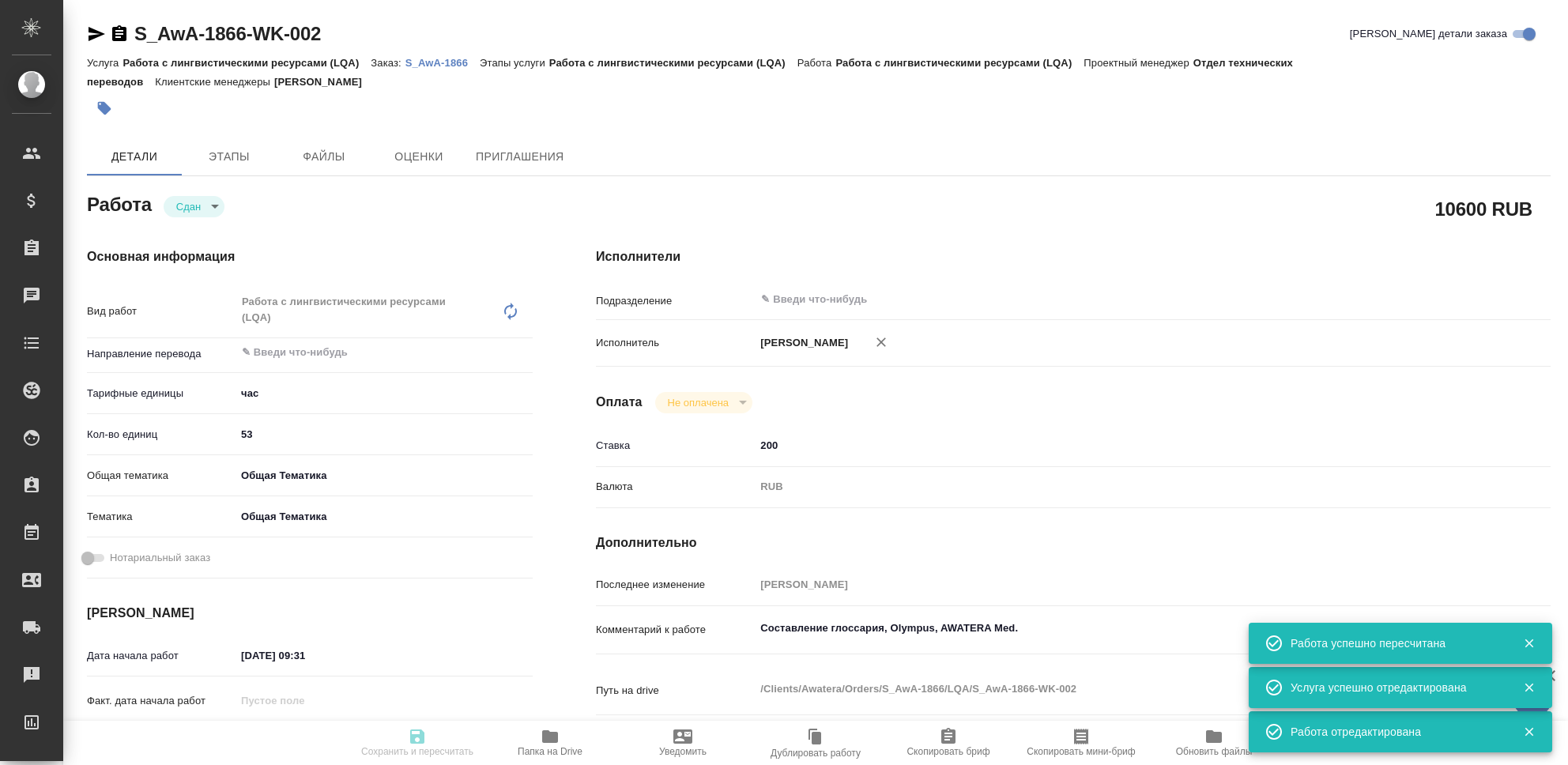
type input "Работа с лингвистическими ресурсами (LQA)"
type input "[PERSON_NAME]"
type input "/Clients/Awatera/Orders/S_AwA-1866"
type textarea "x"
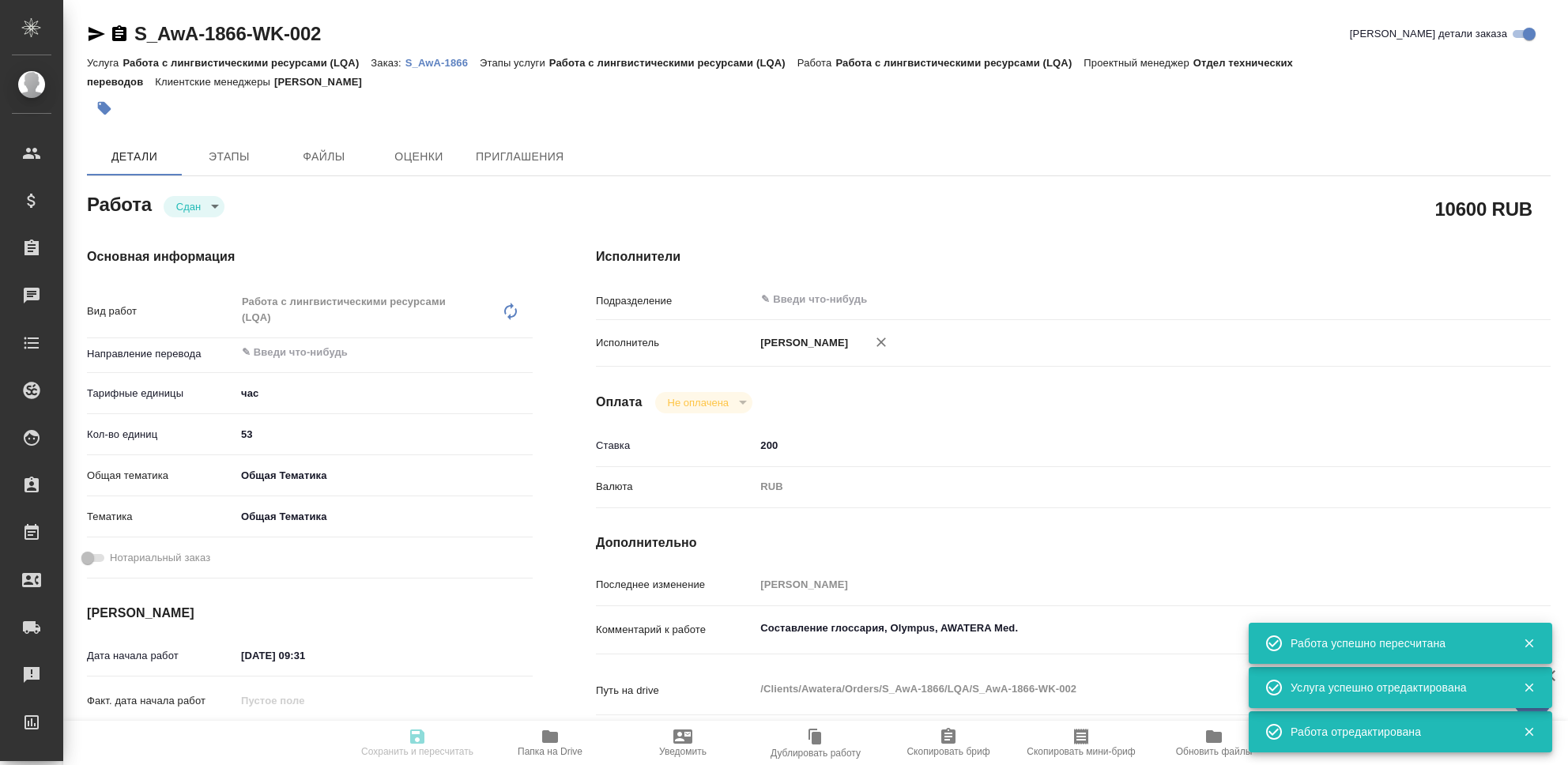
type textarea "x"
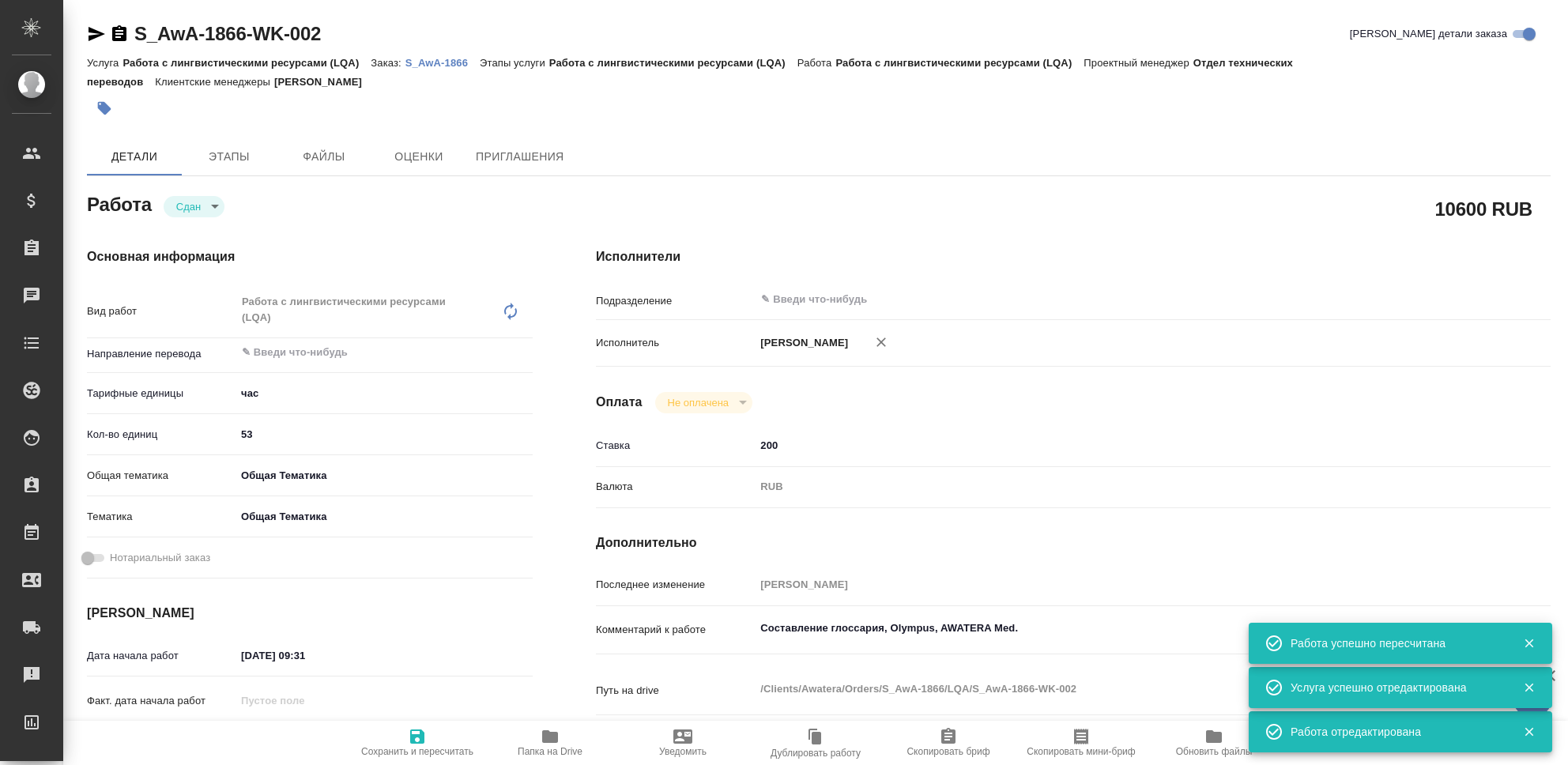
type textarea "x"
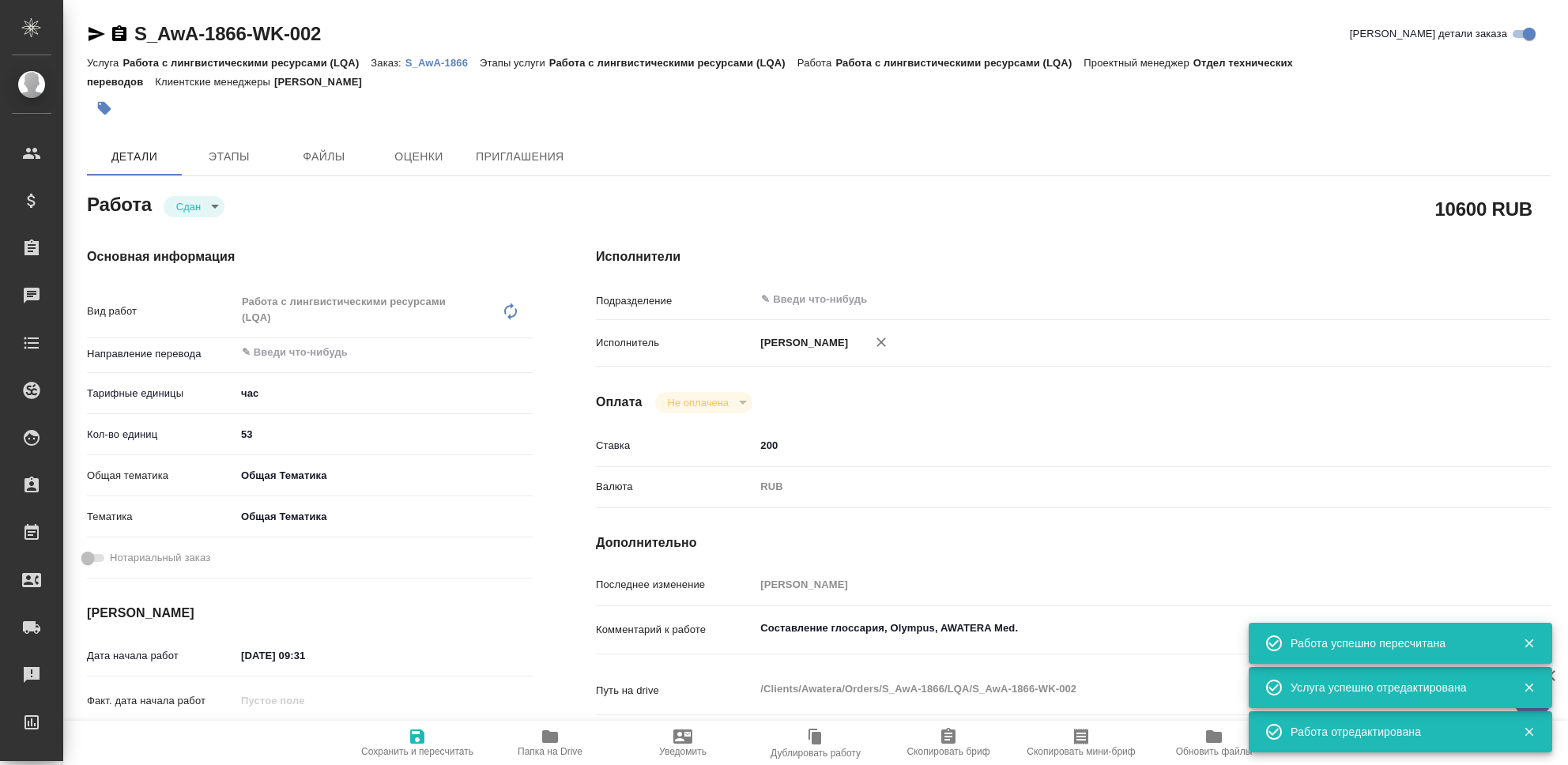
type textarea "x"
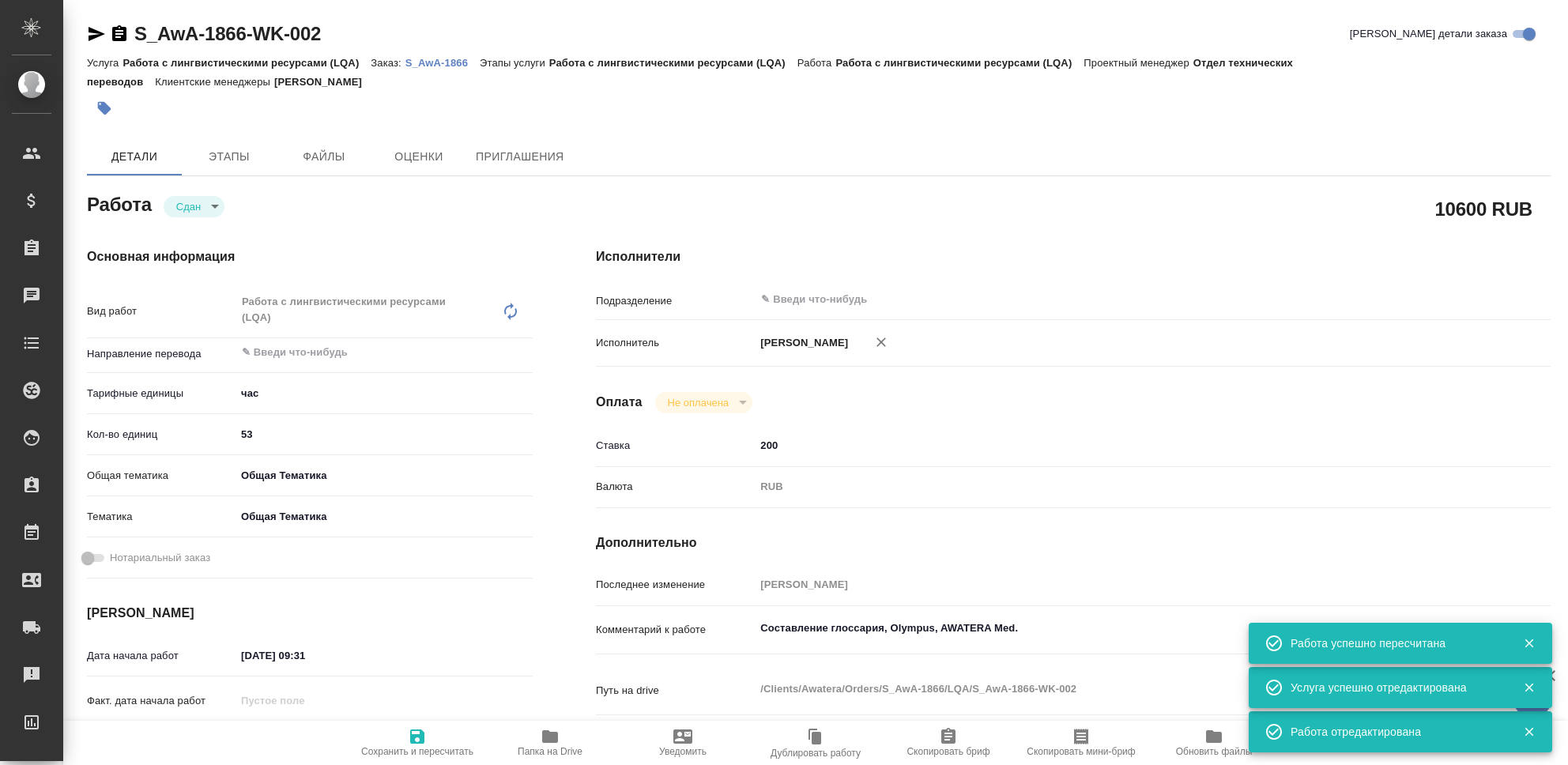
type textarea "x"
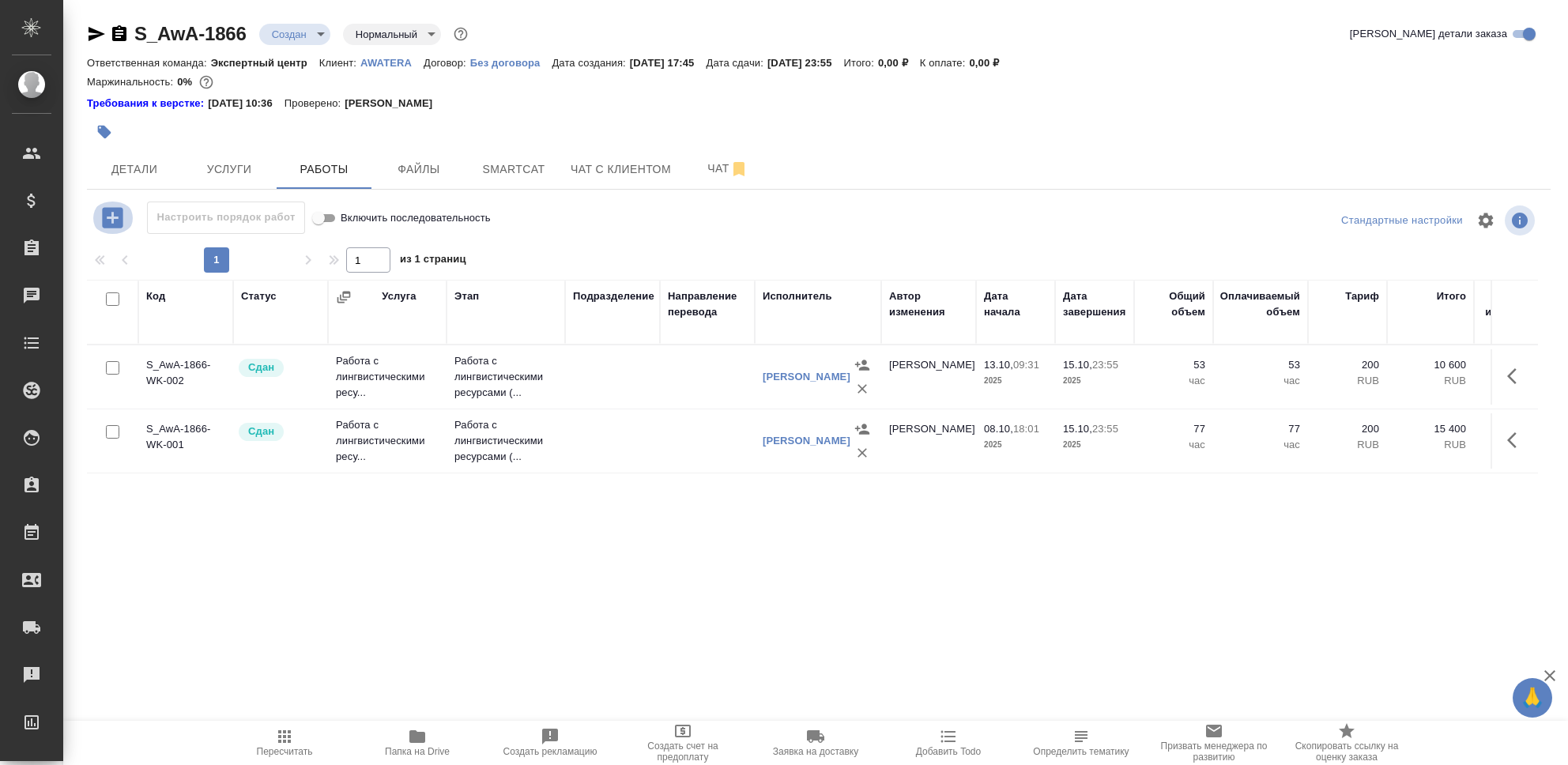
click at [107, 221] on icon "button" at bounding box center [112, 217] width 21 height 21
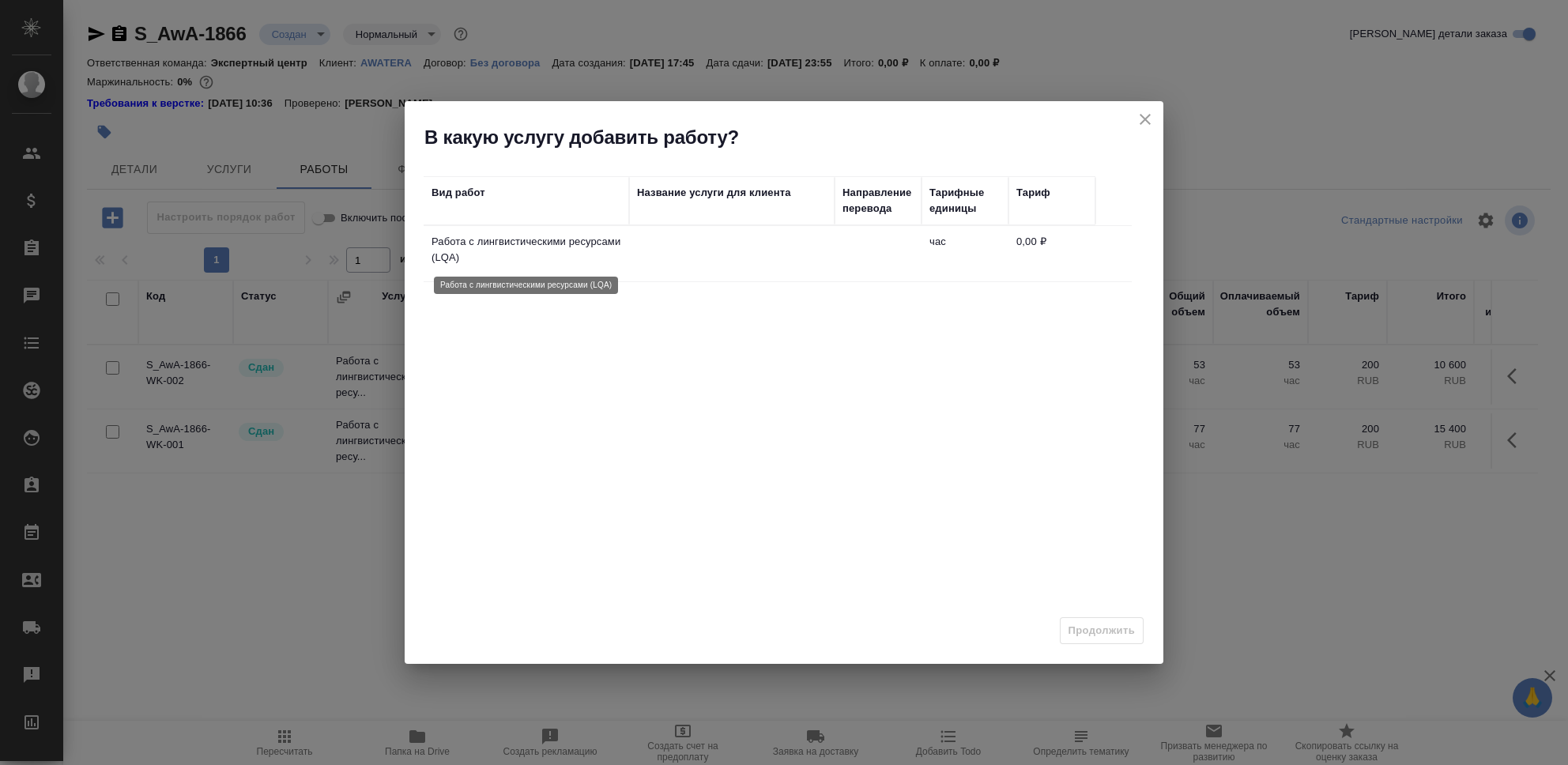
click at [553, 255] on p "Работа с лингвистическими ресурсами (LQA)" at bounding box center [526, 249] width 190 height 31
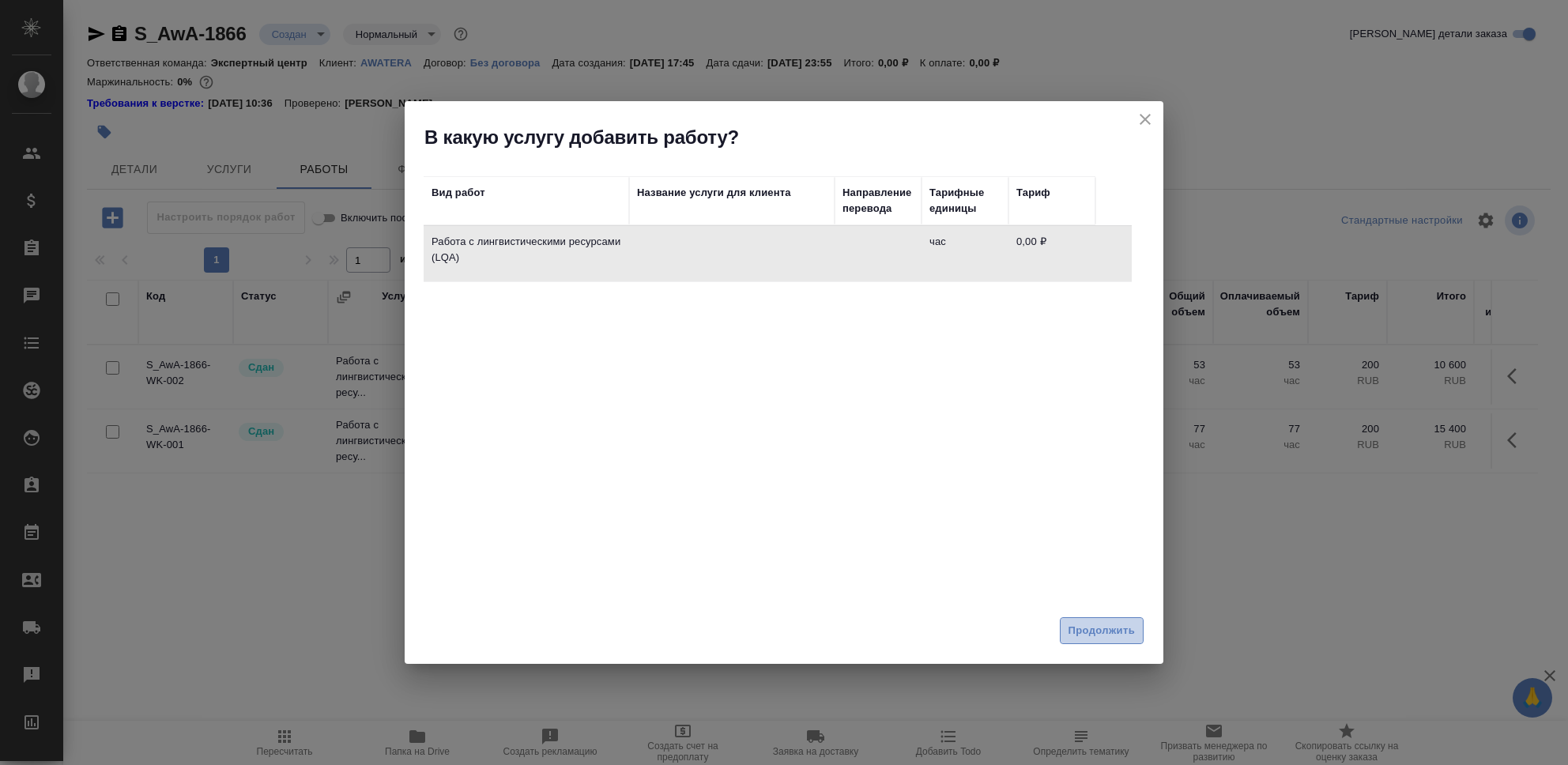
click at [1090, 626] on span "Продолжить" at bounding box center [1102, 631] width 66 height 18
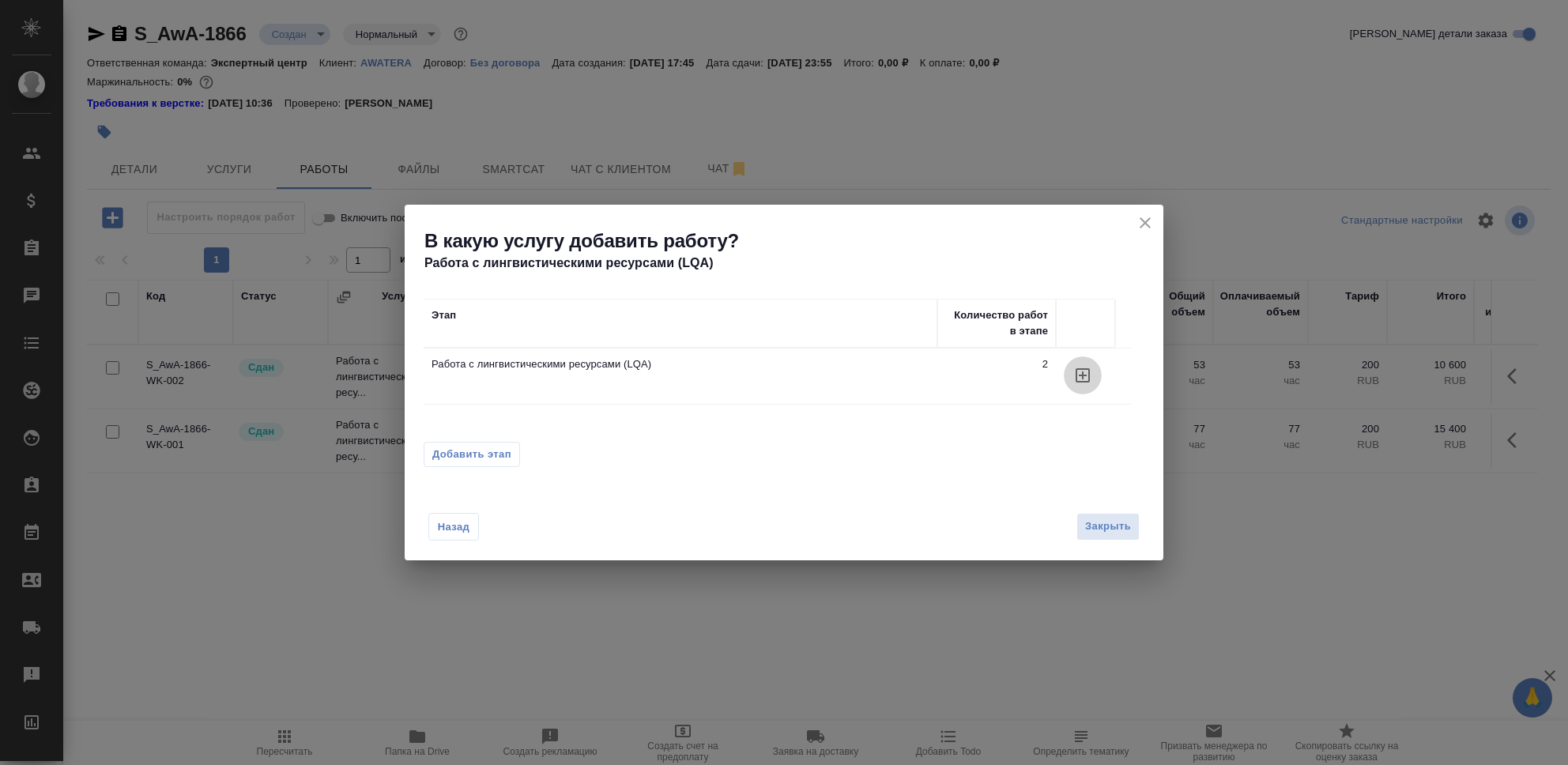
click at [1086, 378] on icon "button" at bounding box center [1082, 375] width 19 height 19
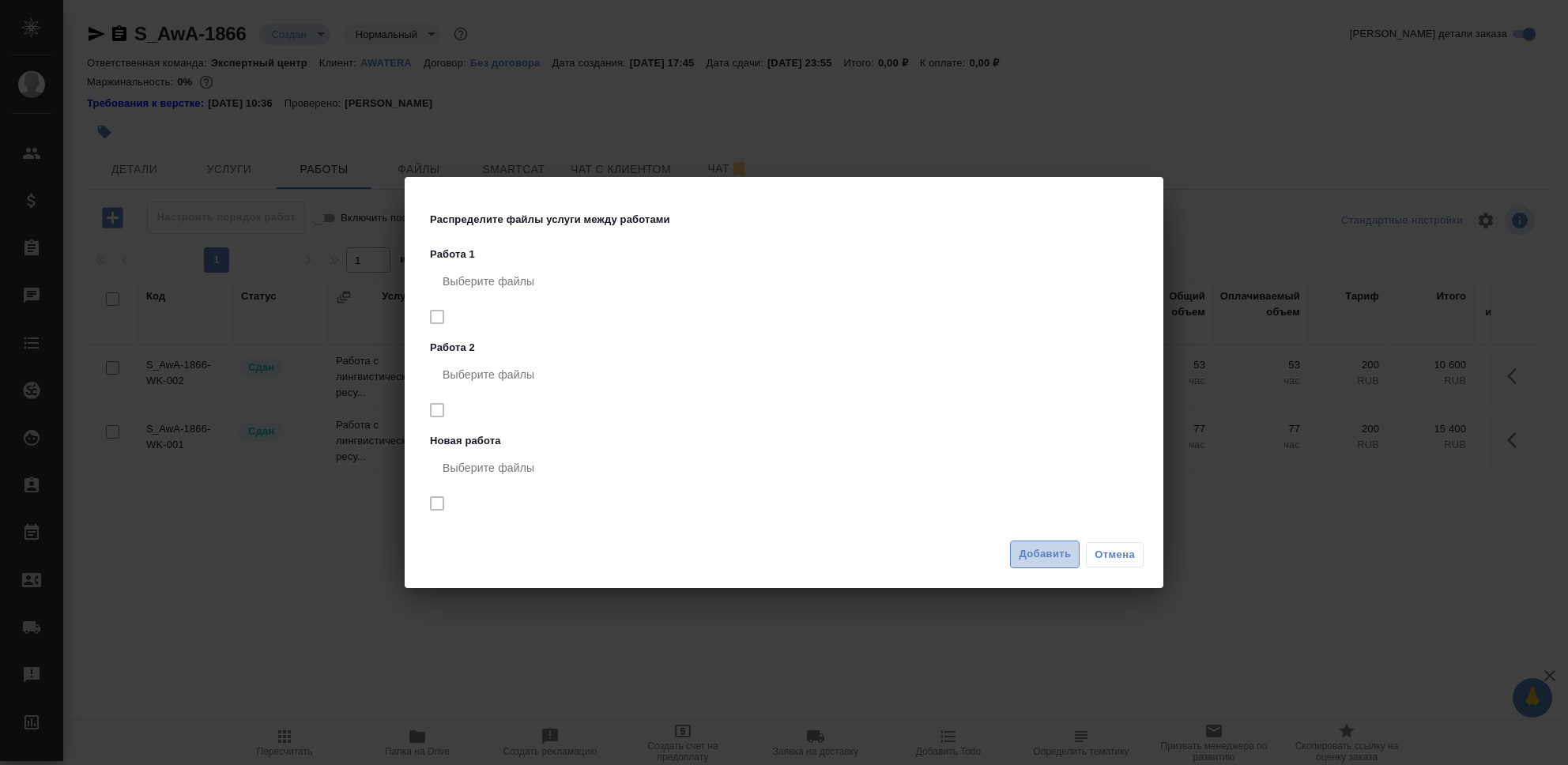
click at [1053, 558] on span "Добавить" at bounding box center [1044, 554] width 52 height 18
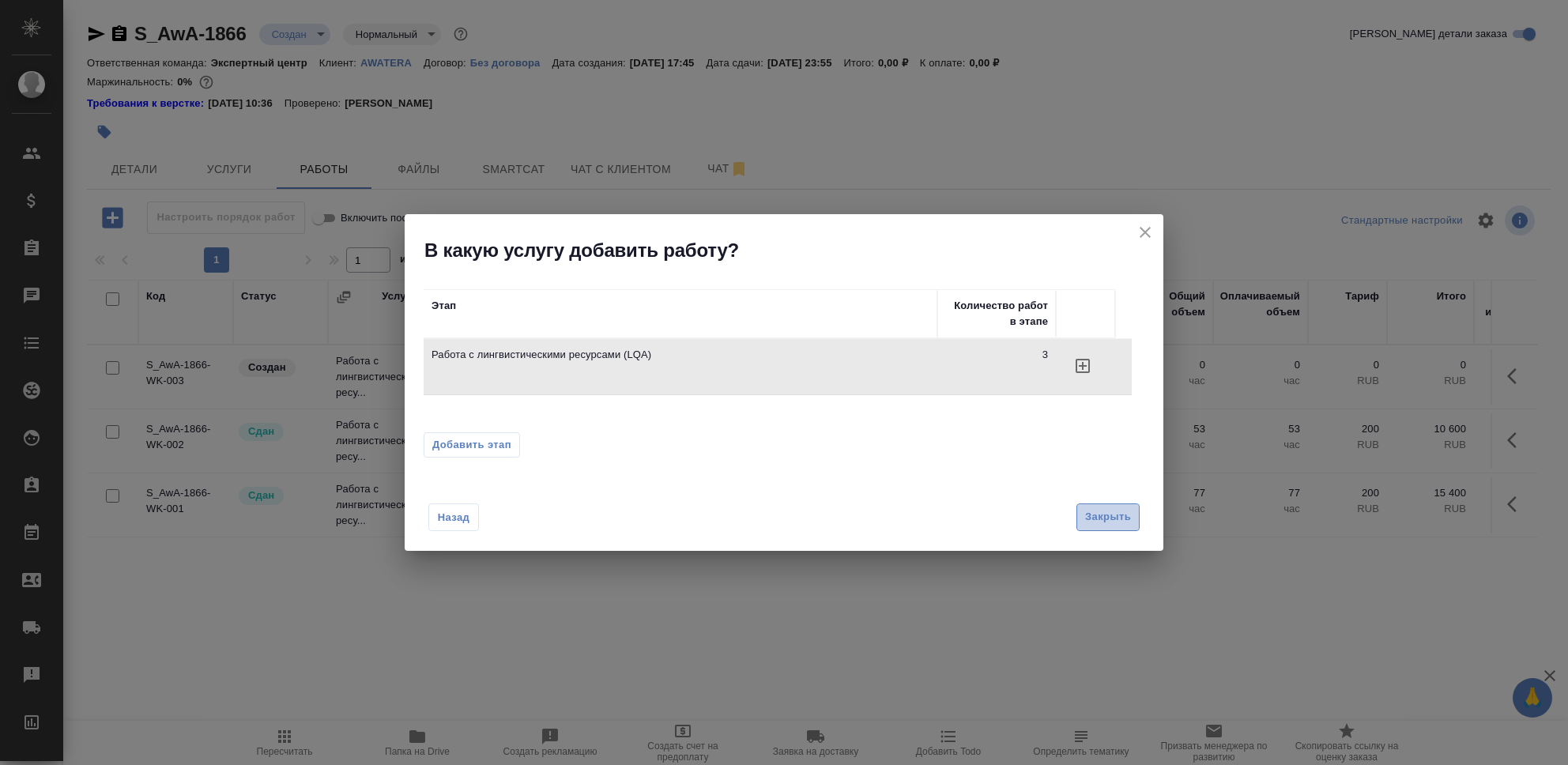
click at [1086, 514] on span "Закрыть" at bounding box center [1108, 517] width 45 height 18
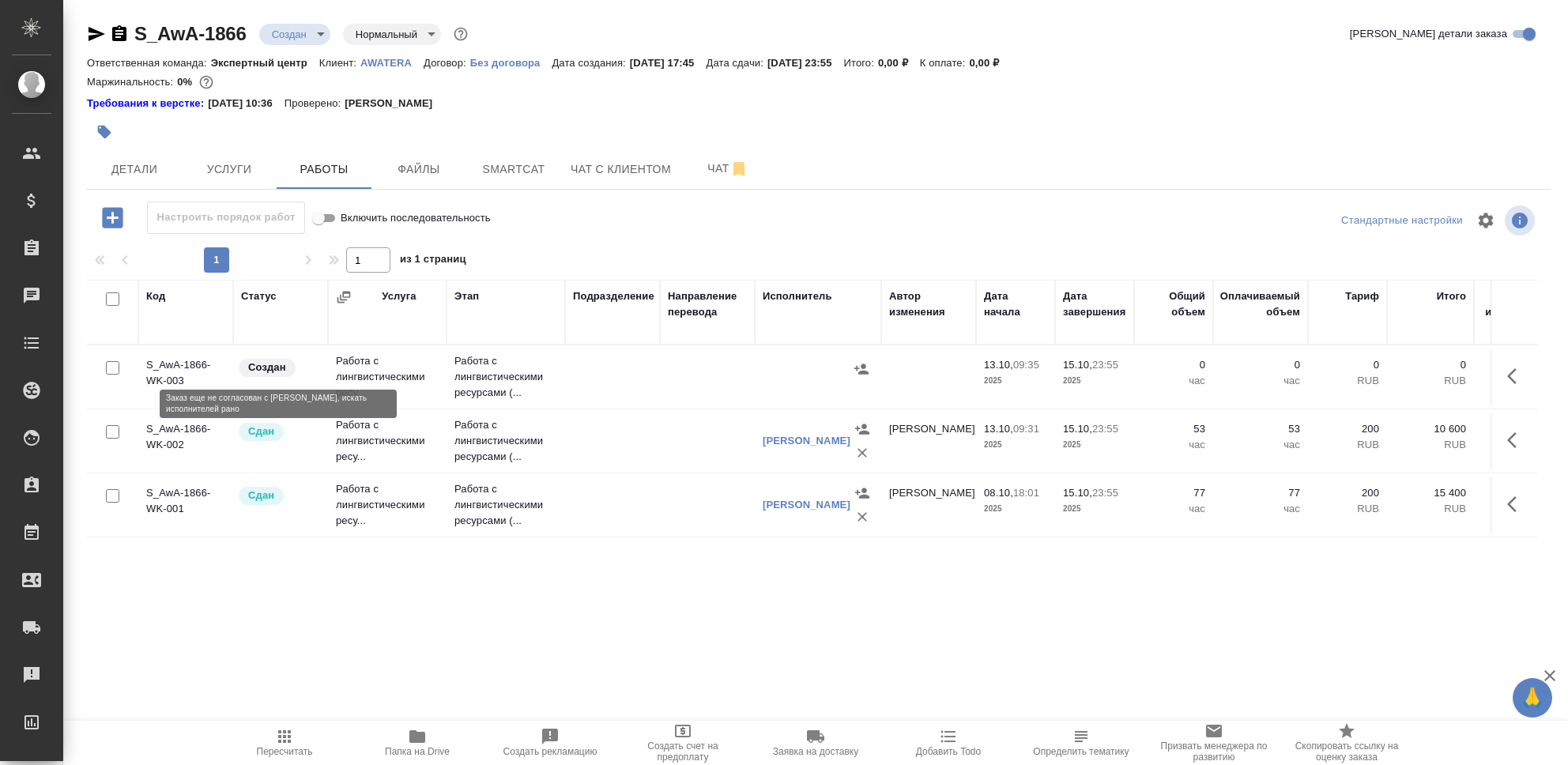
click at [292, 376] on div "Создан" at bounding box center [278, 368] width 83 height 21
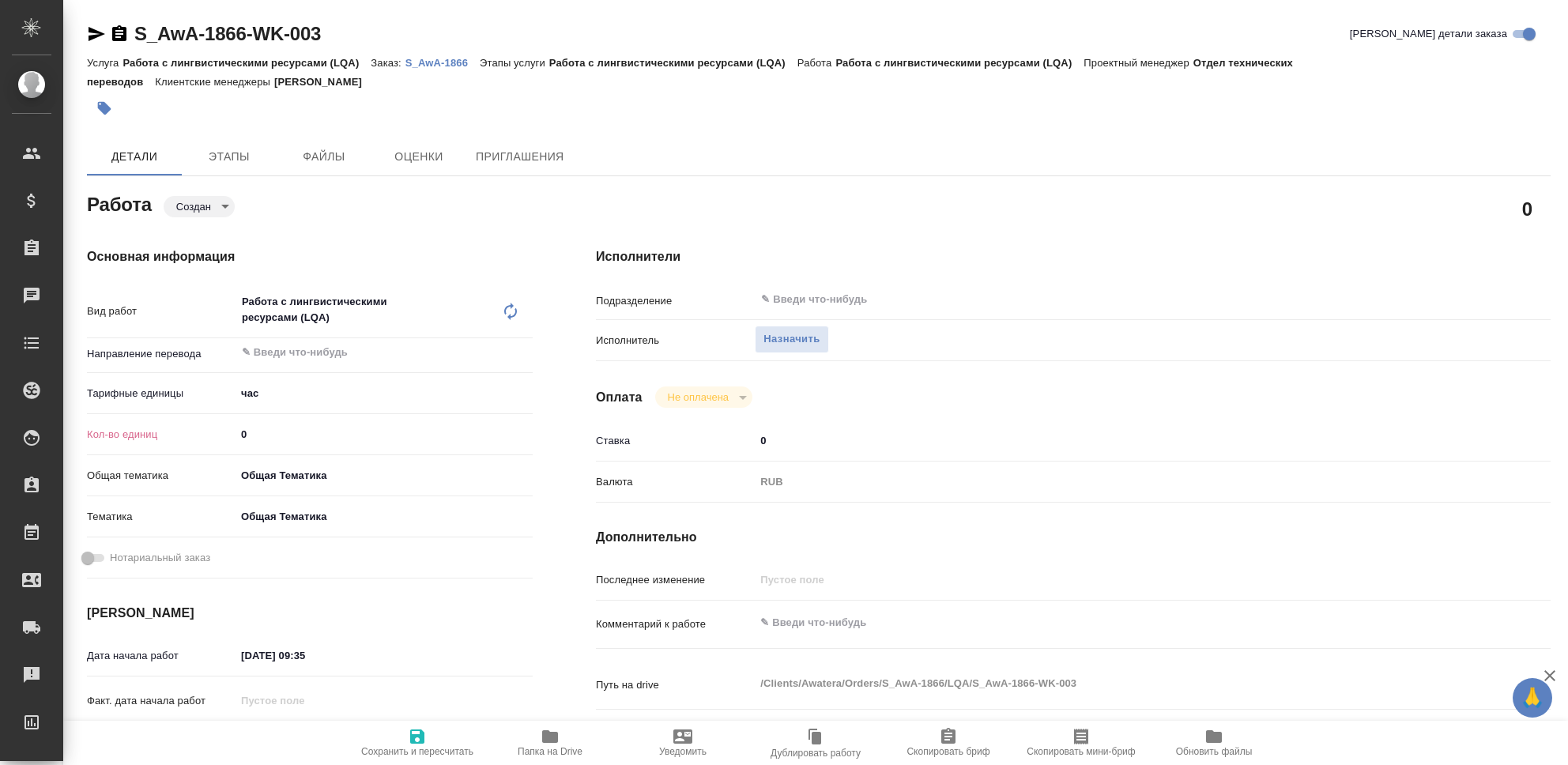
type textarea "x"
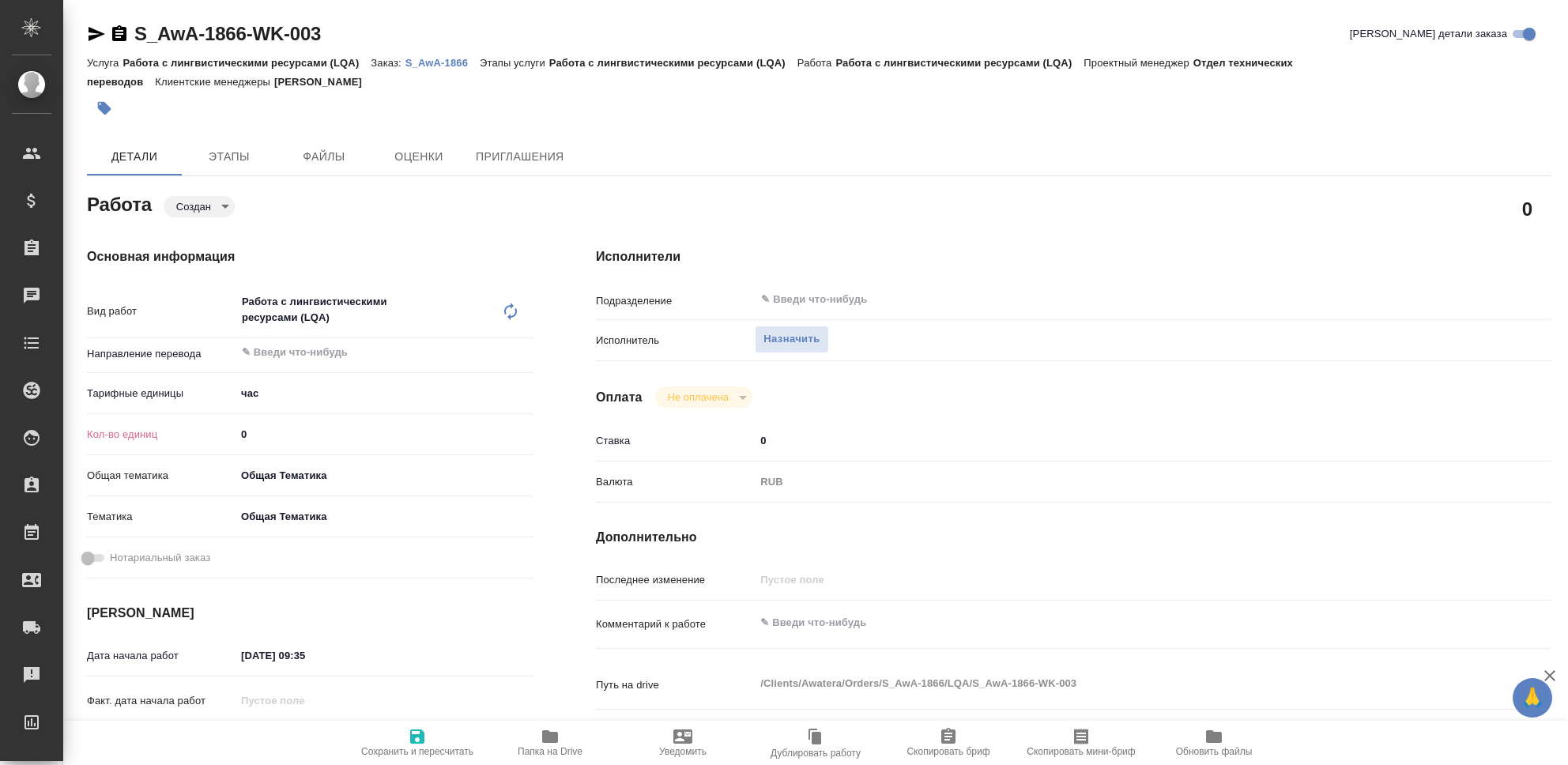
type textarea "x"
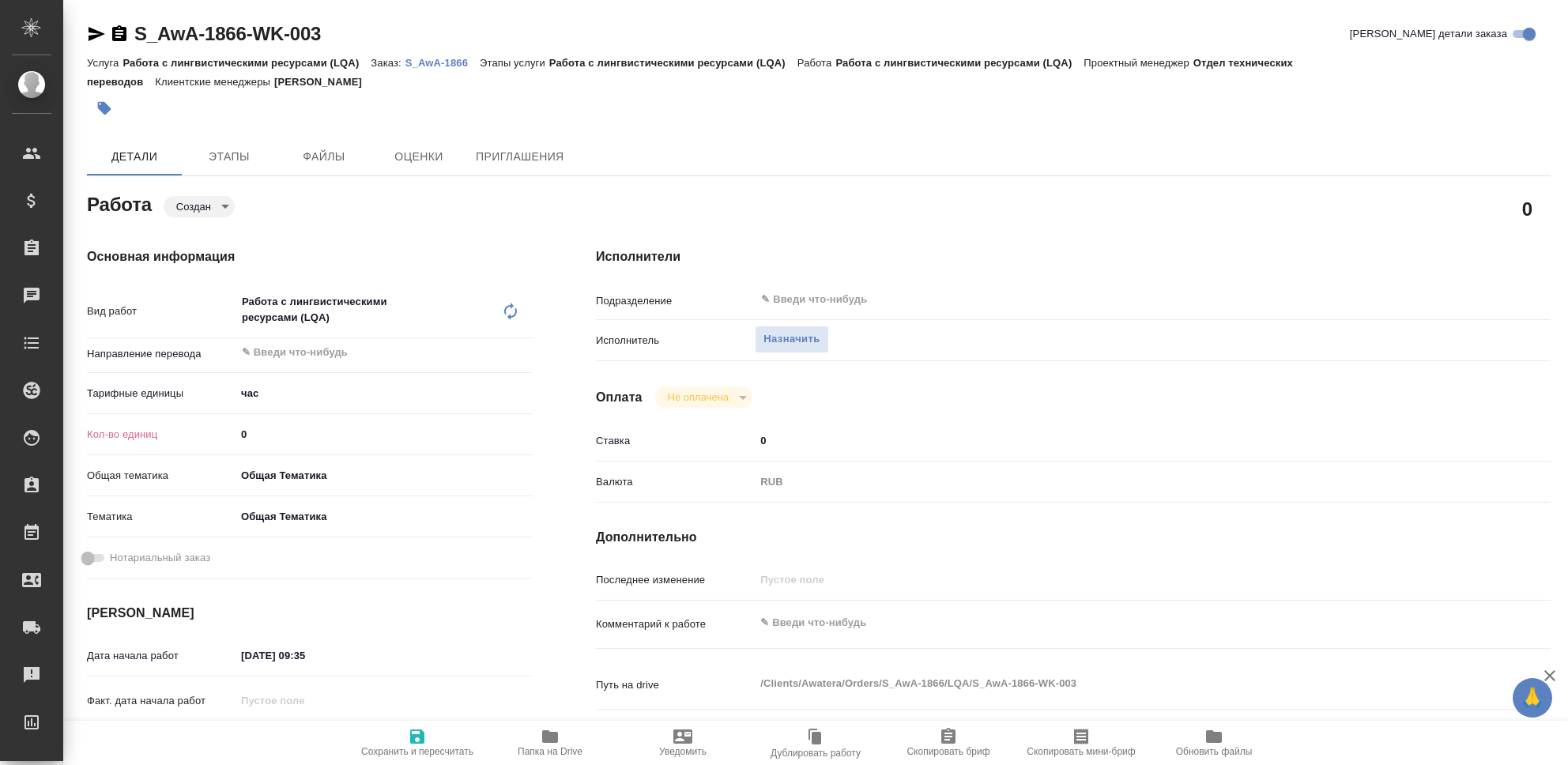
type textarea "x"
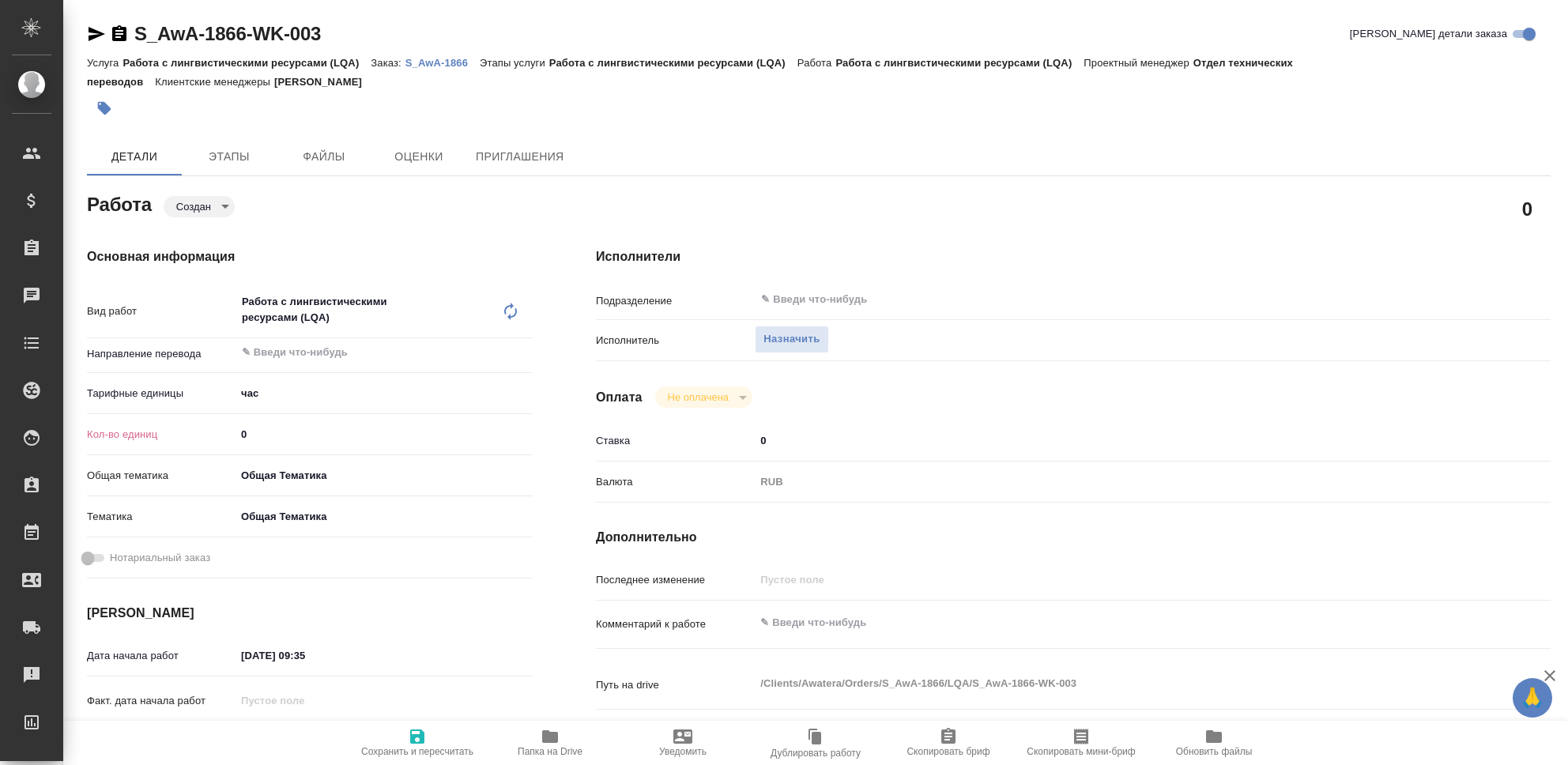
type textarea "x"
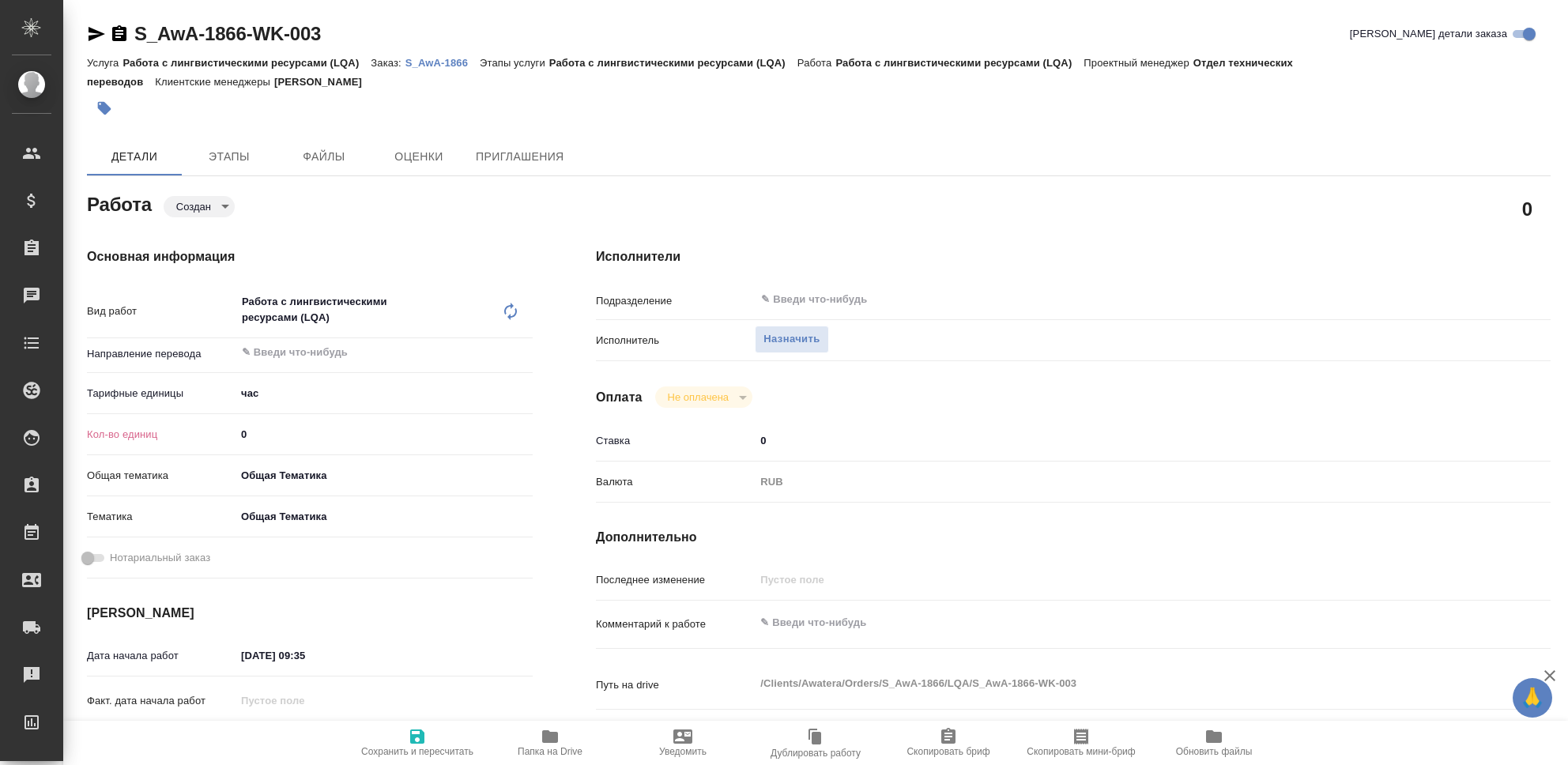
type textarea "x"
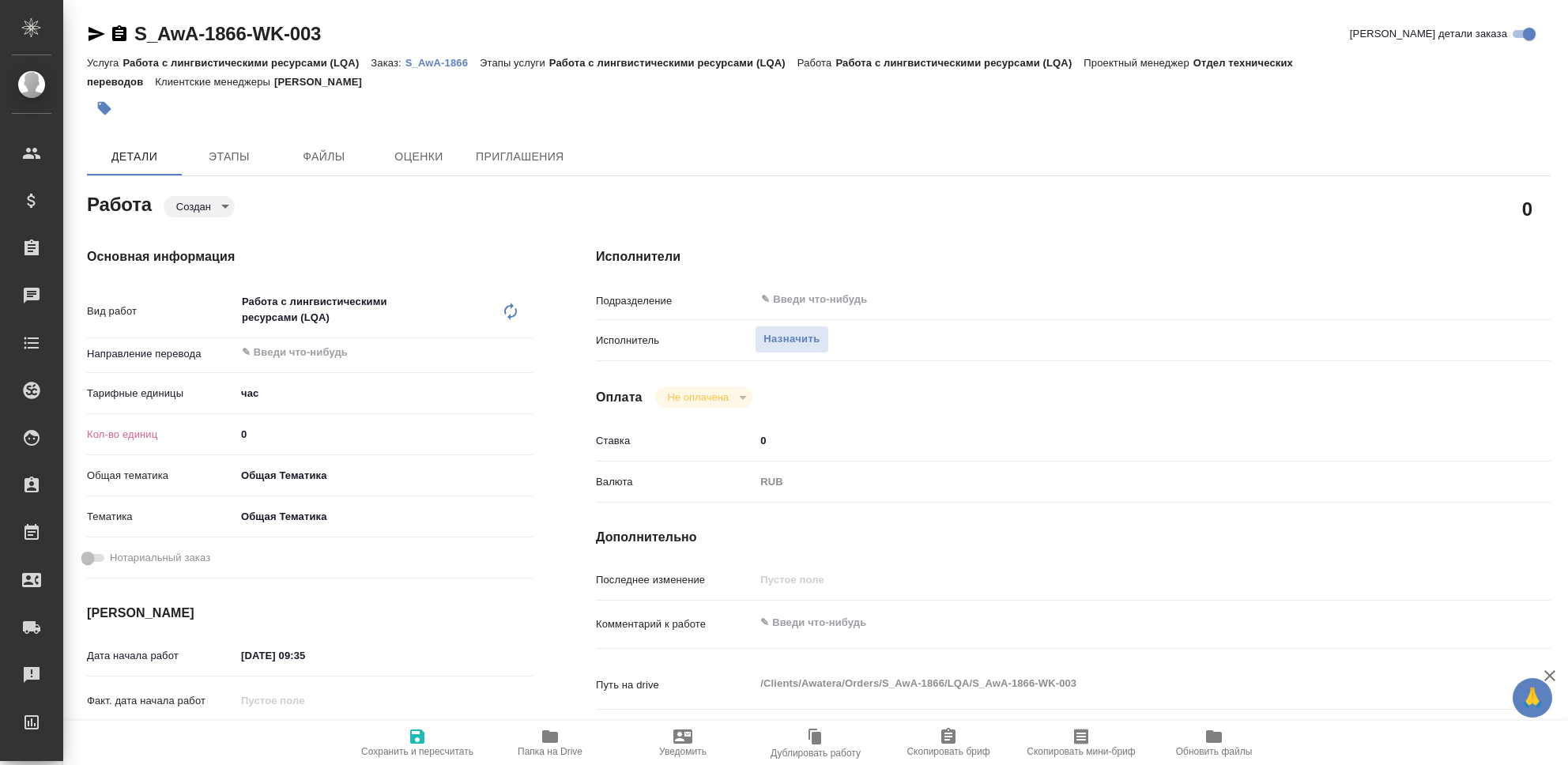
type textarea "x"
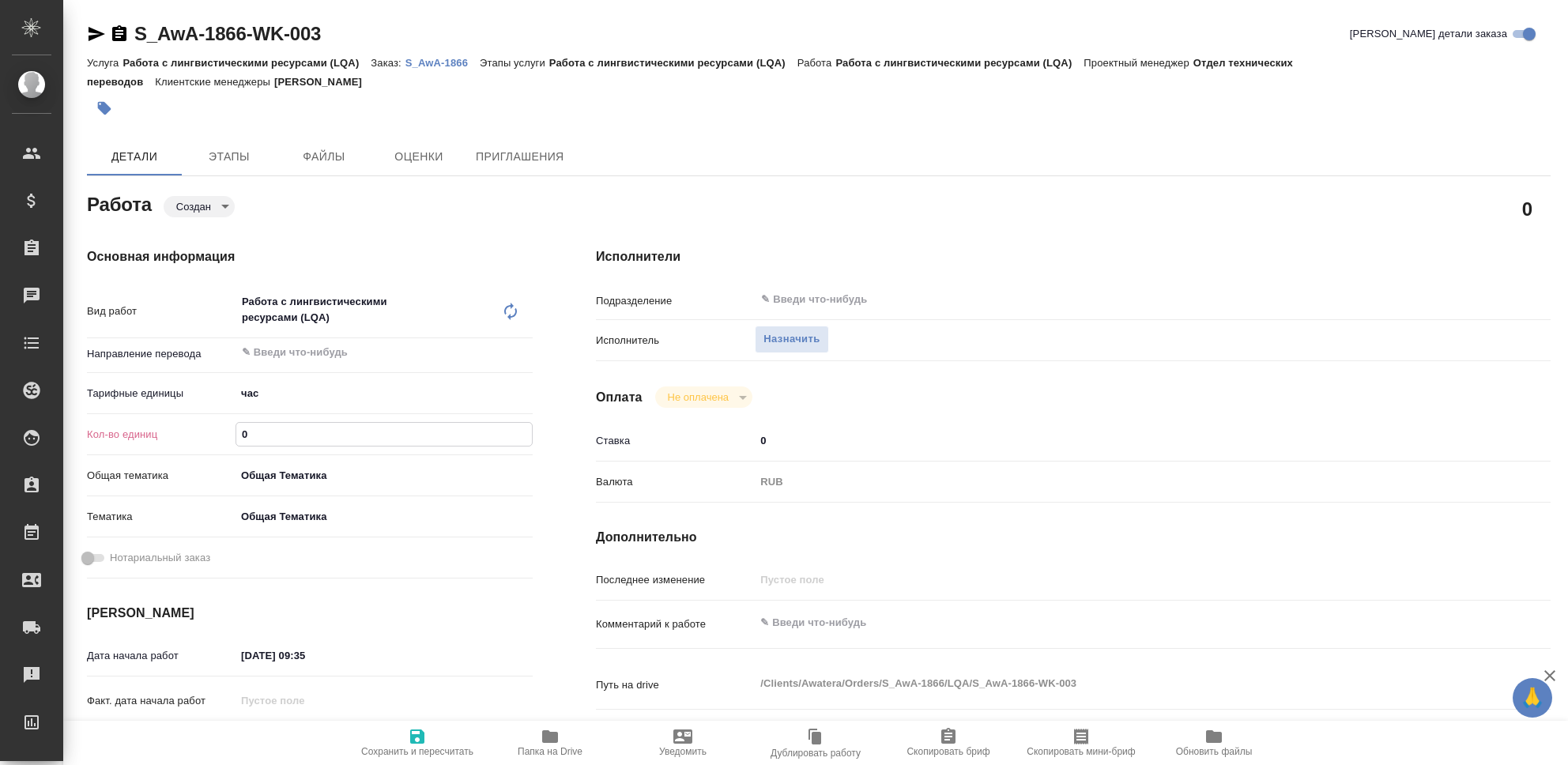
click at [270, 432] on input "0" at bounding box center [384, 435] width 296 height 23
type textarea "x"
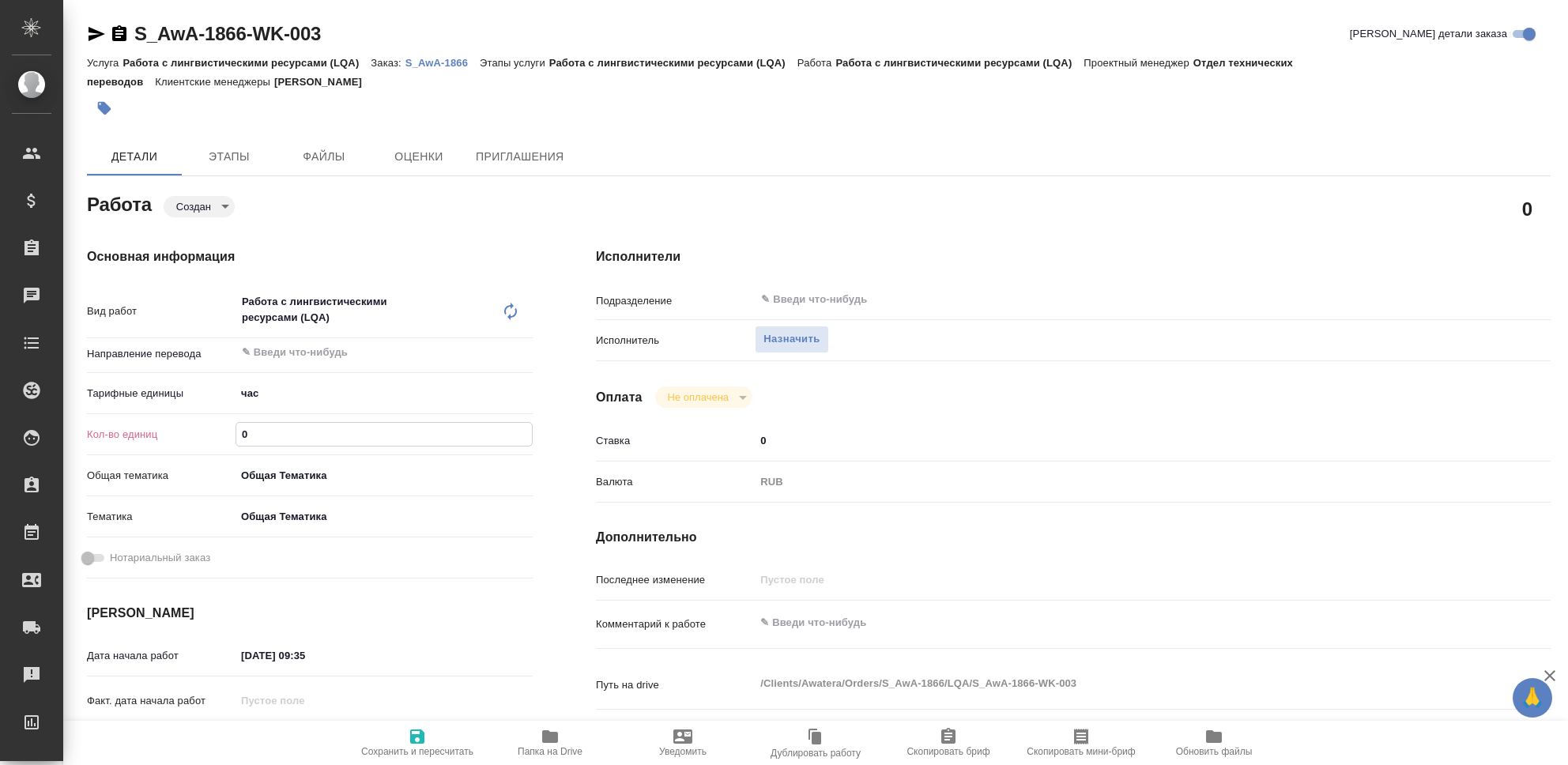
type textarea "x"
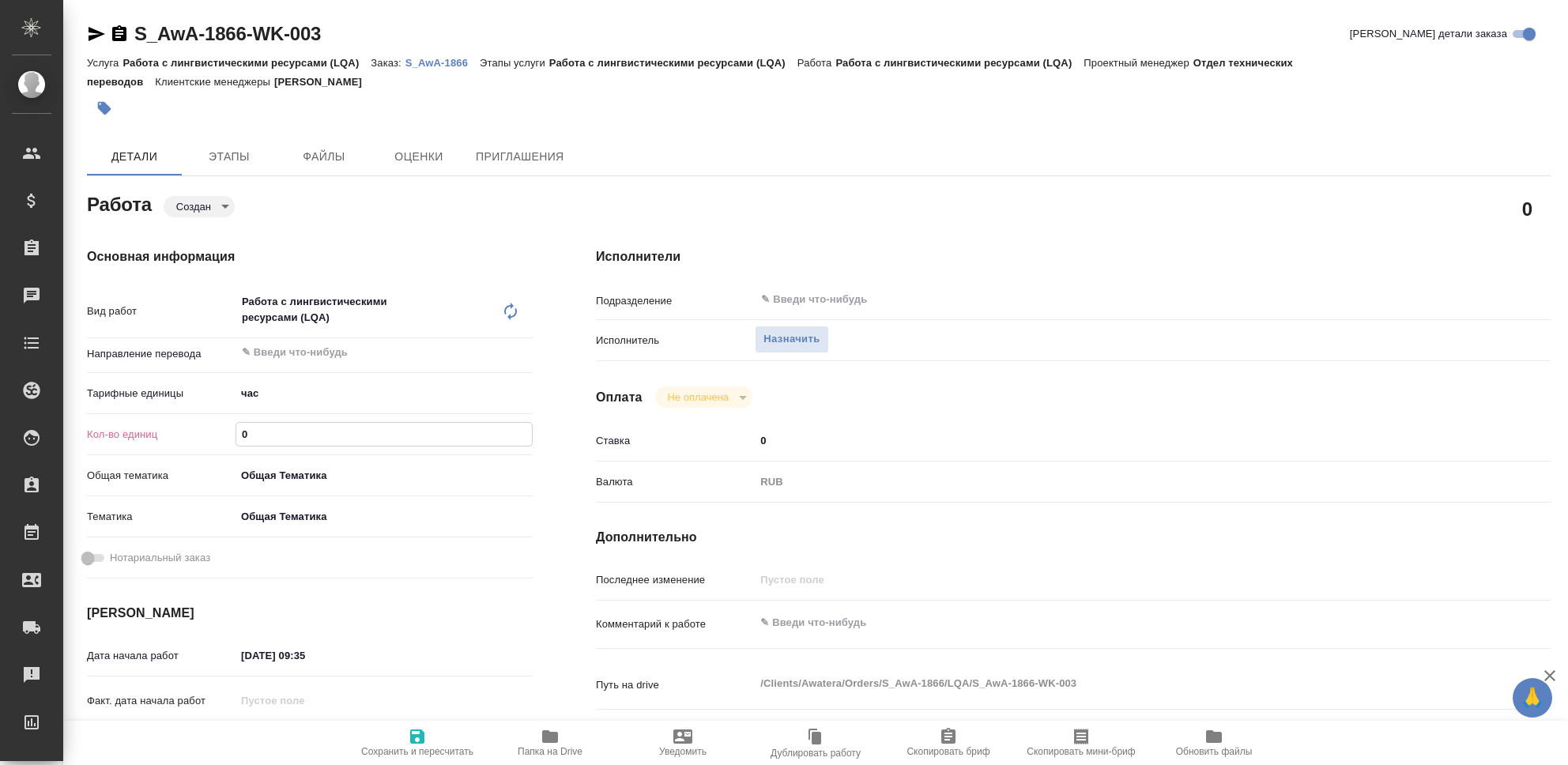
type textarea "x"
type input "3"
type textarea "x"
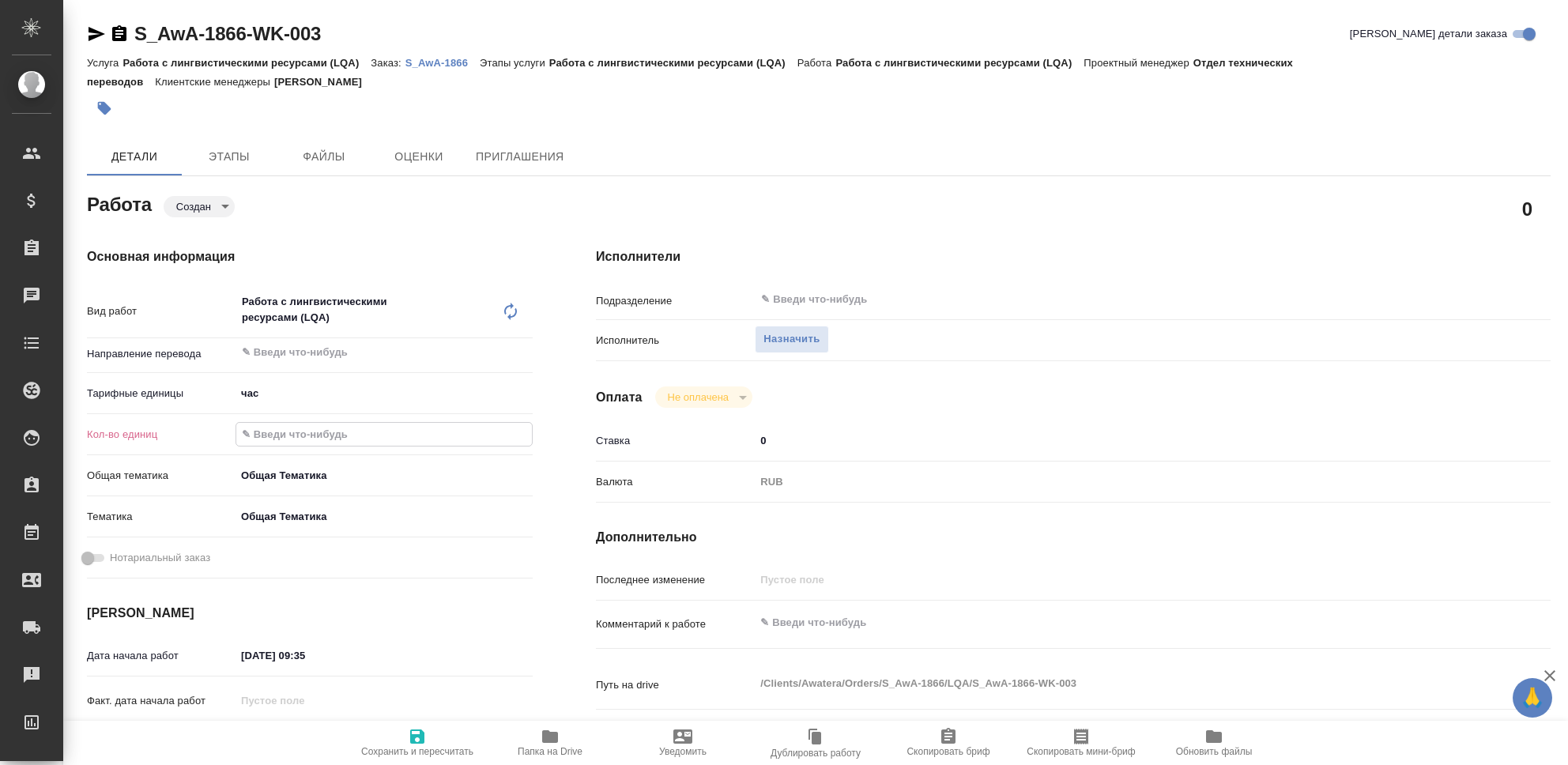
type textarea "x"
type input "32"
type textarea "x"
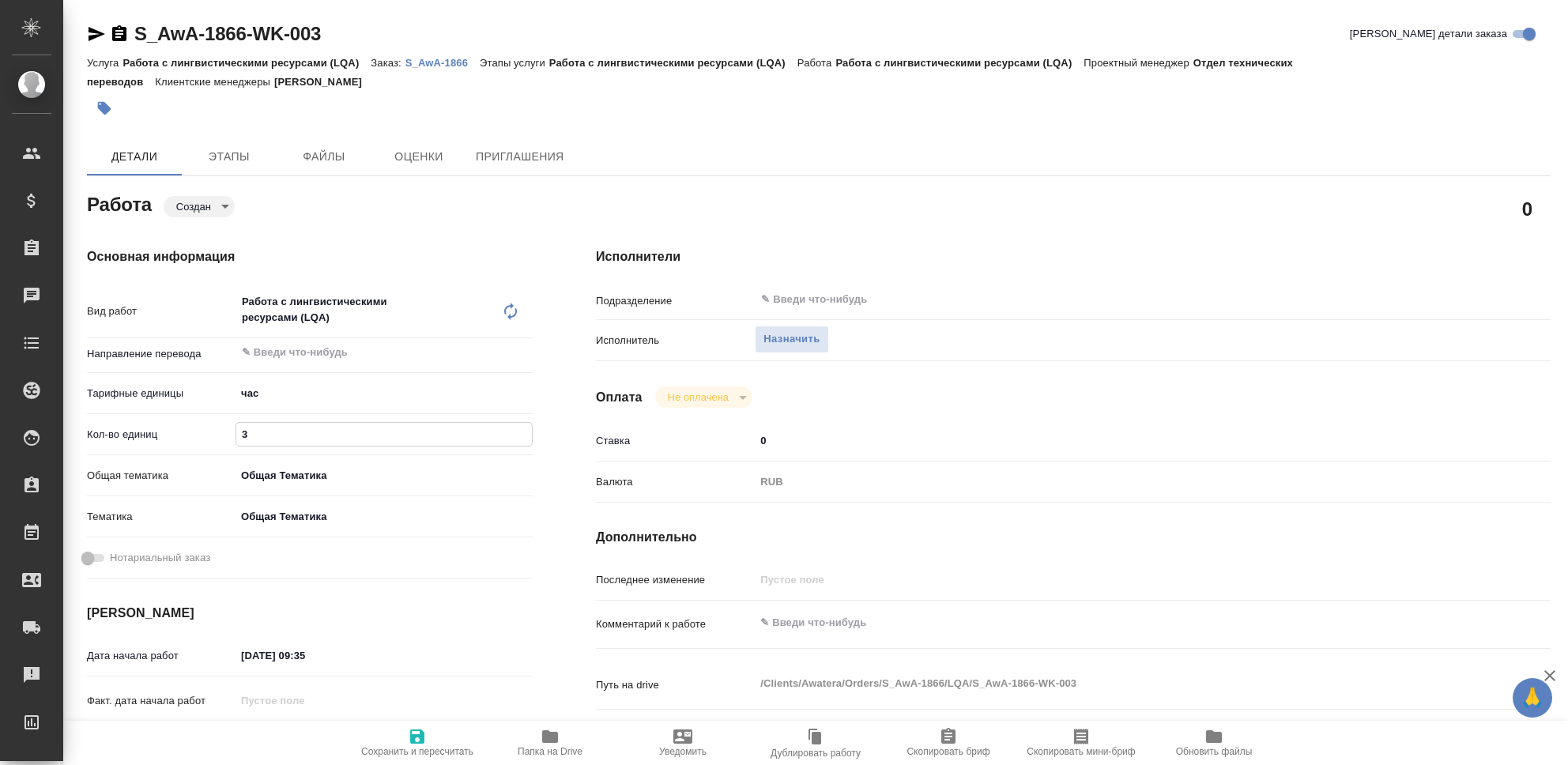
type textarea "x"
type input "32"
type textarea "x"
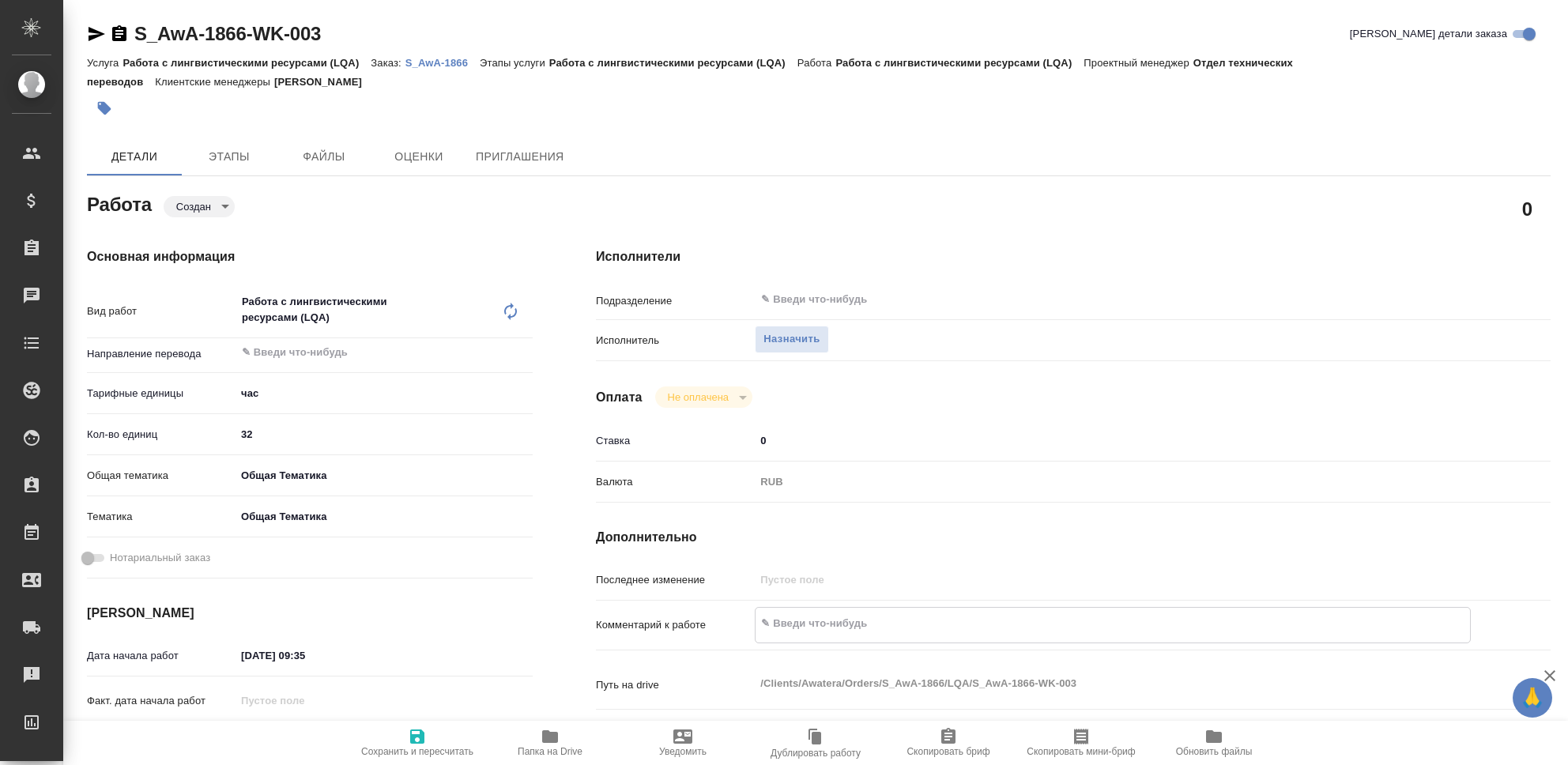
click at [840, 623] on textarea at bounding box center [1113, 624] width 715 height 27
type textarea "x"
type textarea "X"
type textarea "x"
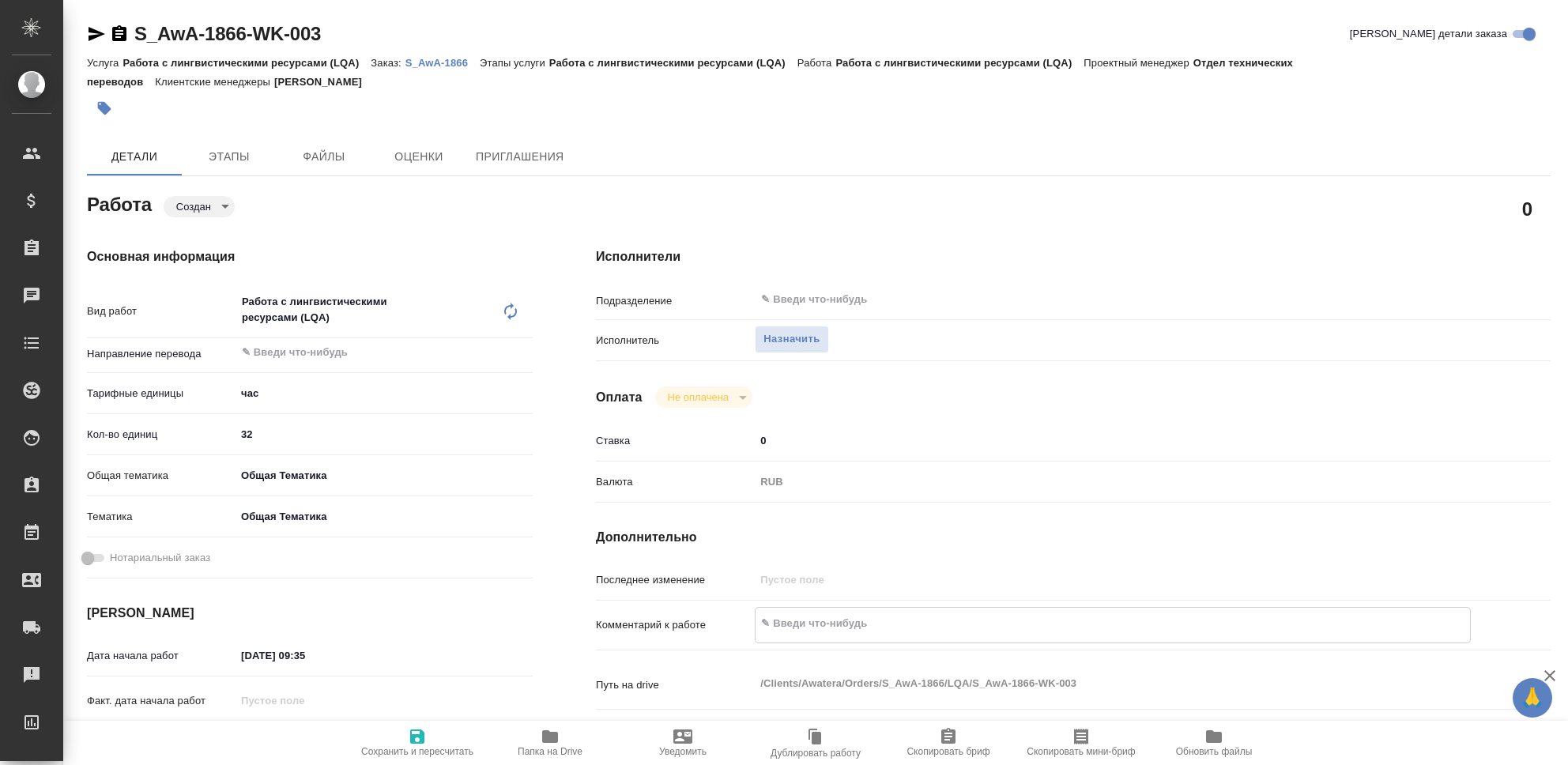
type textarea "x"
type textarea "Xb"
type textarea "x"
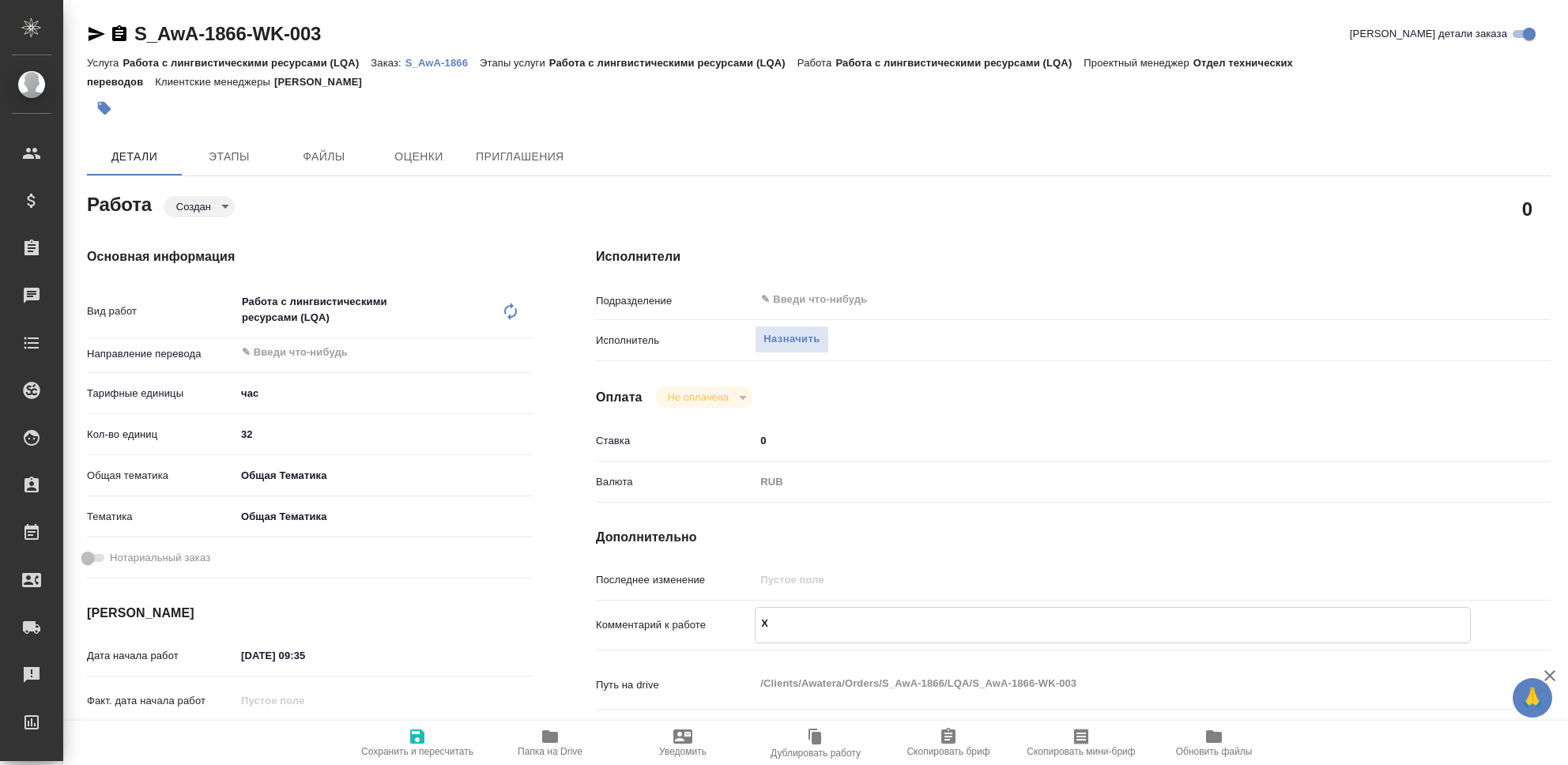
type textarea "x"
type textarea "X"
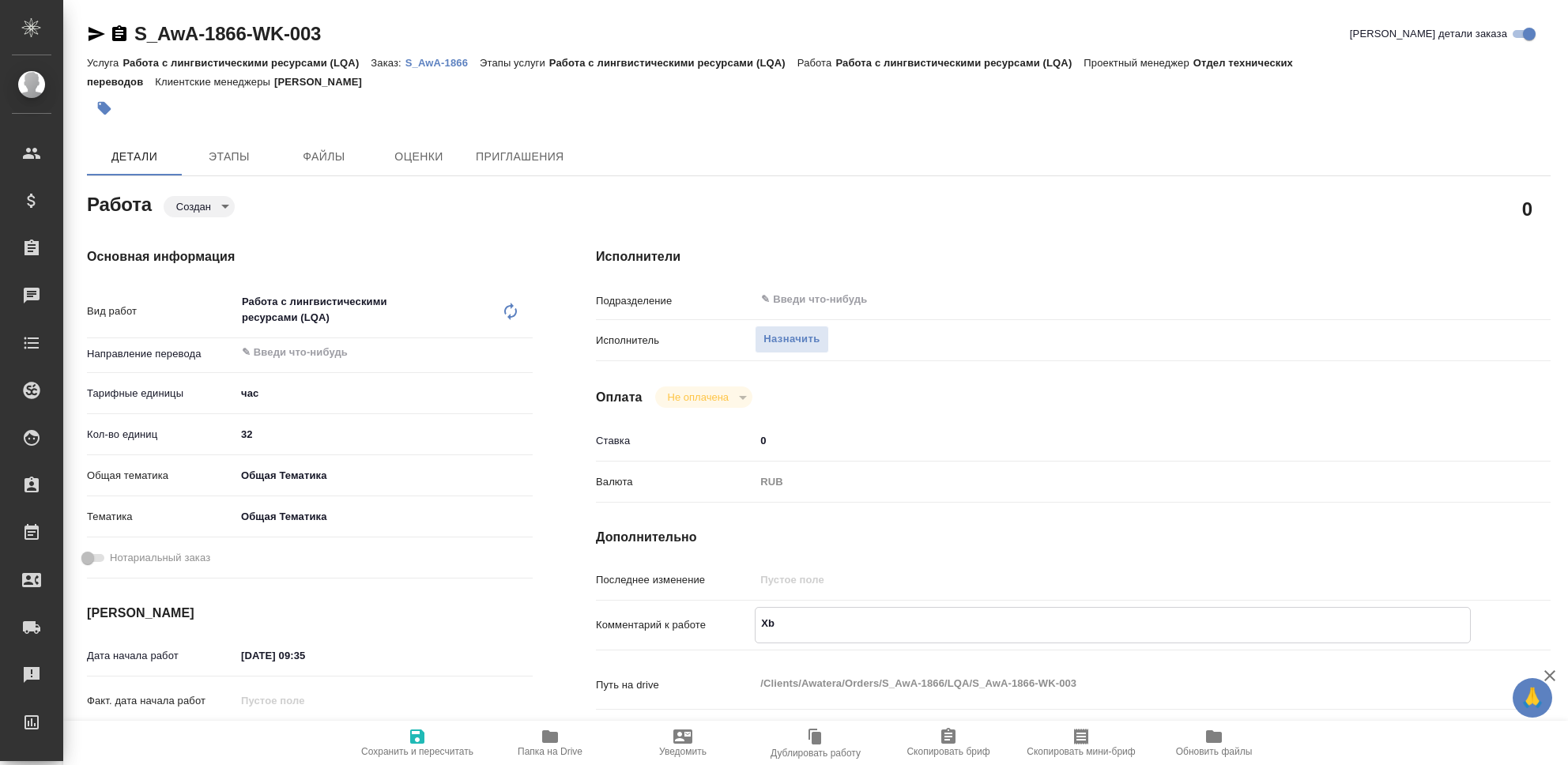
type textarea "x"
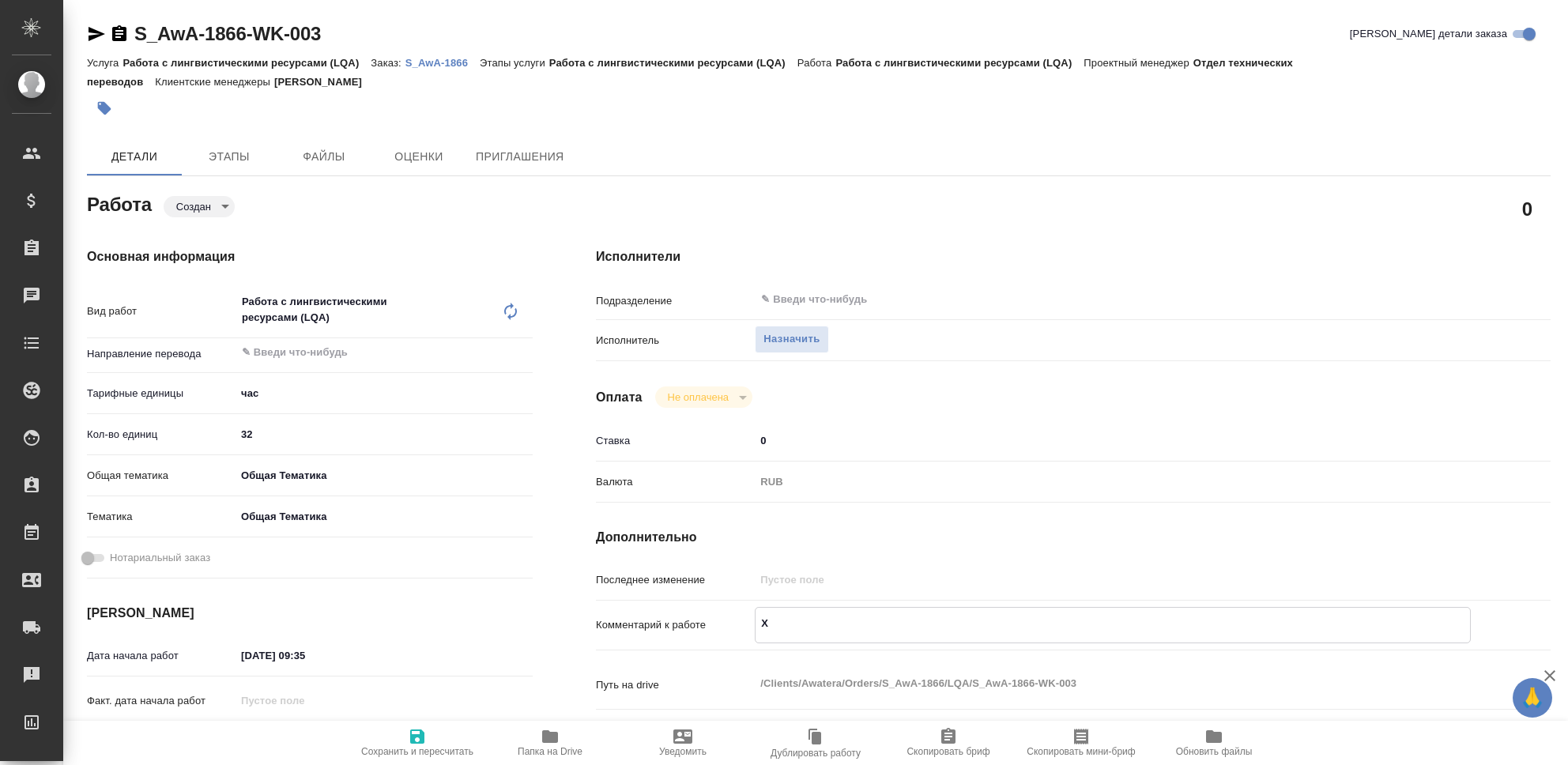
type textarea "x"
type textarea "Ч"
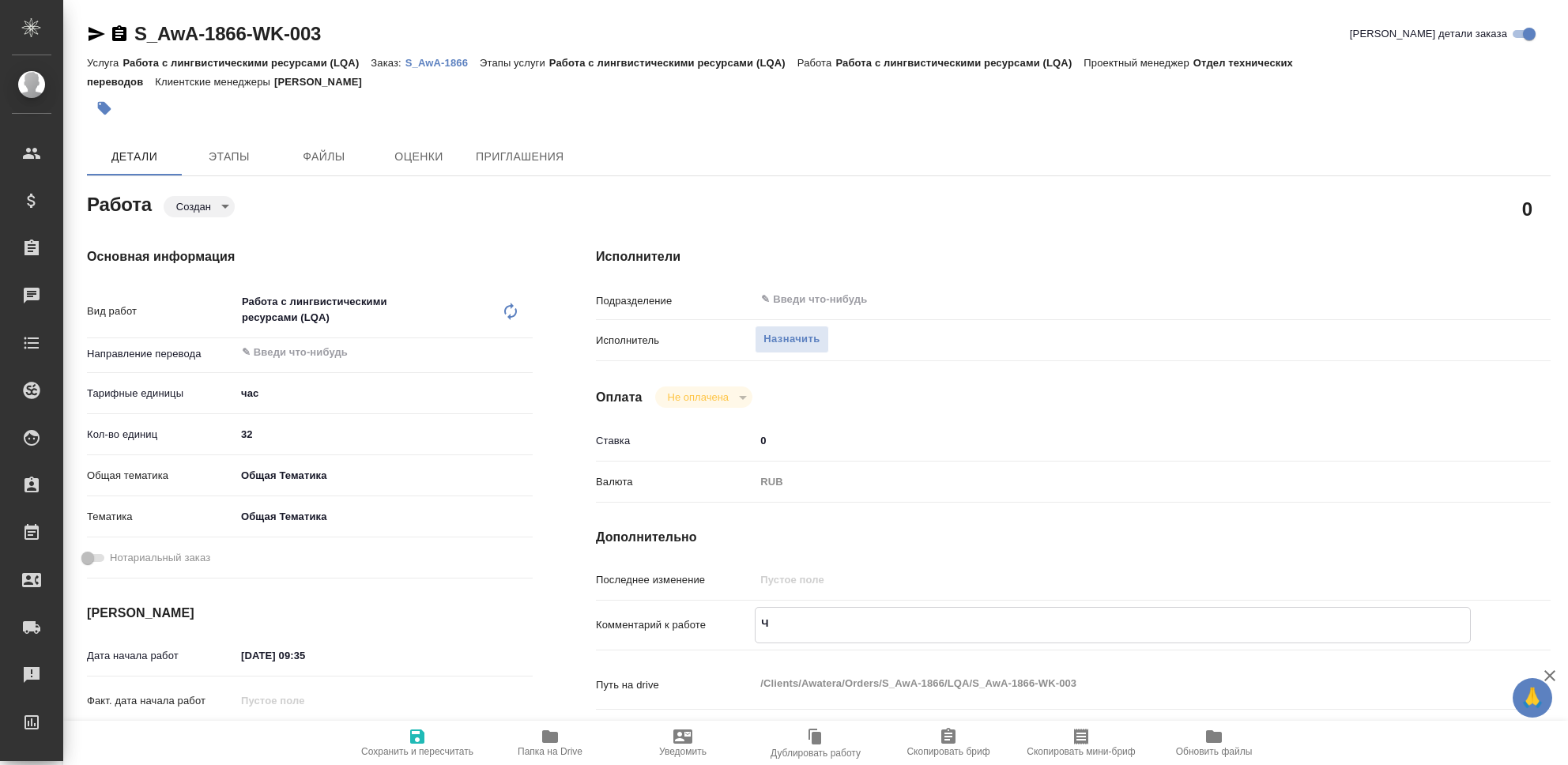
type textarea "x"
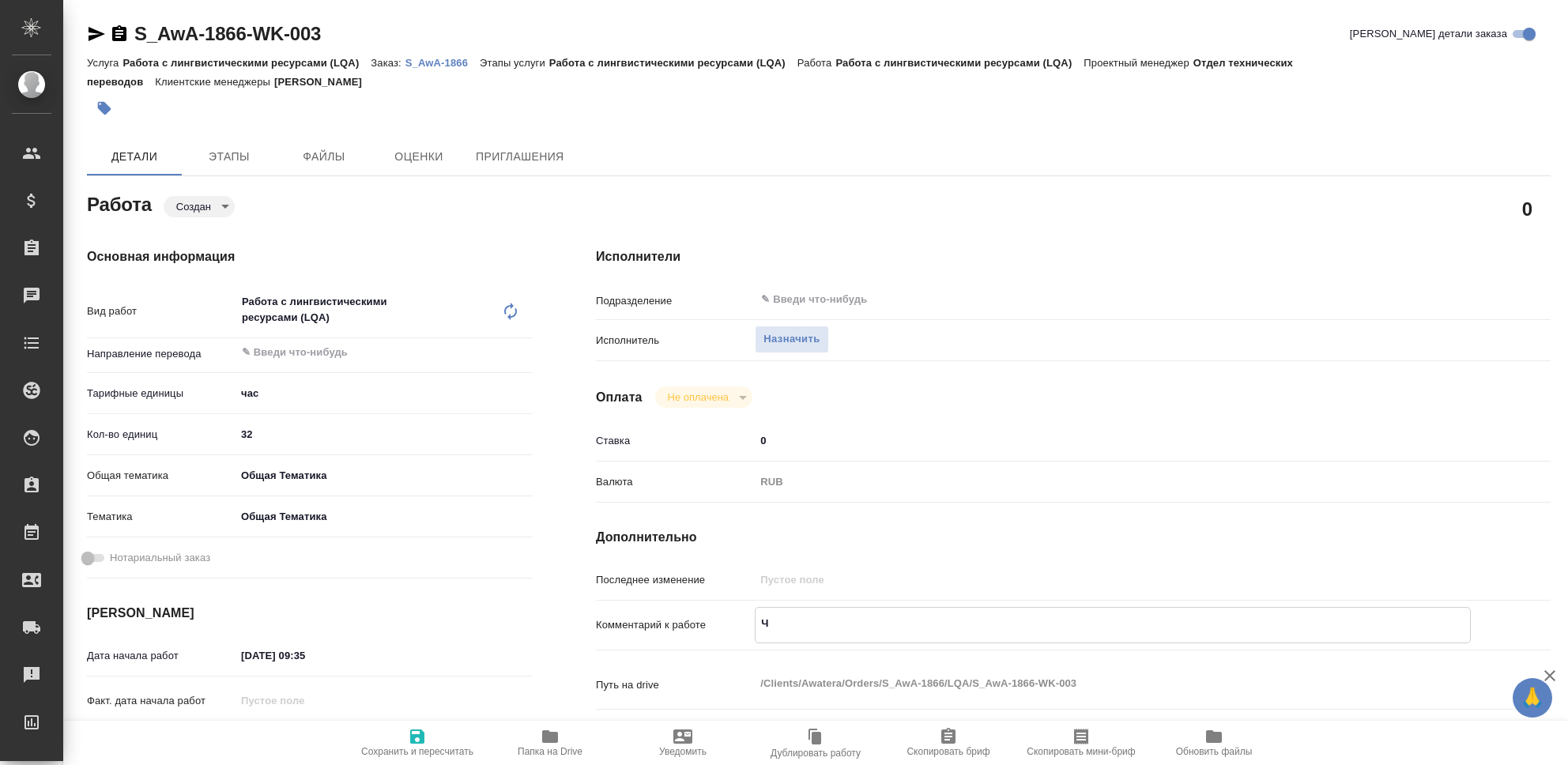
type textarea "x"
type textarea "Чи"
type textarea "x"
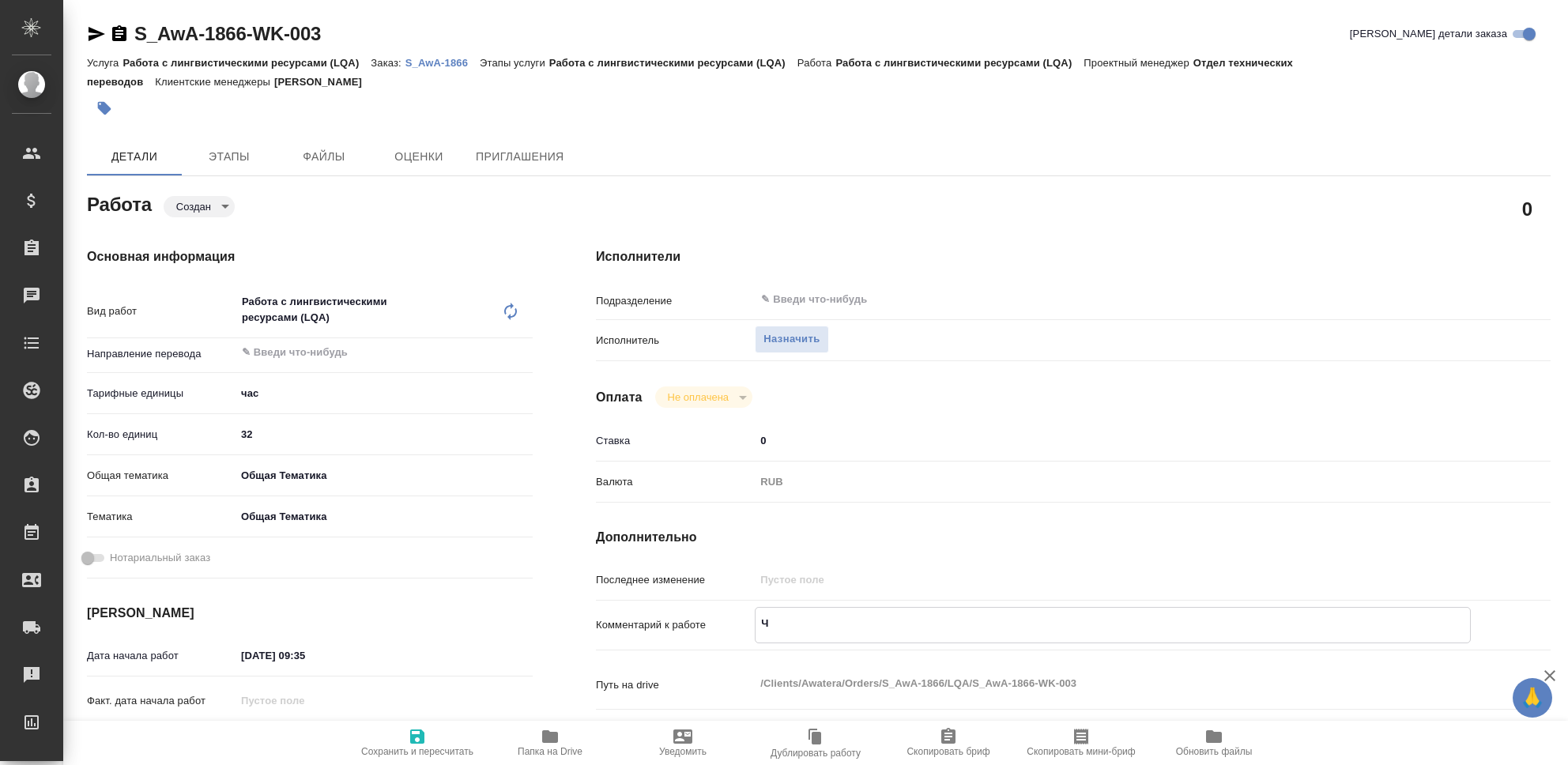
type textarea "x"
type textarea "Чис"
type textarea "x"
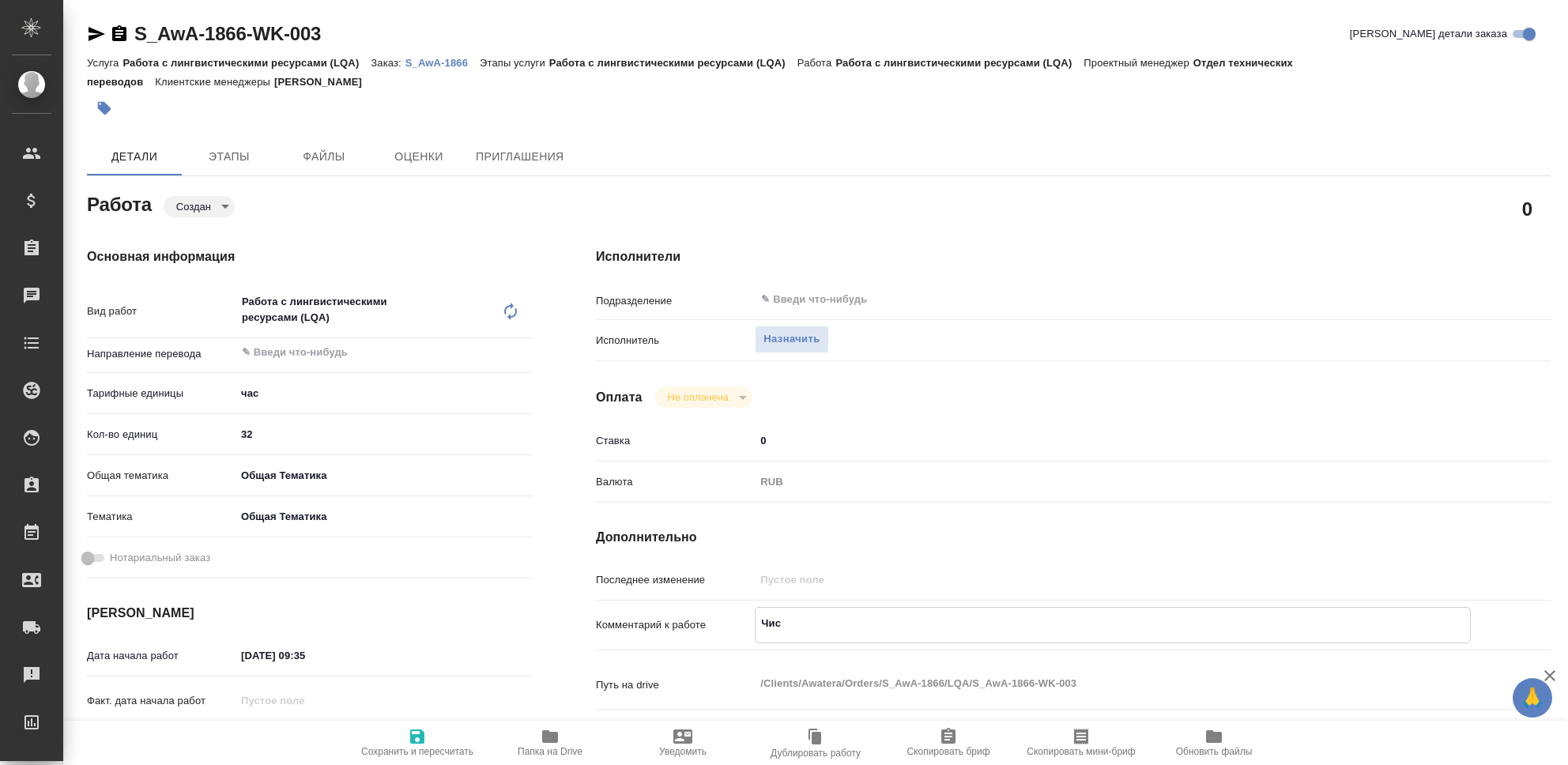
type textarea "x"
type textarea "Чист"
type textarea "x"
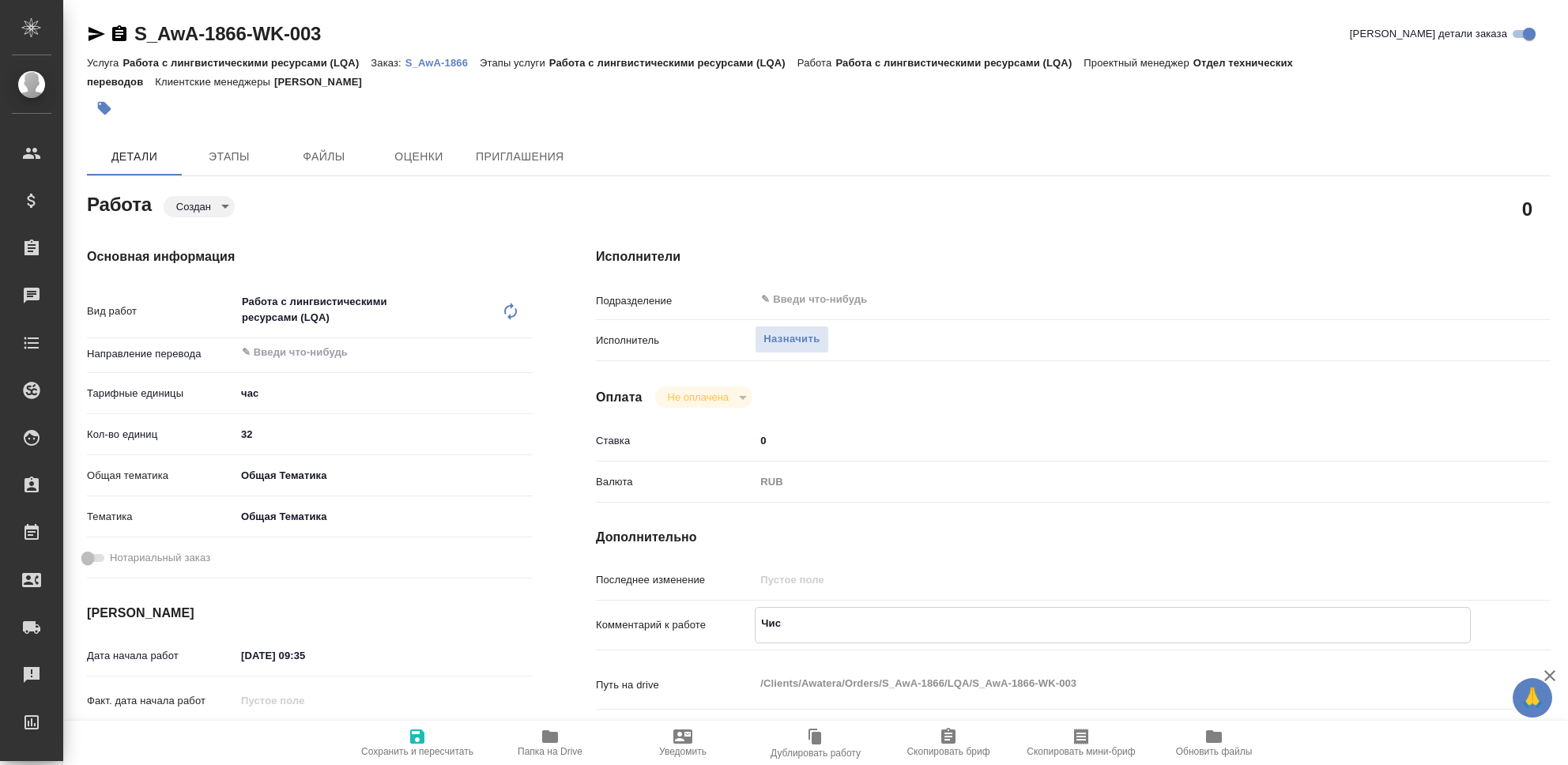
type textarea "x"
type textarea "Чистк"
type textarea "x"
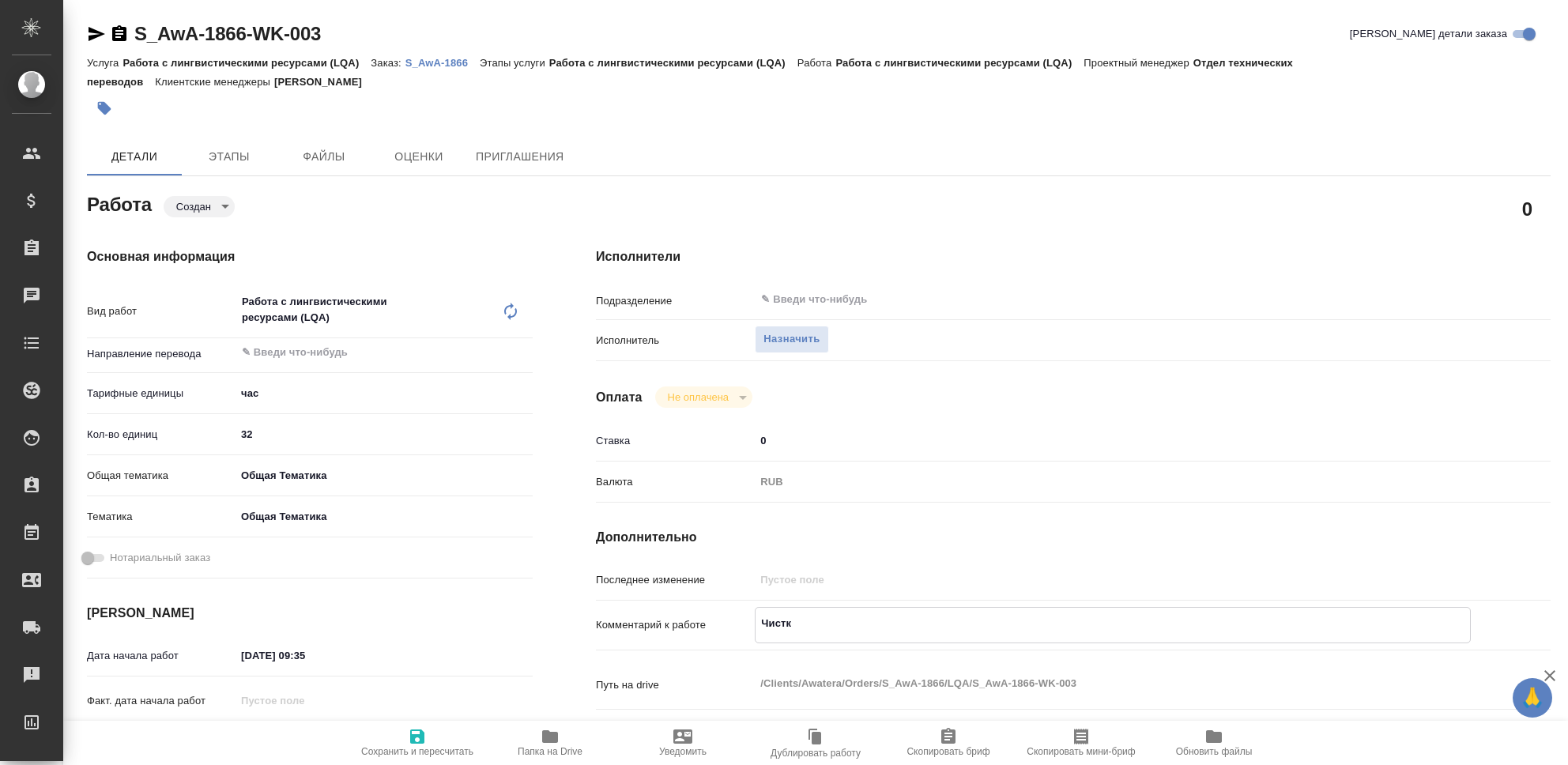
type textarea "x"
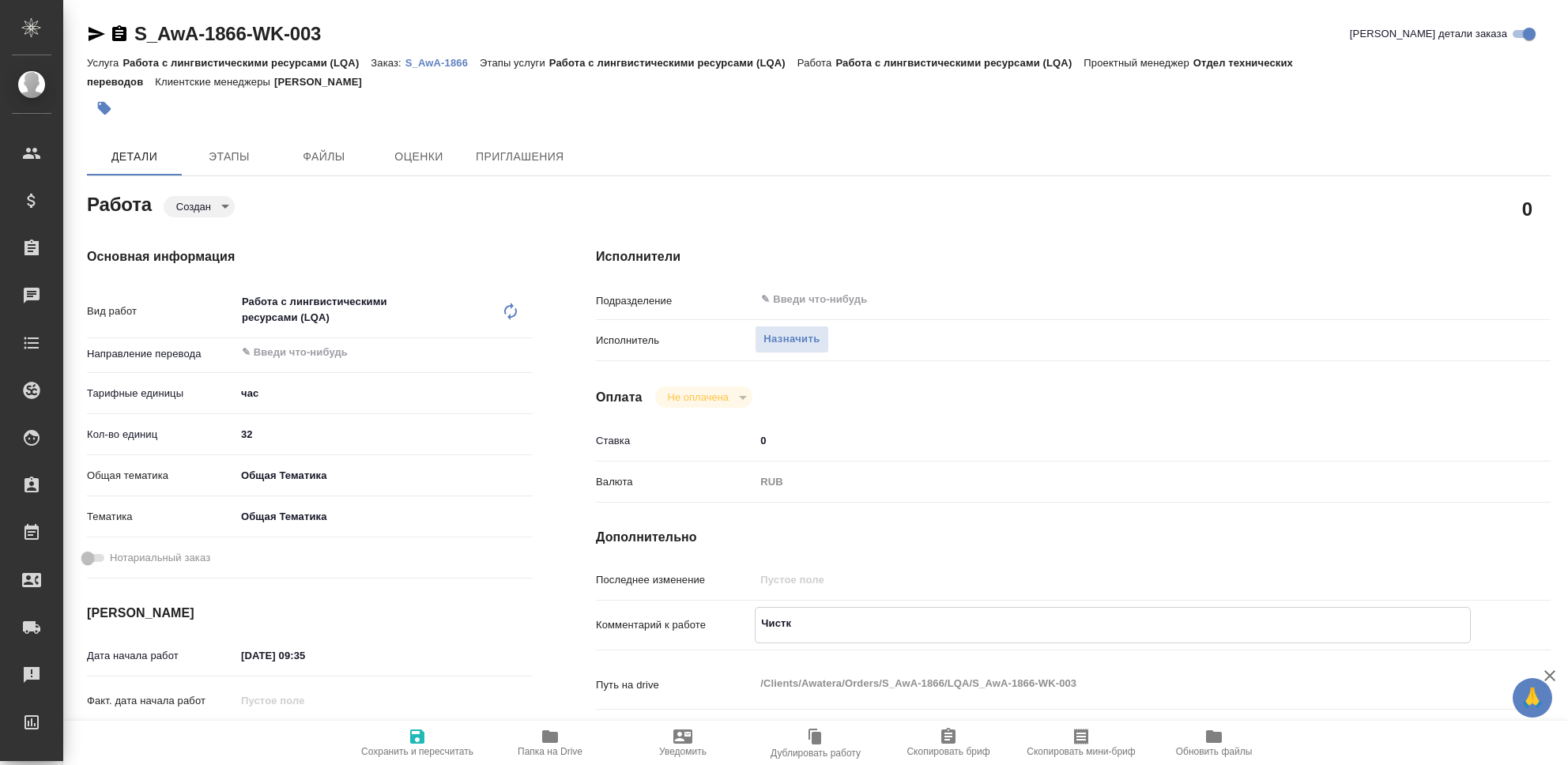
type textarea "Чистка"
type textarea "x"
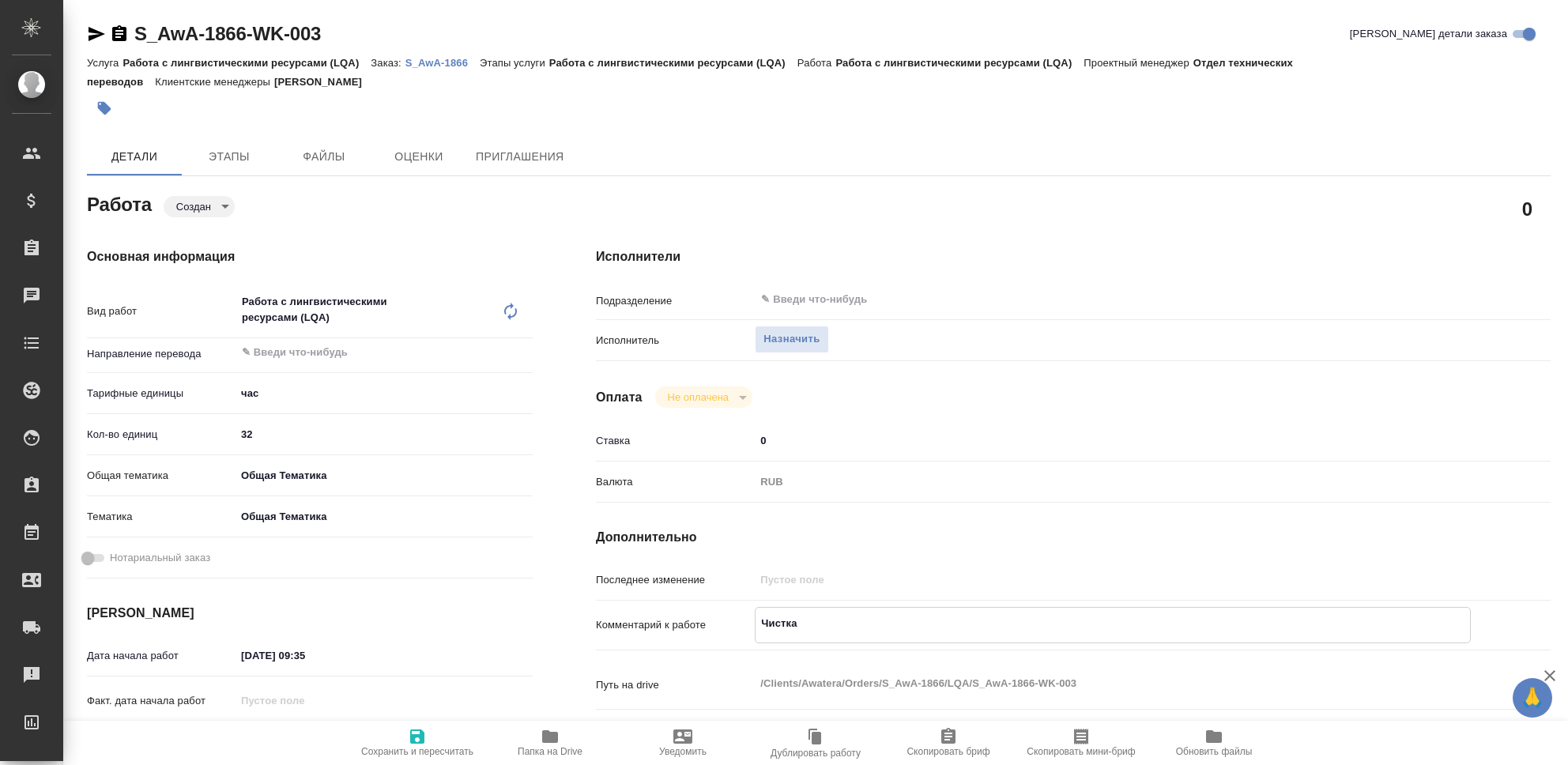
type textarea "x"
type textarea "Чистка"
type textarea "x"
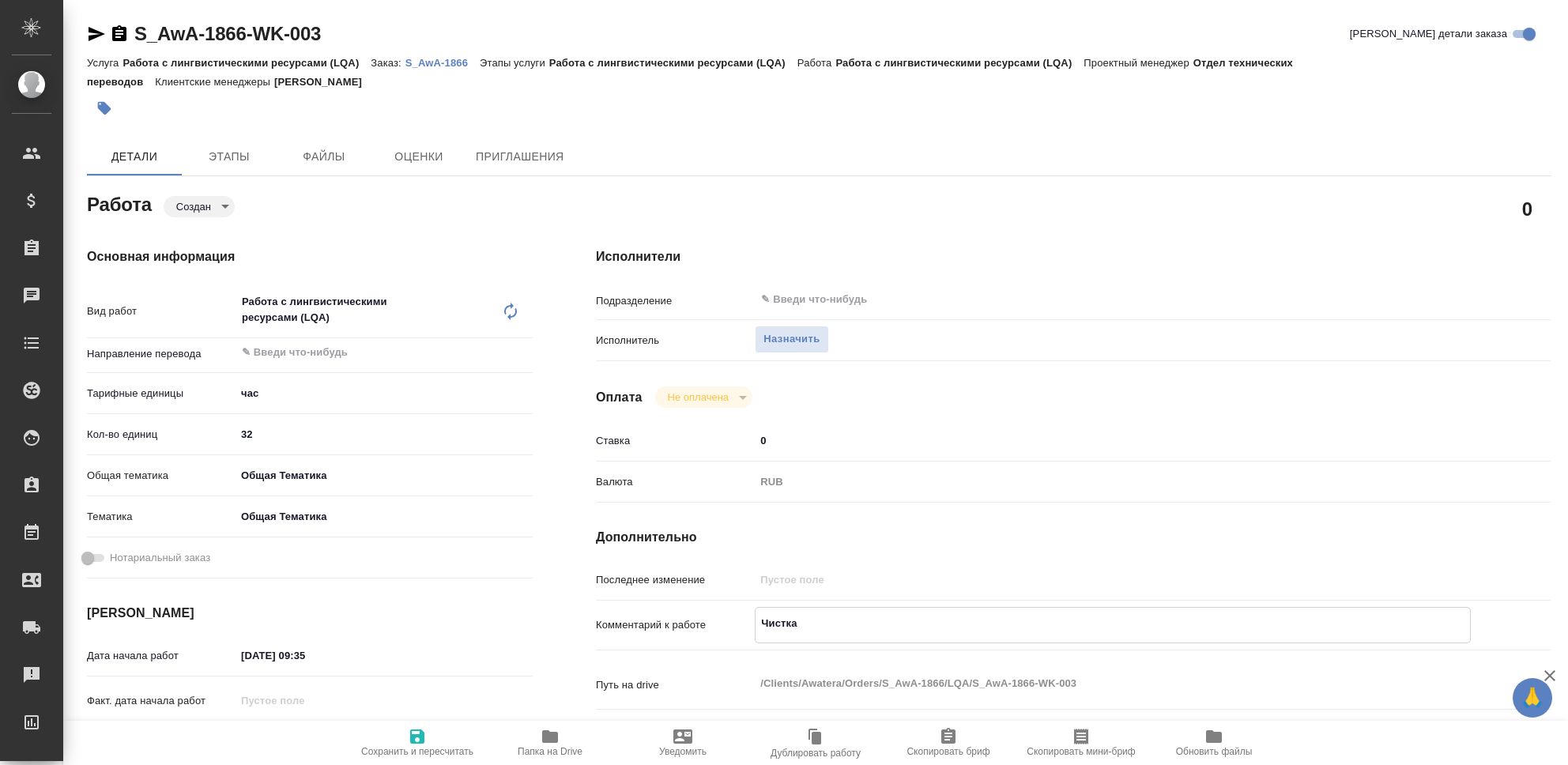
type textarea "x"
type textarea "Чистка Т"
type textarea "x"
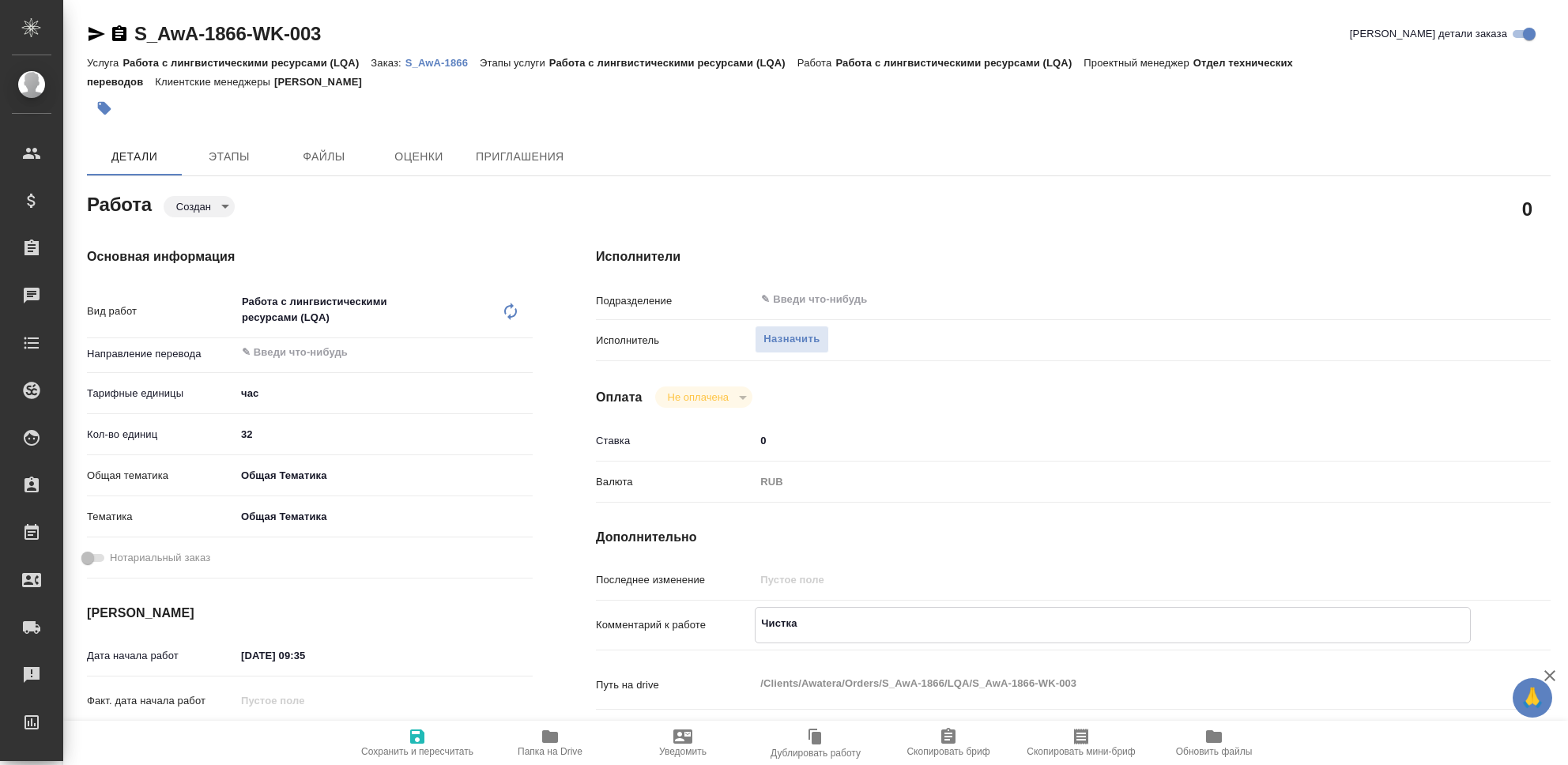
type textarea "x"
type textarea "Чистка ТМ"
type textarea "x"
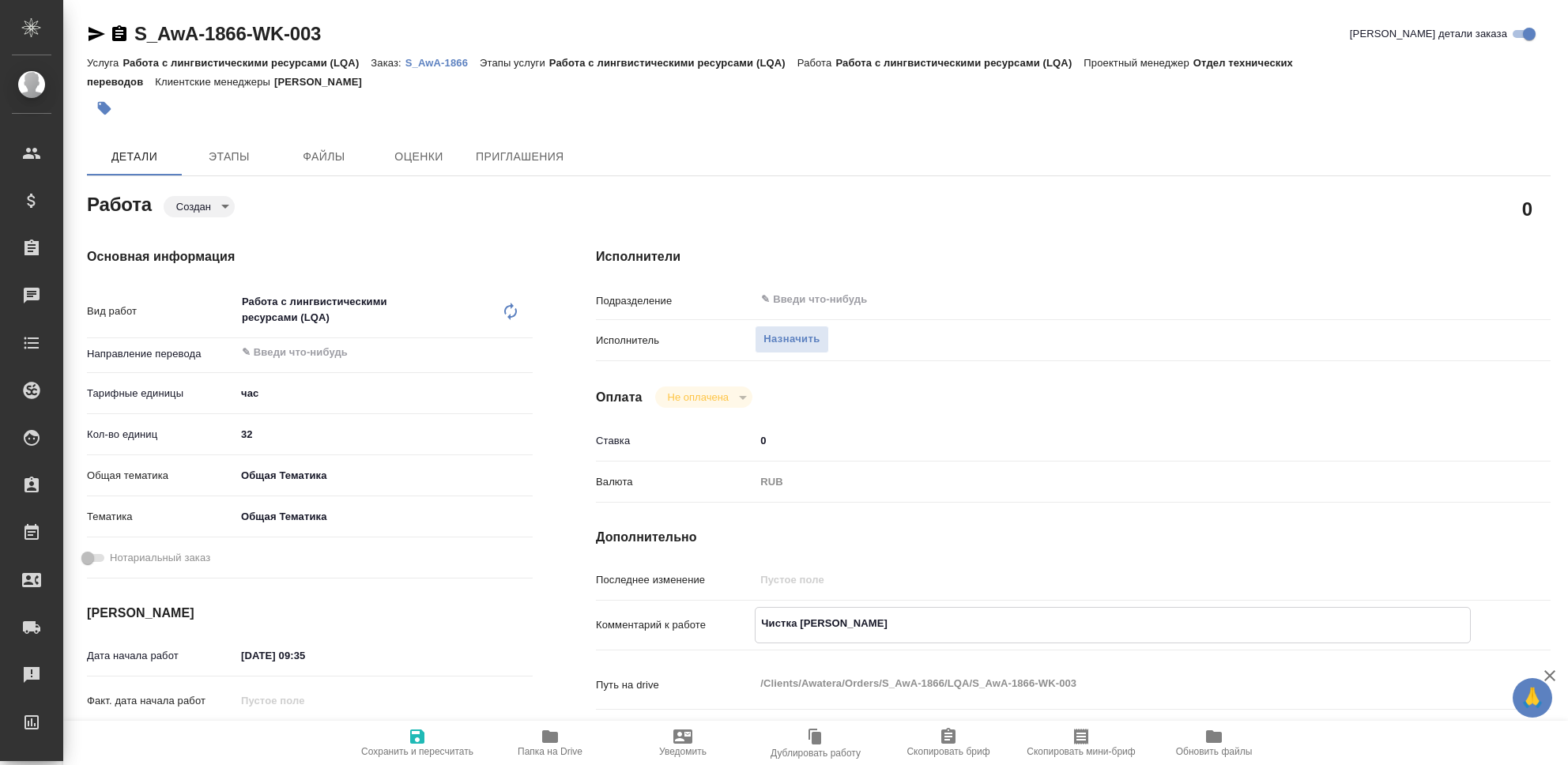
type textarea "x"
type textarea "Чистка ТМ,"
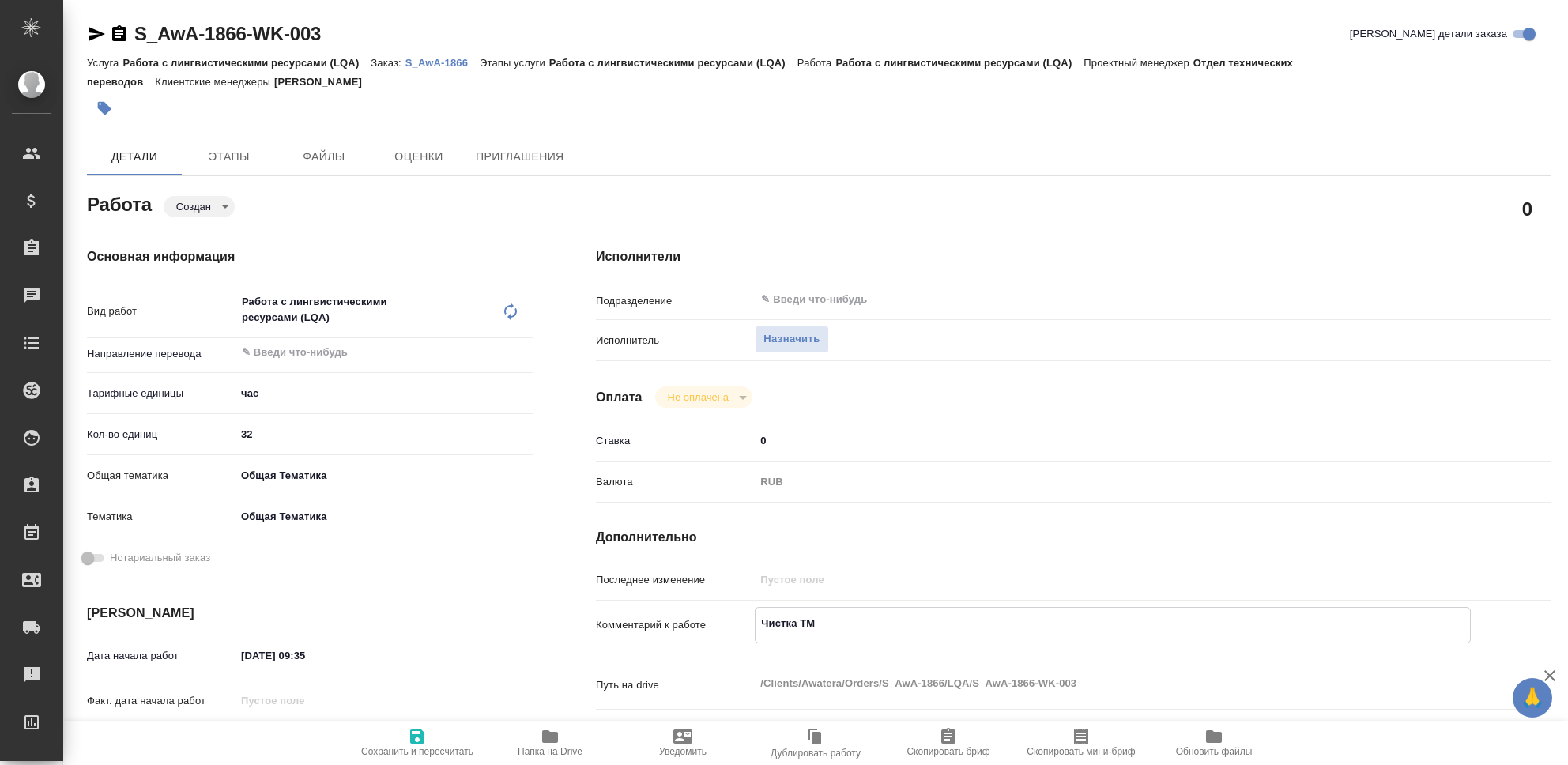
type textarea "x"
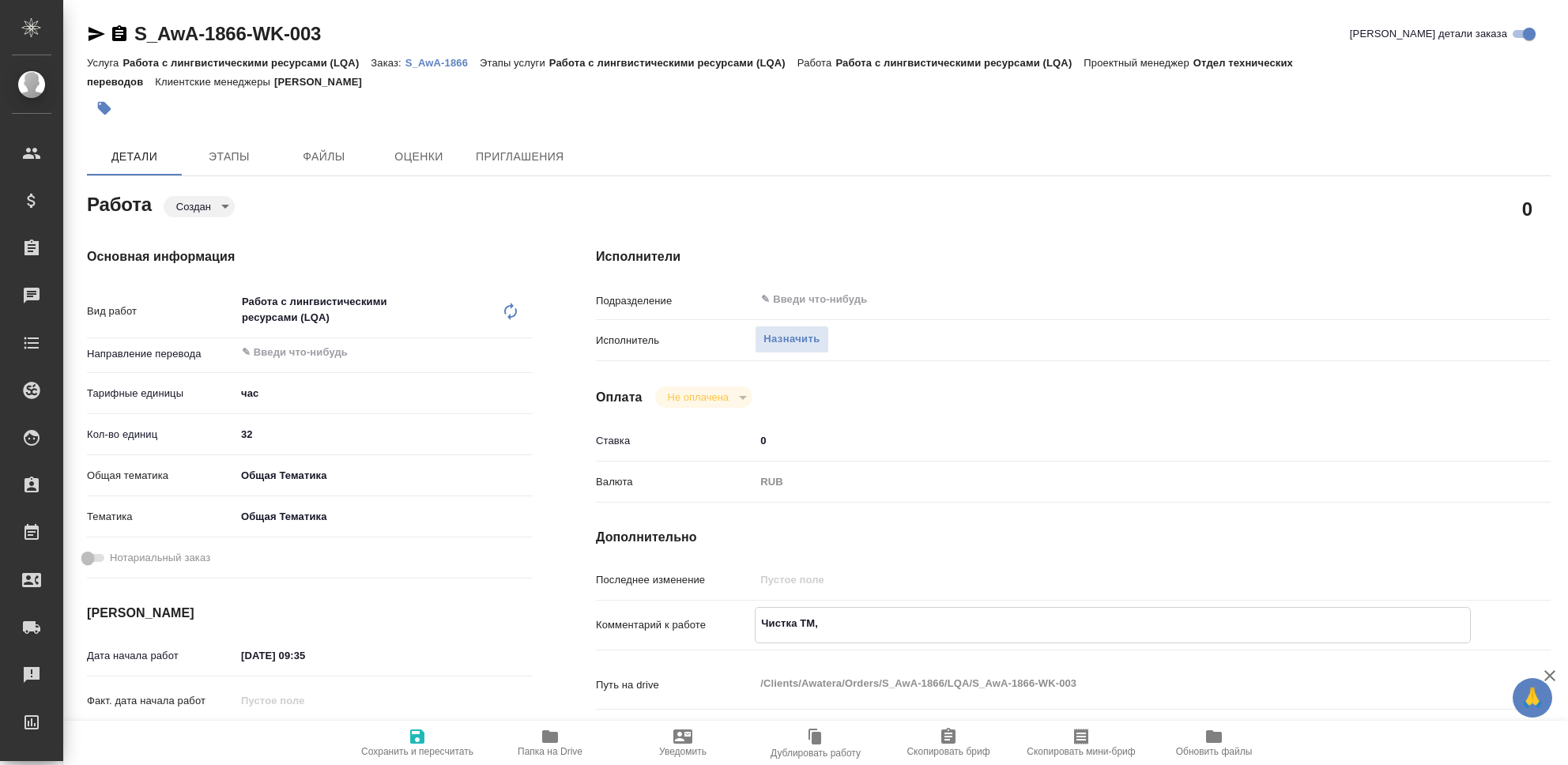
type textarea "Чистка ТМ,"
type textarea "x"
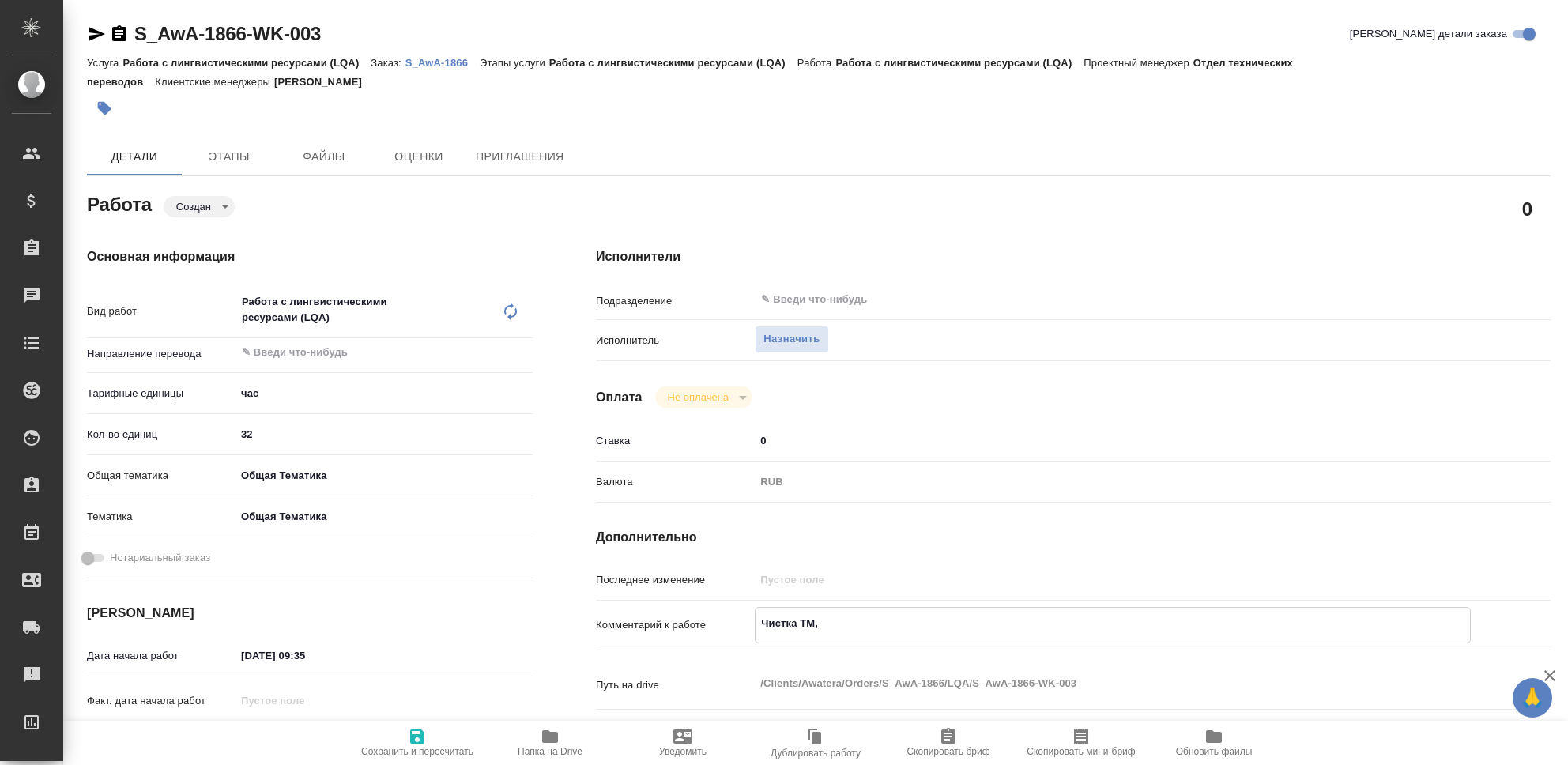
type textarea "Чистка ТМ, O"
type textarea "x"
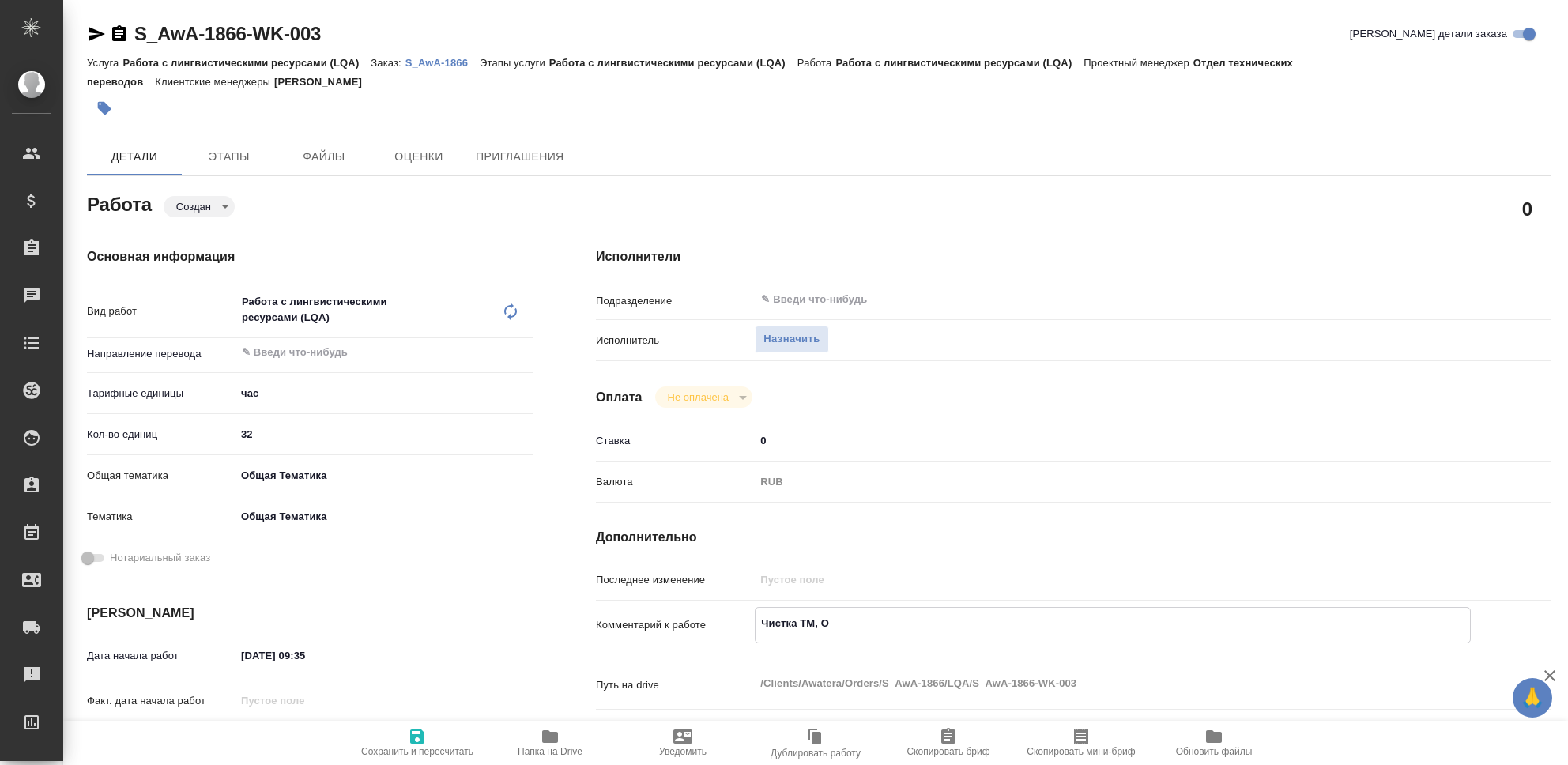
type textarea "x"
type textarea "Чистка ТМ, Ol"
type textarea "x"
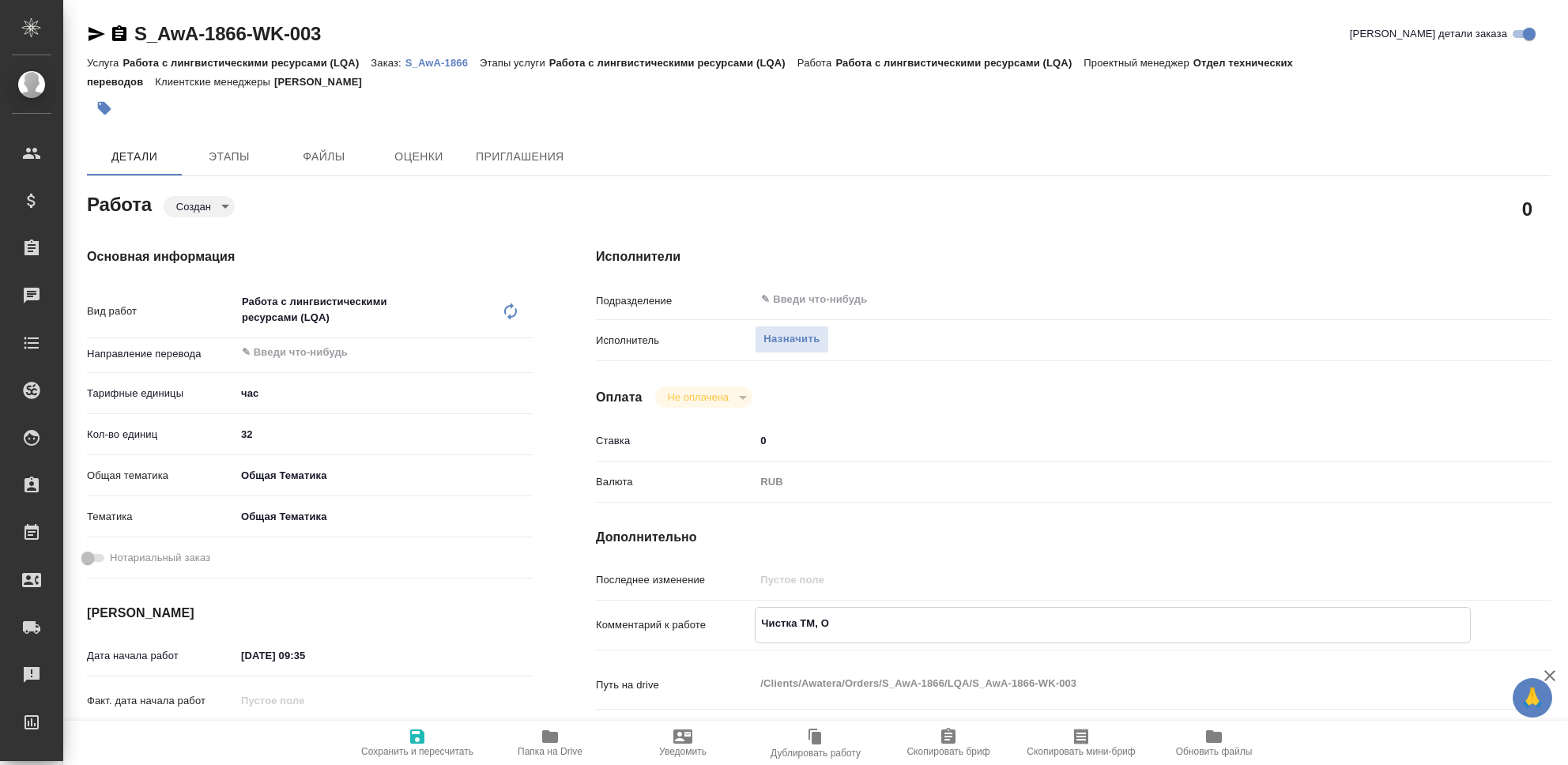
type textarea "x"
type textarea "Чистка ТМ, Oly"
type textarea "x"
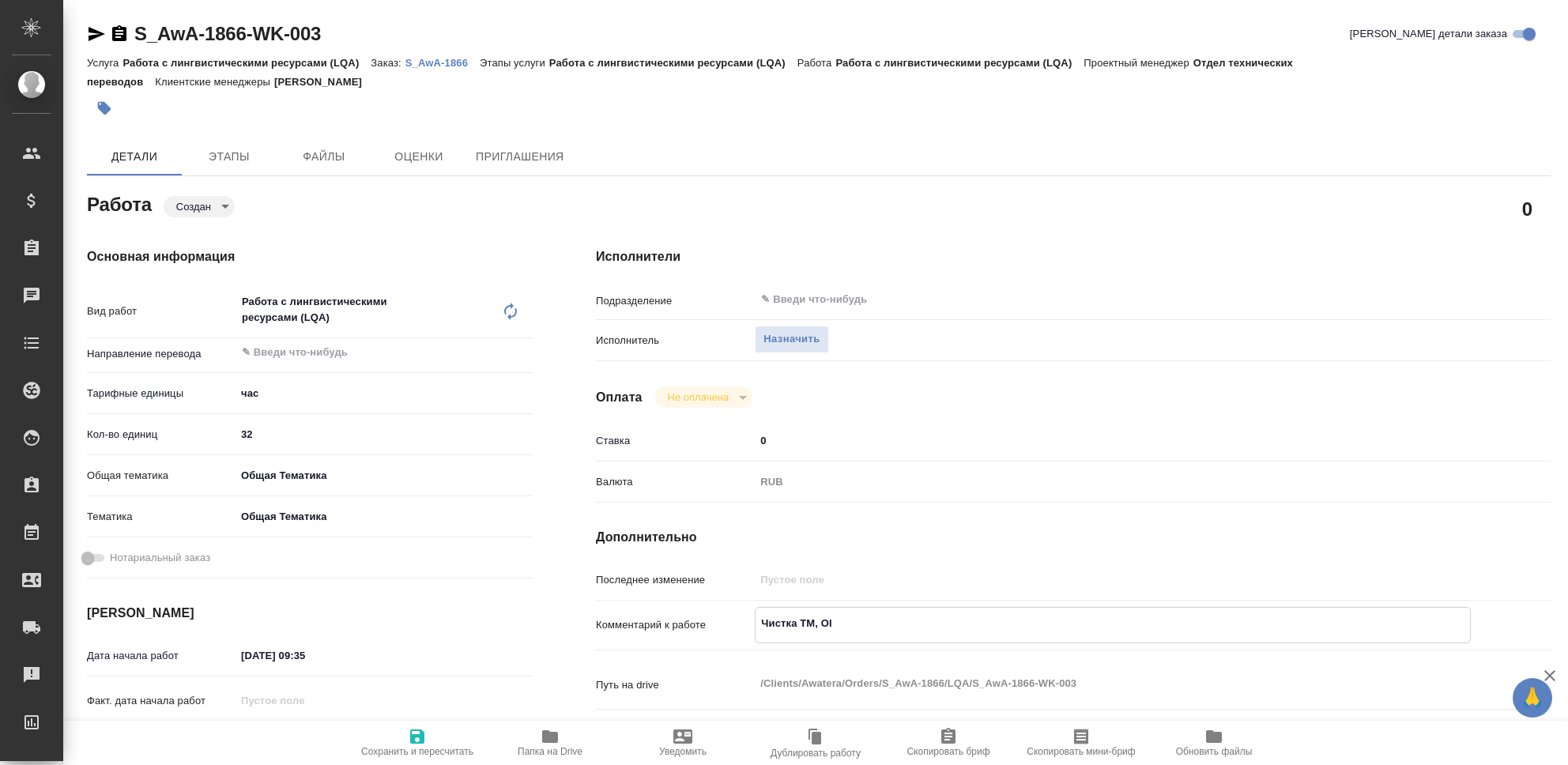
type textarea "x"
type textarea "Чистка ТМ, Olym"
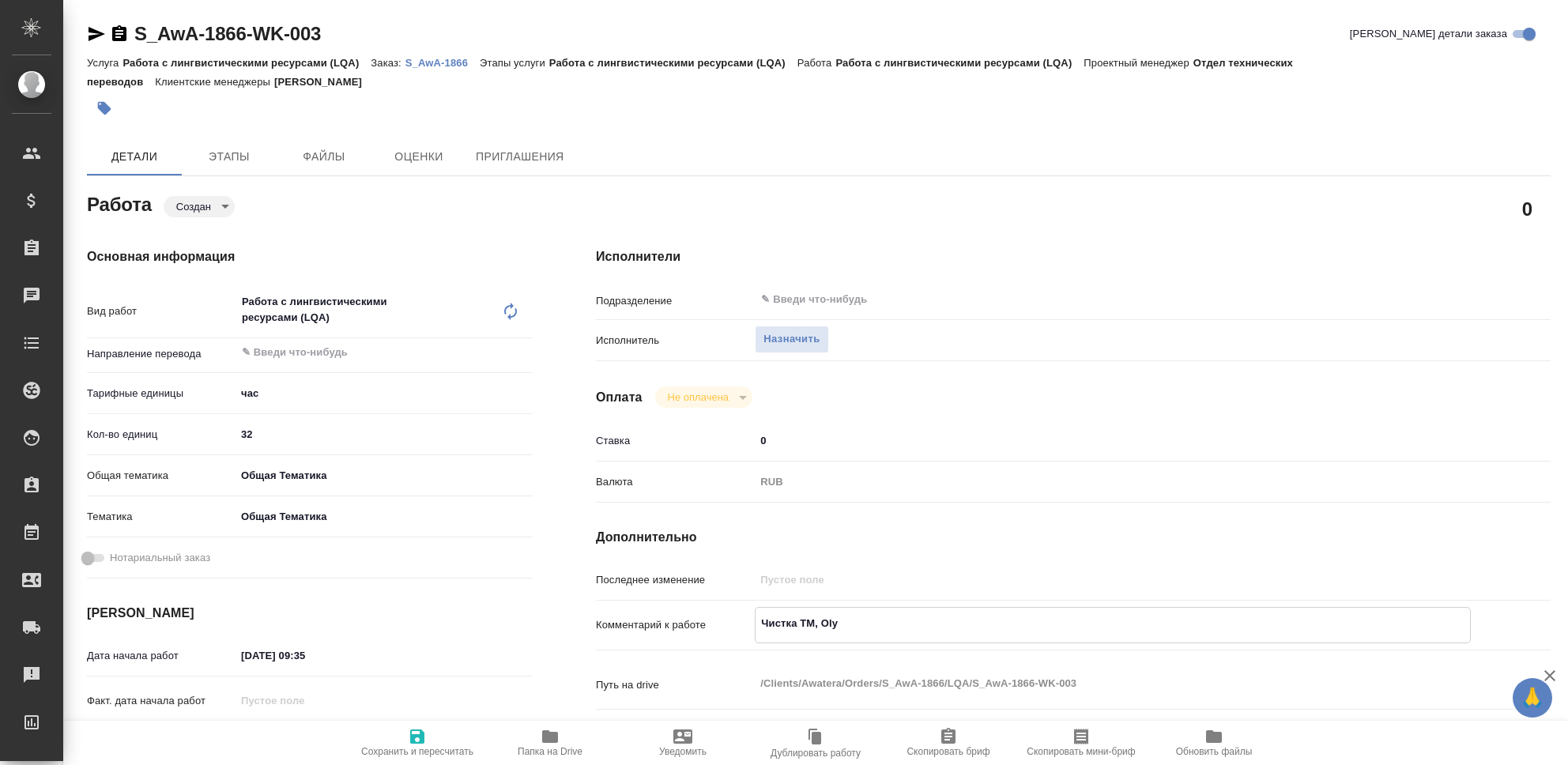
type textarea "x"
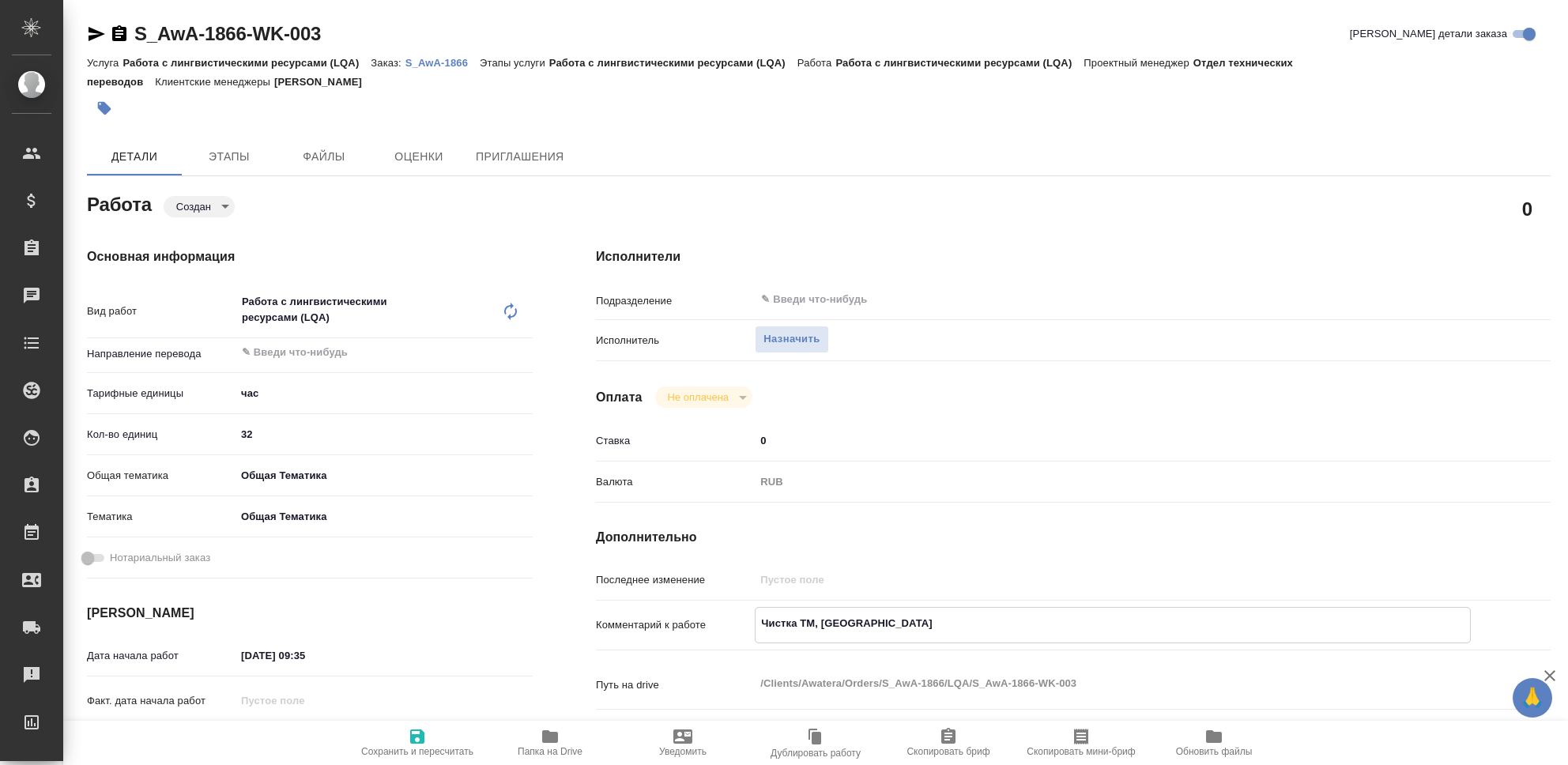
type textarea "Чистка ТМ, Olymp"
type textarea "x"
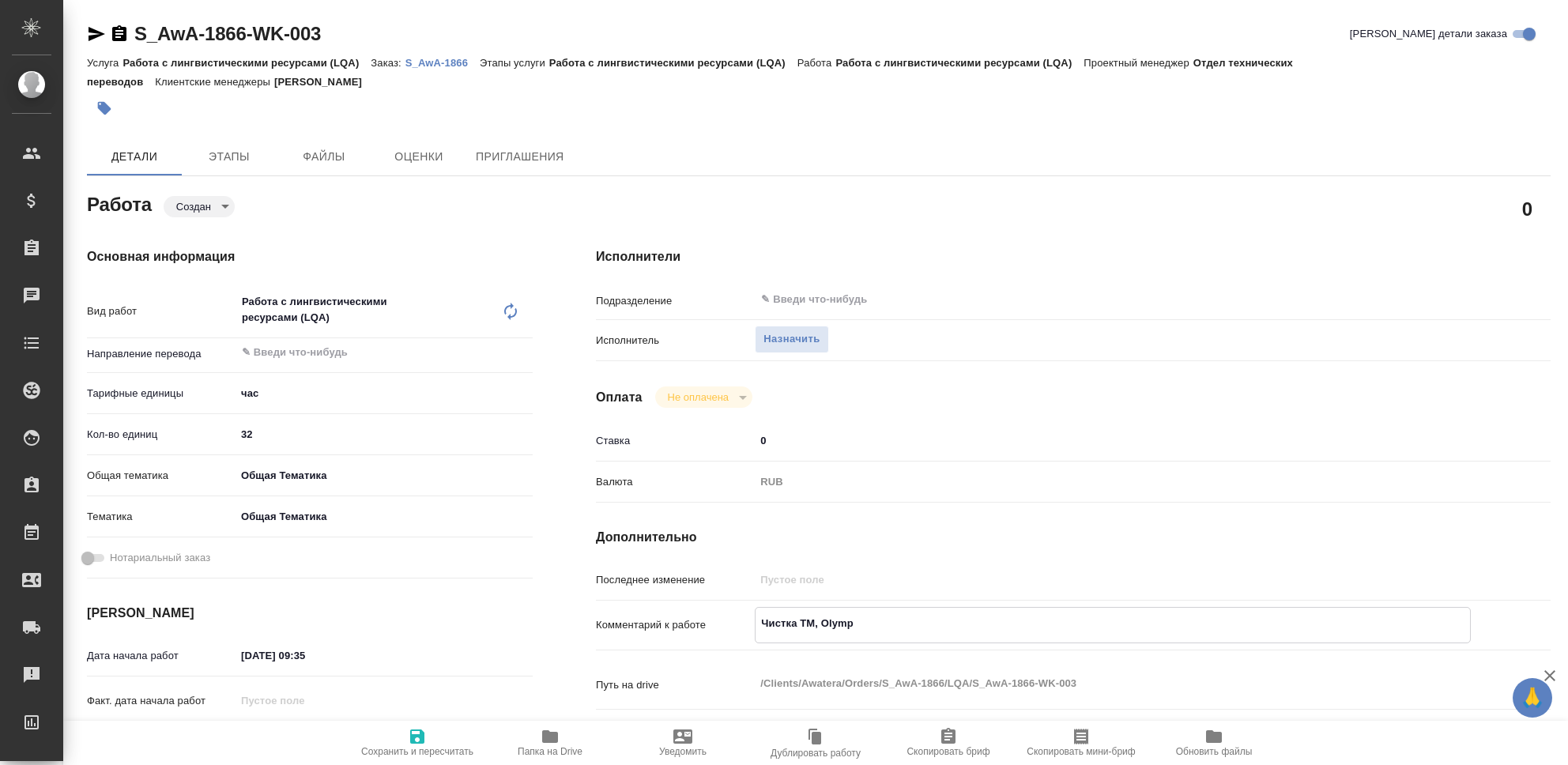
type textarea "x"
type textarea "Чистка ТМ, Olympu"
type textarea "x"
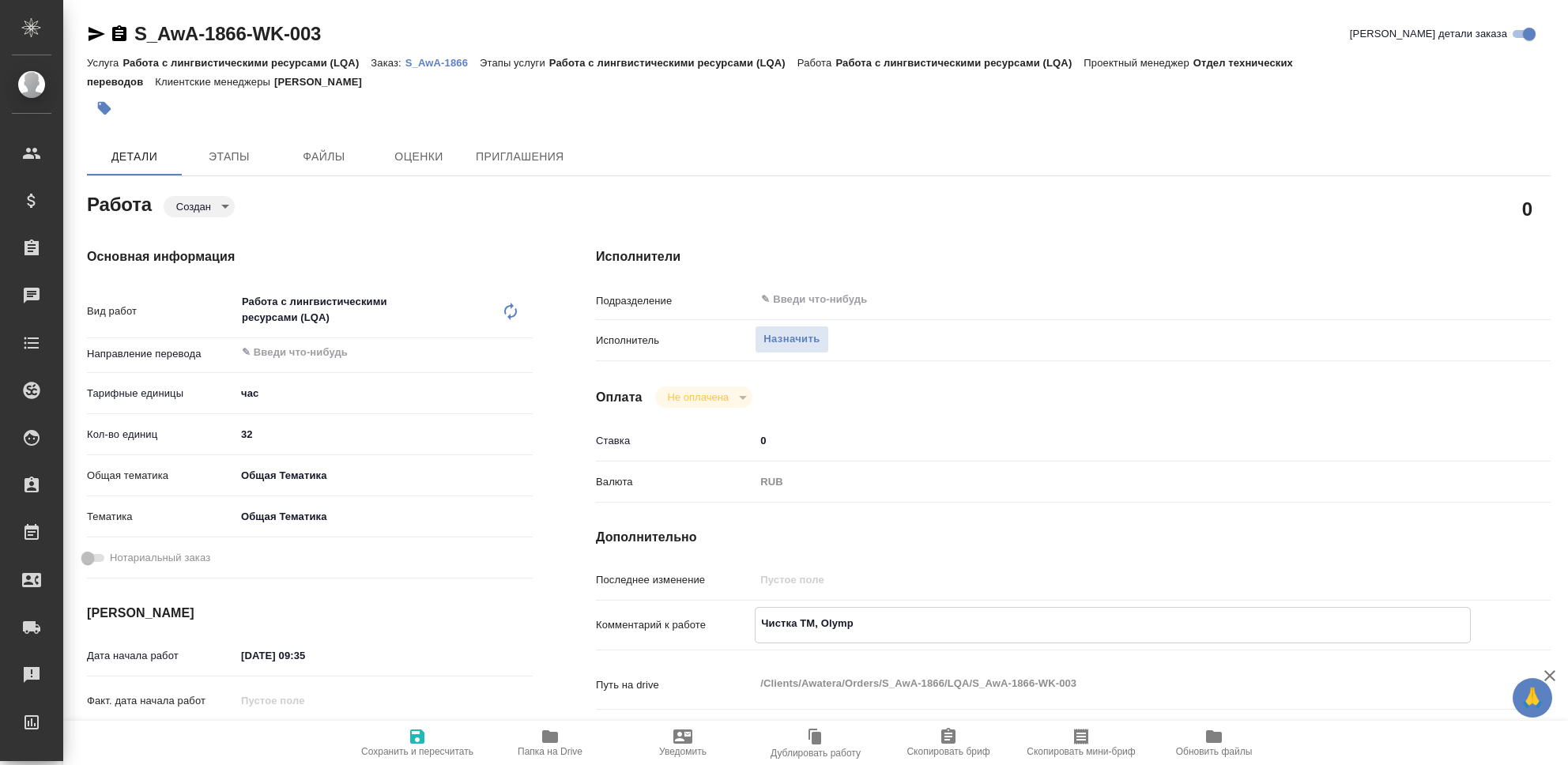
type textarea "x"
type textarea "Чистка ТМ, Olympus"
type textarea "x"
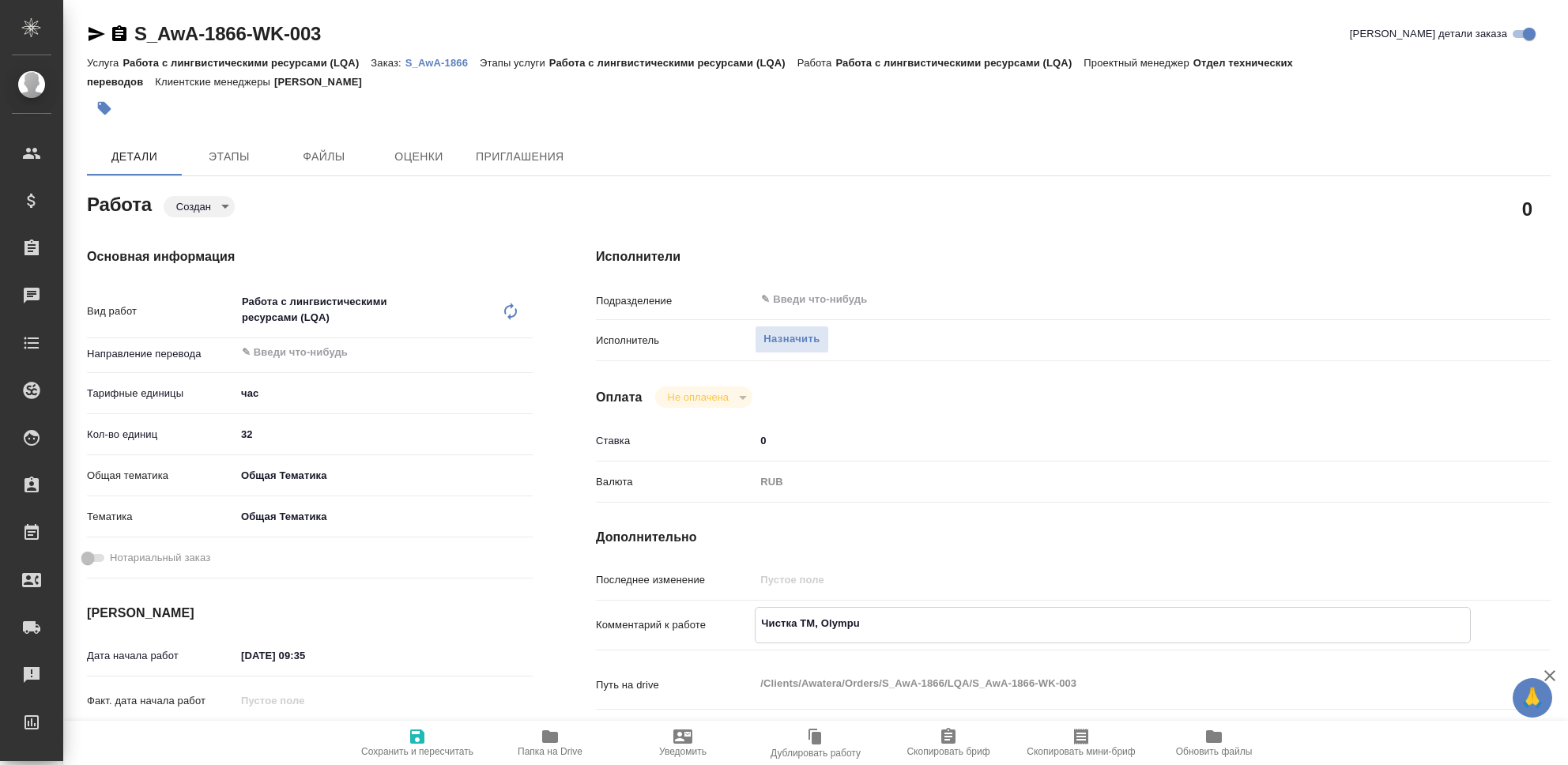
type textarea "x"
type textarea "Чистка ТМ, Olympus,"
type textarea "x"
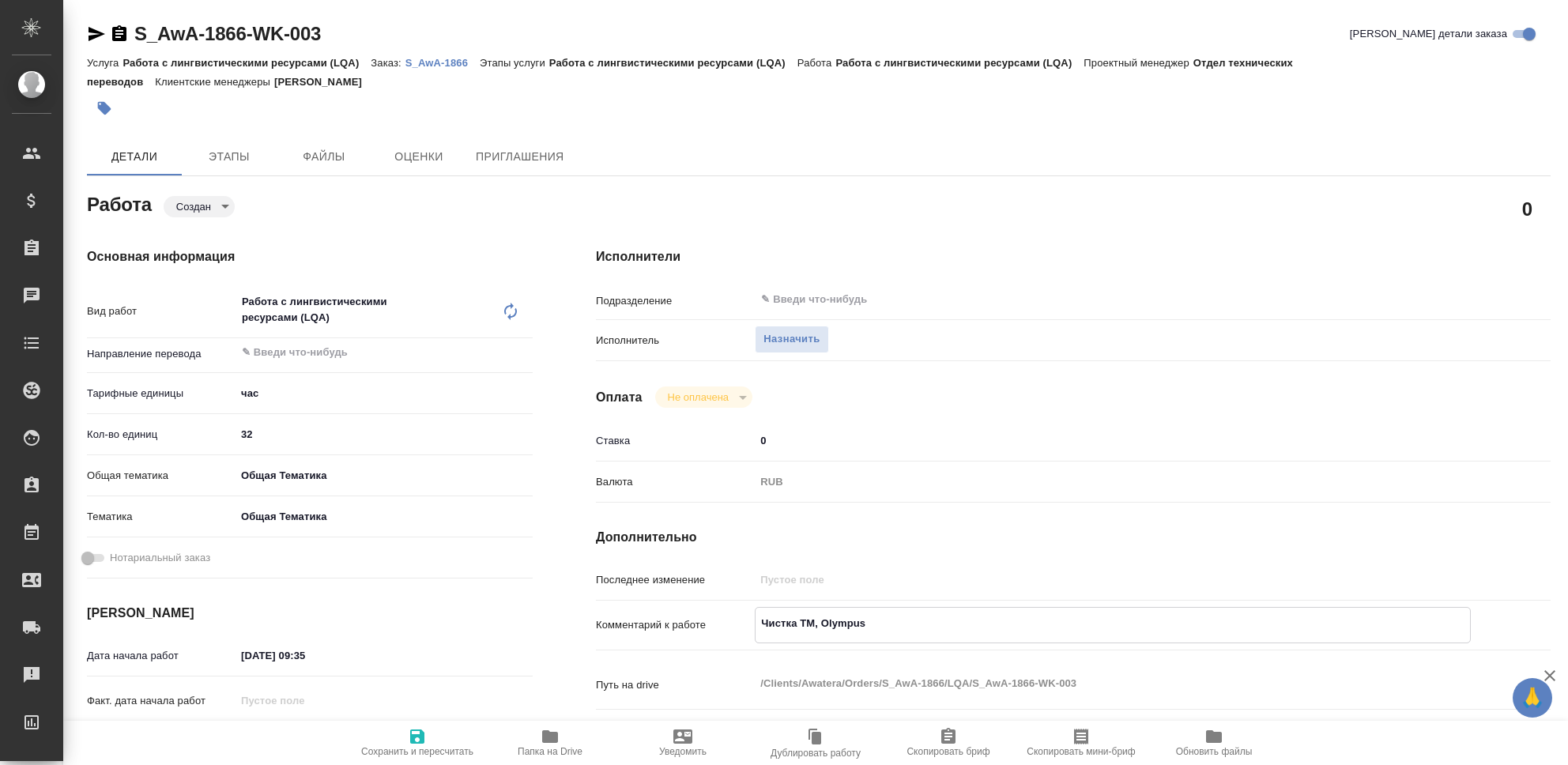
type textarea "x"
type textarea "Чистка ТМ, Olympus,"
type textarea "x"
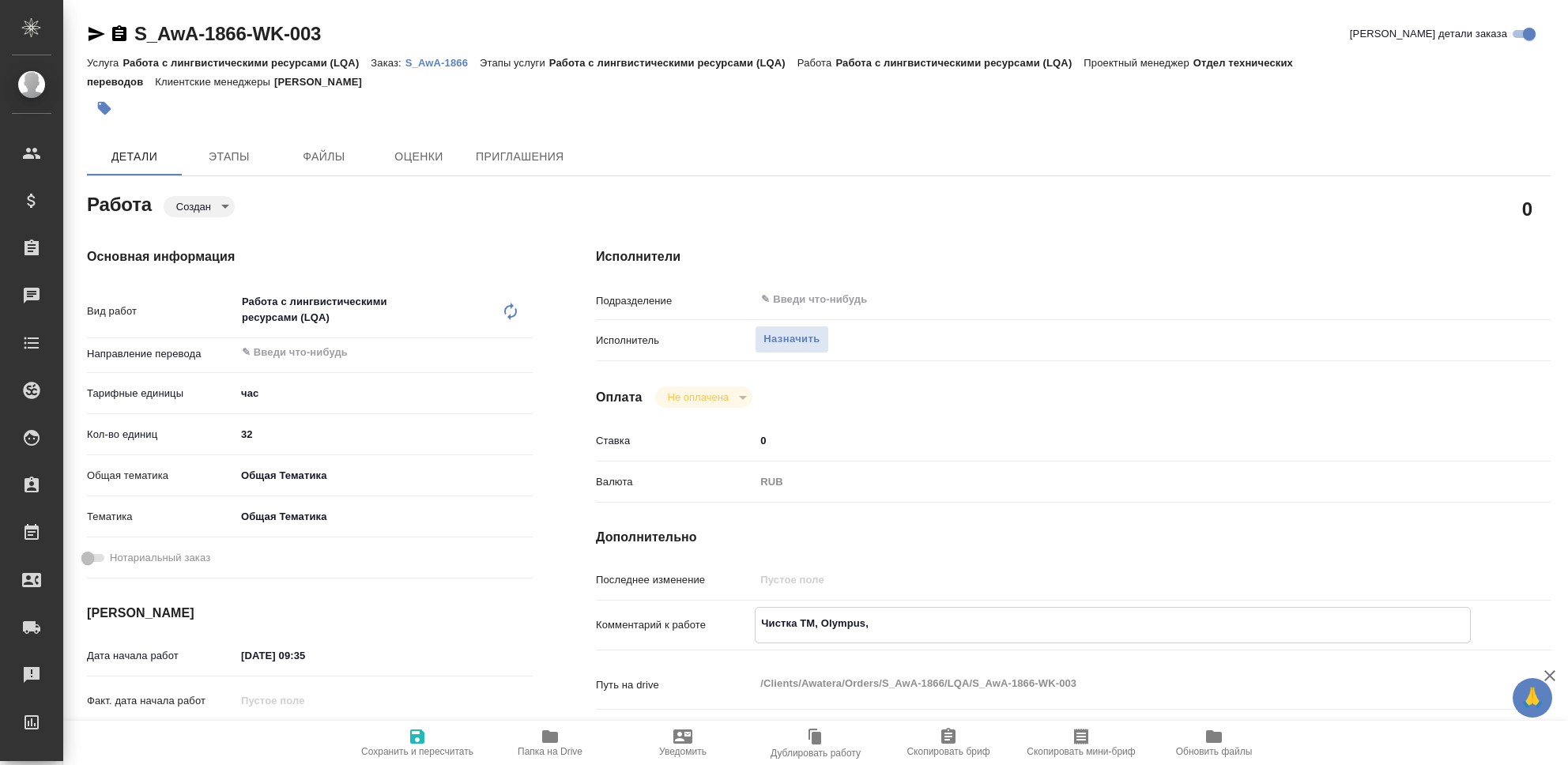
type textarea "x"
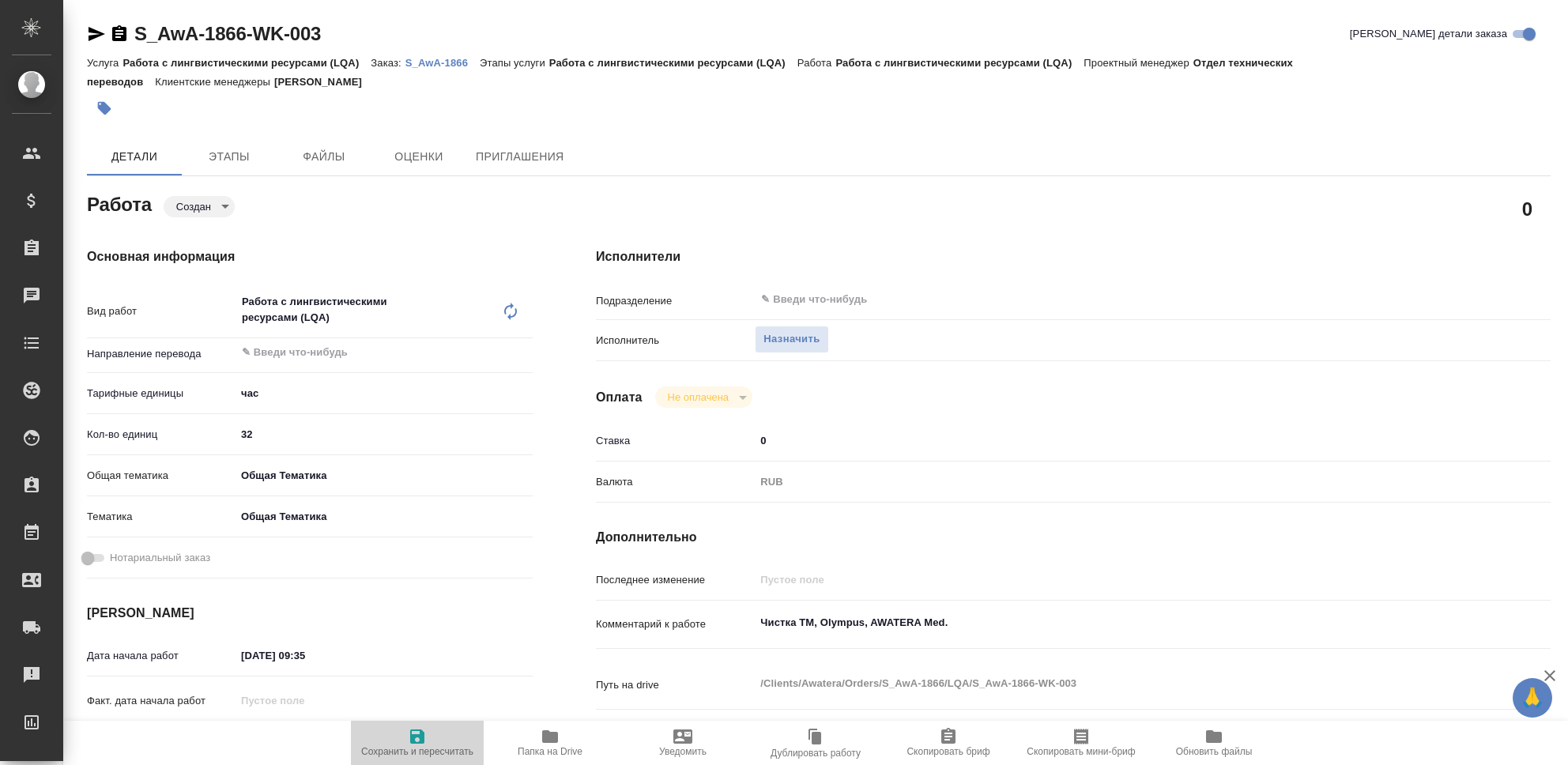
click at [412, 735] on icon "button" at bounding box center [417, 736] width 14 height 14
click at [785, 337] on span "Назначить" at bounding box center [791, 340] width 56 height 18
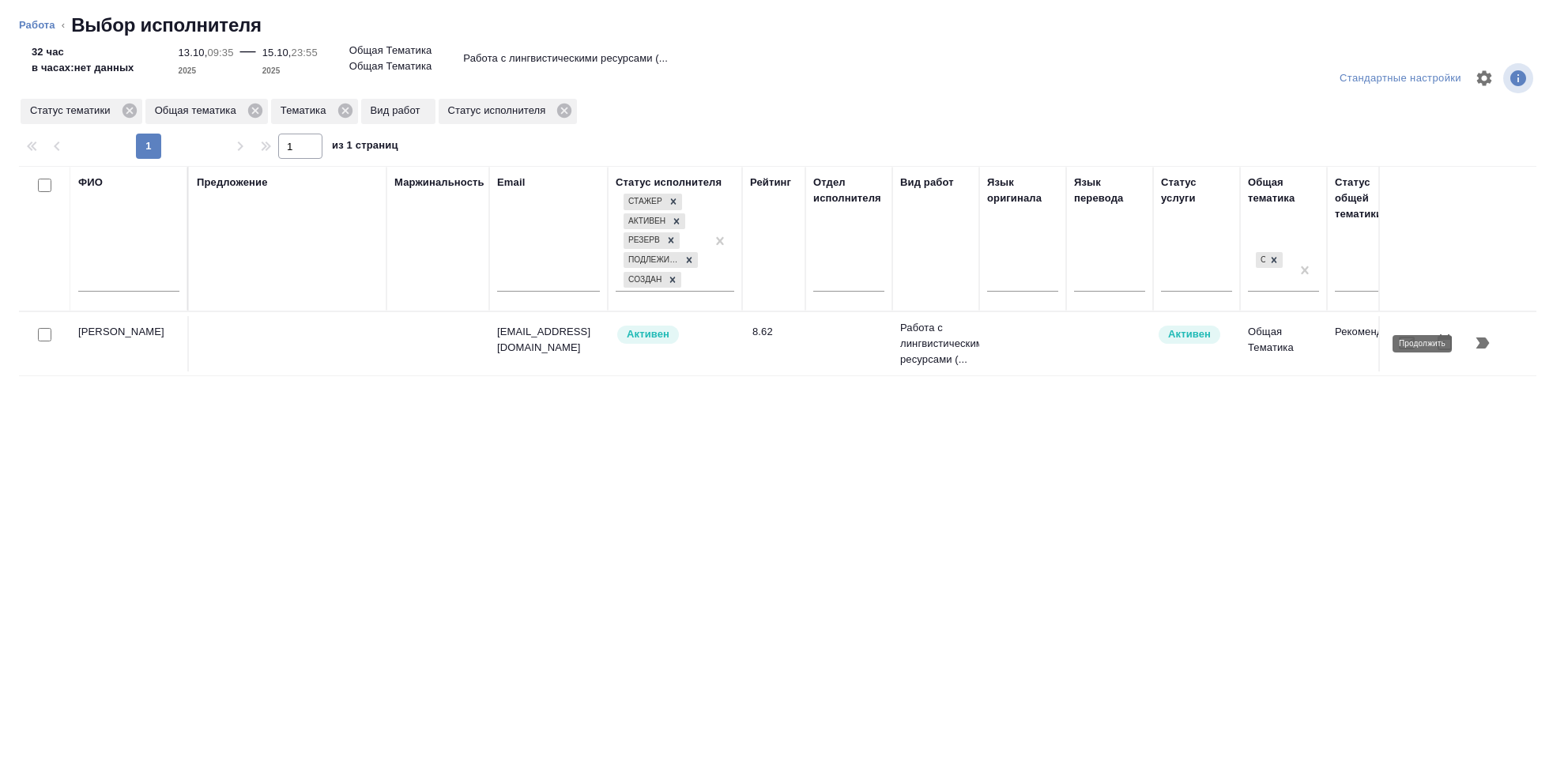
click at [1485, 340] on icon "button" at bounding box center [1483, 343] width 13 height 11
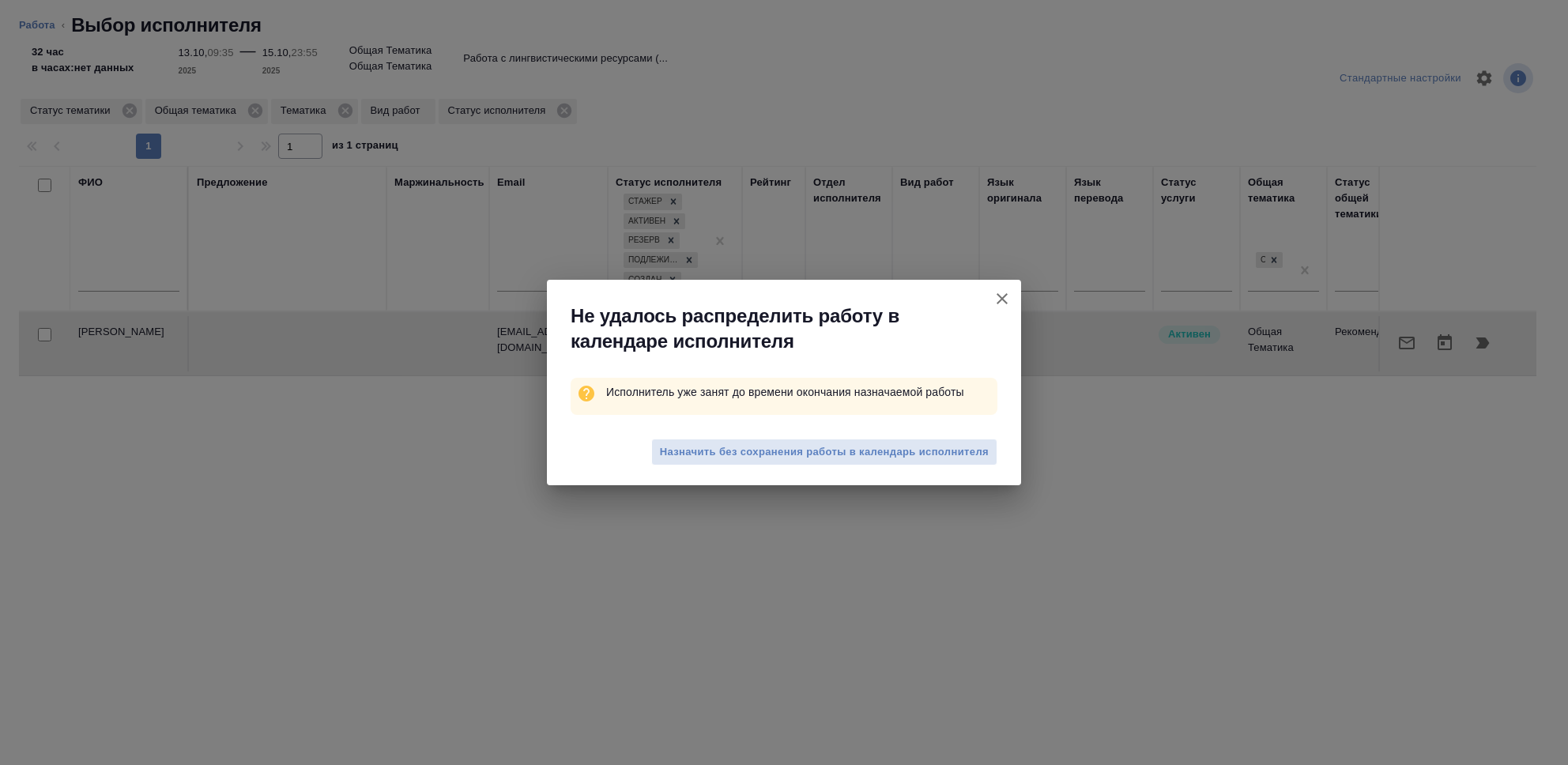
drag, startPoint x: 763, startPoint y: 448, endPoint x: 731, endPoint y: 501, distance: 61.9
click at [763, 448] on span "Назначить без сохранения работы в календарь исполнителя" at bounding box center [824, 453] width 329 height 18
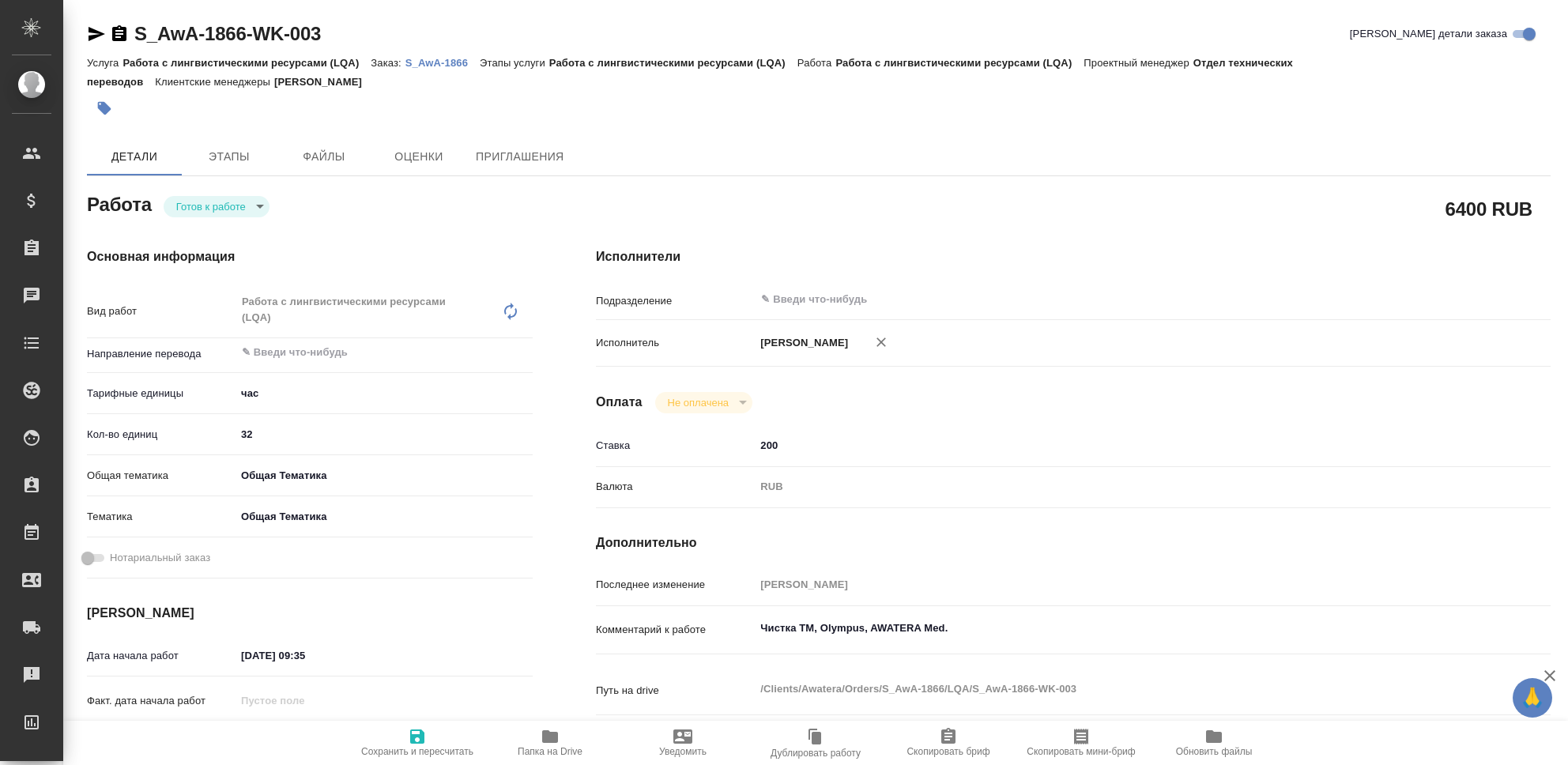
type textarea "x"
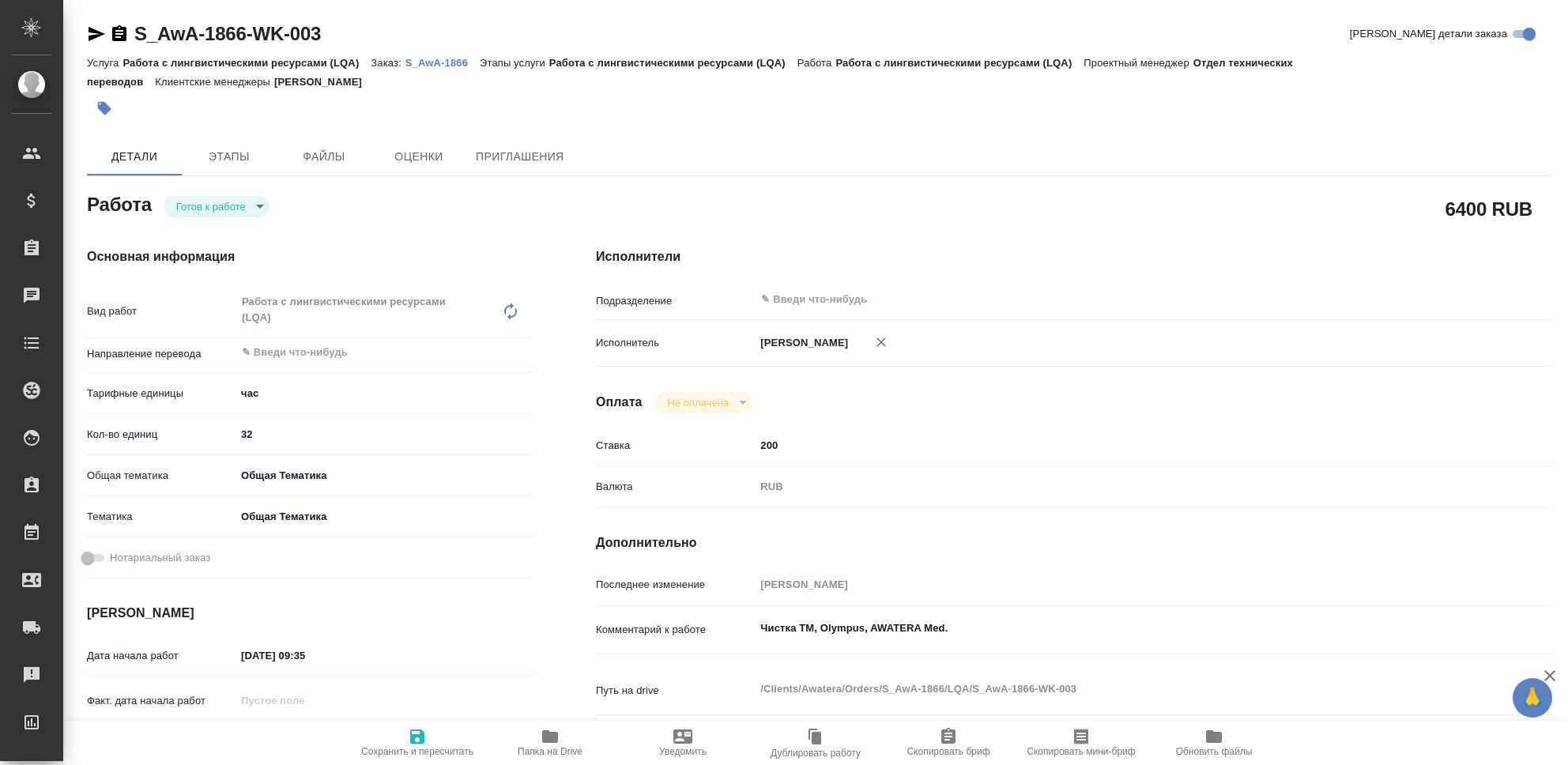
type textarea "x"
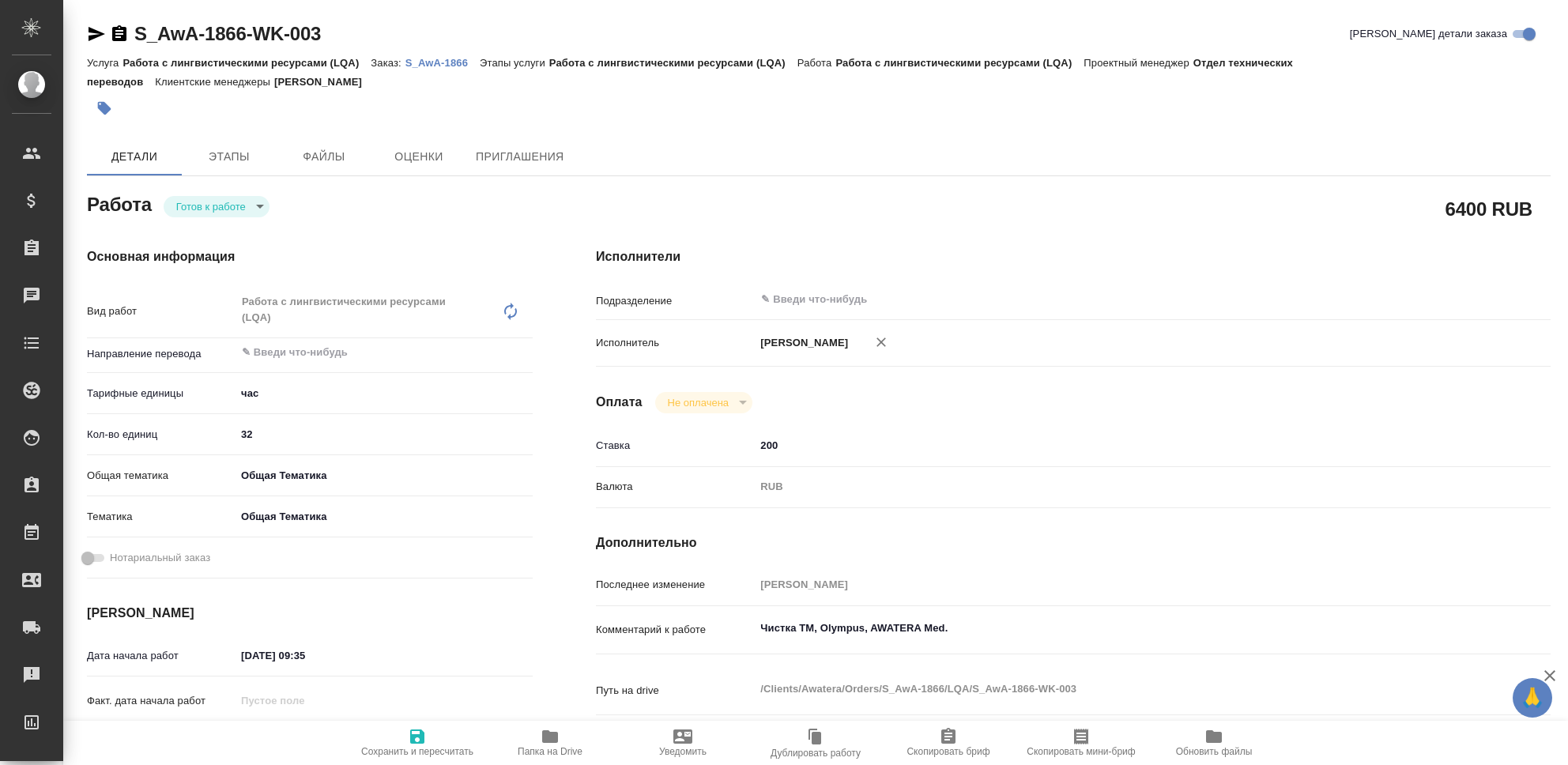
type textarea "x"
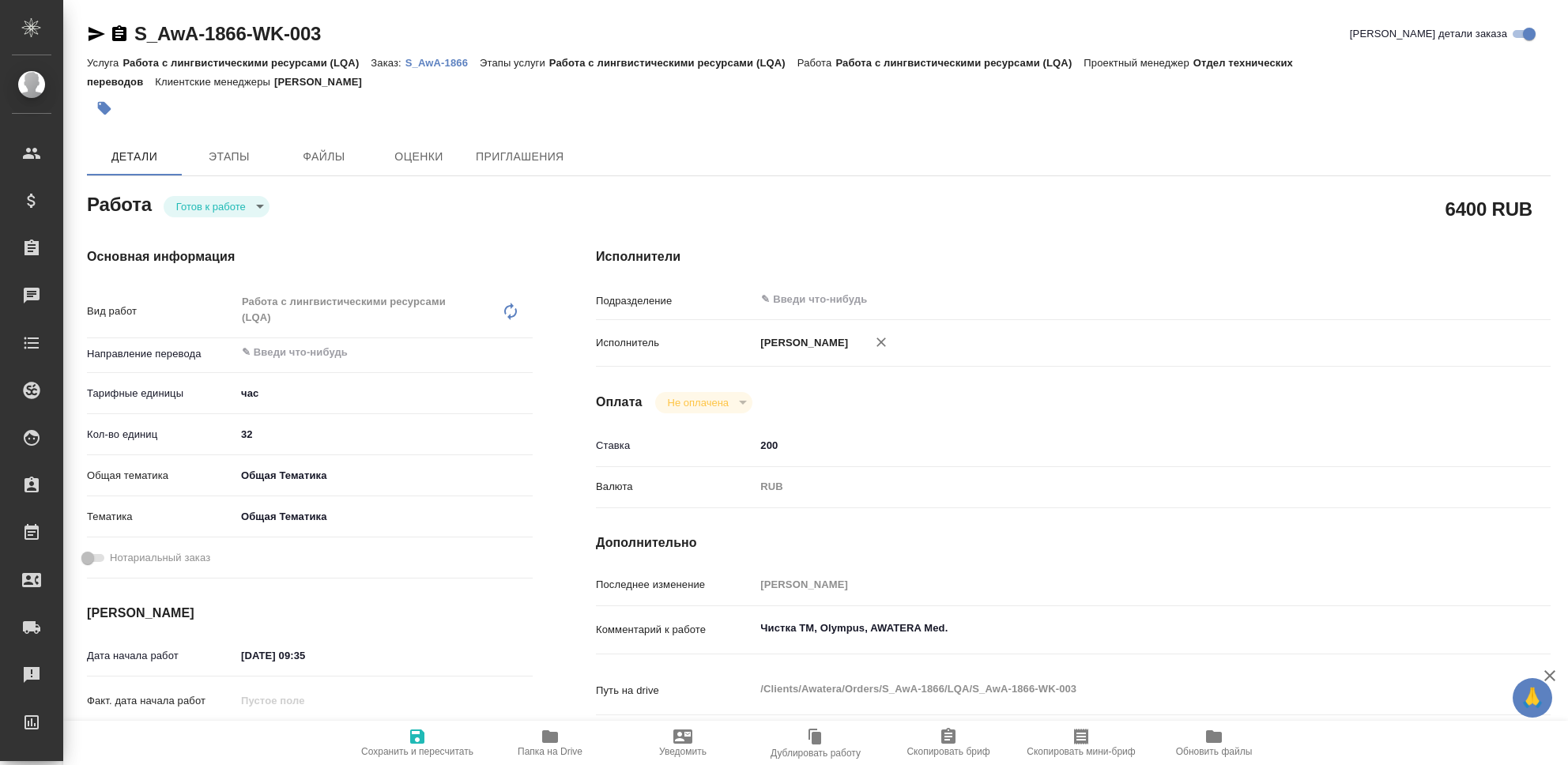
type textarea "x"
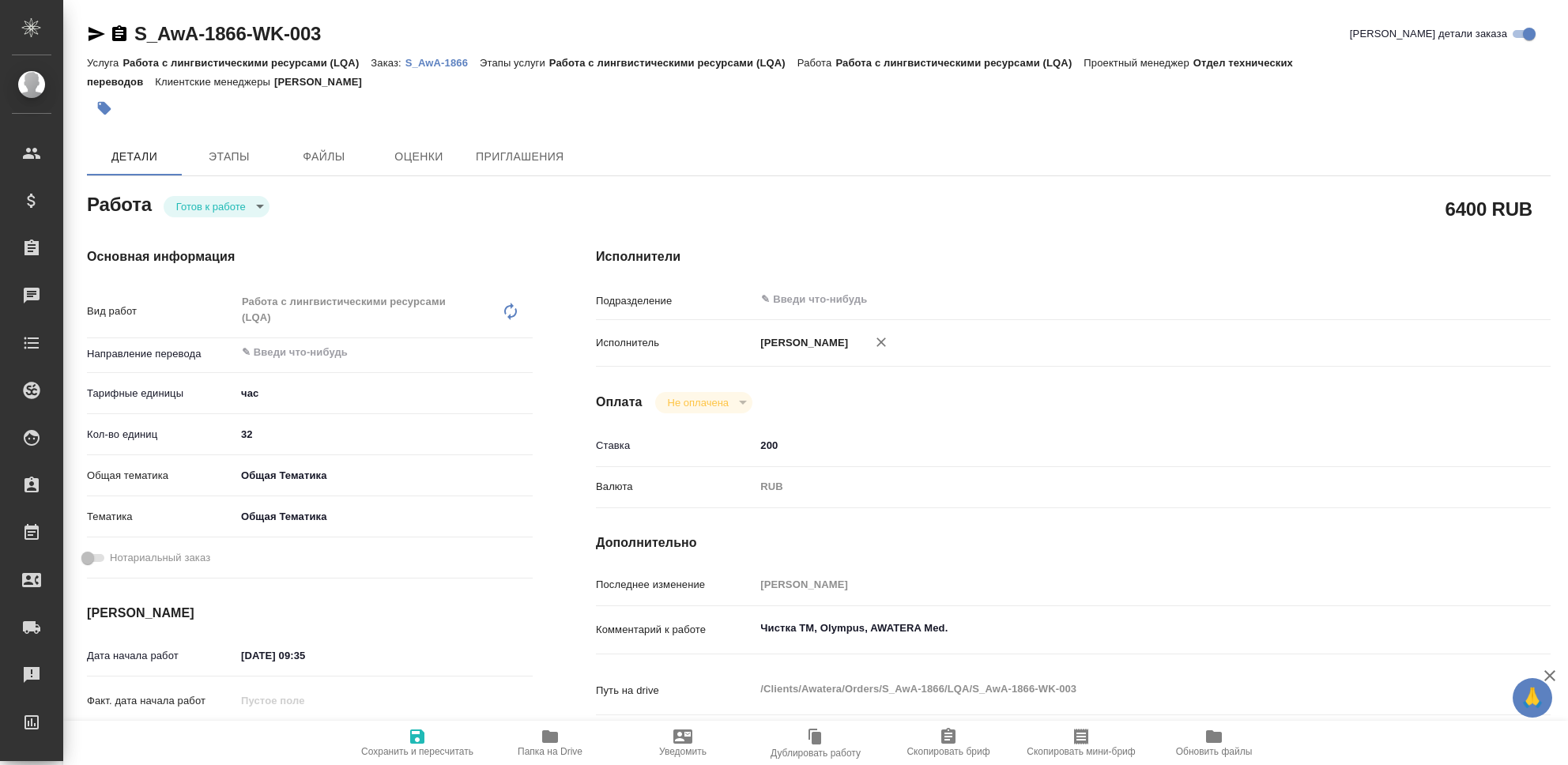
type textarea "x"
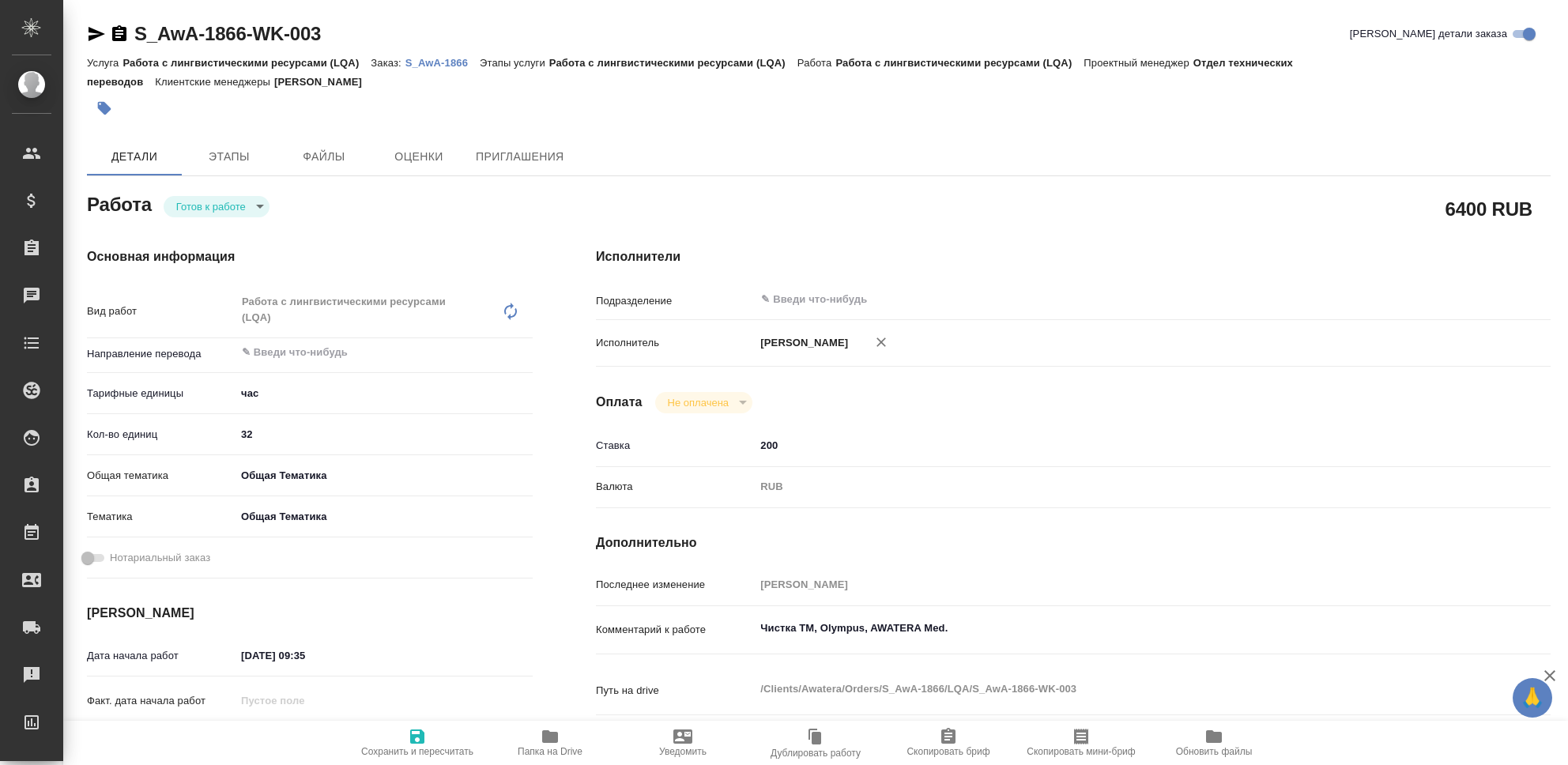
type textarea "x"
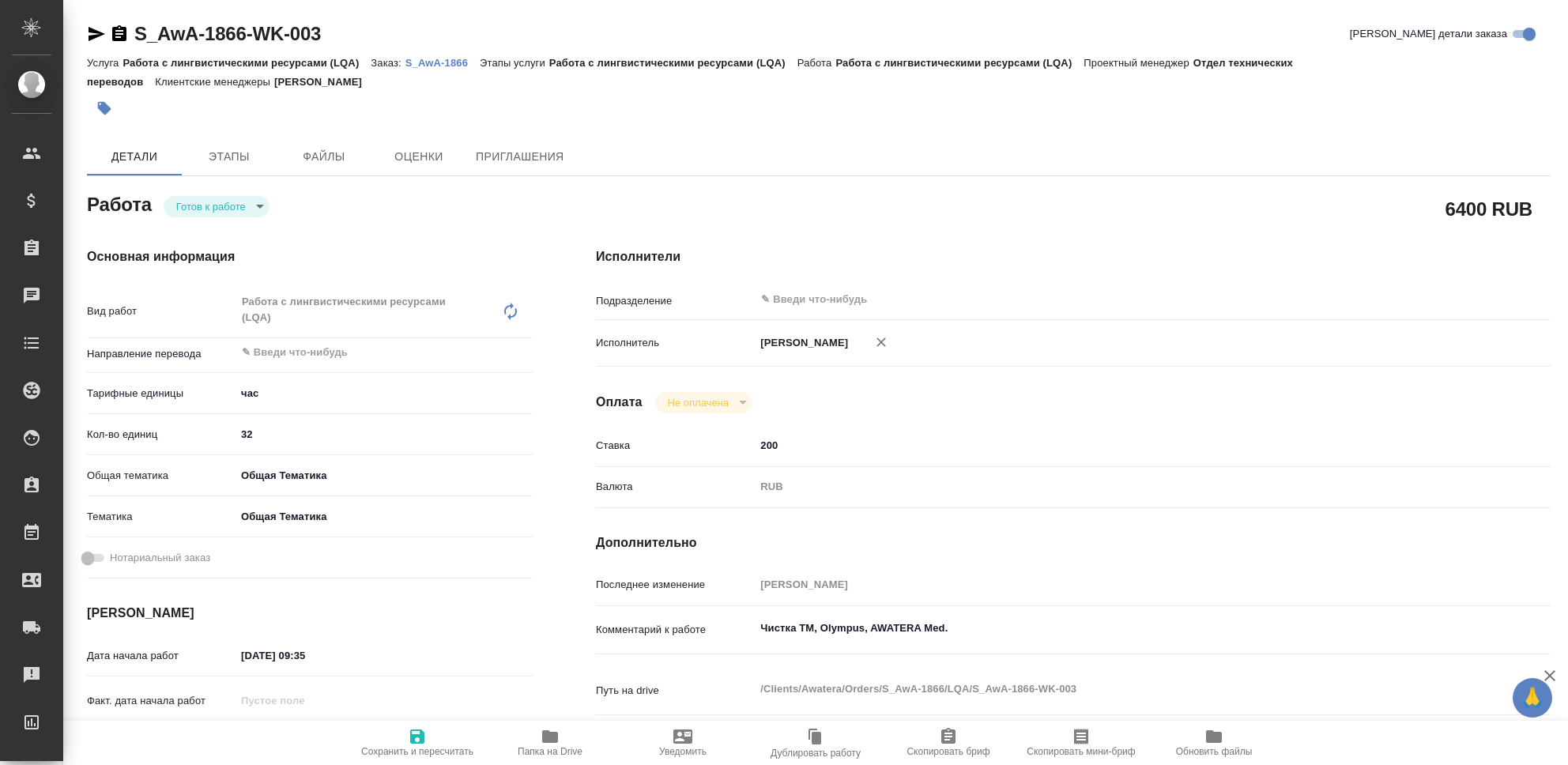
click at [254, 208] on body "🙏 .cls-1 fill:#fff; AWATERA [PERSON_NAME] Клиенты Спецификации Заказы 0 Чаты To…" at bounding box center [784, 382] width 1568 height 765
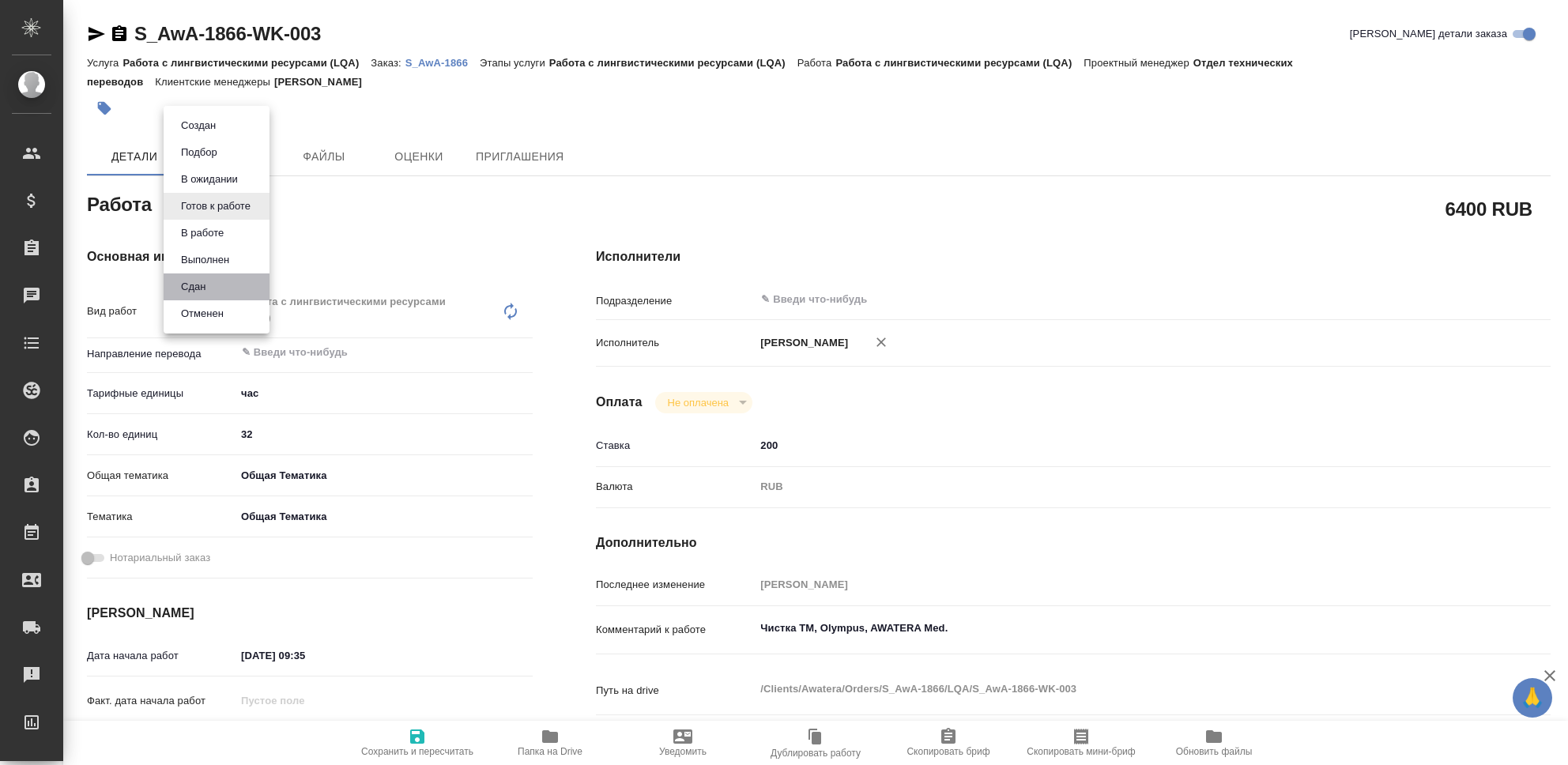
click at [215, 276] on li "Сдан" at bounding box center [216, 287] width 106 height 27
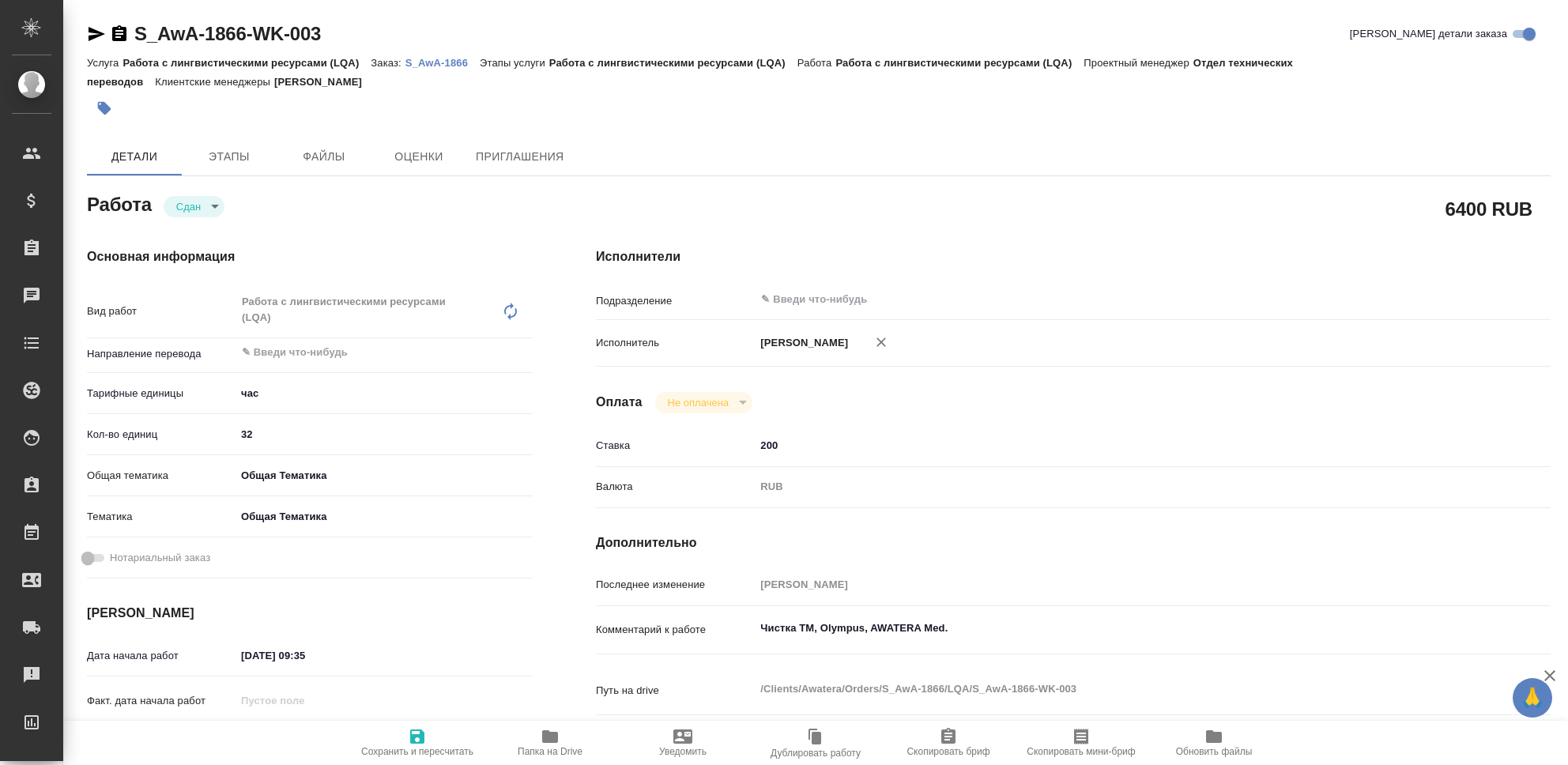
type textarea "x"
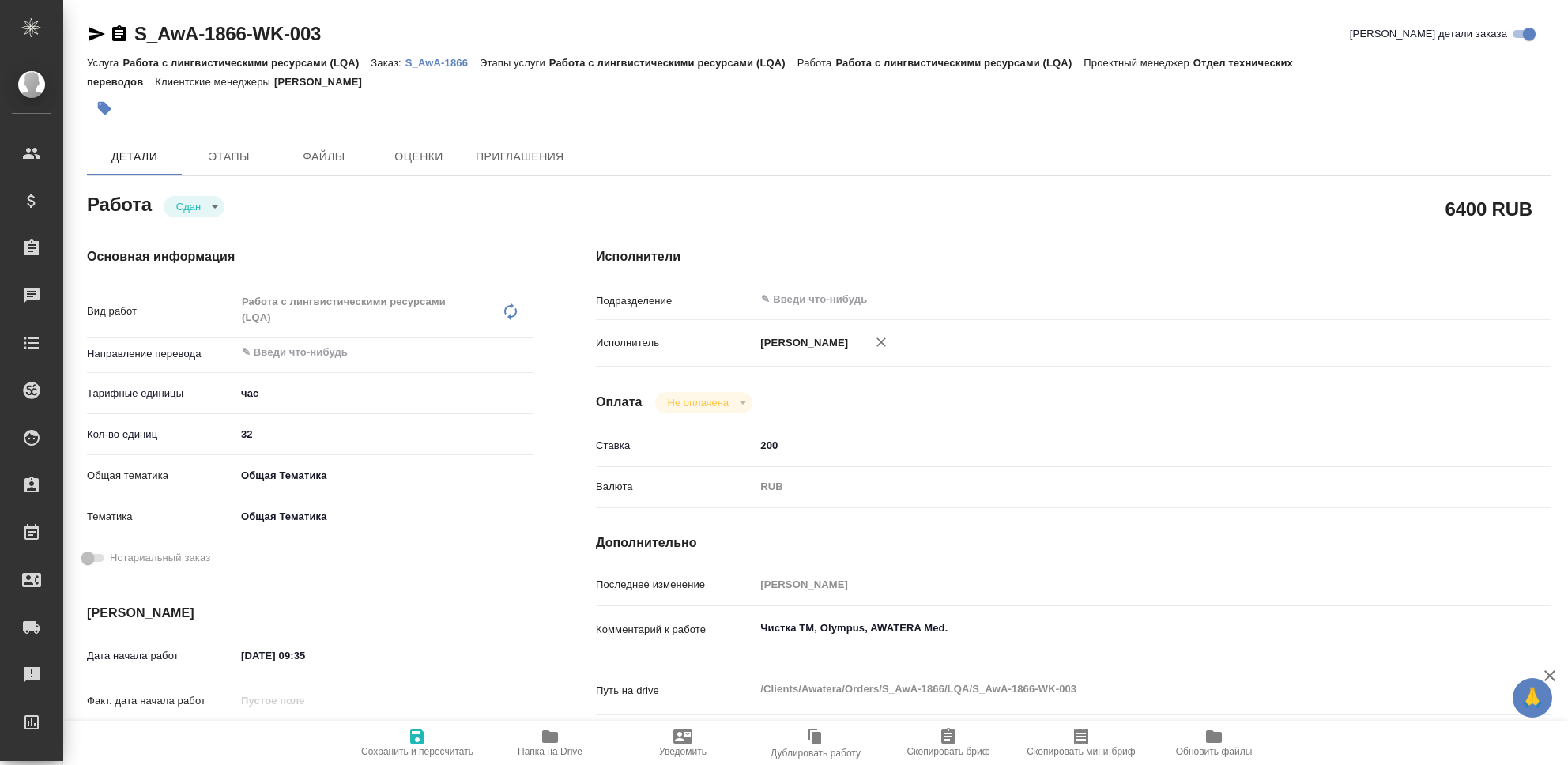
type textarea "x"
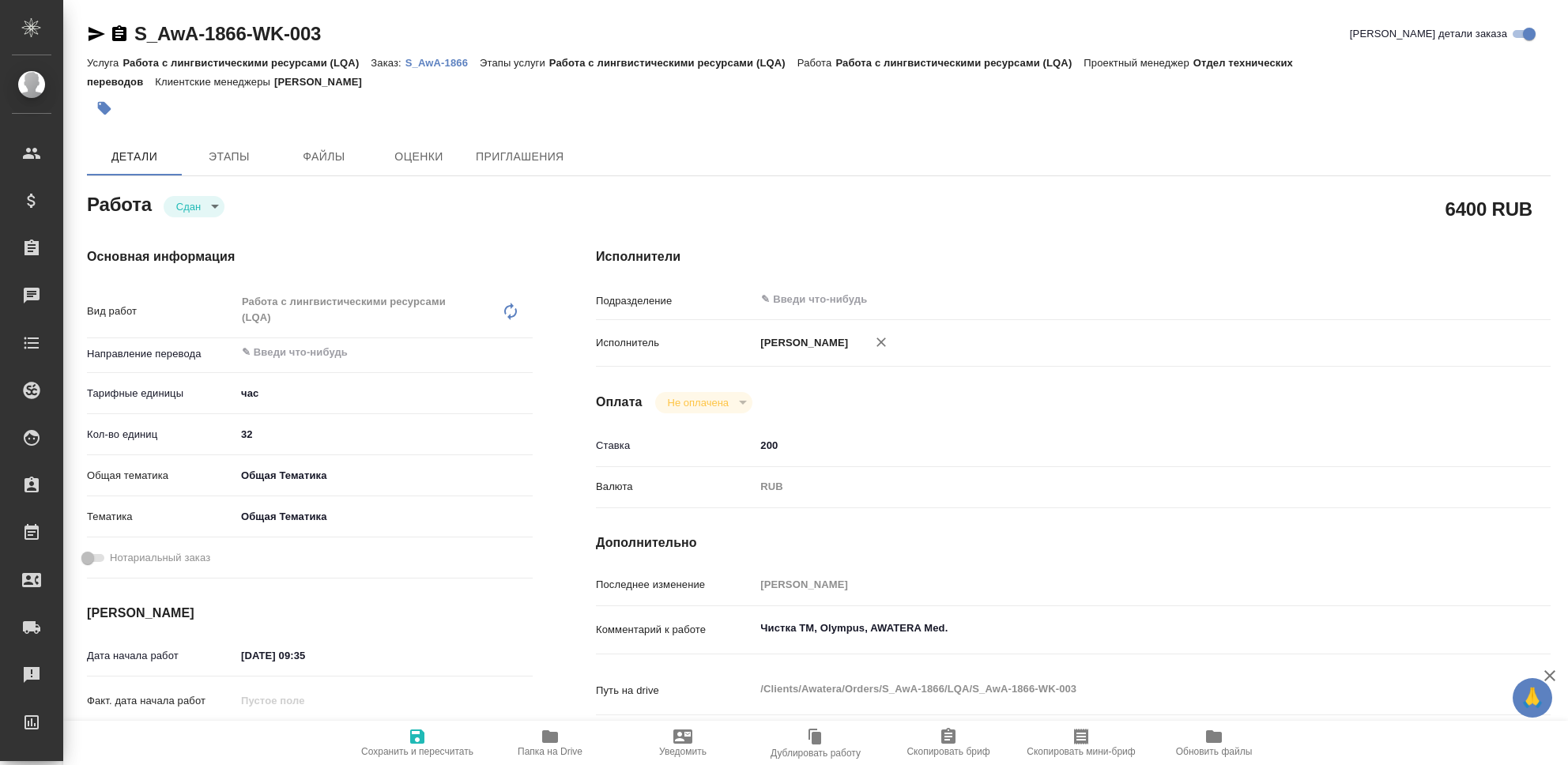
type textarea "x"
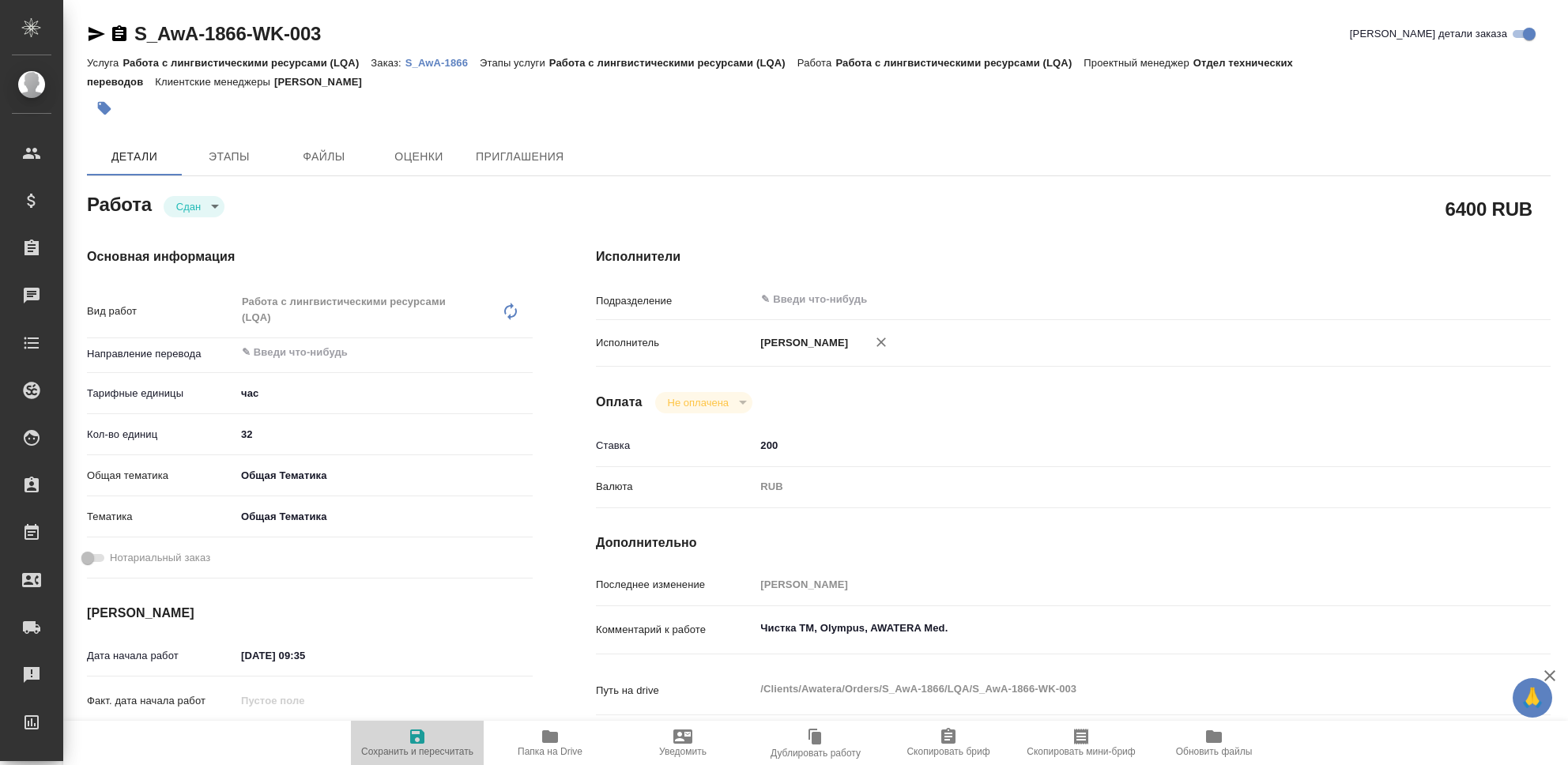
click at [416, 739] on icon "button" at bounding box center [417, 736] width 19 height 19
type textarea "x"
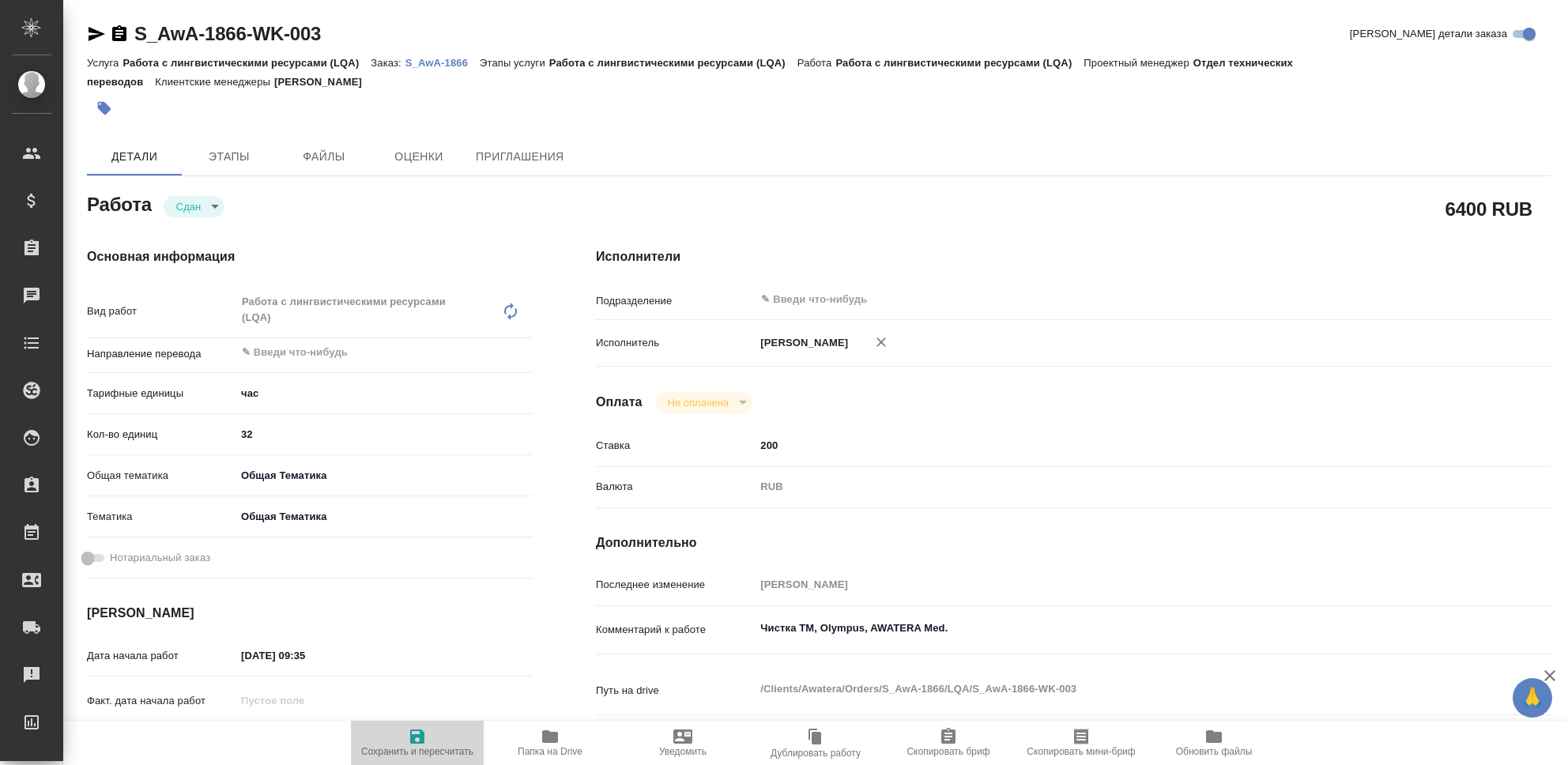
type textarea "x"
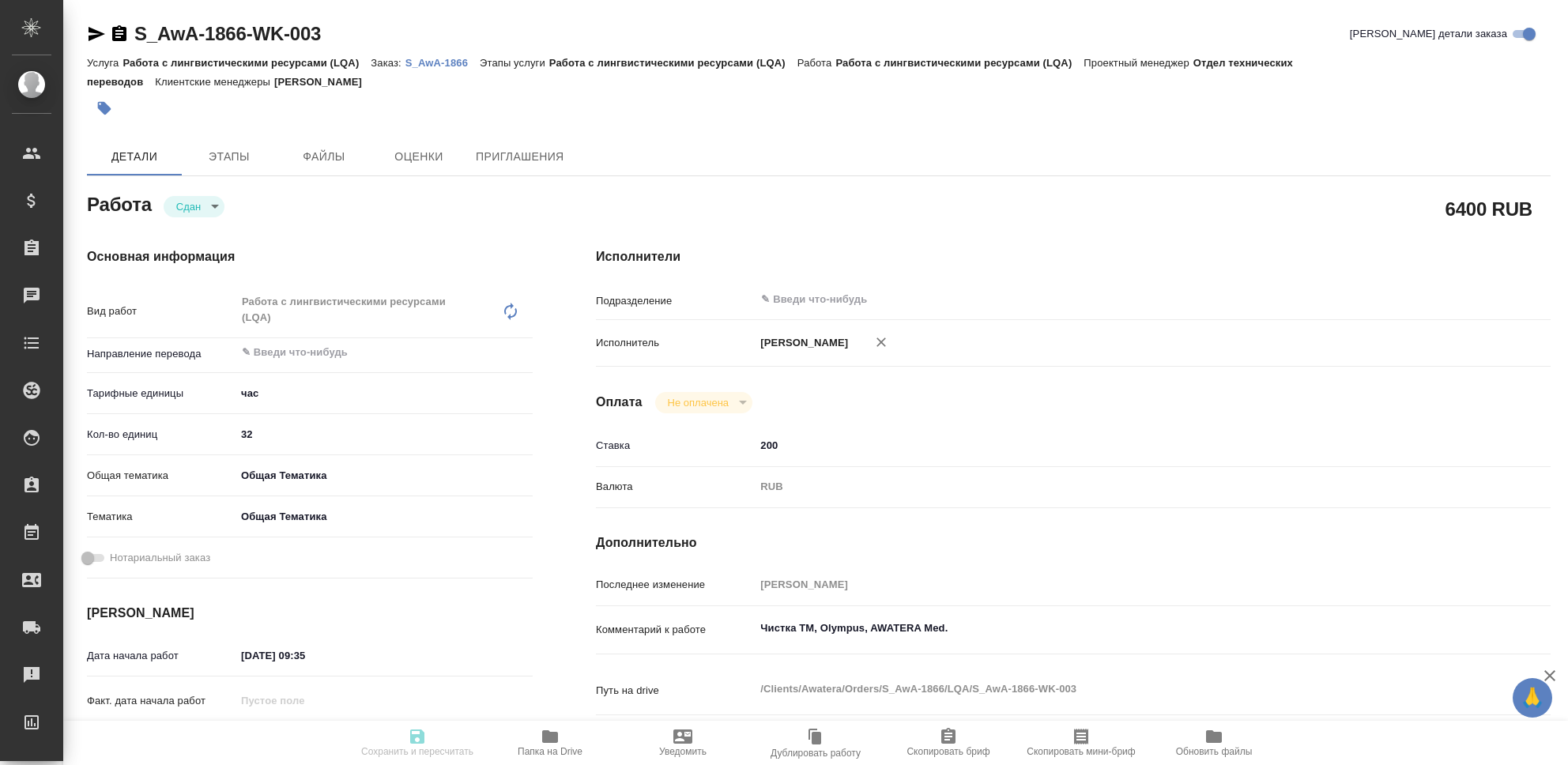
type textarea "x"
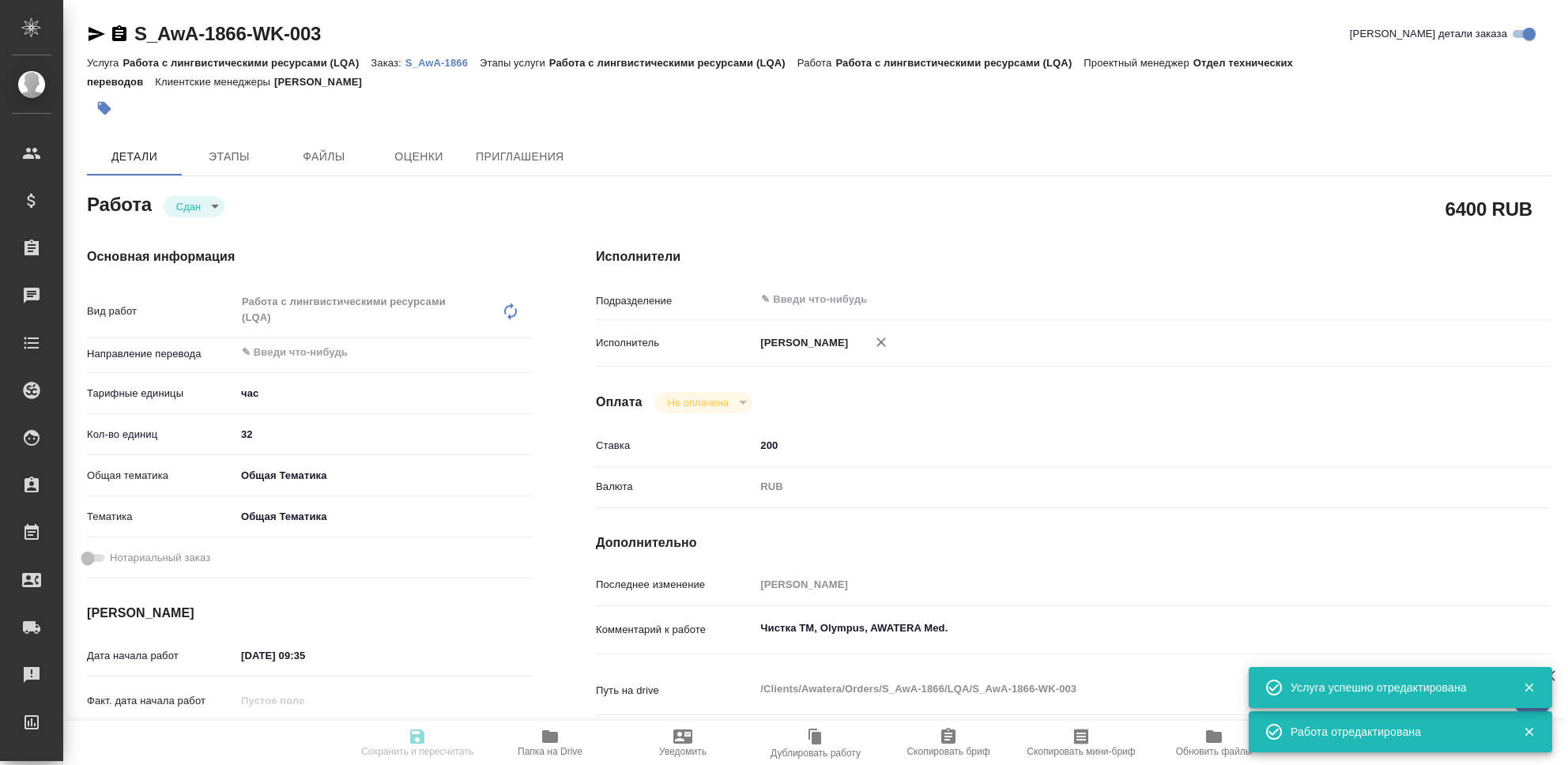
type input "closed"
type textarea "Работа с лингвистическими ресурсами (LQA)"
type textarea "x"
type input "5a8b1489cc6b4906c91bfd93"
type input "32"
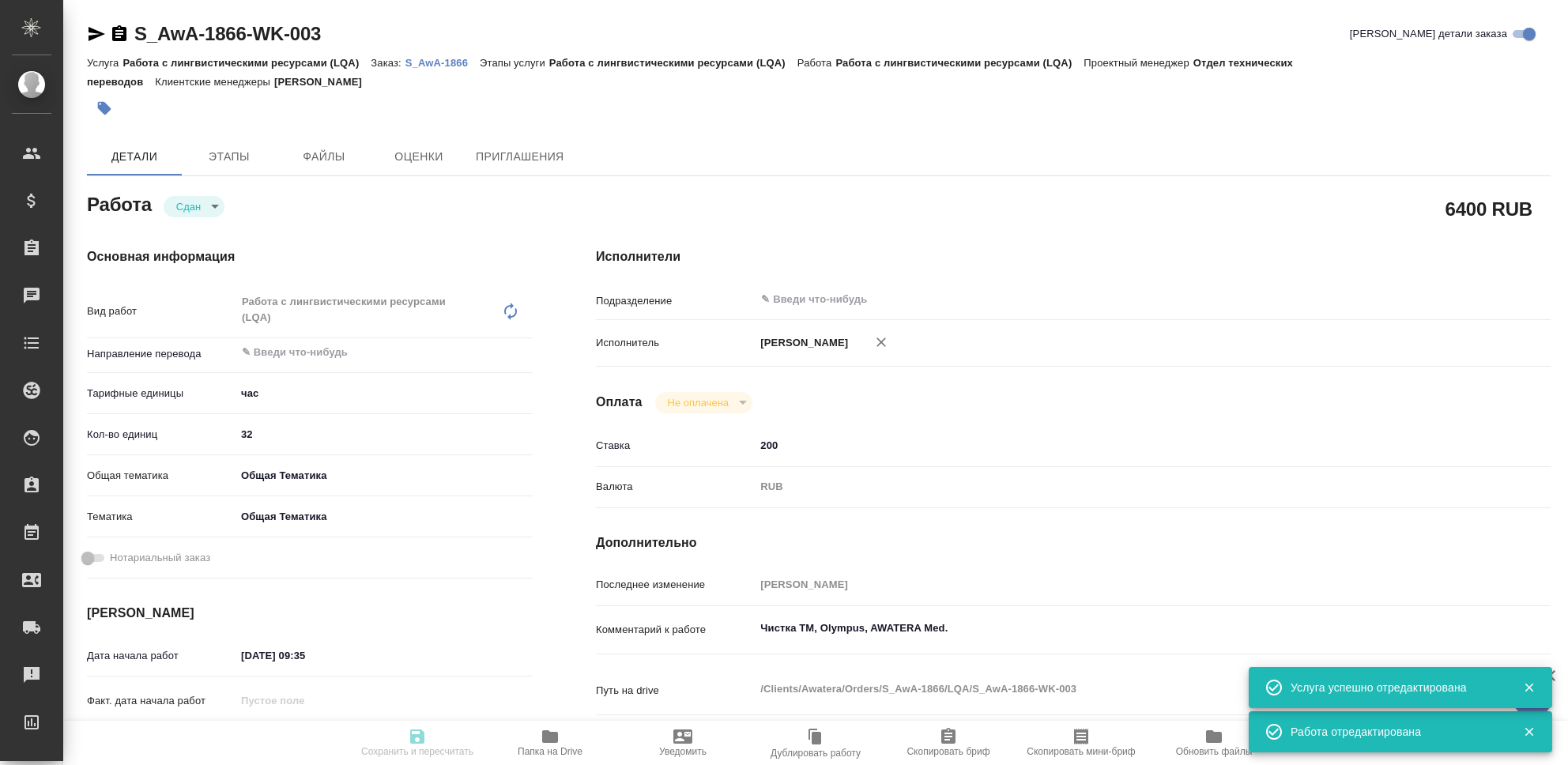
type input "obtem"
type input "6012b1ca196b0e5c9229a120"
type input "13.10.2025 09:35"
type input "15.10.2025 23:55"
type input "13.10.2025 09:36"
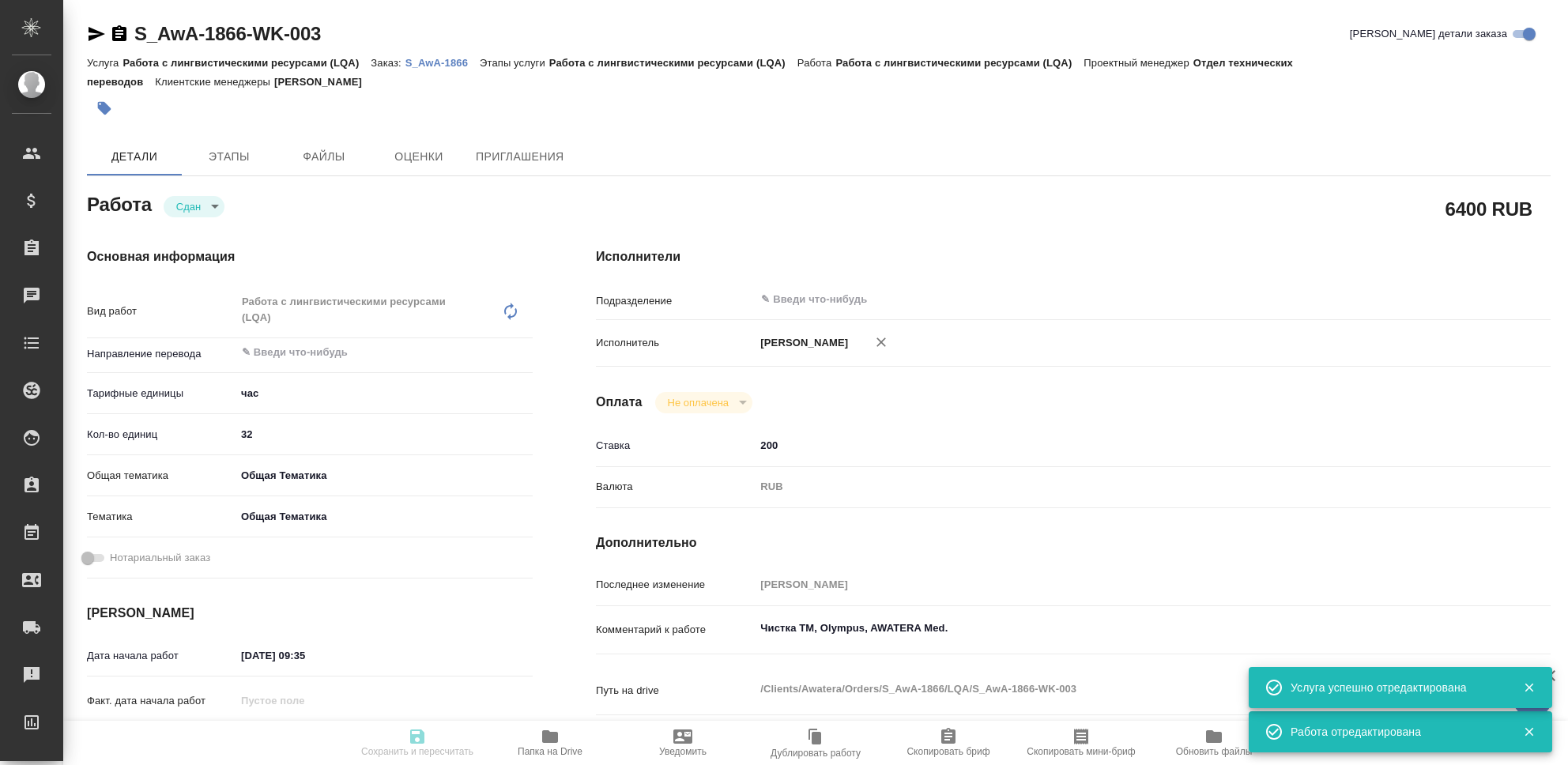
type input "15.10.2025 23:55"
type input "notPayed"
type input "200"
type input "RUB"
type input "[PERSON_NAME]"
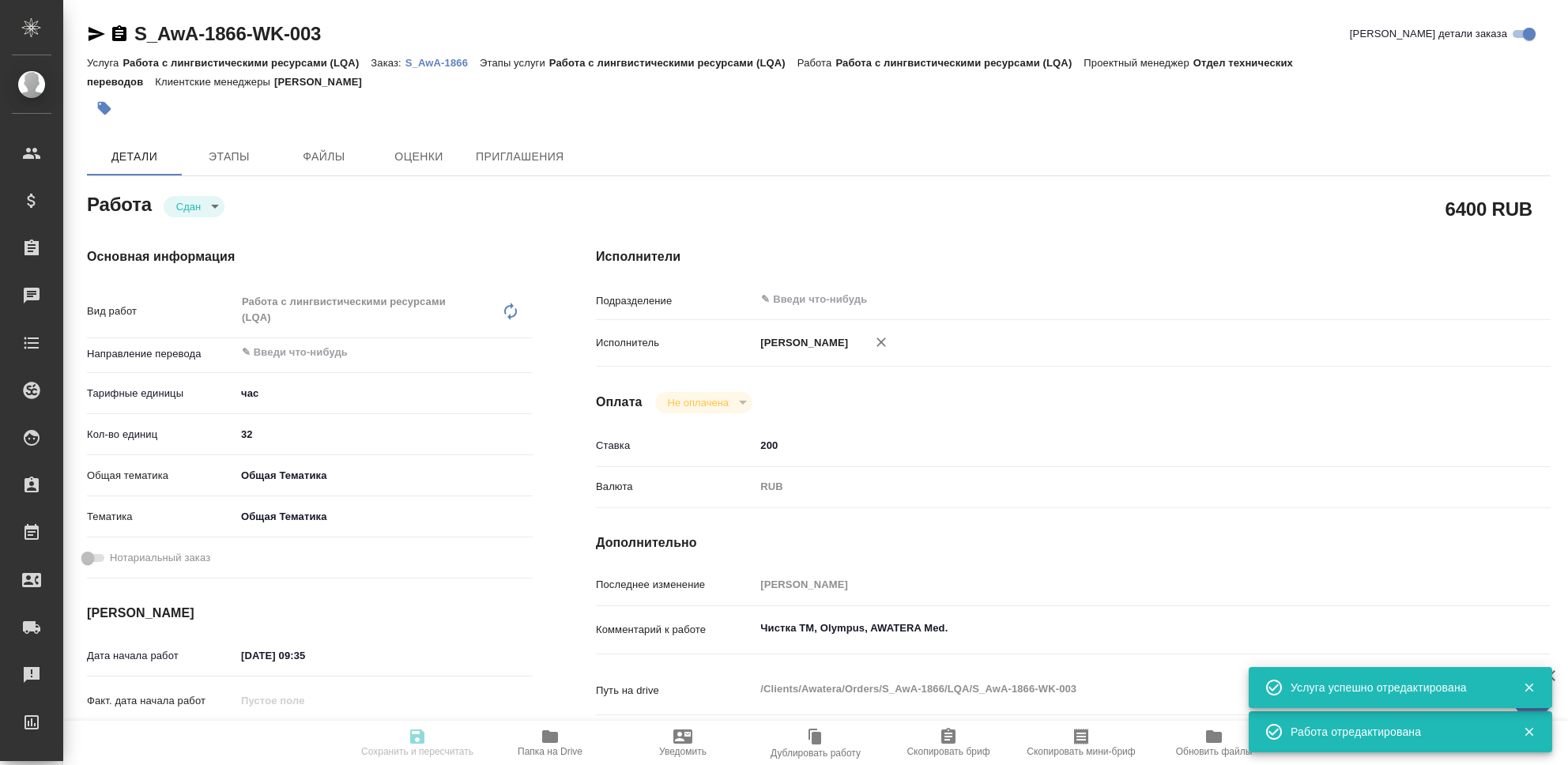
type textarea "Чистка ТМ, Olympus, AWATERA Med."
type textarea "x"
type textarea "/Clients/Awatera/Orders/S_AwA-1866/LQA/S_AwA-1866-WK-003"
type textarea "x"
type input "S_AwA-1866"
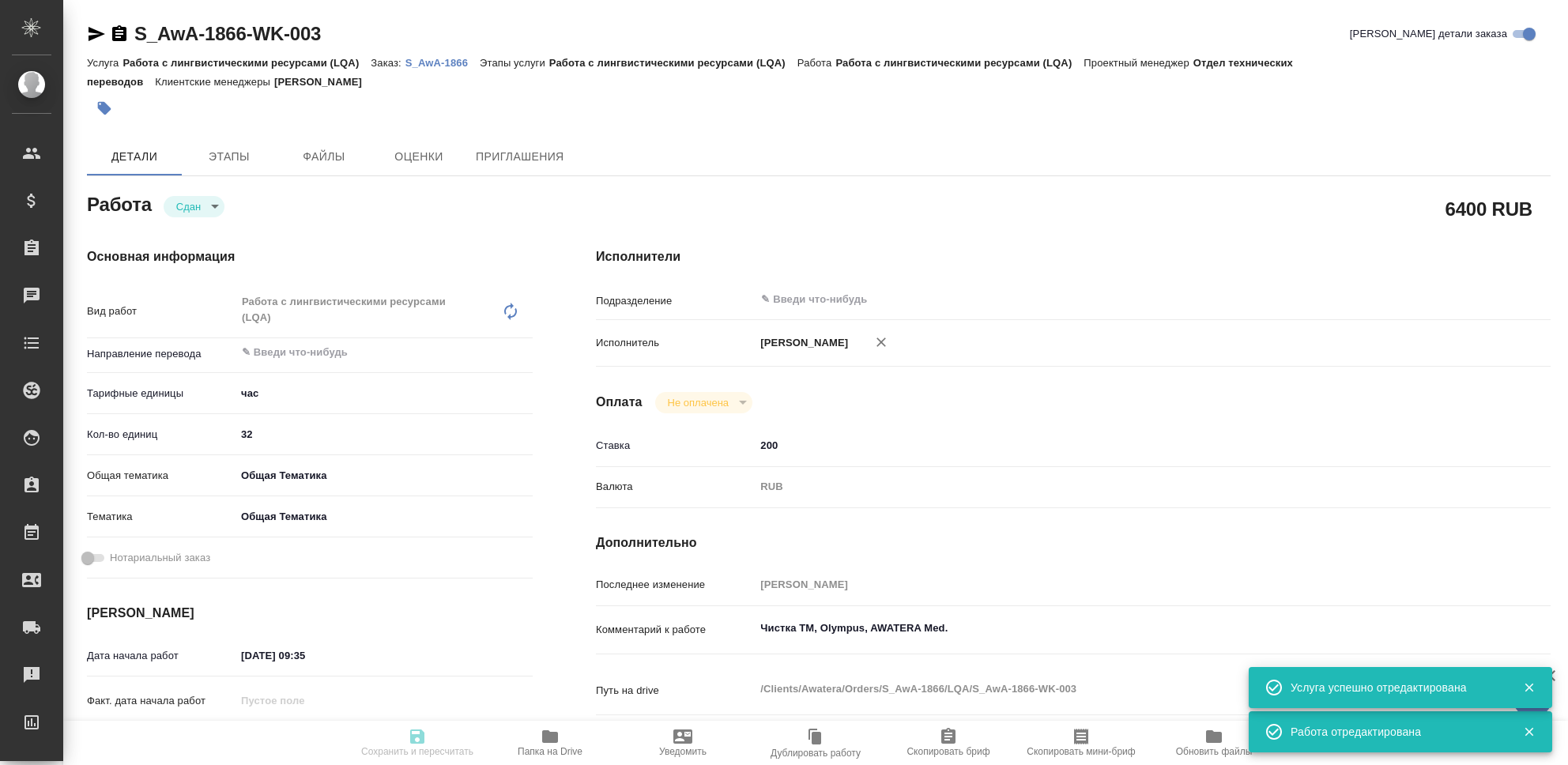
type input "Работа с лингвистическими ресурсами (LQA)"
type input "[PERSON_NAME]"
type input "/Clients/Awatera/Orders/S_AwA-1866"
type textarea "x"
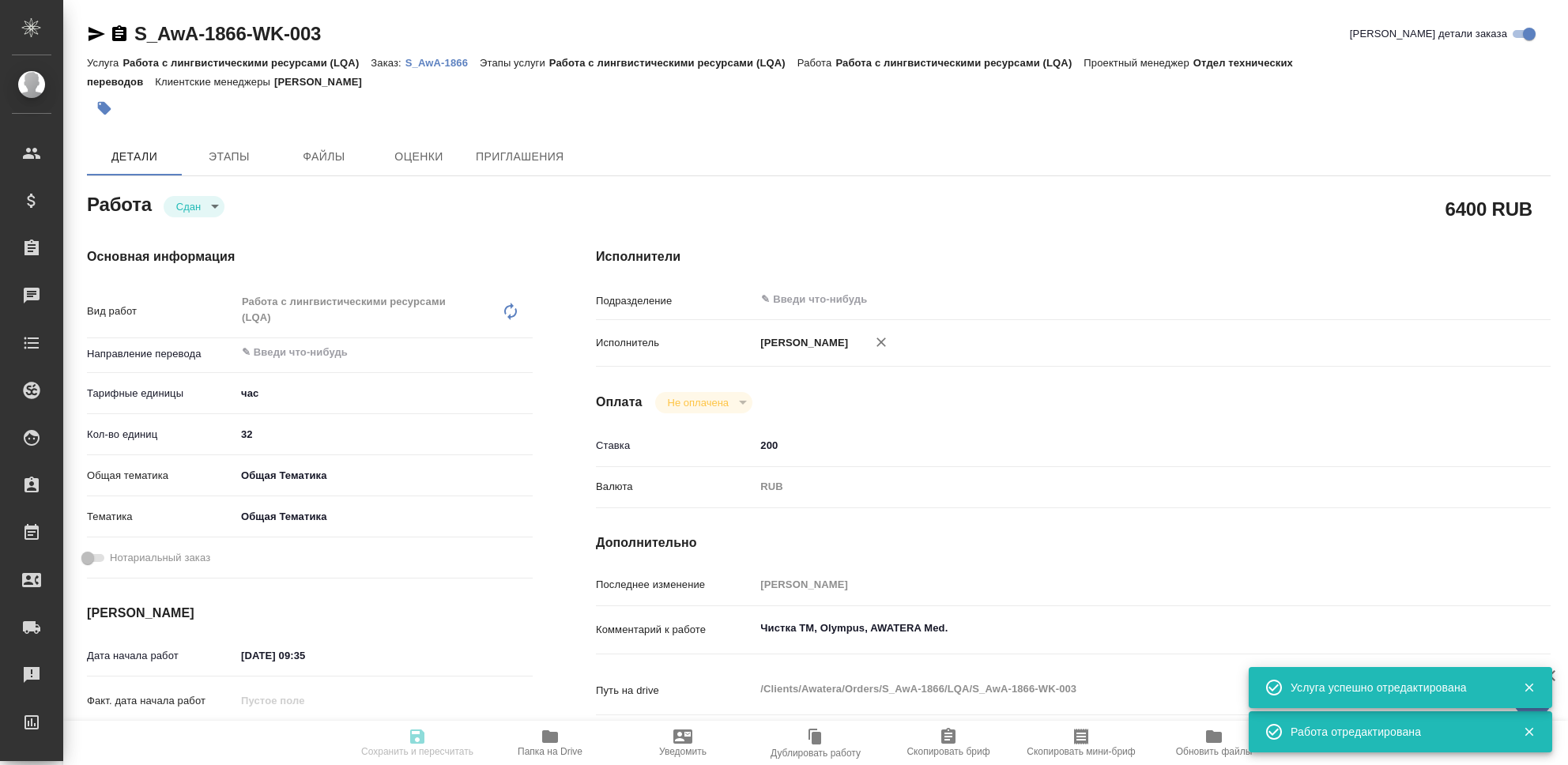
type textarea "x"
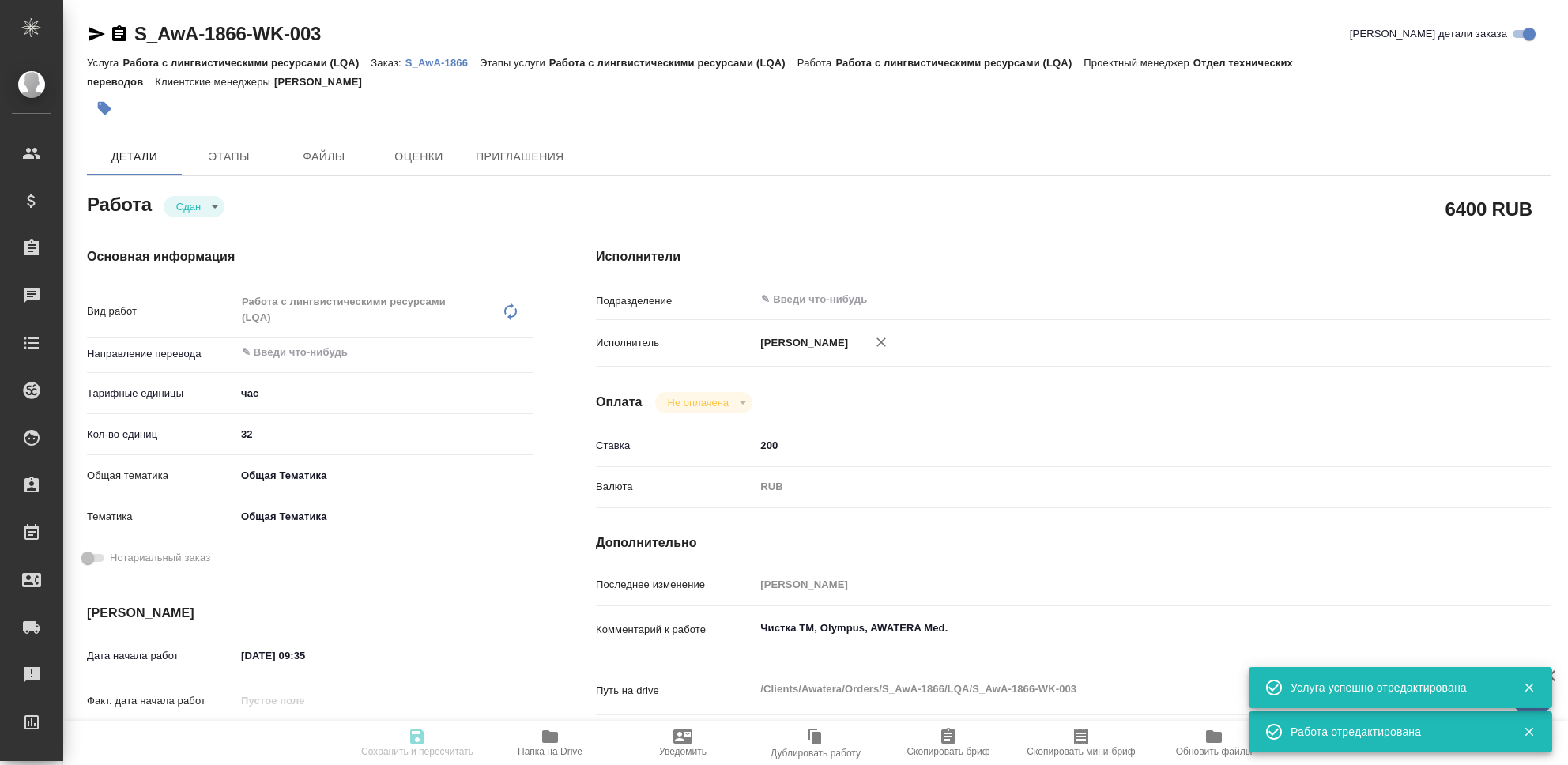
type textarea "x"
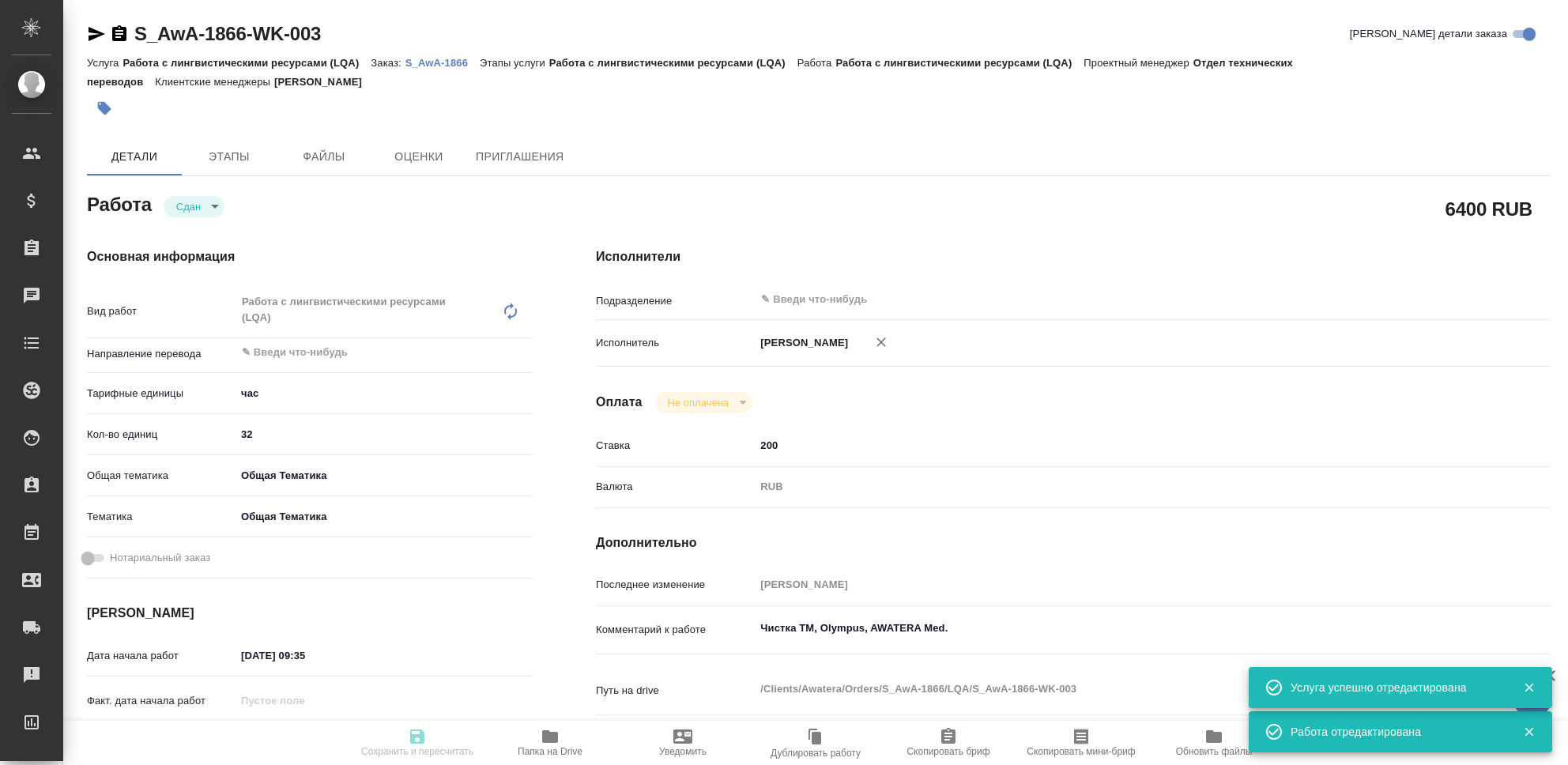
type textarea "x"
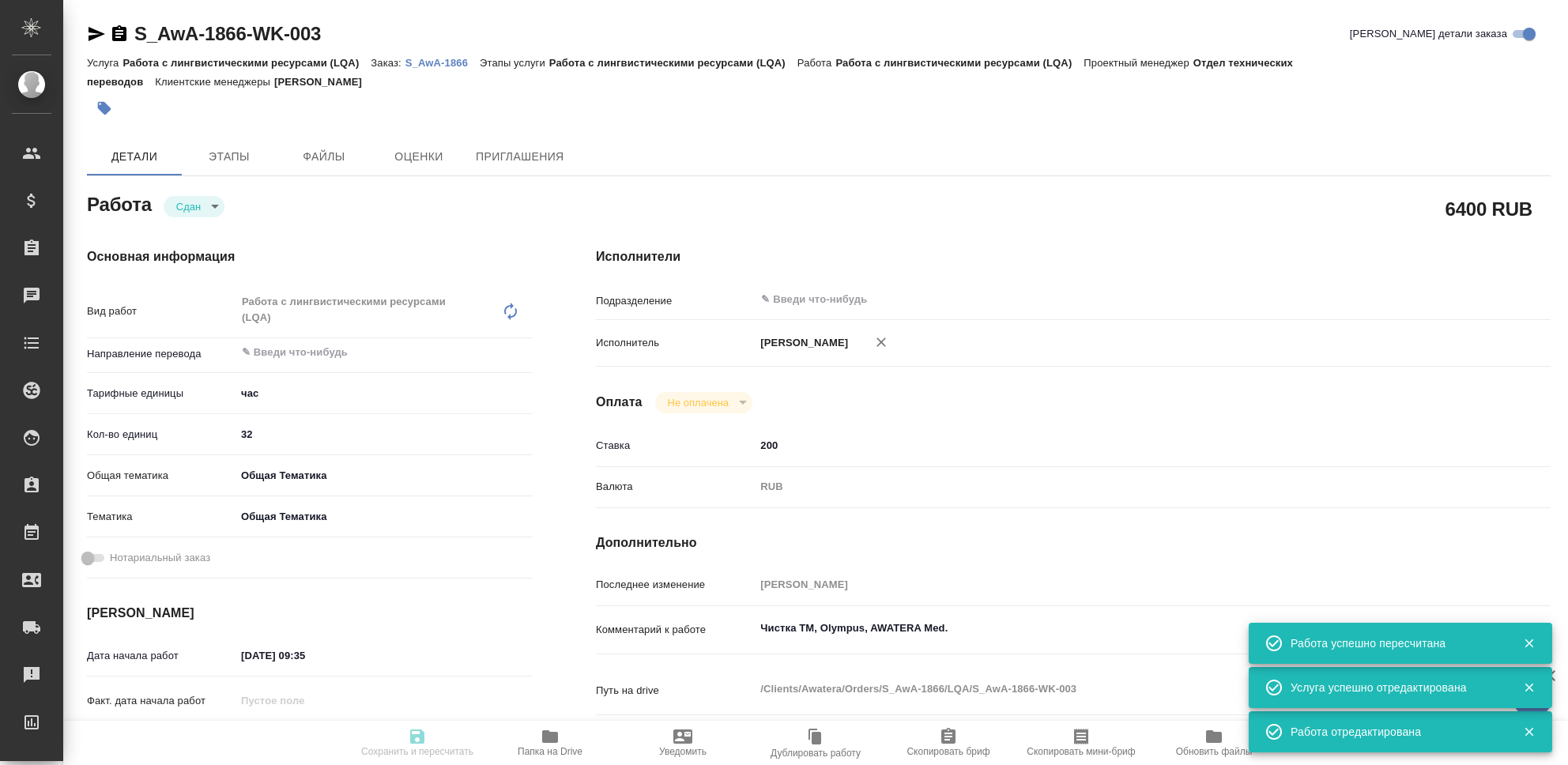
type textarea "x"
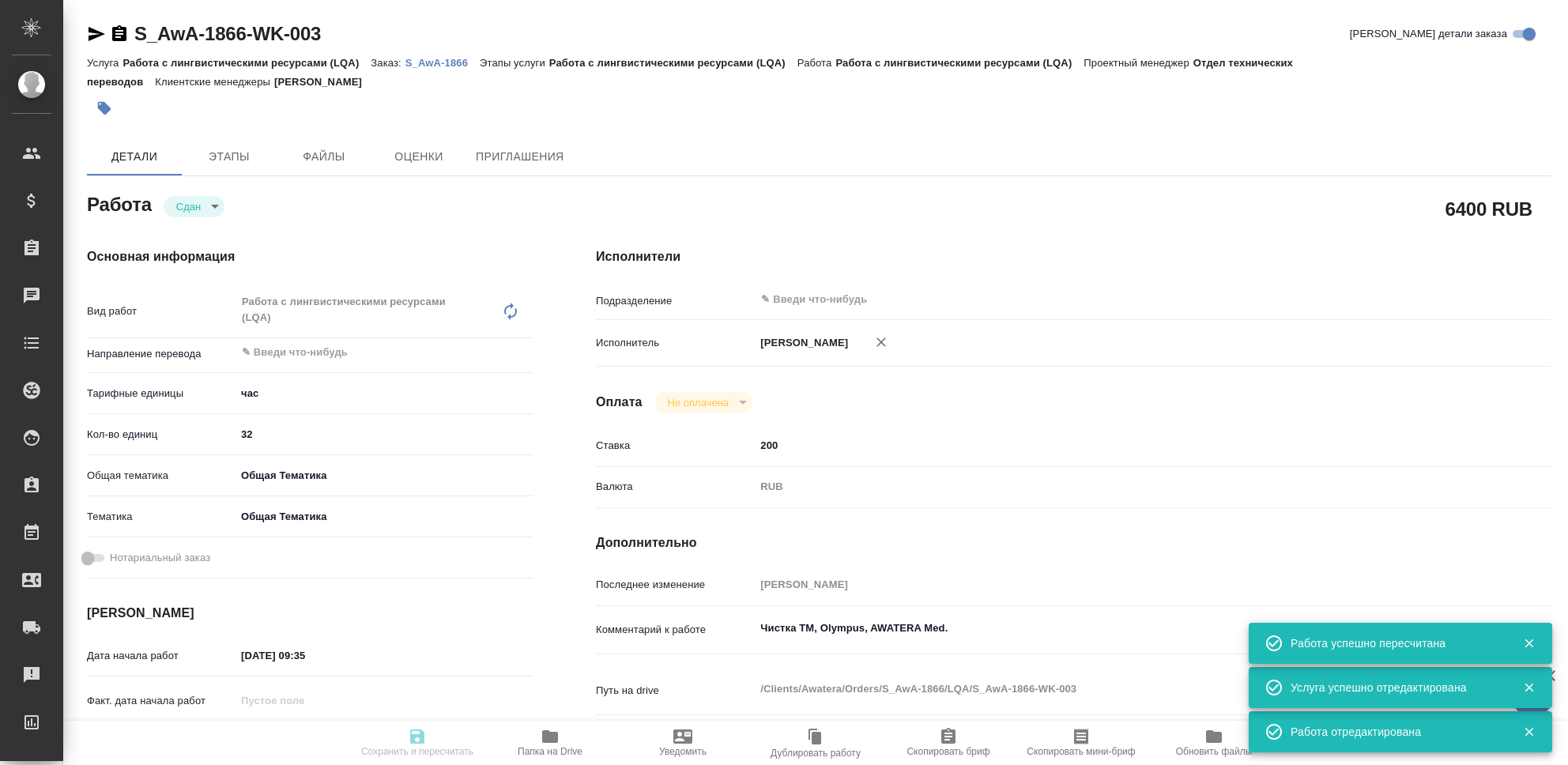
type input "closed"
type textarea "Работа с лингвистическими ресурсами (LQA)"
type textarea "x"
type input "5a8b1489cc6b4906c91bfd93"
type input "32"
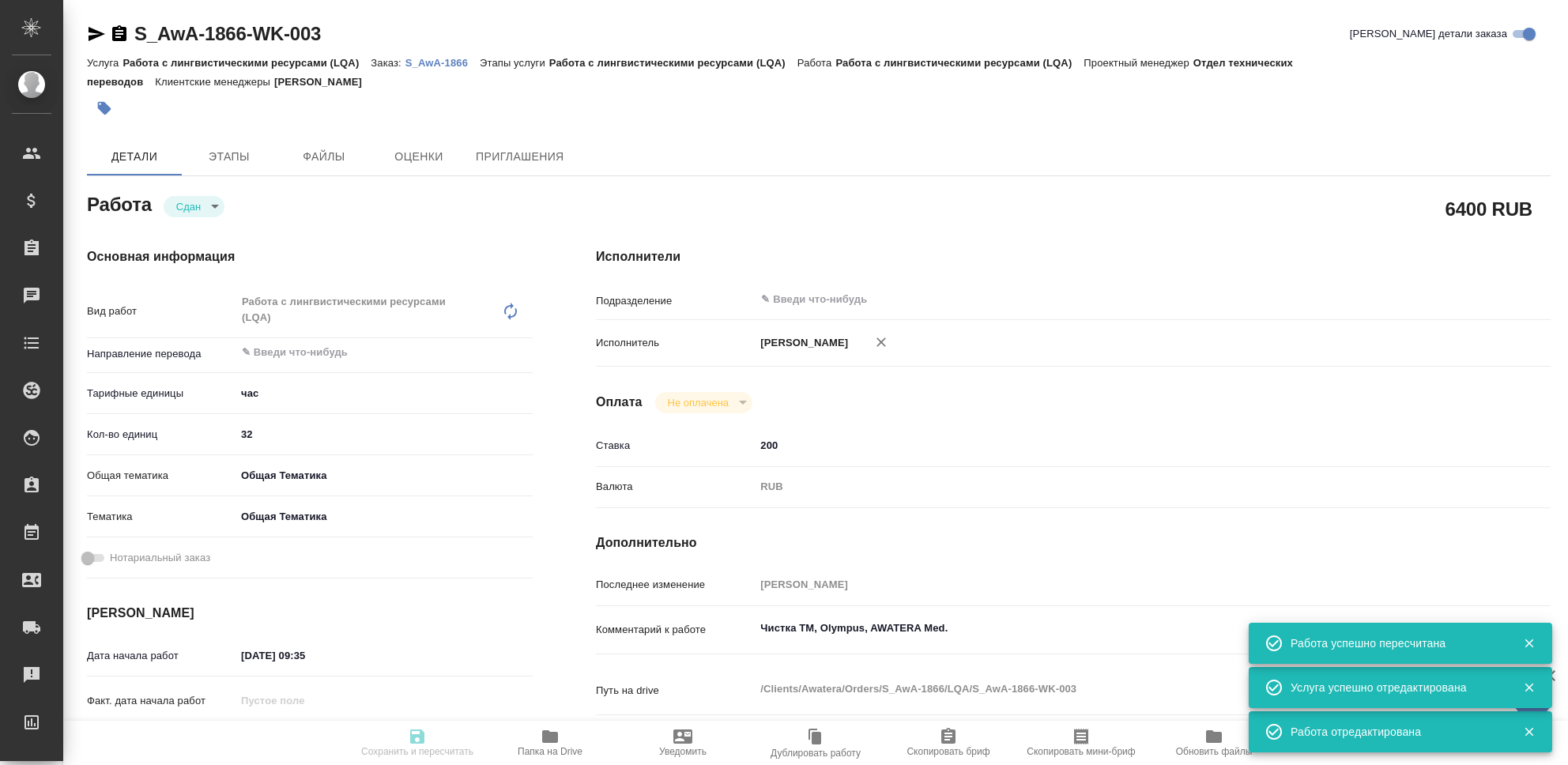
type input "obtem"
type input "6012b1ca196b0e5c9229a120"
type input "13.10.2025 09:35"
type input "15.10.2025 23:55"
type input "13.10.2025 09:36"
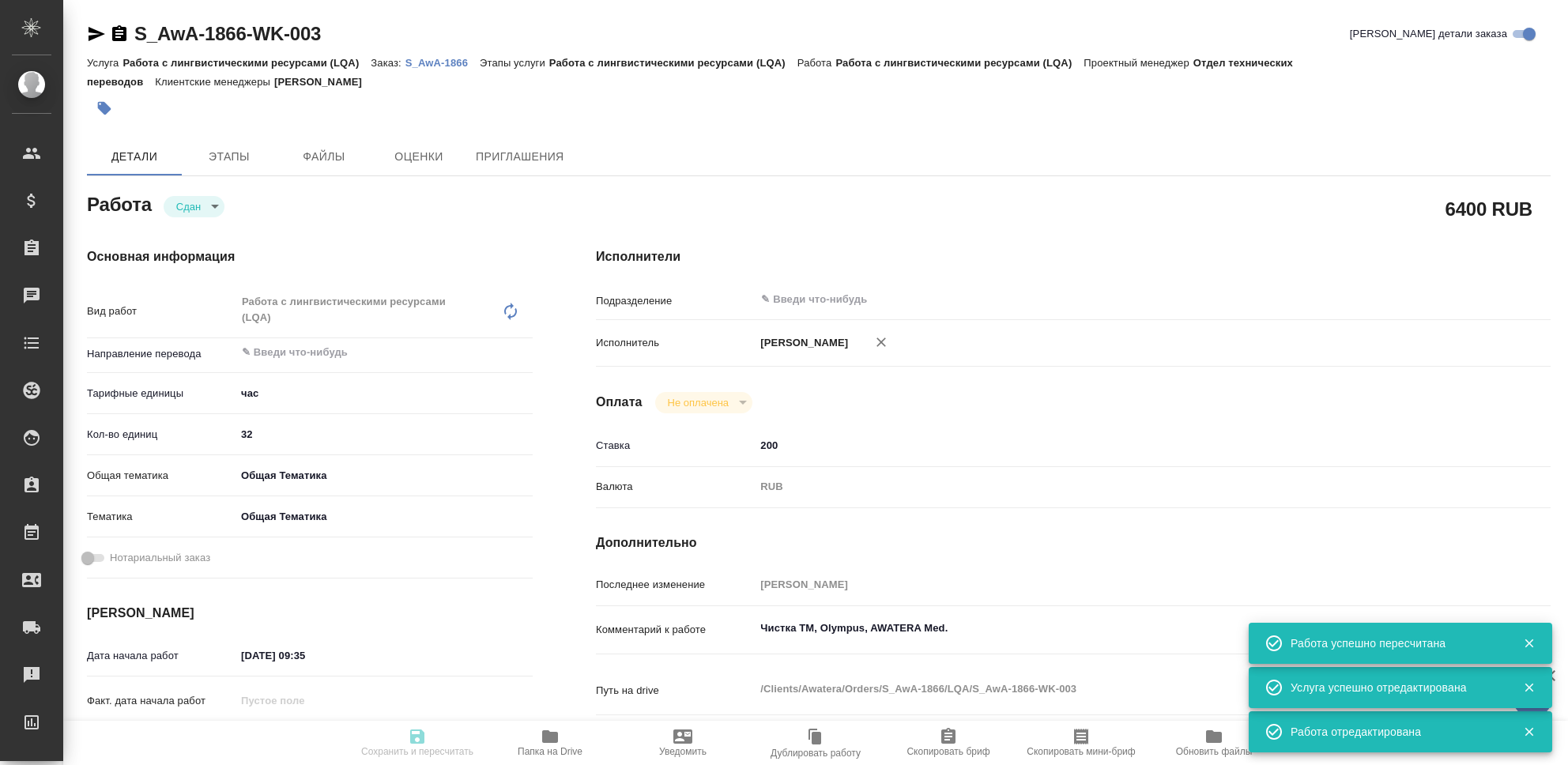
type input "15.10.2025 23:55"
type input "notPayed"
type input "200"
type input "RUB"
type input "[PERSON_NAME]"
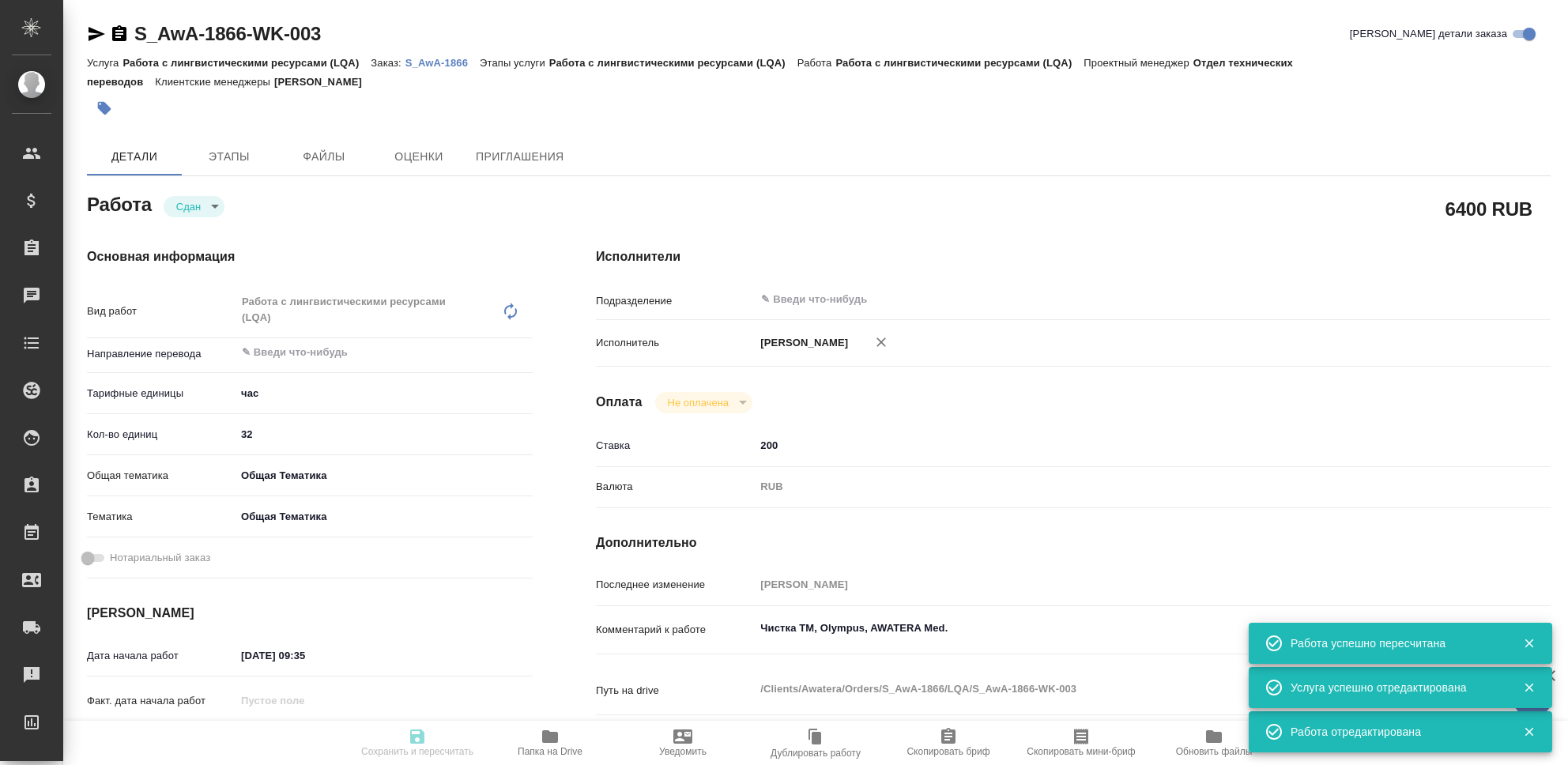
type textarea "Чистка ТМ, Olympus, AWATERA Med."
type textarea "x"
type textarea "/Clients/Awatera/Orders/S_AwA-1866/LQA/S_AwA-1866-WK-003"
type textarea "x"
type input "S_AwA-1866"
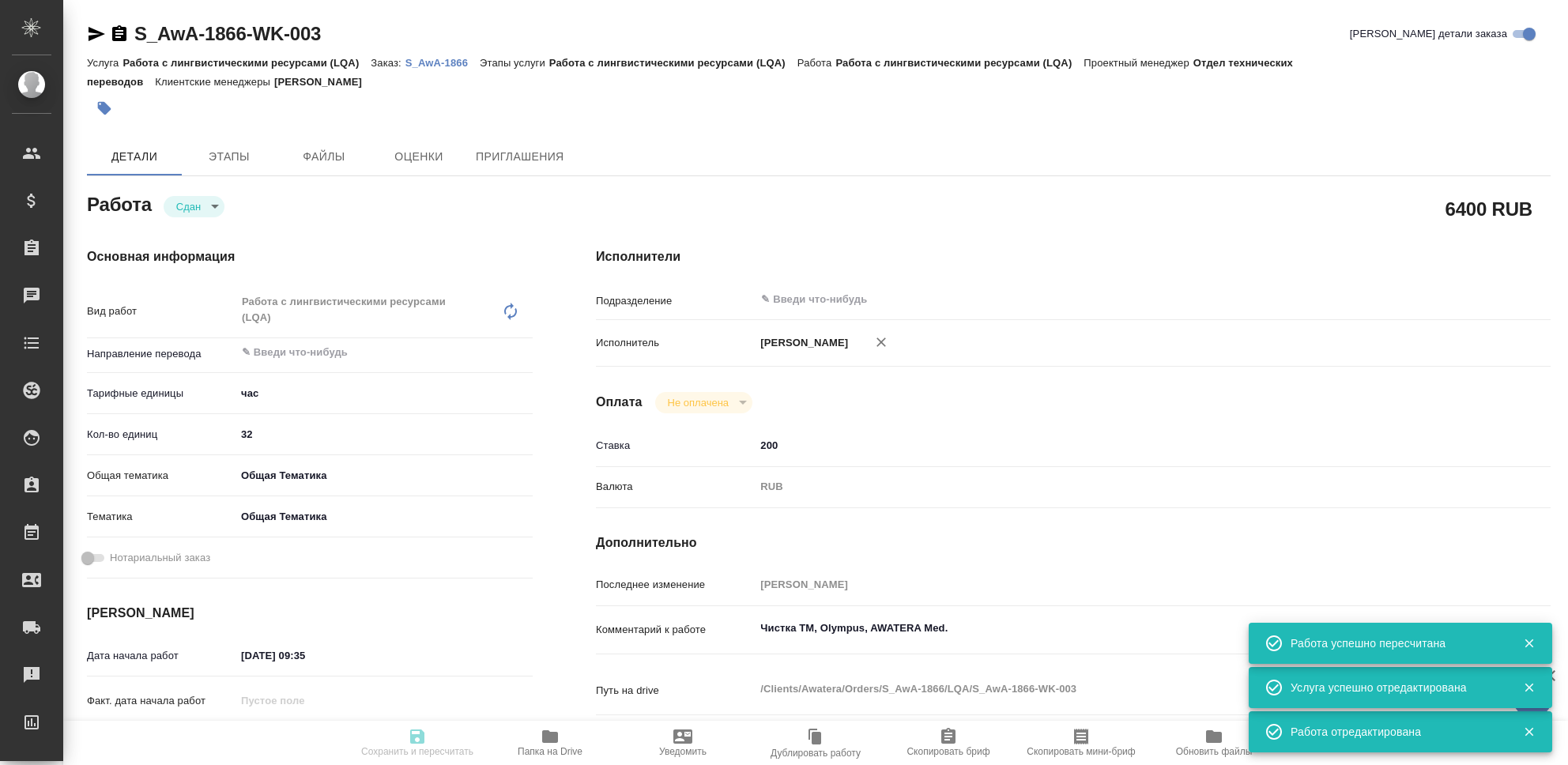
type input "Работа с лингвистическими ресурсами (LQA)"
type input "[PERSON_NAME]"
type input "/Clients/Awatera/Orders/S_AwA-1866"
type textarea "x"
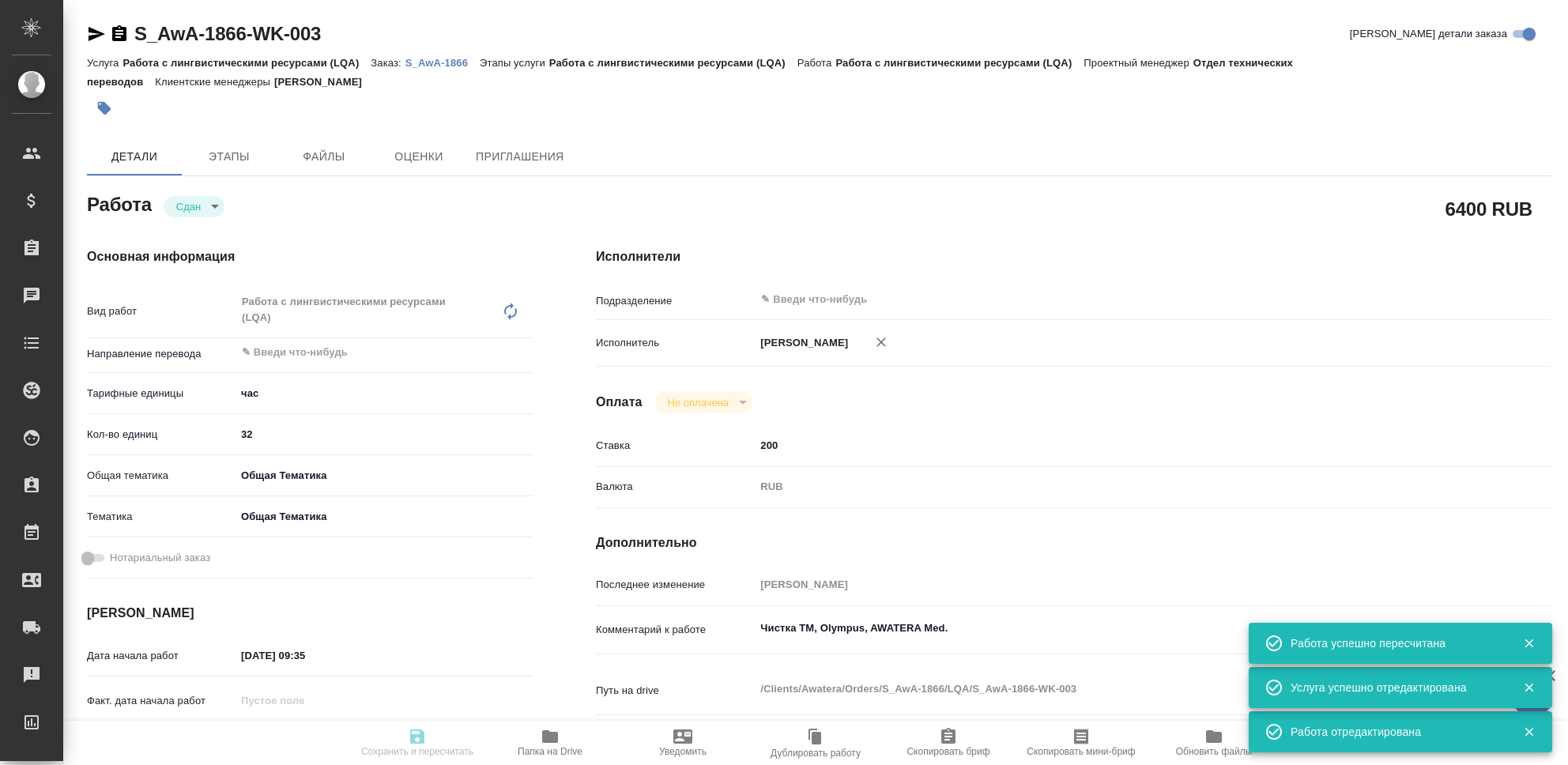
type textarea "x"
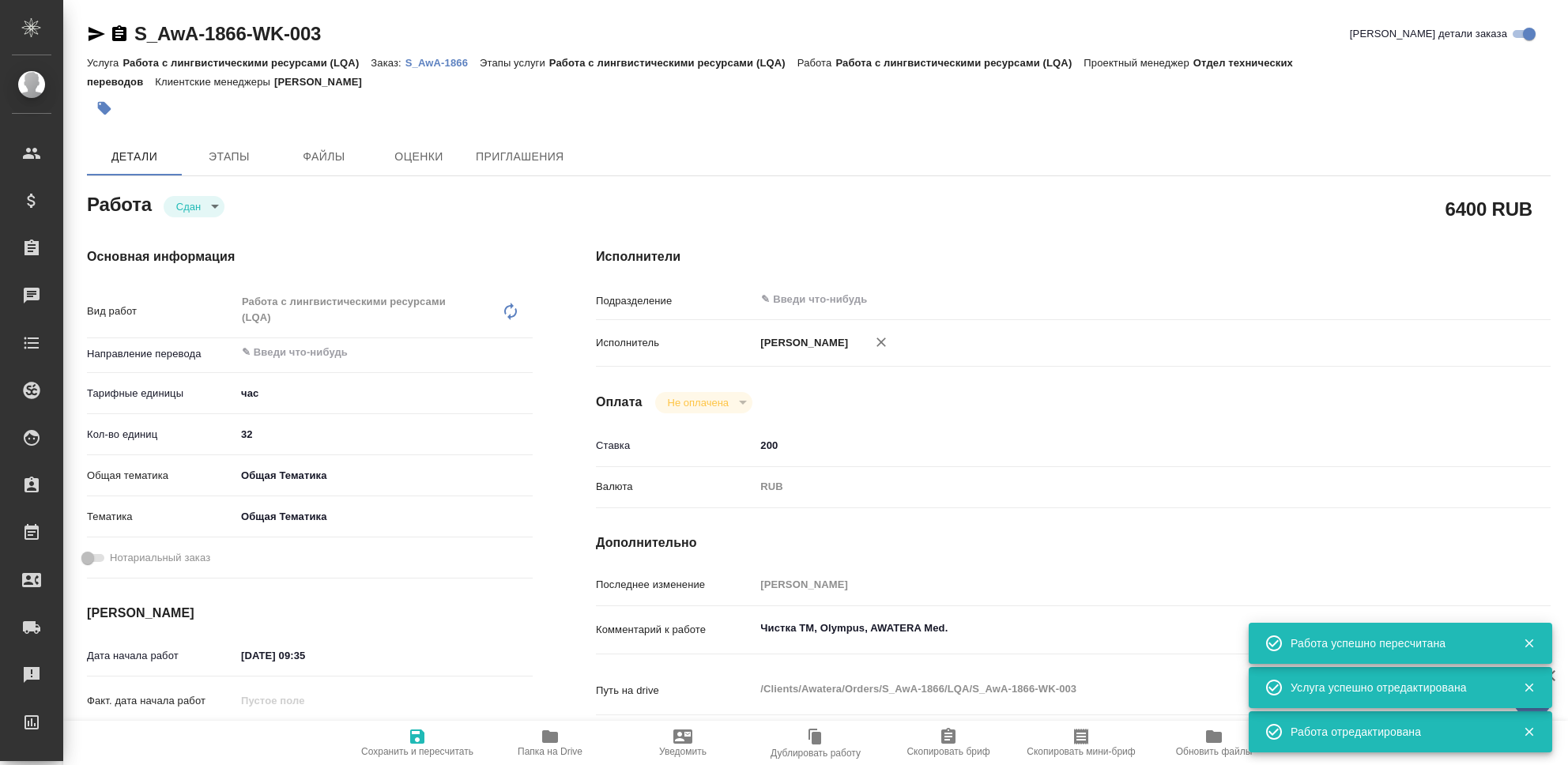
type textarea "x"
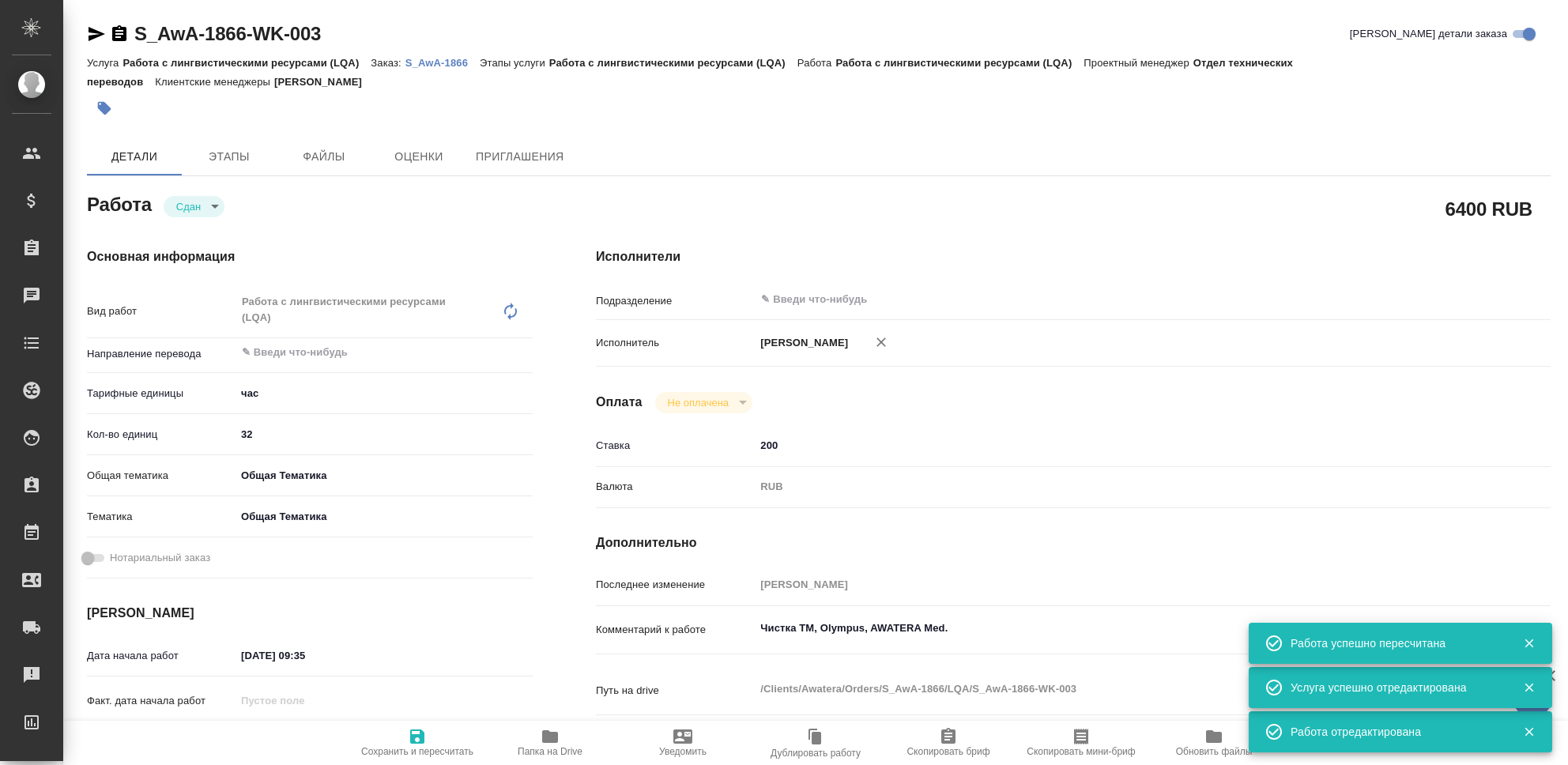
type textarea "x"
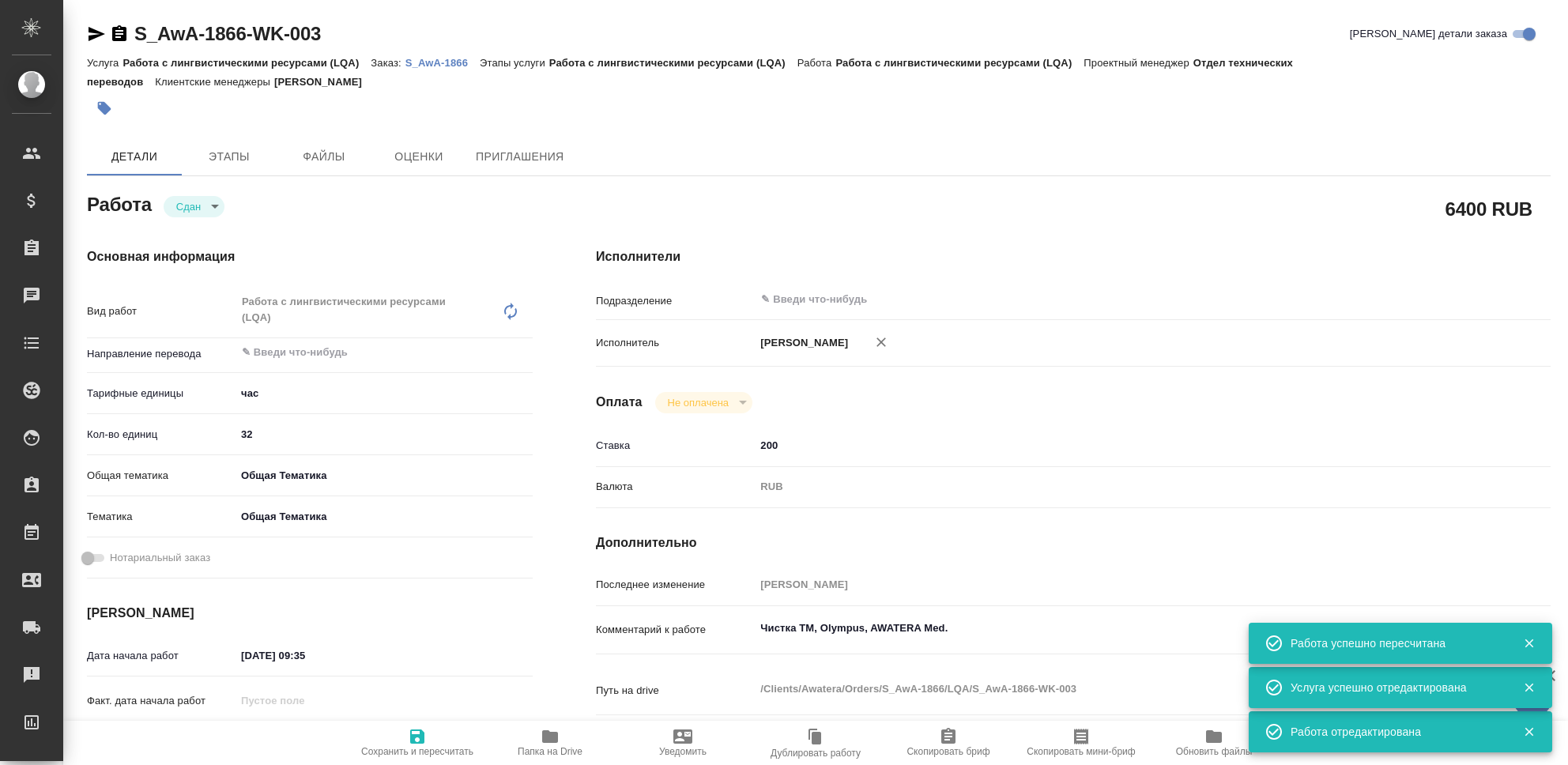
type textarea "x"
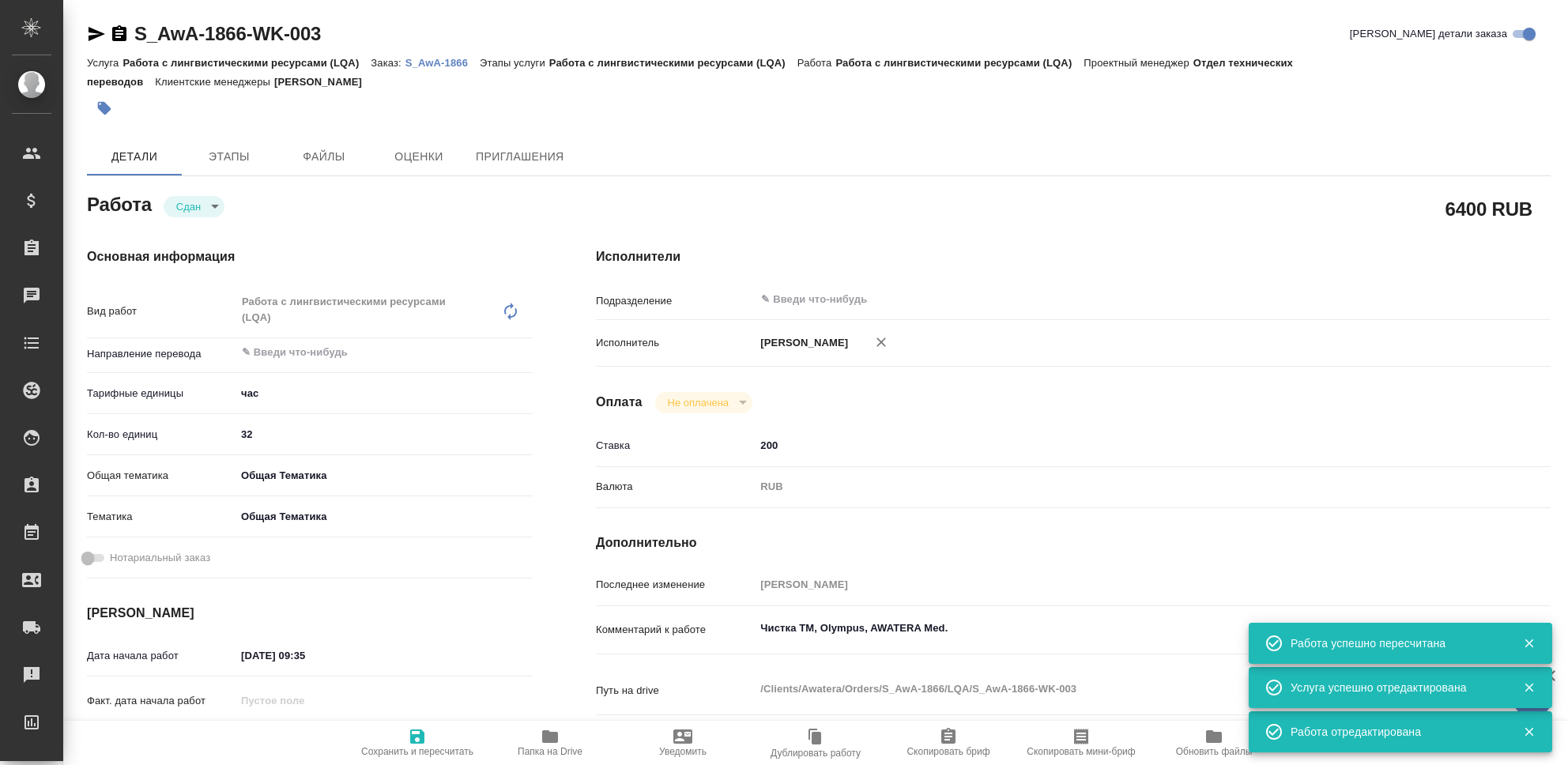
type textarea "x"
